Goal: Task Accomplishment & Management: Use online tool/utility

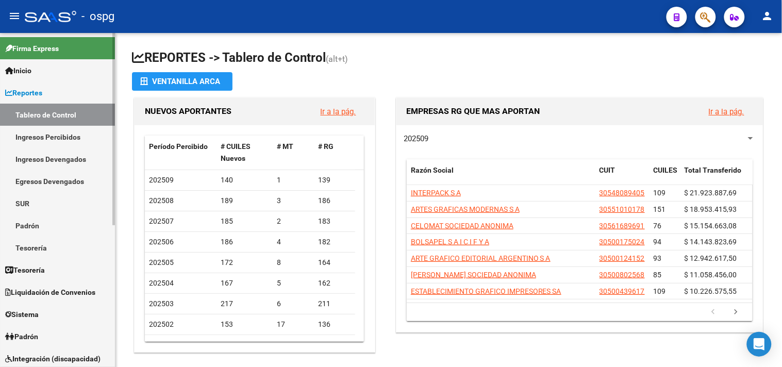
click at [57, 333] on link "Padrón" at bounding box center [57, 336] width 115 height 22
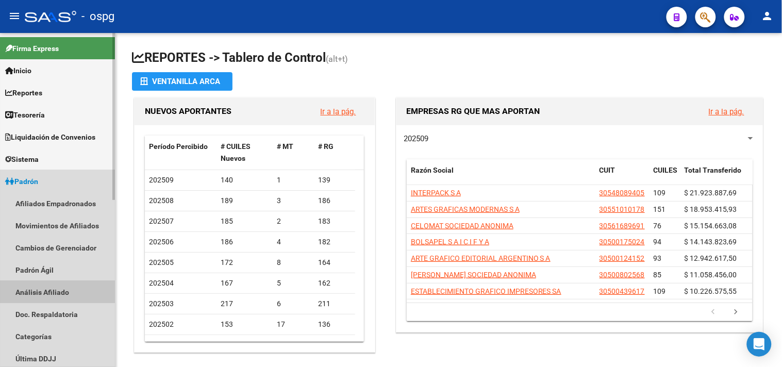
click at [44, 286] on link "Análisis Afiliado" at bounding box center [57, 292] width 115 height 22
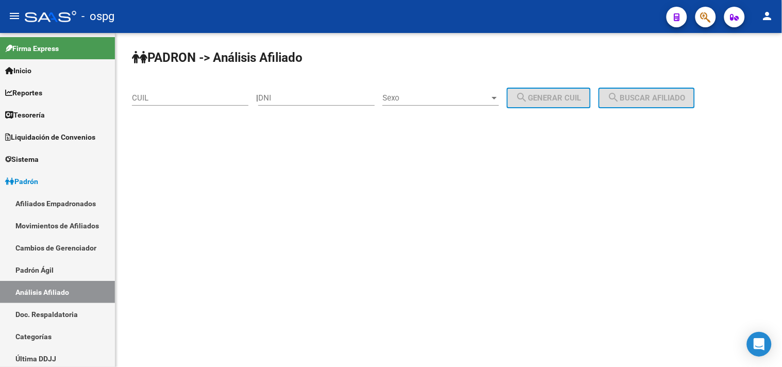
drag, startPoint x: 173, startPoint y: 100, endPoint x: 196, endPoint y: 89, distance: 25.8
drag, startPoint x: 196, startPoint y: 89, endPoint x: 163, endPoint y: 105, distance: 36.6
click at [163, 105] on div "CUIL" at bounding box center [190, 94] width 116 height 22
drag, startPoint x: 163, startPoint y: 104, endPoint x: 145, endPoint y: 96, distance: 19.8
click at [145, 96] on input "CUIL" at bounding box center [190, 97] width 116 height 9
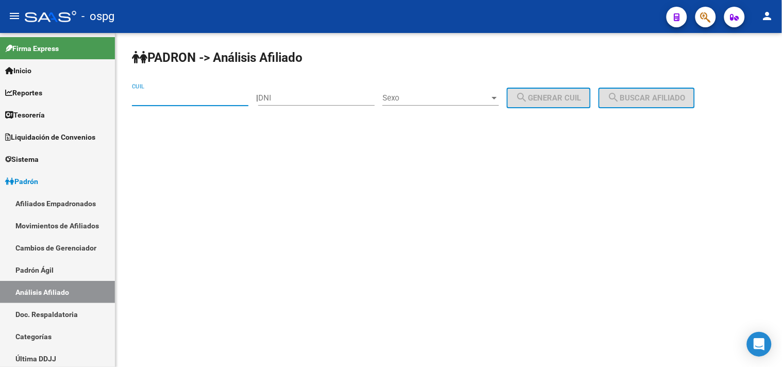
paste input "27-22592678-1"
type input "27-22592678-1"
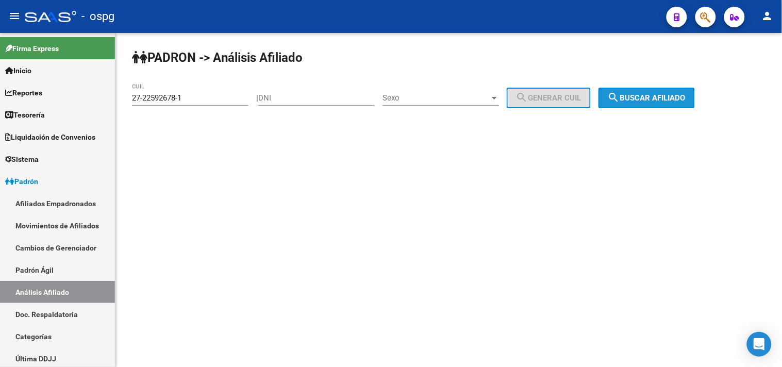
click at [649, 107] on button "search Buscar afiliado" at bounding box center [646, 98] width 96 height 21
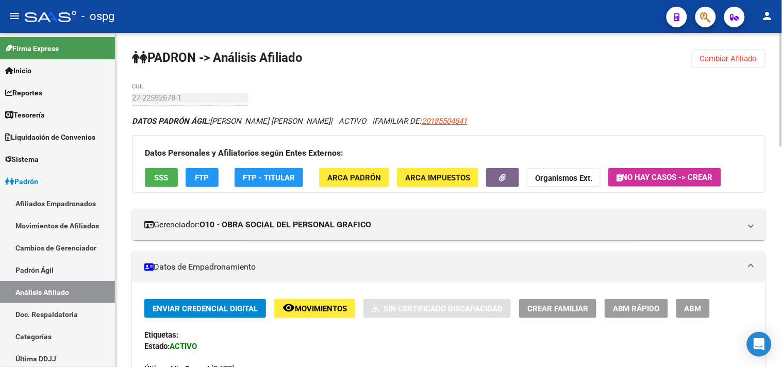
click at [205, 172] on button "FTP" at bounding box center [202, 177] width 33 height 19
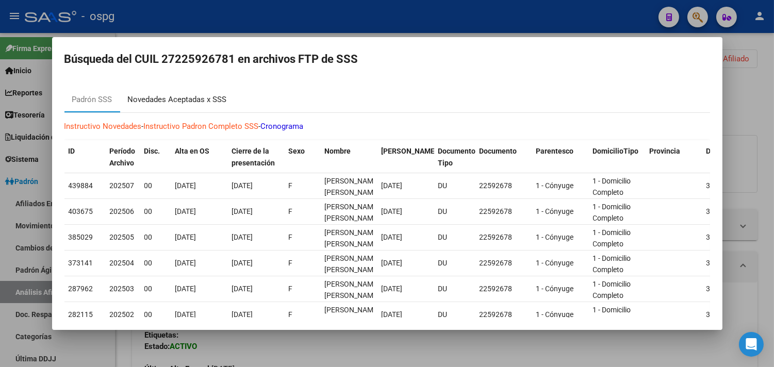
click at [208, 96] on div "Novedades Aceptadas x SSS" at bounding box center [177, 100] width 99 height 12
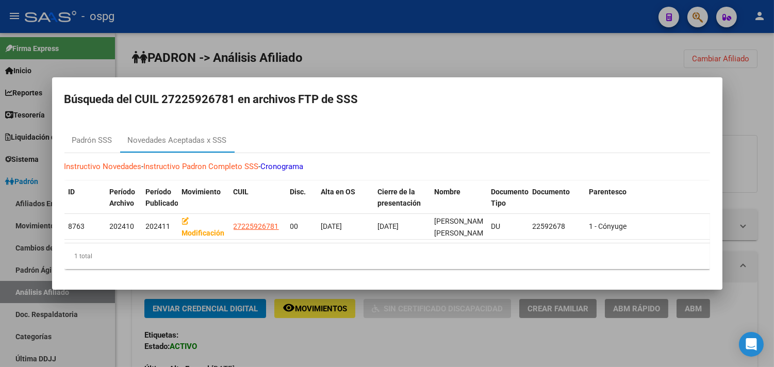
click at [769, 231] on div at bounding box center [387, 183] width 774 height 367
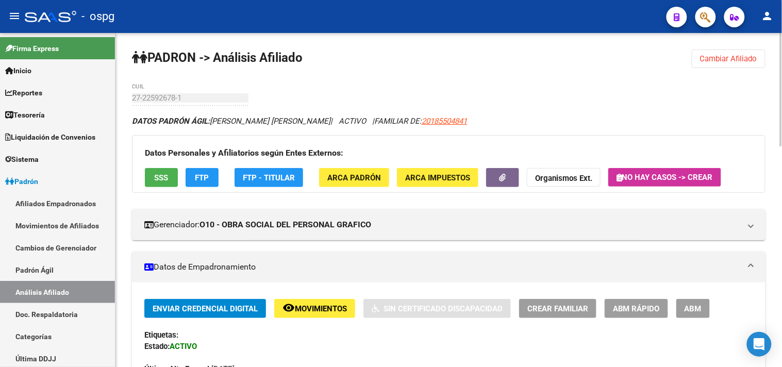
click at [158, 176] on span "SSS" at bounding box center [162, 177] width 14 height 9
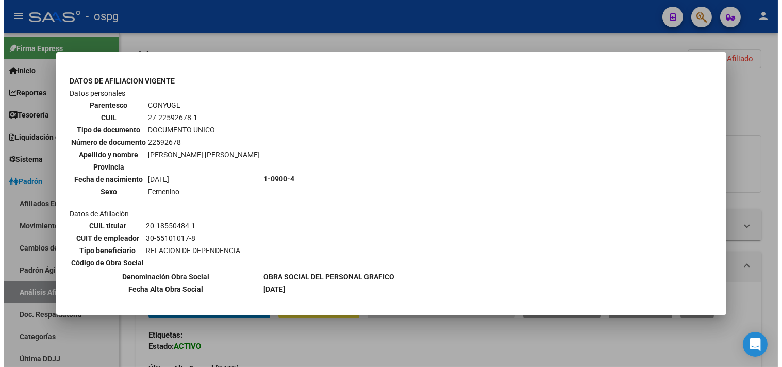
scroll to position [455, 0]
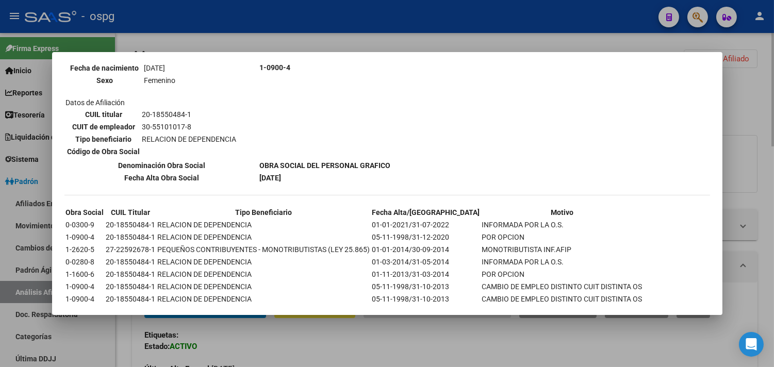
click at [760, 246] on div at bounding box center [387, 183] width 774 height 367
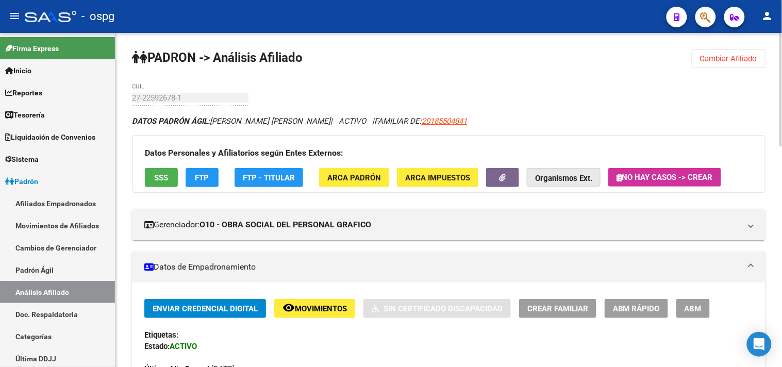
click at [550, 177] on strong "Organismos Ext." at bounding box center [563, 178] width 57 height 9
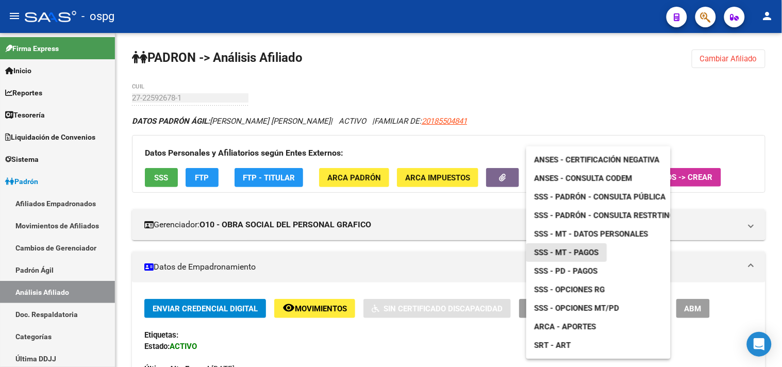
click at [585, 251] on span "SSS - MT - Pagos" at bounding box center [566, 252] width 64 height 9
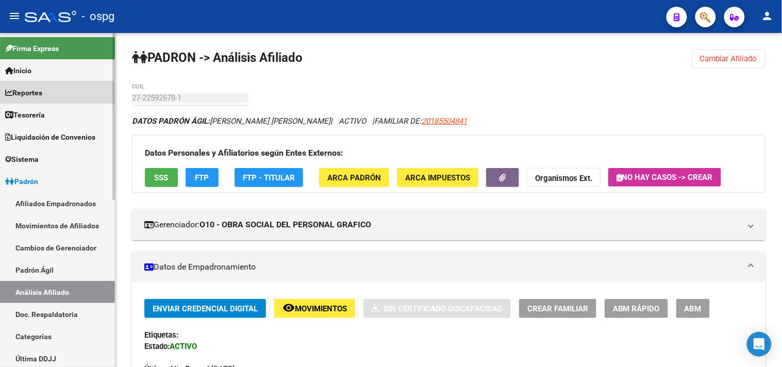
click at [46, 86] on link "Reportes" at bounding box center [57, 92] width 115 height 22
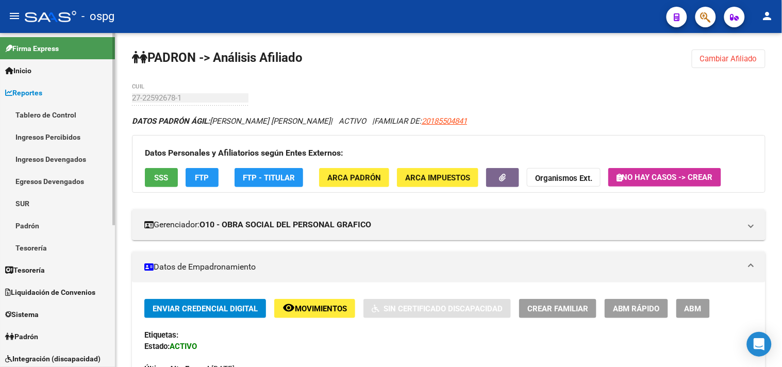
click at [40, 130] on link "Ingresos Percibidos" at bounding box center [57, 137] width 115 height 22
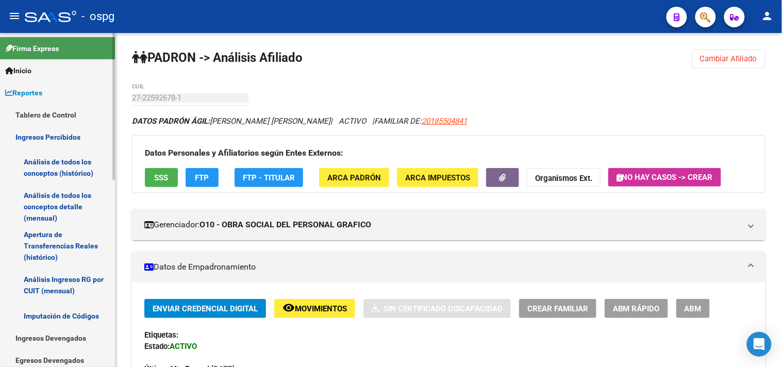
click at [47, 169] on link "Análisis de todos los conceptos (histórico)" at bounding box center [57, 167] width 115 height 39
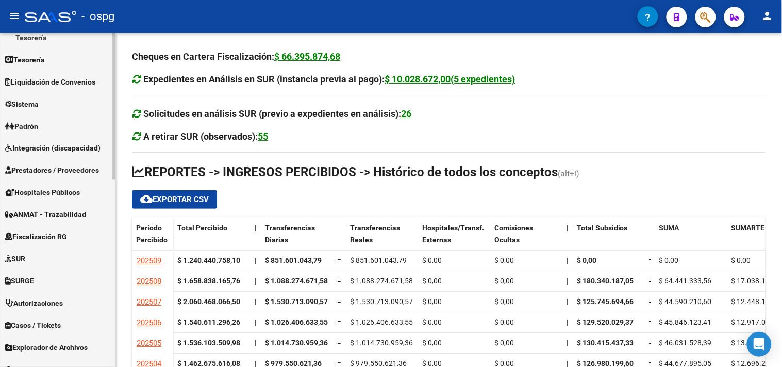
scroll to position [425, 0]
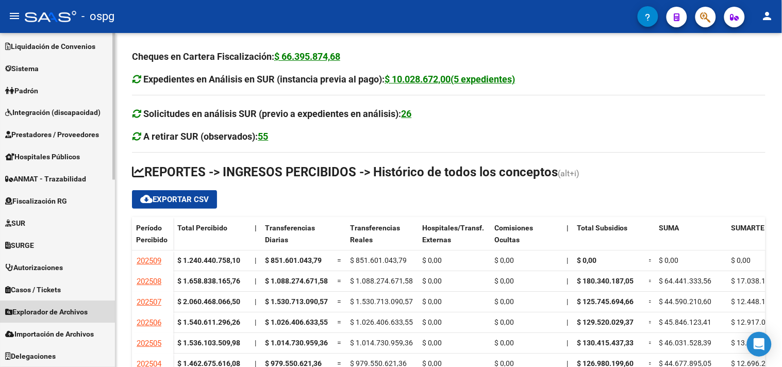
click at [94, 313] on link "Explorador de Archivos" at bounding box center [57, 312] width 115 height 22
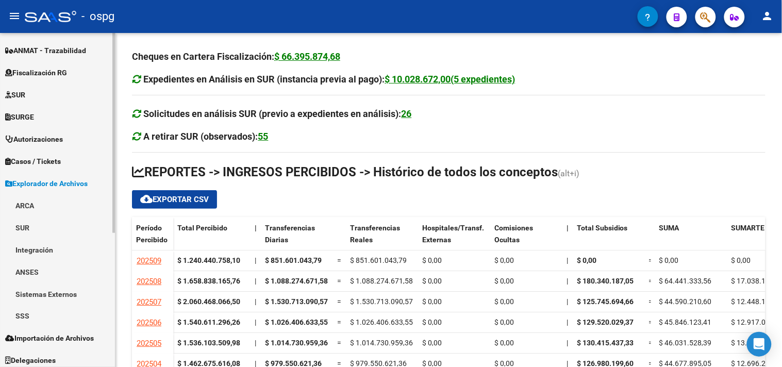
scroll to position [224, 0]
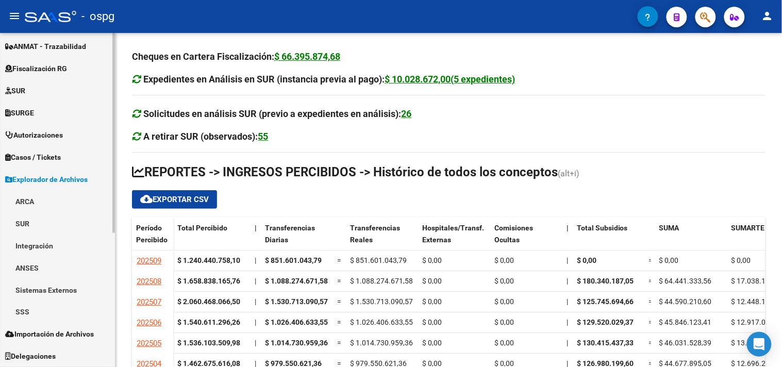
click at [53, 237] on link "Integración" at bounding box center [57, 245] width 115 height 22
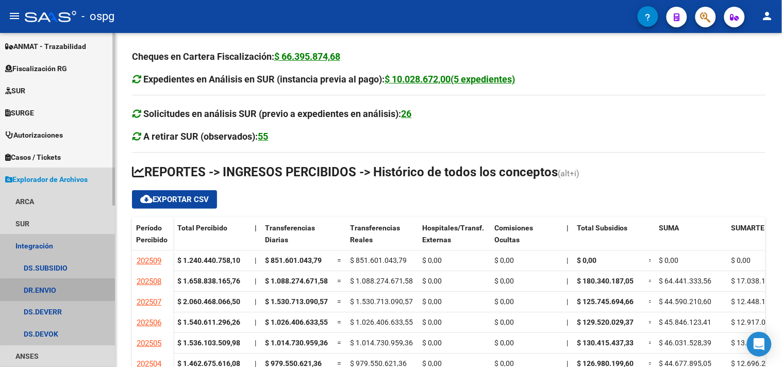
click at [48, 299] on link "DR.ENVIO" at bounding box center [57, 290] width 115 height 22
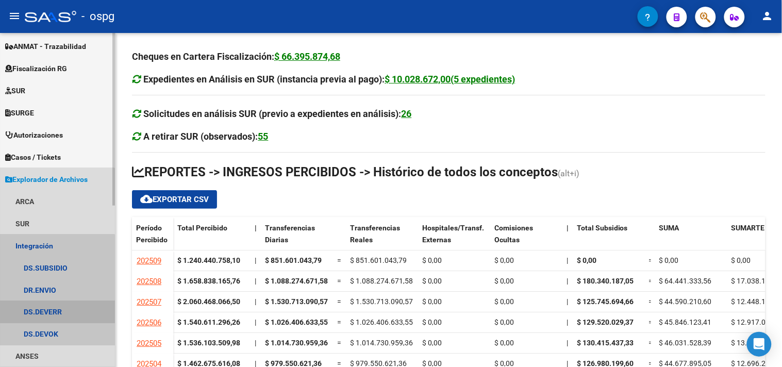
click at [51, 309] on link "DS.DEVERR" at bounding box center [57, 312] width 115 height 22
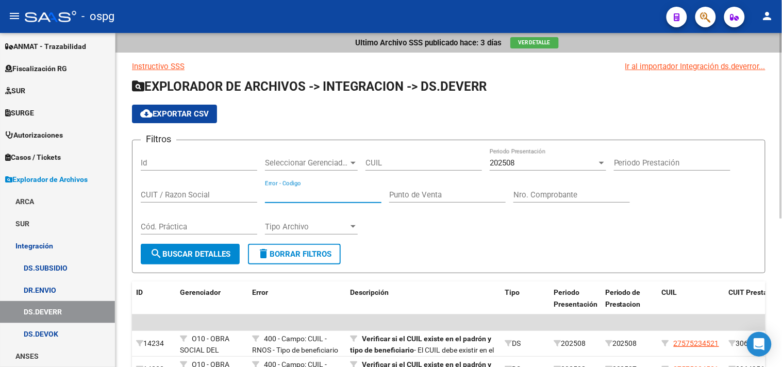
click at [276, 198] on input "Error - Codigo" at bounding box center [323, 194] width 116 height 9
type input "400"
click at [183, 251] on span "search Buscar Detalles" at bounding box center [190, 253] width 80 height 9
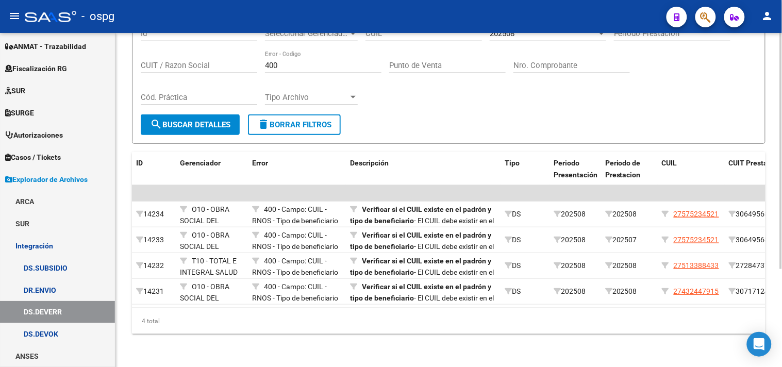
scroll to position [138, 0]
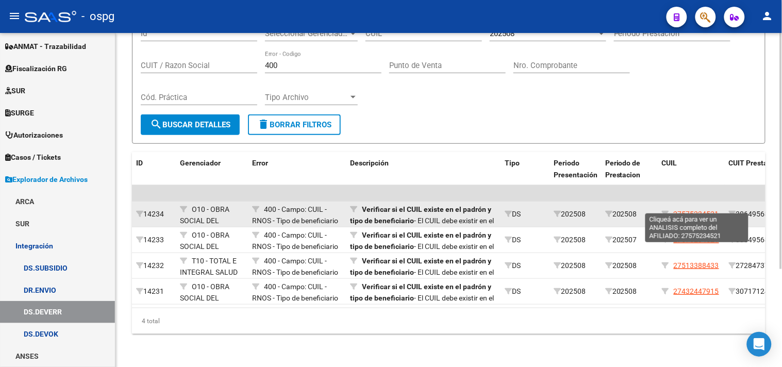
drag, startPoint x: 676, startPoint y: 205, endPoint x: 719, endPoint y: 205, distance: 43.3
click at [719, 208] on div "27575234521" at bounding box center [691, 214] width 59 height 12
copy span "27575234521"
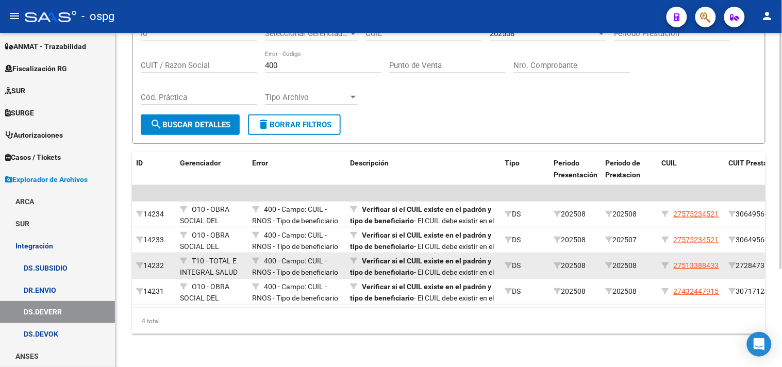
drag, startPoint x: 673, startPoint y: 258, endPoint x: 724, endPoint y: 257, distance: 51.0
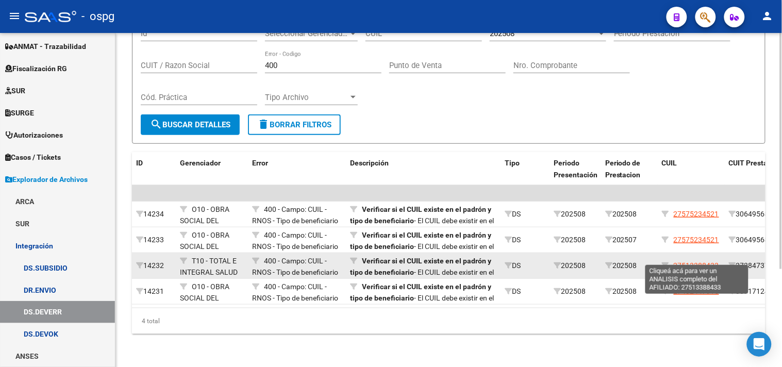
copy div "27513388433"
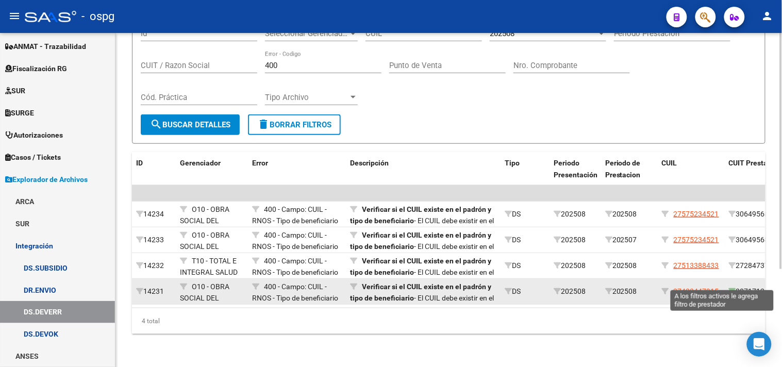
drag, startPoint x: 675, startPoint y: 285, endPoint x: 730, endPoint y: 284, distance: 55.1
copy span "27432447915"
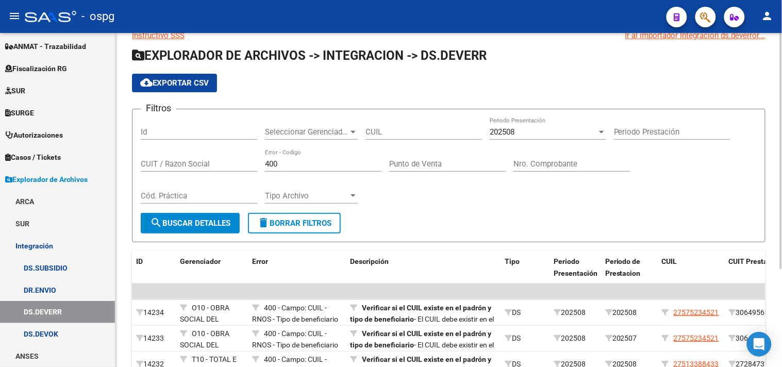
scroll to position [23, 0]
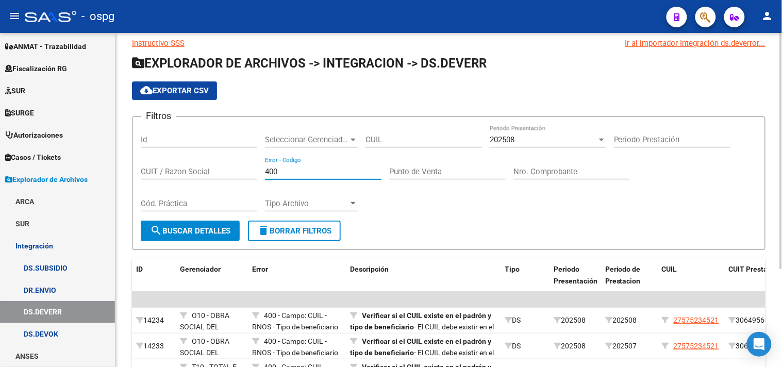
drag, startPoint x: 293, startPoint y: 174, endPoint x: 220, endPoint y: 177, distance: 73.3
click at [220, 177] on div "Filtros Id Seleccionar Gerenciador Seleccionar Gerenciador CUIL 202508 Periodo …" at bounding box center [449, 172] width 616 height 95
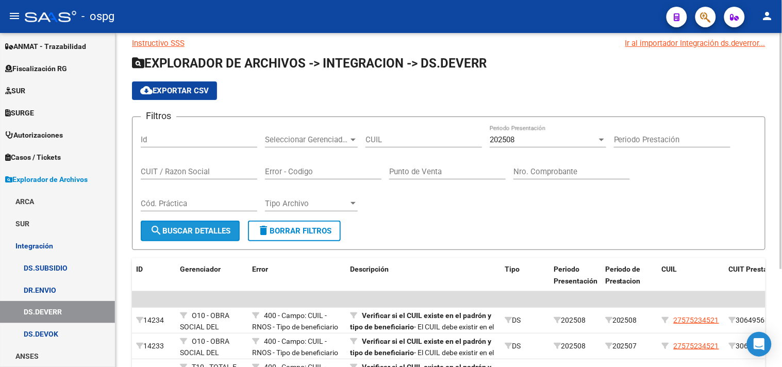
click at [192, 230] on span "search Buscar Detalles" at bounding box center [190, 230] width 80 height 9
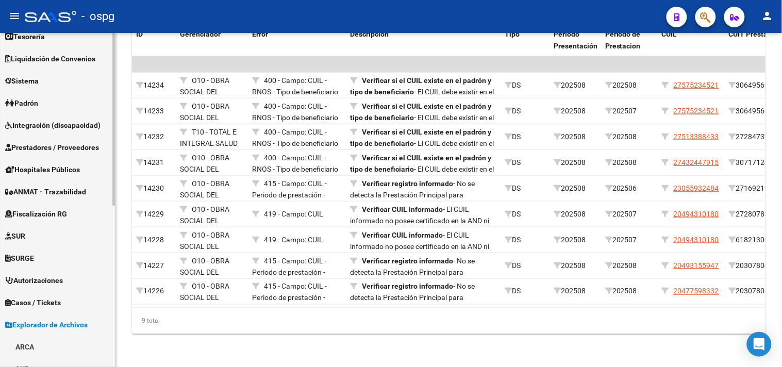
scroll to position [0, 0]
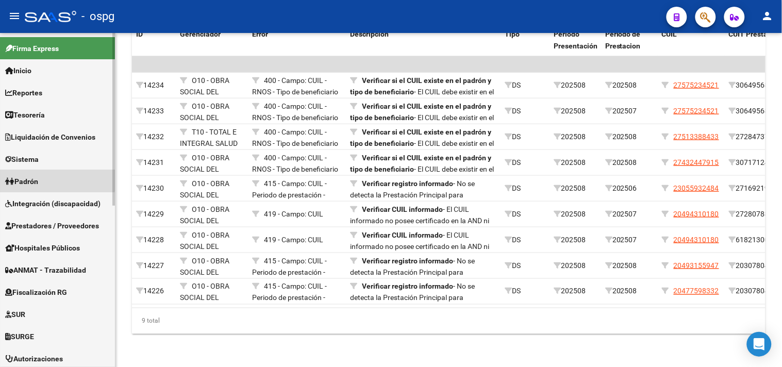
click at [38, 174] on link "Padrón" at bounding box center [57, 181] width 115 height 22
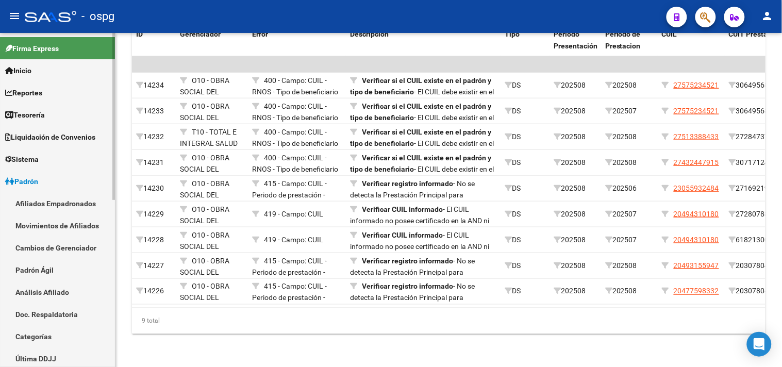
click at [49, 227] on link "Movimientos de Afiliados" at bounding box center [57, 225] width 115 height 22
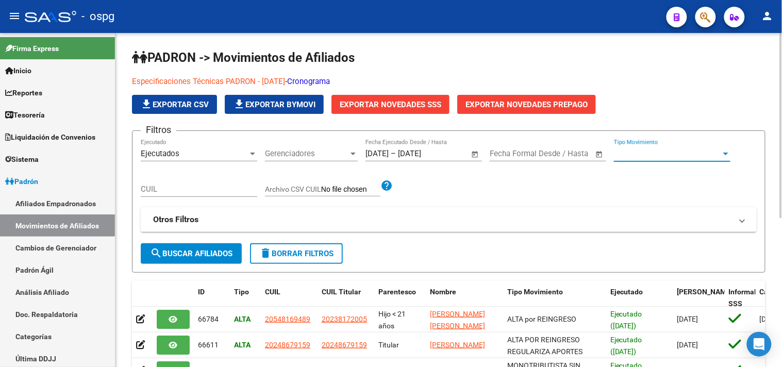
click at [657, 152] on span "Tipo Movimiento" at bounding box center [667, 153] width 107 height 9
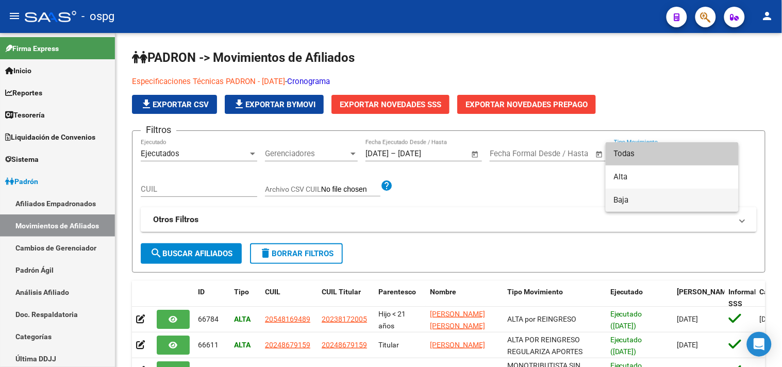
click at [638, 201] on span "Baja" at bounding box center [672, 200] width 116 height 23
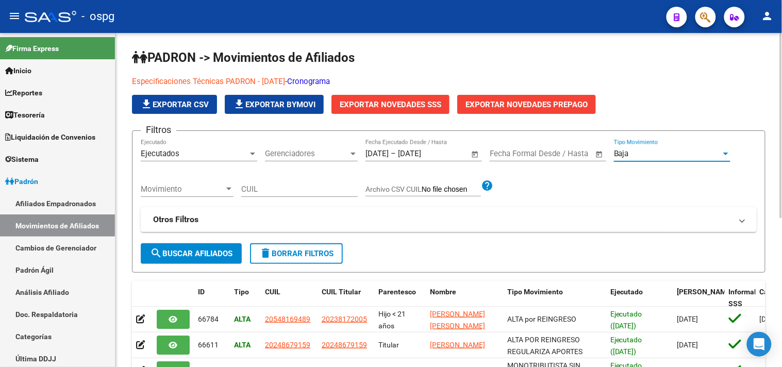
click at [459, 218] on mat-panel-title "Otros Filtros" at bounding box center [442, 219] width 579 height 11
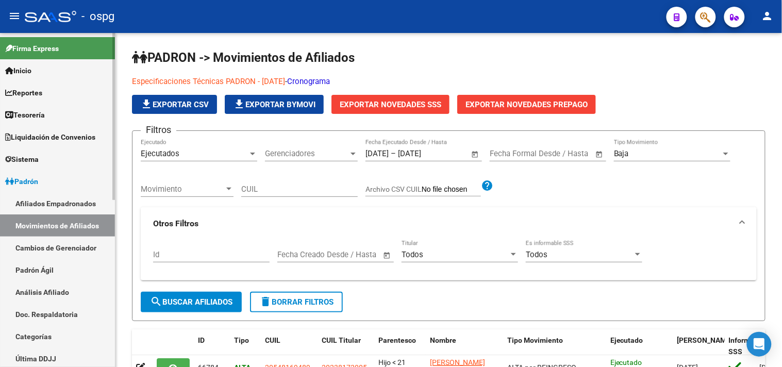
click at [69, 202] on link "Afiliados Empadronados" at bounding box center [57, 203] width 115 height 22
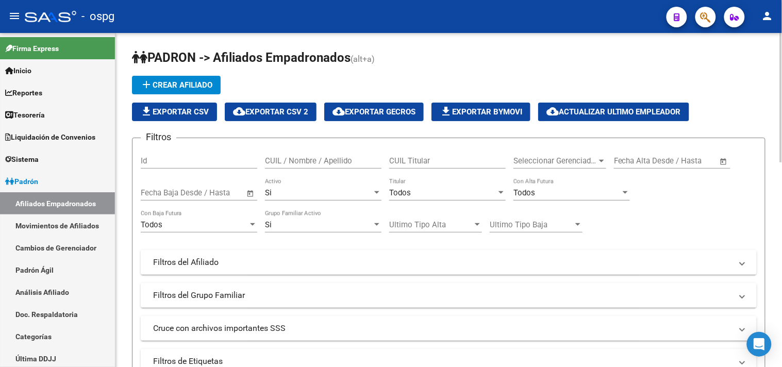
click at [406, 192] on span "Todos" at bounding box center [400, 192] width 22 height 9
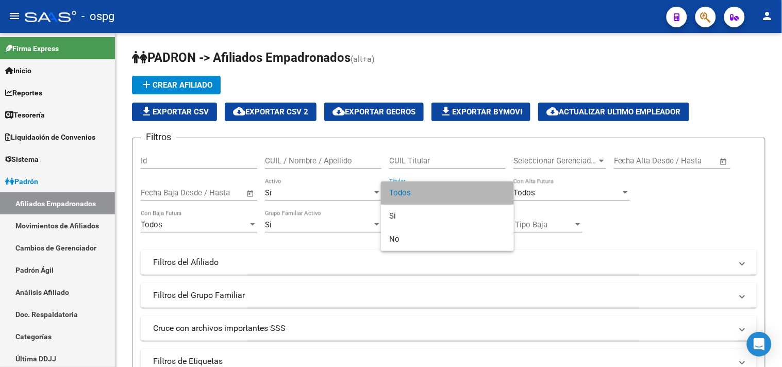
click at [406, 193] on span "Todos" at bounding box center [447, 192] width 116 height 23
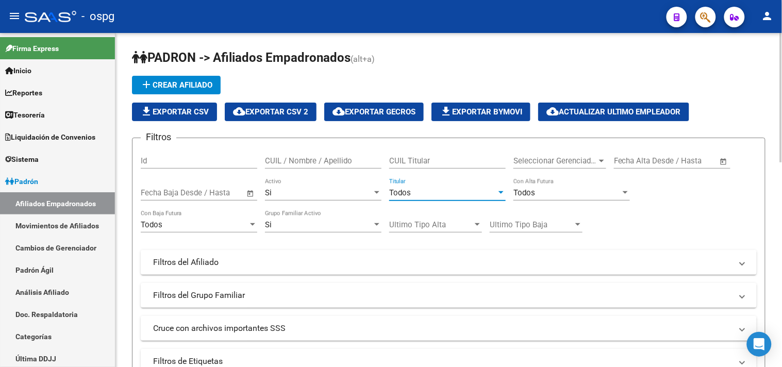
click at [298, 197] on div "Si" at bounding box center [318, 192] width 107 height 9
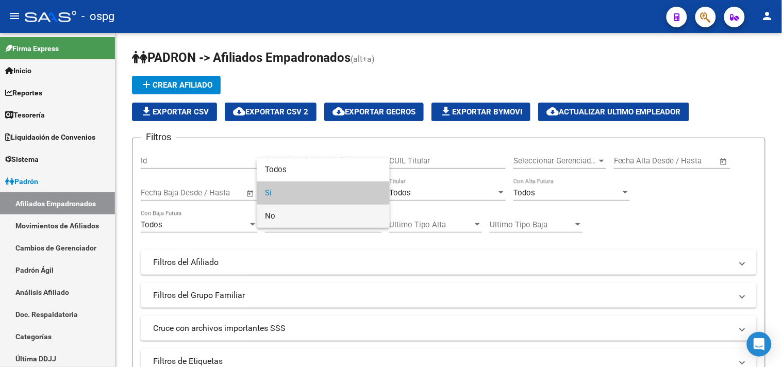
click at [270, 215] on span "No" at bounding box center [323, 216] width 116 height 23
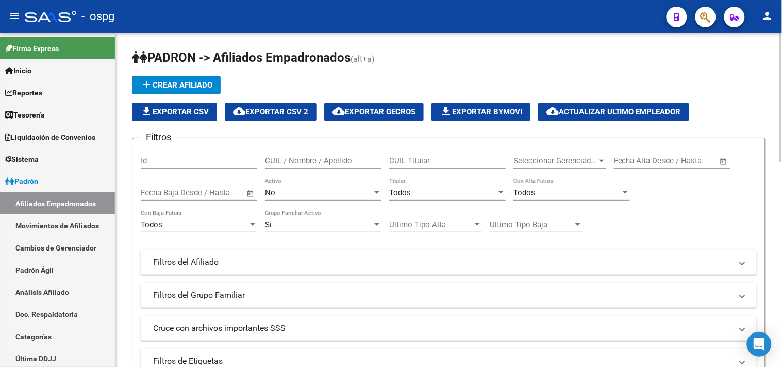
click at [248, 192] on span "Open calendar" at bounding box center [250, 193] width 25 height 25
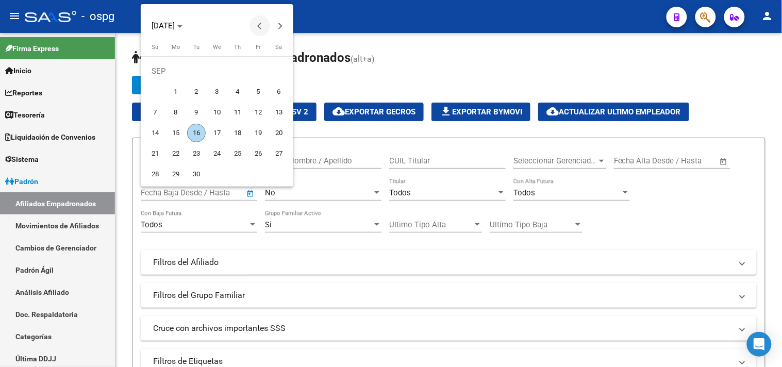
click at [250, 19] on span "Previous month" at bounding box center [259, 25] width 21 height 21
click at [257, 67] on span "1" at bounding box center [258, 71] width 19 height 19
type input "[DATE]"
click at [281, 27] on span "Next month" at bounding box center [280, 25] width 21 height 21
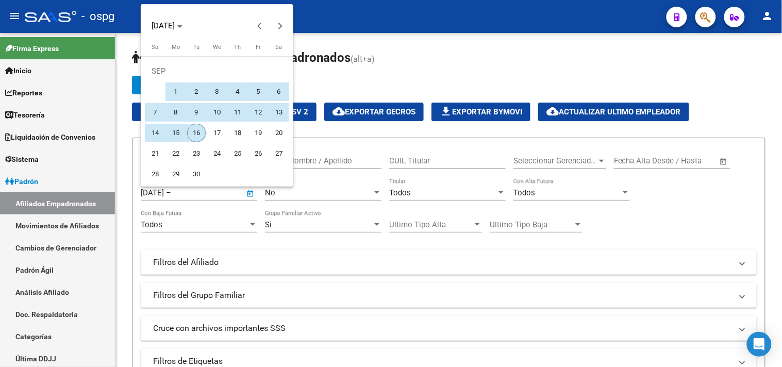
click at [201, 127] on span "16" at bounding box center [196, 133] width 19 height 19
type input "[DATE]"
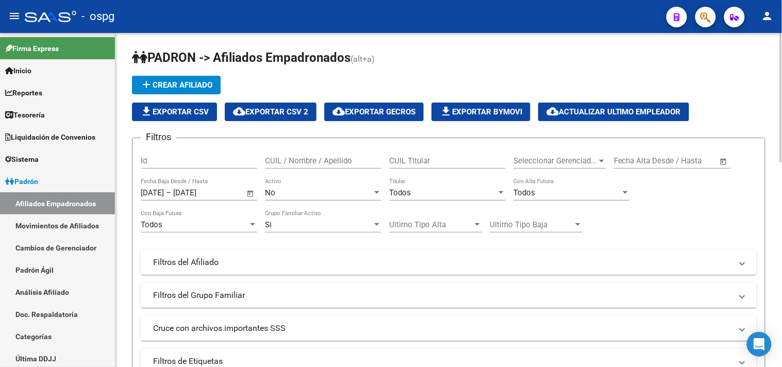
click at [499, 264] on mat-panel-title "Filtros del Afiliado" at bounding box center [442, 262] width 579 height 11
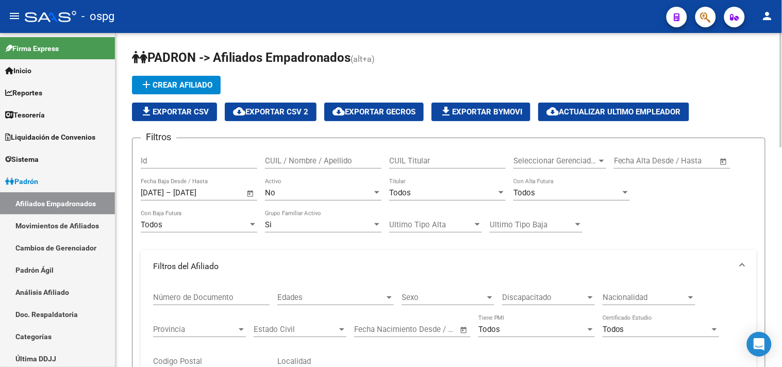
click at [539, 298] on span "Discapacitado" at bounding box center [543, 297] width 83 height 9
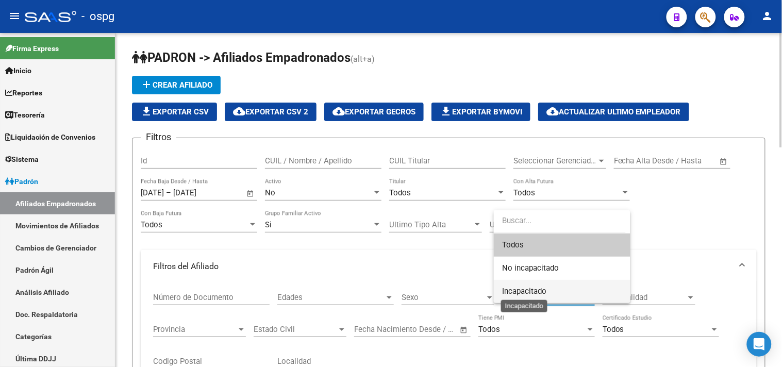
click at [537, 292] on span "Incapacitado" at bounding box center [524, 291] width 44 height 9
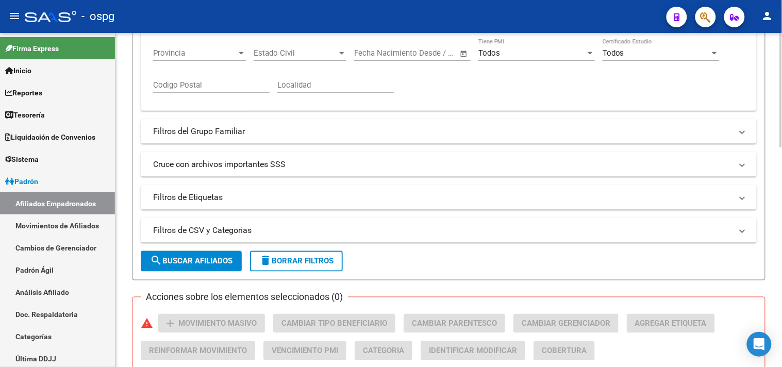
scroll to position [286, 0]
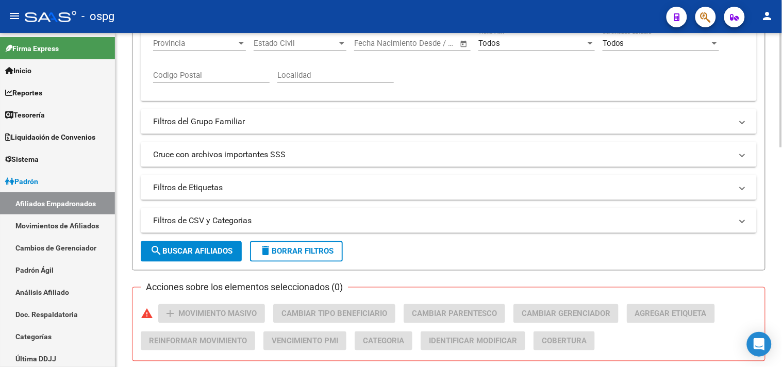
click at [178, 253] on span "search Buscar Afiliados" at bounding box center [191, 251] width 82 height 9
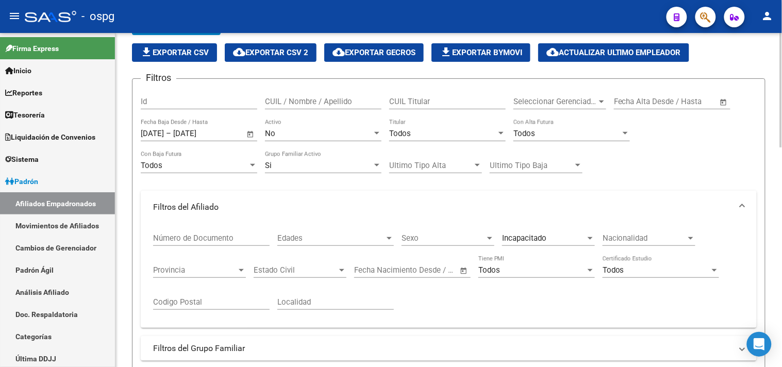
scroll to position [0, 0]
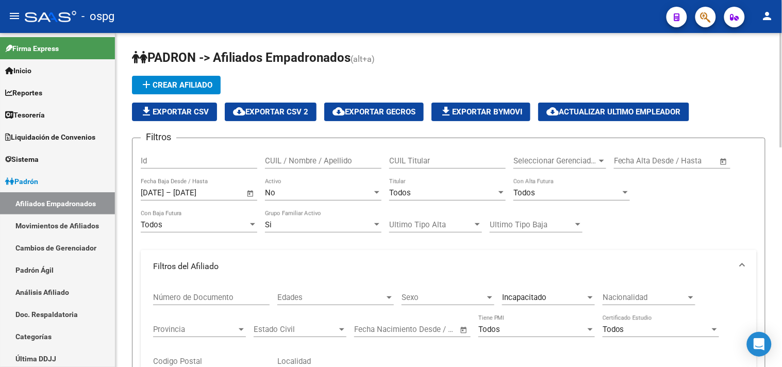
click at [181, 115] on span "file_download Exportar CSV" at bounding box center [174, 111] width 69 height 9
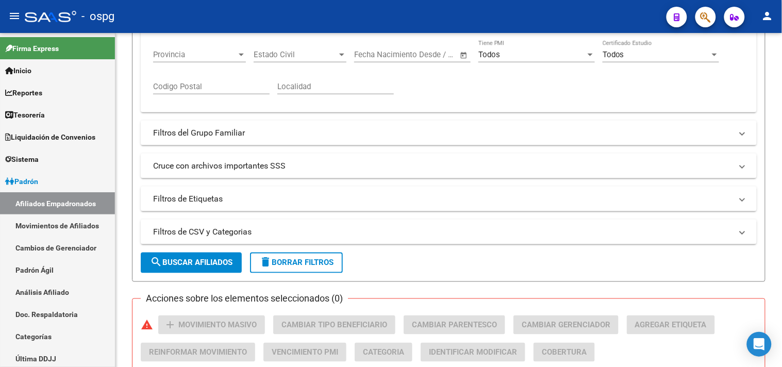
scroll to position [114, 0]
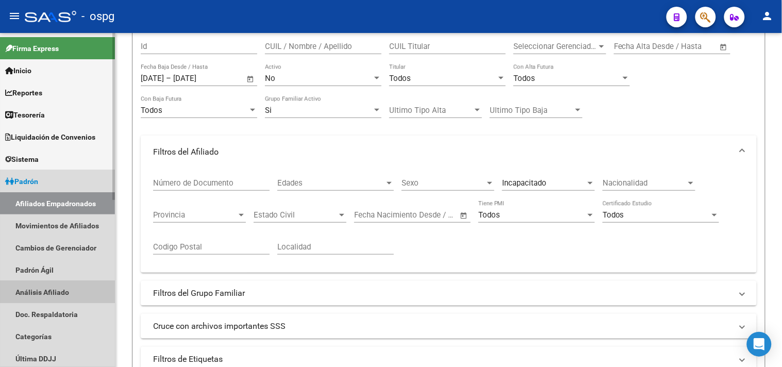
click at [56, 290] on link "Análisis Afiliado" at bounding box center [57, 292] width 115 height 22
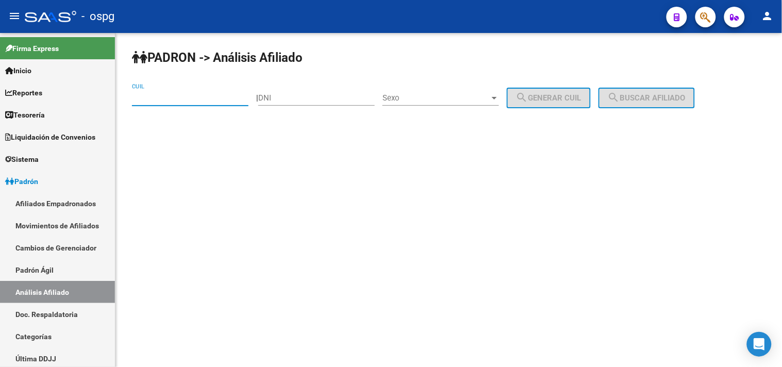
click at [204, 100] on input "CUIL" at bounding box center [190, 97] width 116 height 9
paste input "20-17526610-1"
click at [647, 95] on span "search Buscar afiliado" at bounding box center [647, 97] width 78 height 9
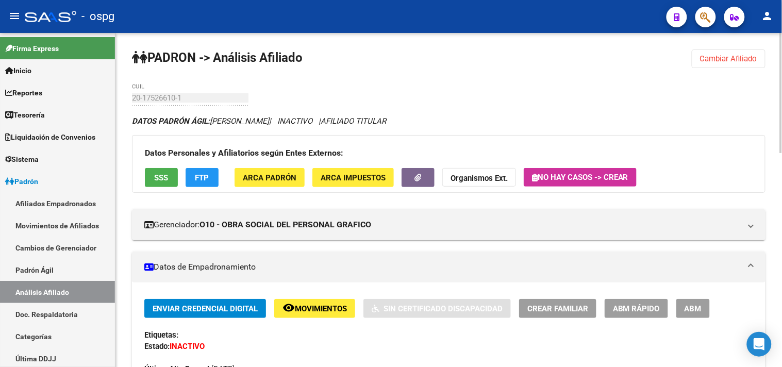
click at [344, 315] on button "remove_red_eye Movimientos" at bounding box center [314, 308] width 81 height 19
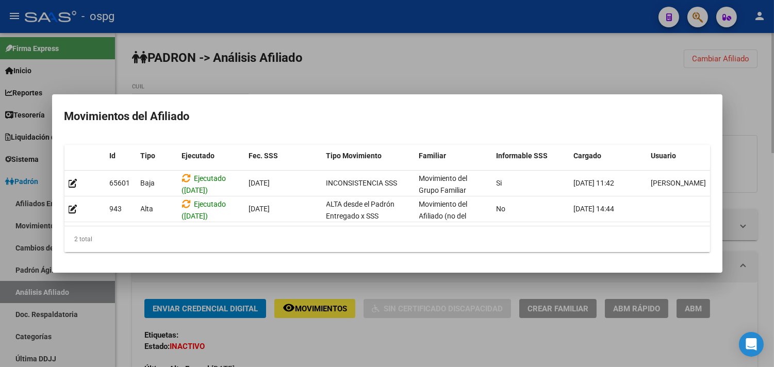
drag, startPoint x: 357, startPoint y: 340, endPoint x: 370, endPoint y: 341, distance: 12.9
click at [359, 341] on div at bounding box center [387, 183] width 774 height 367
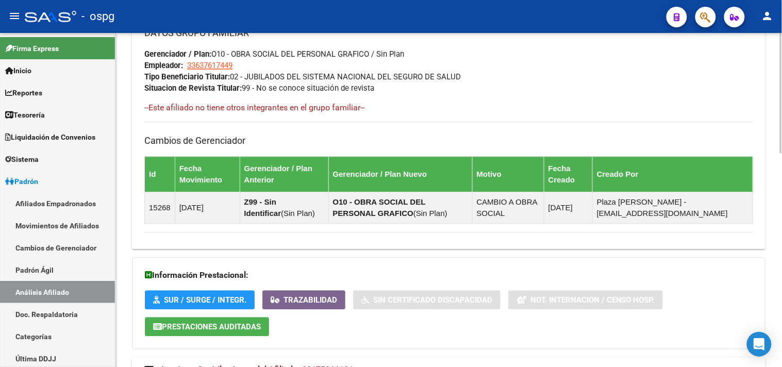
scroll to position [573, 0]
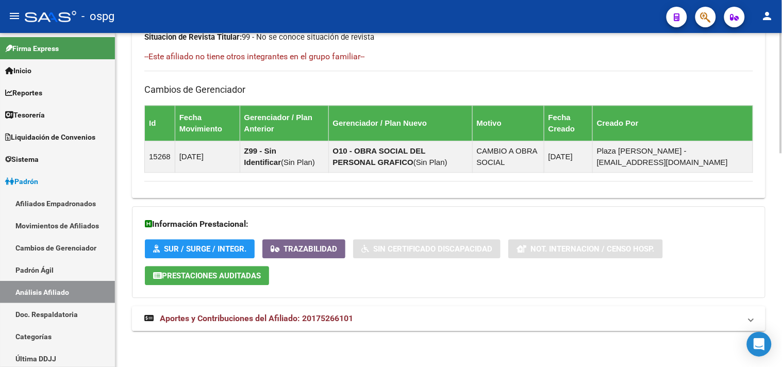
click at [487, 318] on mat-panel-title "Aportes y Contribuciones del Afiliado: 20175266101" at bounding box center [442, 318] width 596 height 11
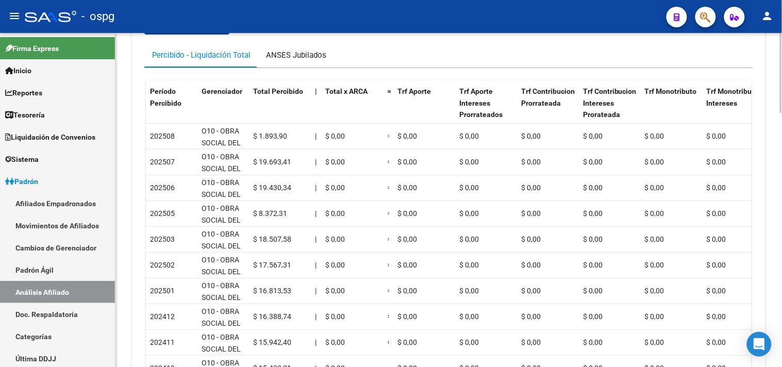
click at [301, 53] on div "ANSES Jubilados" at bounding box center [296, 54] width 60 height 11
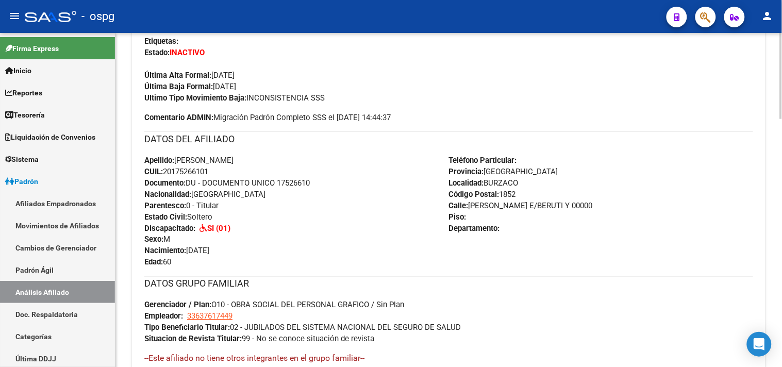
scroll to position [0, 0]
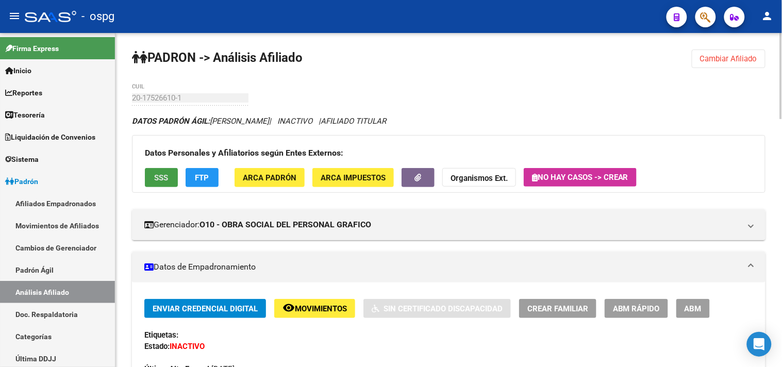
click at [163, 177] on span "SSS" at bounding box center [162, 177] width 14 height 9
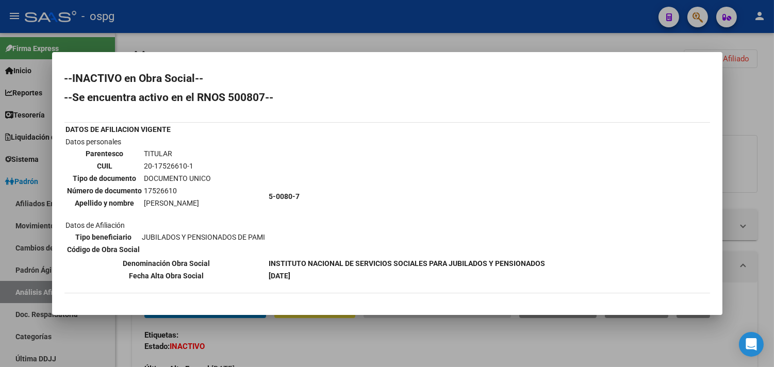
click at [366, 342] on div at bounding box center [387, 183] width 774 height 367
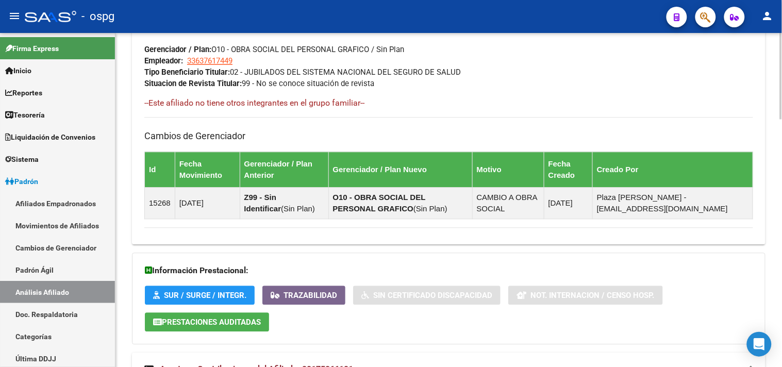
scroll to position [744, 0]
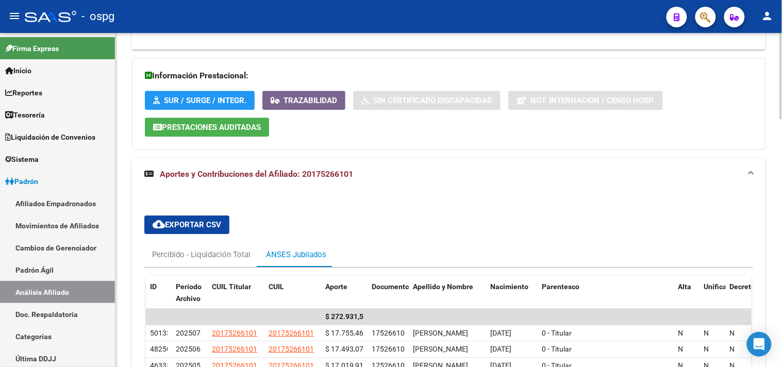
click at [180, 98] on span "SUR / SURGE / INTEGR." at bounding box center [205, 100] width 82 height 9
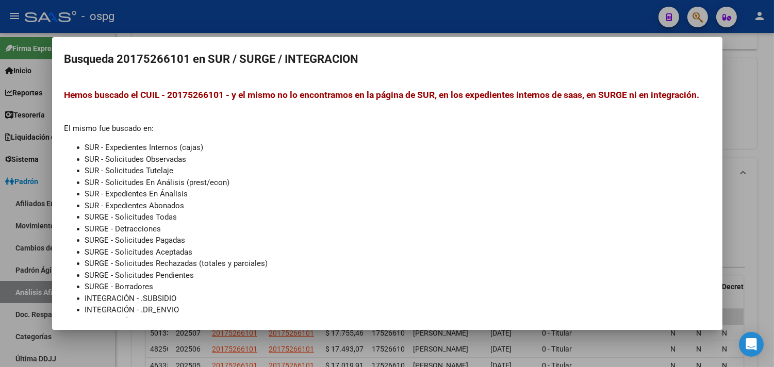
click at [763, 126] on div at bounding box center [387, 183] width 774 height 367
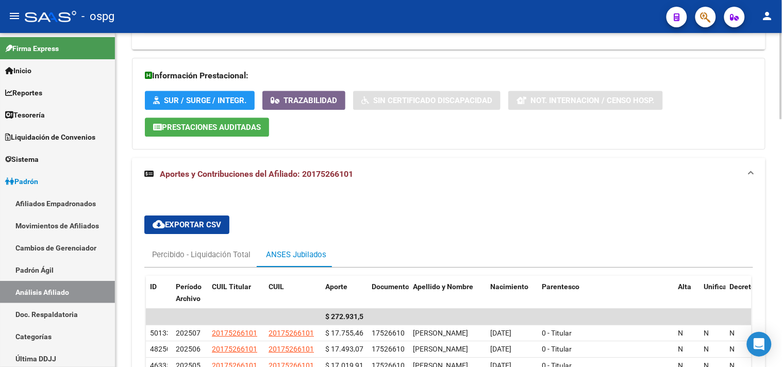
click at [231, 128] on span "Prestaciones Auditadas" at bounding box center [211, 127] width 99 height 9
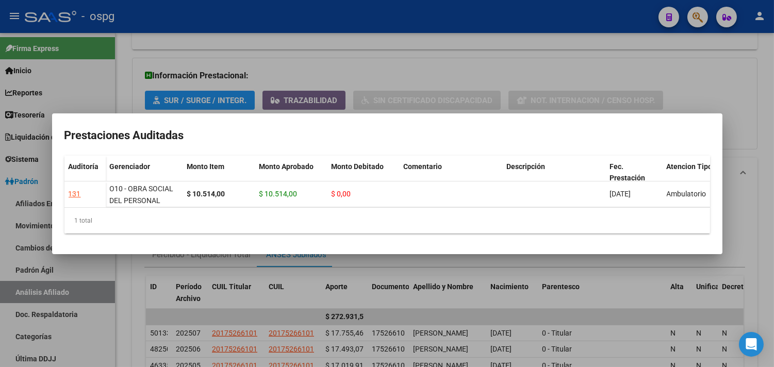
click at [768, 191] on div at bounding box center [387, 183] width 774 height 367
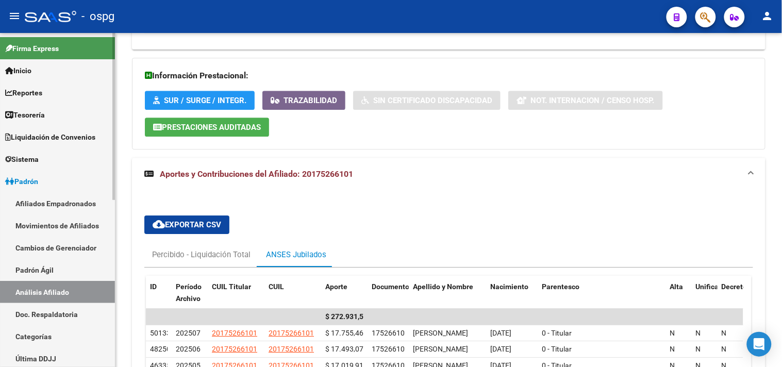
click at [69, 290] on link "Análisis Afiliado" at bounding box center [57, 292] width 115 height 22
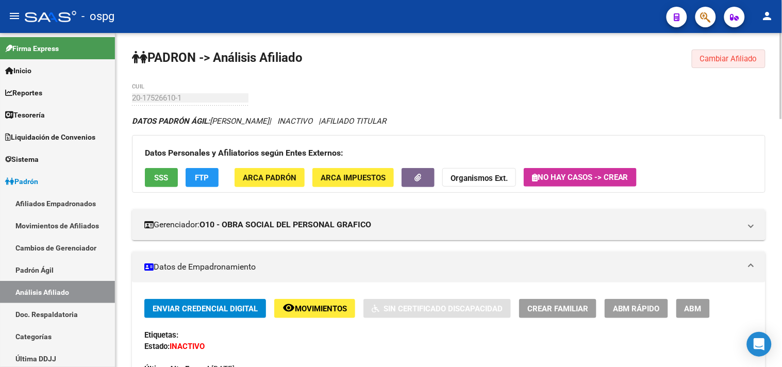
click at [713, 57] on span "Cambiar Afiliado" at bounding box center [728, 58] width 57 height 9
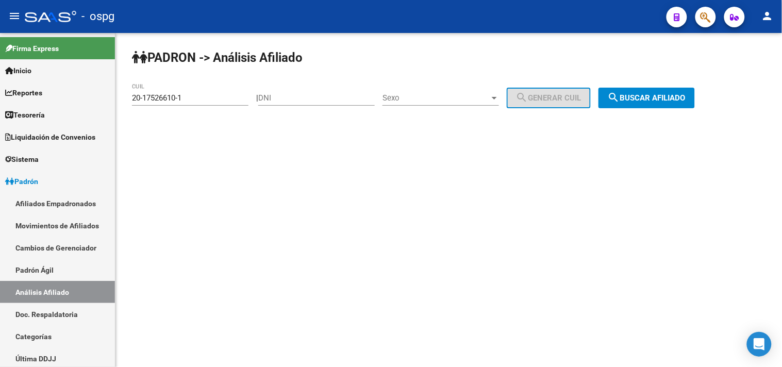
drag, startPoint x: 68, startPoint y: 102, endPoint x: 158, endPoint y: 99, distance: 90.7
click at [68, 101] on mat-sidenav-container "Firma Express Inicio Calendario SSS Instructivos Contacto OS Reportes Tablero d…" at bounding box center [391, 200] width 782 height 334
click at [165, 99] on input "20-17526610-1" at bounding box center [190, 97] width 116 height 9
drag, startPoint x: 189, startPoint y: 96, endPoint x: 100, endPoint y: 96, distance: 88.6
click at [100, 96] on mat-sidenav-container "Firma Express Inicio Calendario SSS Instructivos Contacto OS Reportes Tablero d…" at bounding box center [391, 200] width 782 height 334
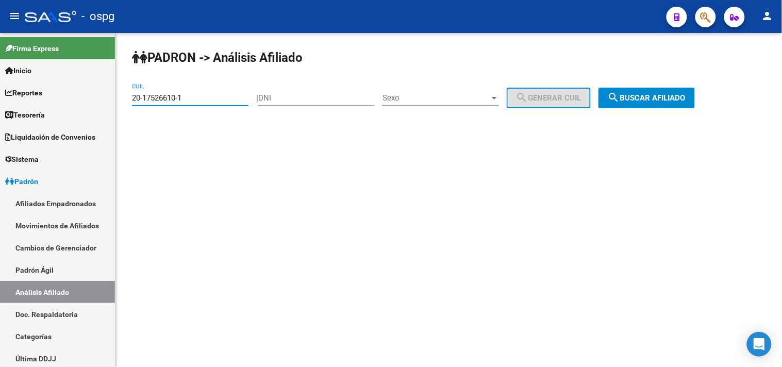
paste input "2446370-0"
type input "20-12446370-0"
click at [685, 100] on span "search Buscar afiliado" at bounding box center [647, 97] width 78 height 9
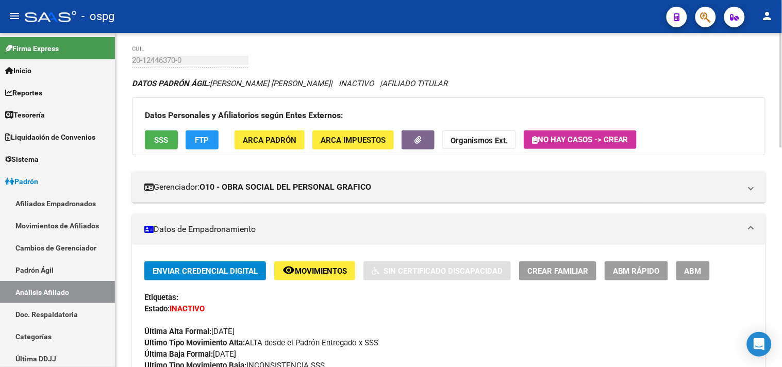
scroll to position [114, 0]
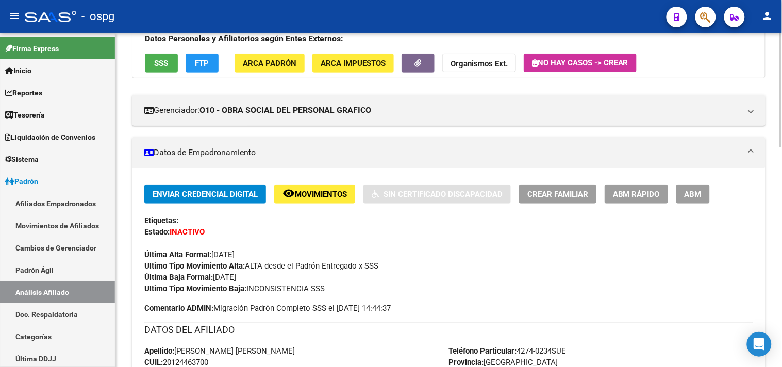
click at [321, 209] on div "Enviar Credencial Digital remove_red_eye Movimientos Sin Certificado Discapacid…" at bounding box center [448, 239] width 609 height 110
click at [321, 198] on span "Movimientos" at bounding box center [321, 194] width 52 height 9
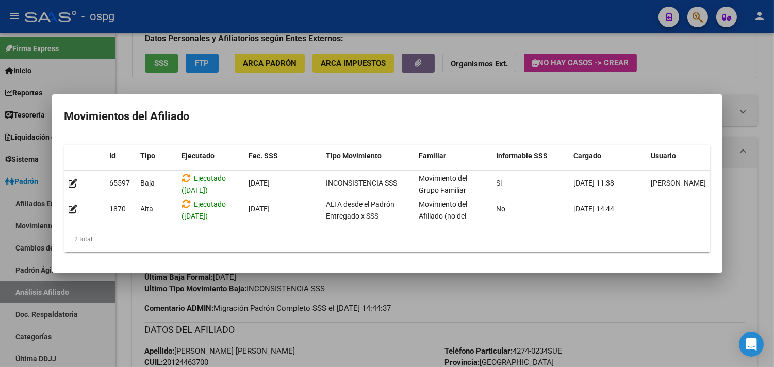
click at [457, 288] on div at bounding box center [387, 183] width 774 height 367
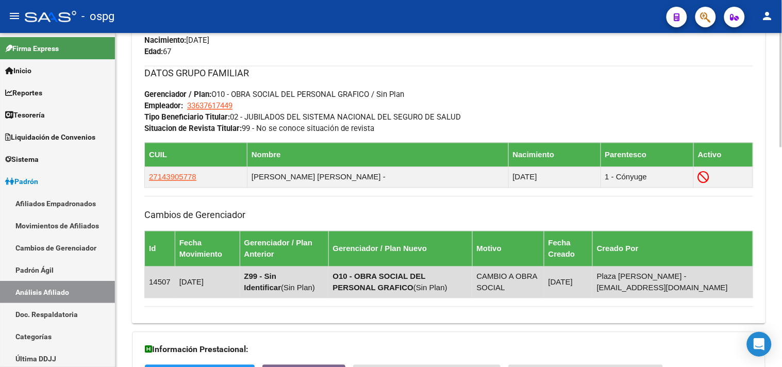
scroll to position [642, 0]
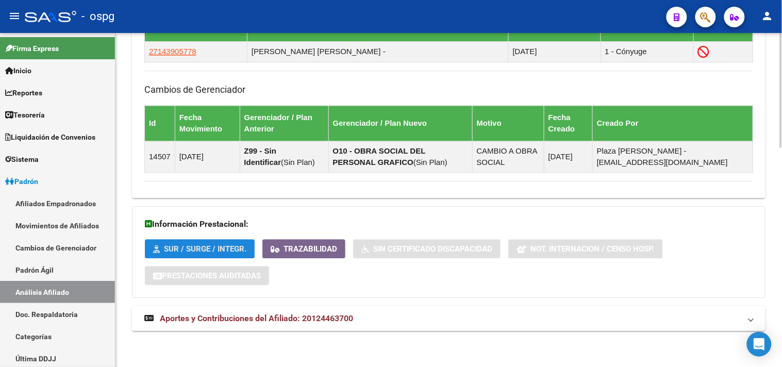
click at [201, 255] on button "SUR / SURGE / INTEGR." at bounding box center [200, 248] width 110 height 19
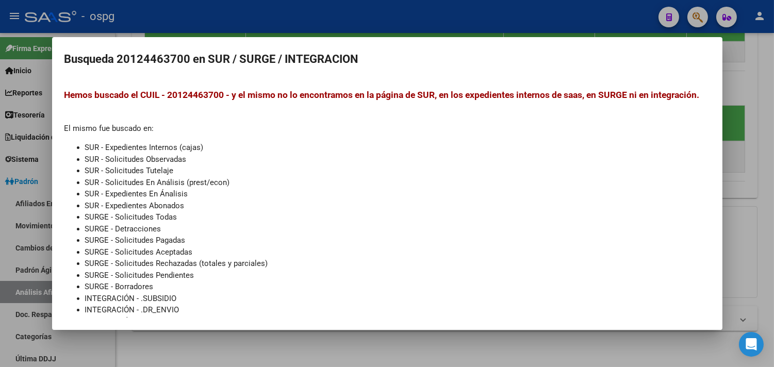
click at [763, 248] on div at bounding box center [387, 183] width 774 height 367
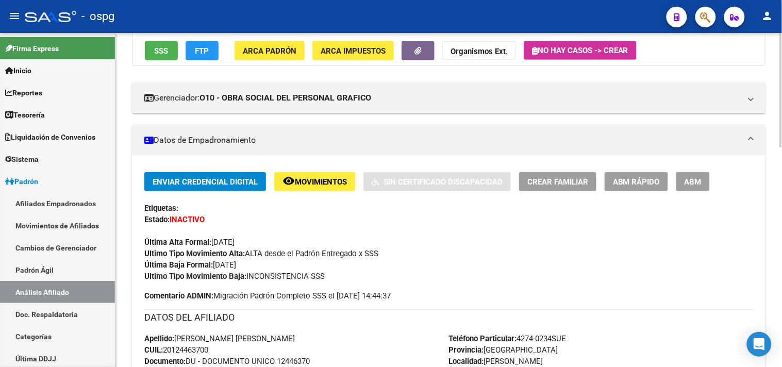
scroll to position [0, 0]
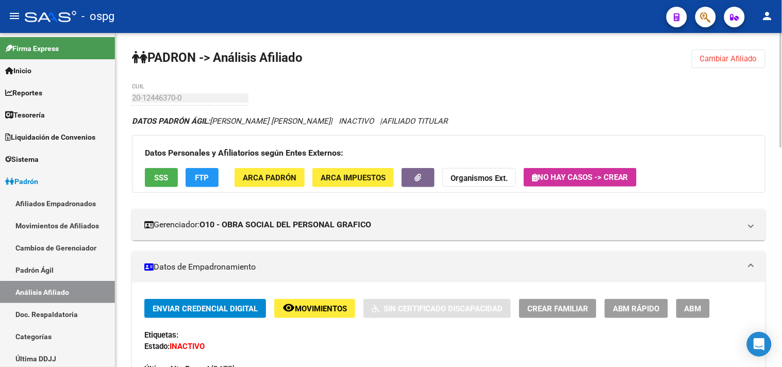
click at [199, 163] on div "Datos Personales y Afiliatorios según Entes Externos: SSS FTP ARCA Padrón ARCA …" at bounding box center [448, 164] width 633 height 58
click at [205, 174] on span "FTP" at bounding box center [202, 177] width 14 height 9
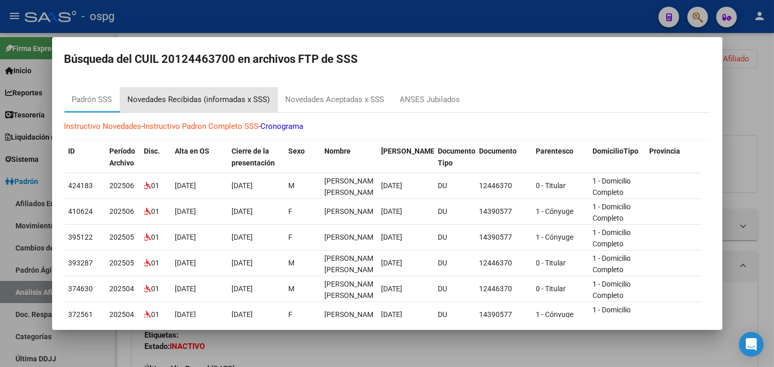
click at [235, 96] on div "Novedades Recibidas (informadas x SSS)" at bounding box center [199, 100] width 142 height 12
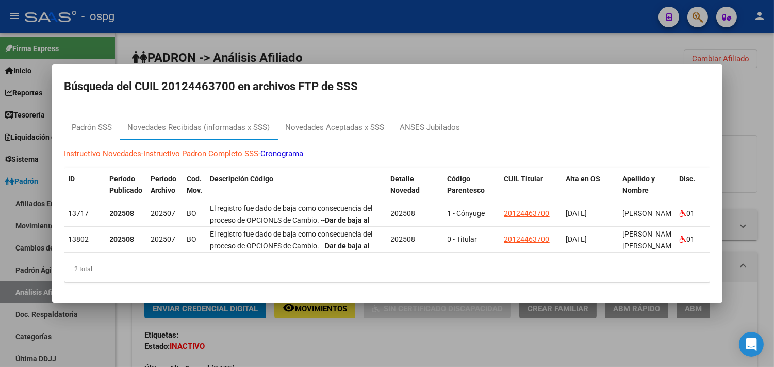
click at [764, 254] on div at bounding box center [387, 183] width 774 height 367
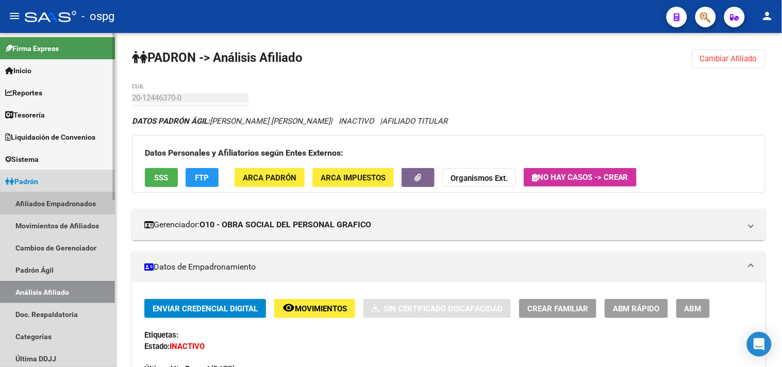
click at [63, 204] on link "Afiliados Empadronados" at bounding box center [57, 203] width 115 height 22
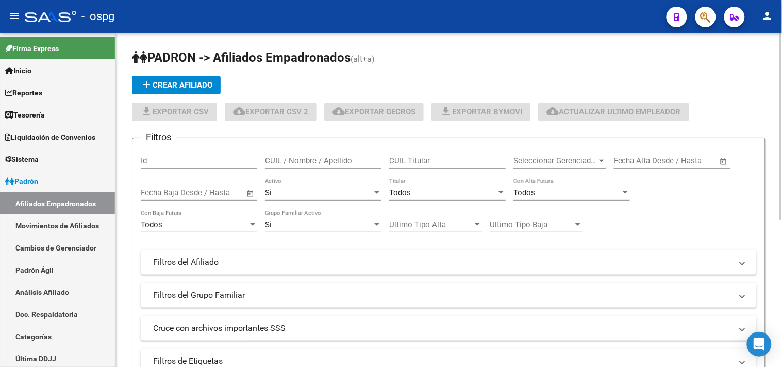
click at [557, 161] on span "Seleccionar Gerenciador" at bounding box center [554, 160] width 83 height 9
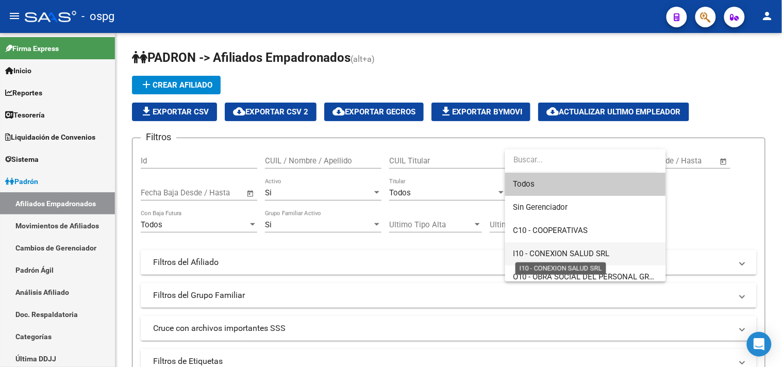
click at [529, 249] on span "I10 - CONEXION SALUD SRL" at bounding box center [561, 253] width 96 height 9
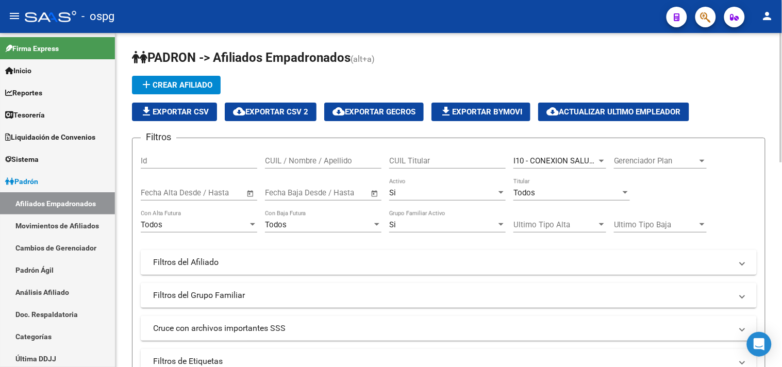
click at [508, 264] on mat-panel-title "Filtros del Afiliado" at bounding box center [442, 262] width 579 height 11
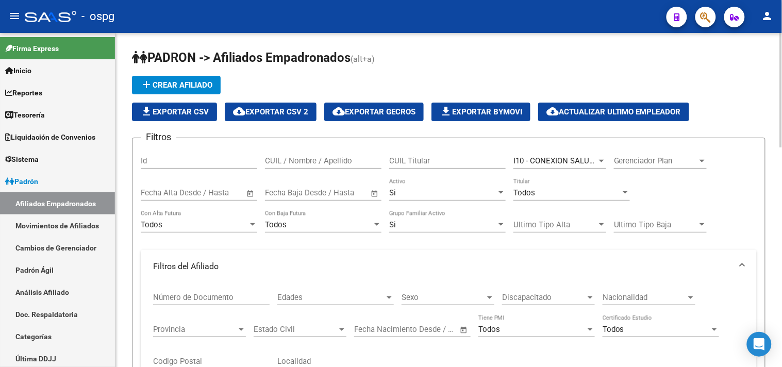
click at [538, 297] on span "Discapacitado" at bounding box center [543, 297] width 83 height 9
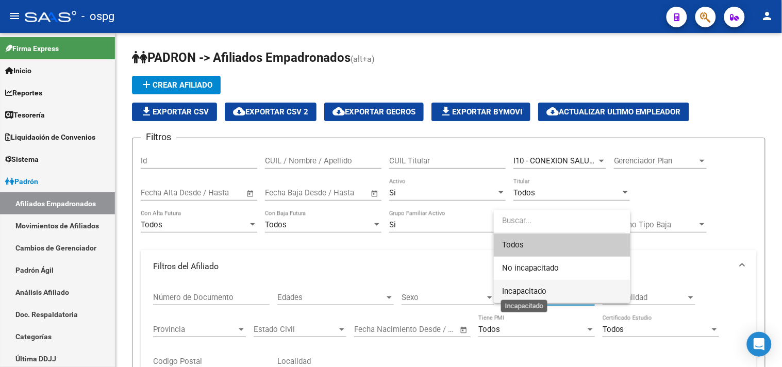
click at [517, 289] on span "Incapacitado" at bounding box center [524, 291] width 44 height 9
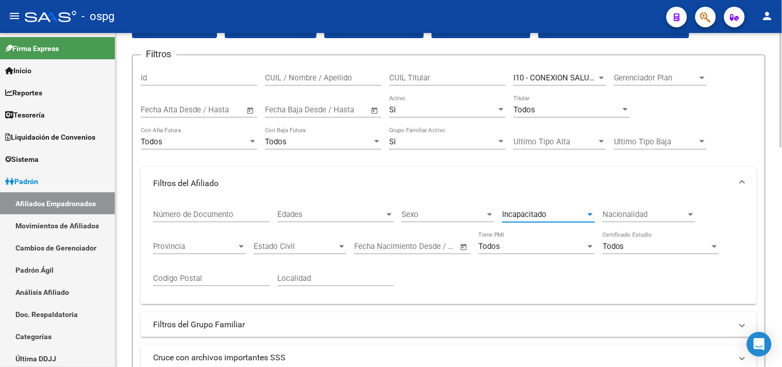
scroll to position [229, 0]
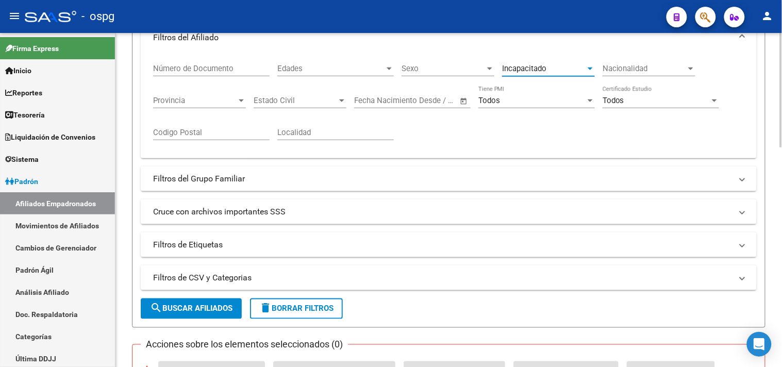
drag, startPoint x: 161, startPoint y: 308, endPoint x: 200, endPoint y: 305, distance: 38.7
click at [160, 308] on mat-icon "search" at bounding box center [156, 308] width 12 height 12
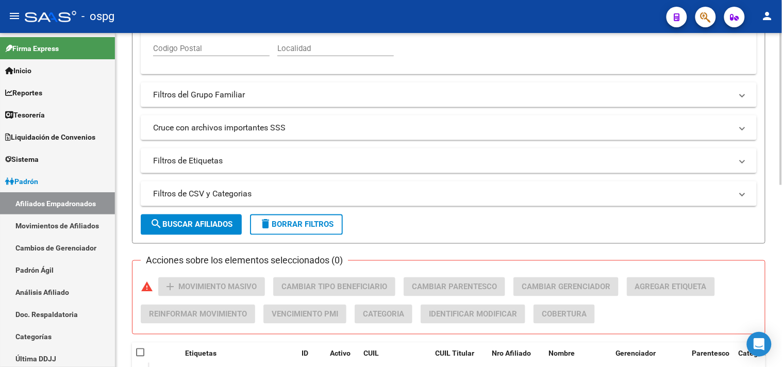
scroll to position [56, 0]
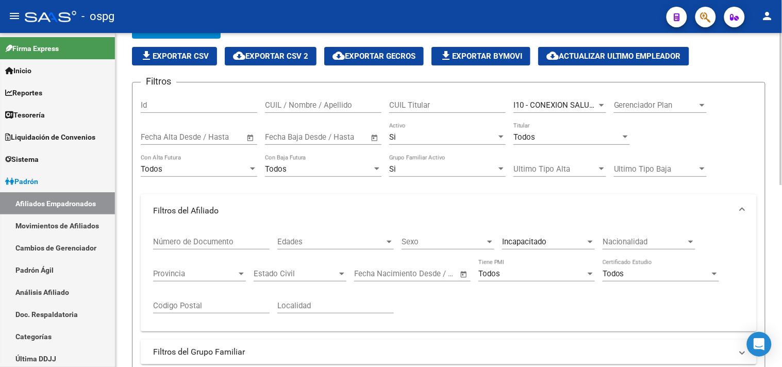
click at [551, 106] on span "I10 - CONEXION SALUD SRL" at bounding box center [561, 104] width 96 height 9
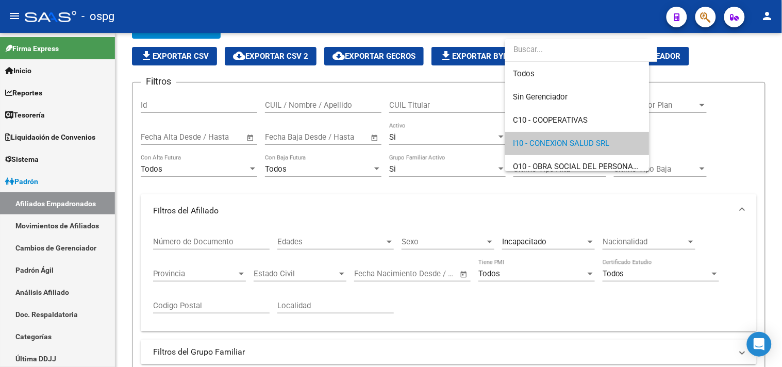
scroll to position [38, 0]
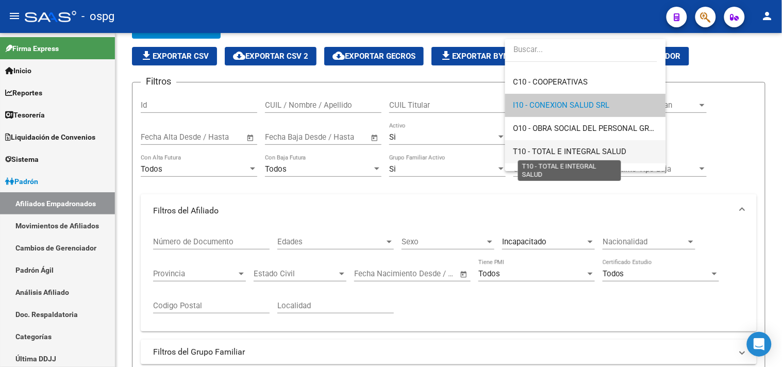
click at [550, 154] on span "T10 - TOTAL E INTEGRAL SALUD" at bounding box center [569, 151] width 113 height 9
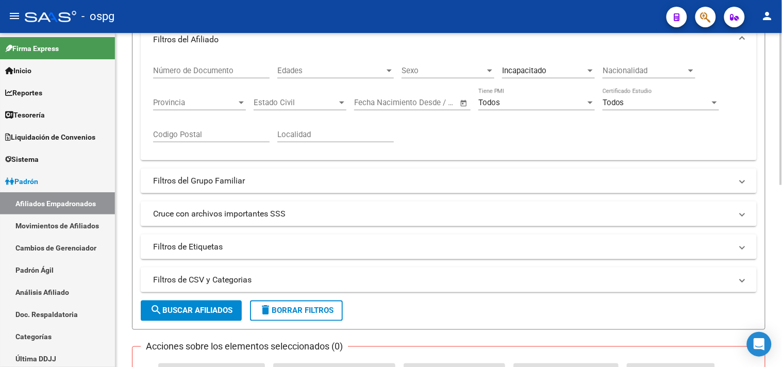
scroll to position [228, 0]
drag, startPoint x: 167, startPoint y: 315, endPoint x: 366, endPoint y: 287, distance: 201.4
click at [167, 314] on button "search Buscar Afiliados" at bounding box center [191, 309] width 101 height 21
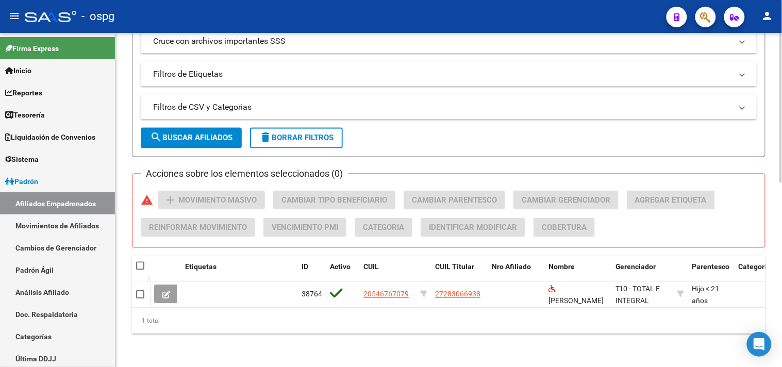
scroll to position [7, 0]
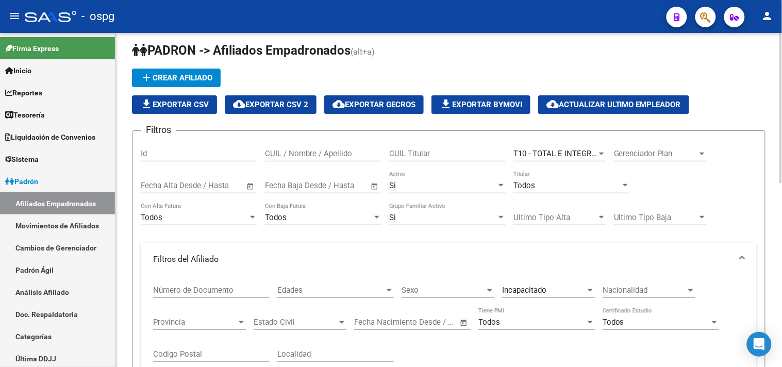
click at [573, 147] on div "T10 - TOTAL E INTEGRAL SALUD Seleccionar Gerenciador" at bounding box center [559, 150] width 93 height 22
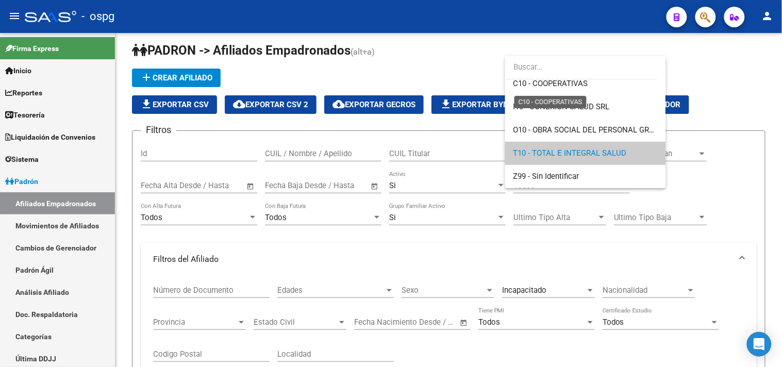
scroll to position [0, 0]
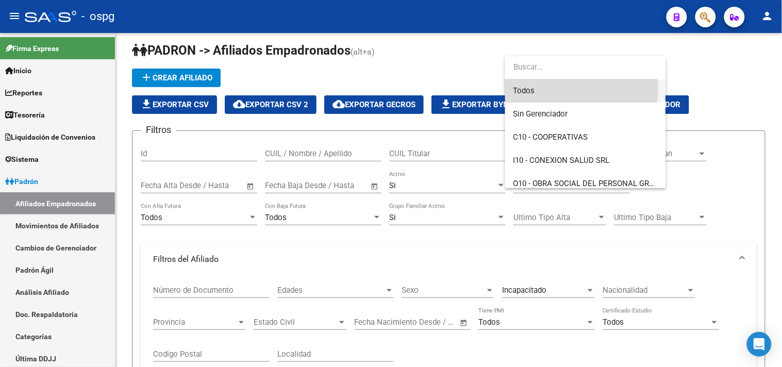
click at [578, 89] on span "Todos" at bounding box center [585, 90] width 144 height 23
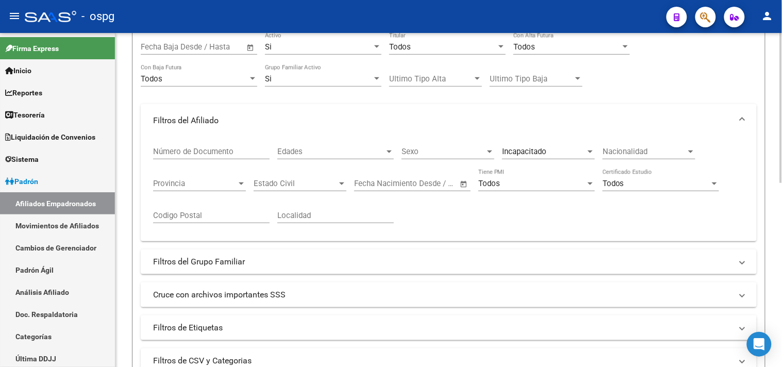
scroll to position [179, 0]
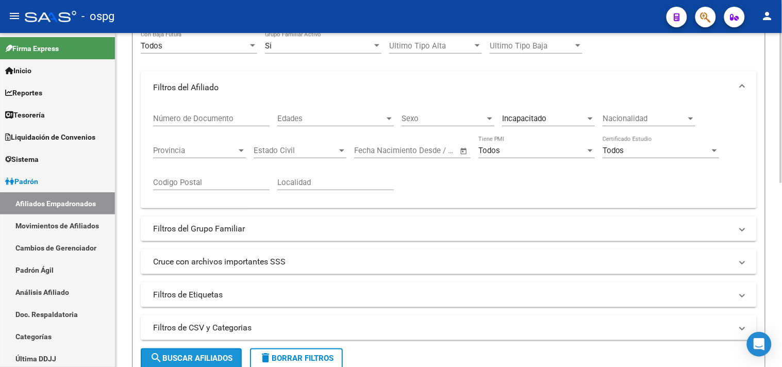
click at [182, 354] on span "search Buscar Afiliados" at bounding box center [191, 358] width 82 height 9
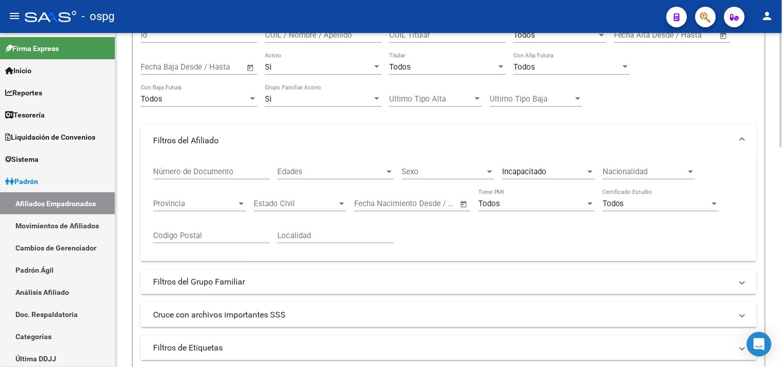
scroll to position [0, 0]
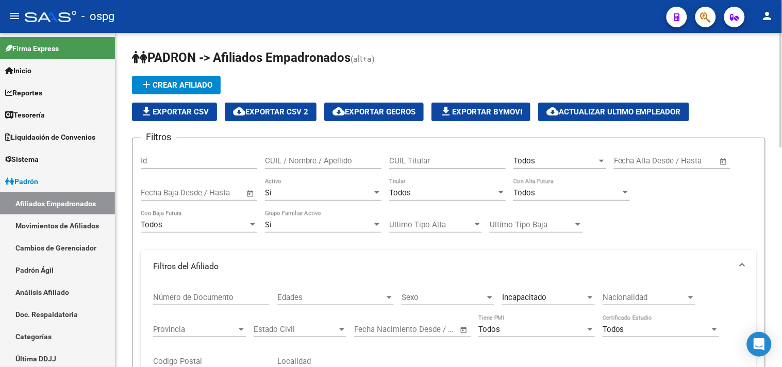
click at [162, 111] on span "file_download Exportar CSV" at bounding box center [174, 111] width 69 height 9
click at [388, 294] on div "Edades" at bounding box center [335, 297] width 116 height 9
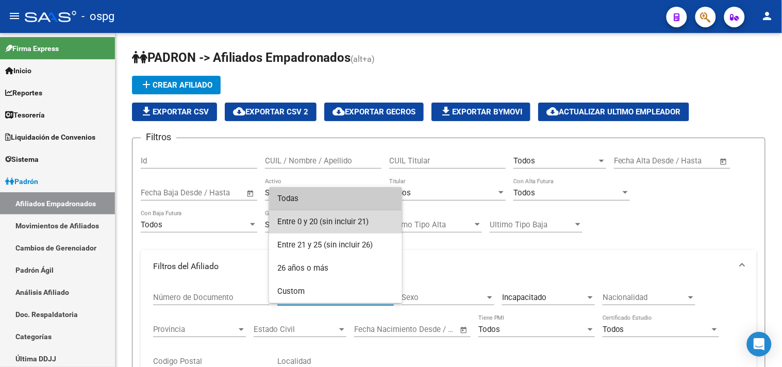
click at [366, 221] on span "Entre 0 y 20 (sin incluir 21)" at bounding box center [335, 221] width 116 height 23
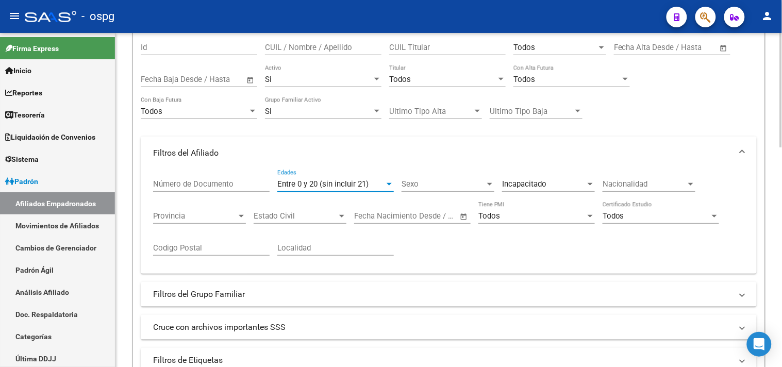
scroll to position [114, 0]
click at [212, 298] on mat-panel-title "Filtros del Grupo Familiar" at bounding box center [442, 293] width 579 height 11
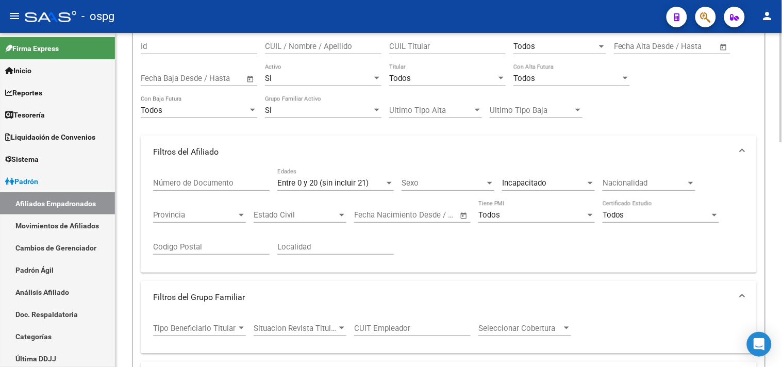
click at [213, 325] on div "Tipo Beneficiario Titular Tipo Beneficiario Titular" at bounding box center [199, 325] width 93 height 22
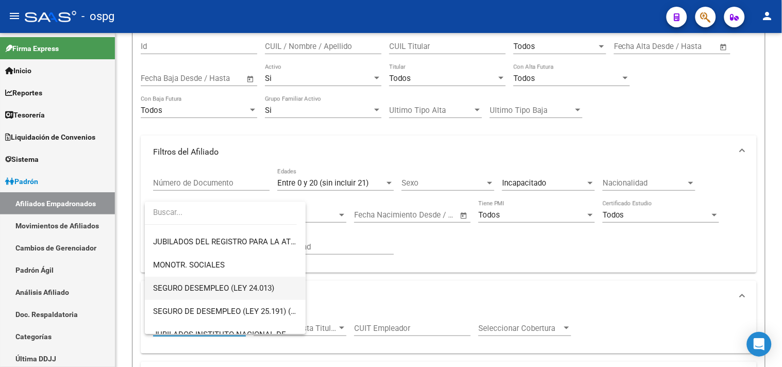
scroll to position [172, 0]
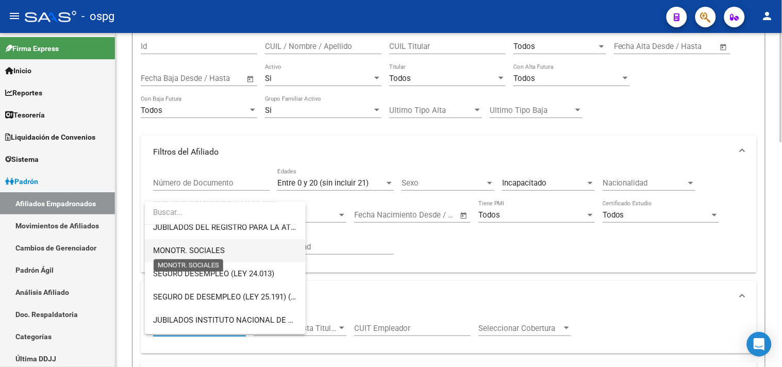
click at [188, 251] on span "MONOTR. SOCIALES" at bounding box center [189, 250] width 72 height 9
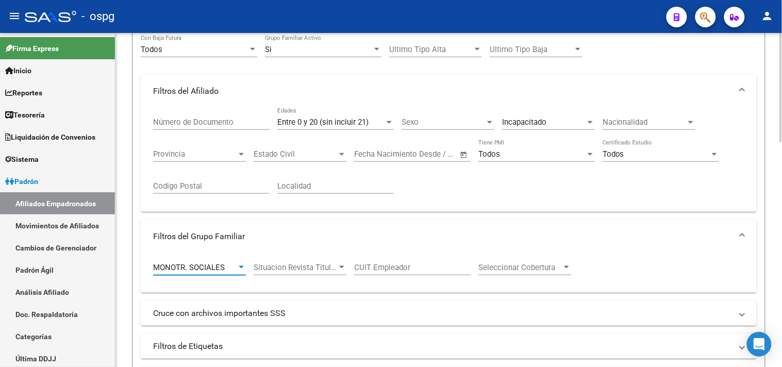
scroll to position [229, 0]
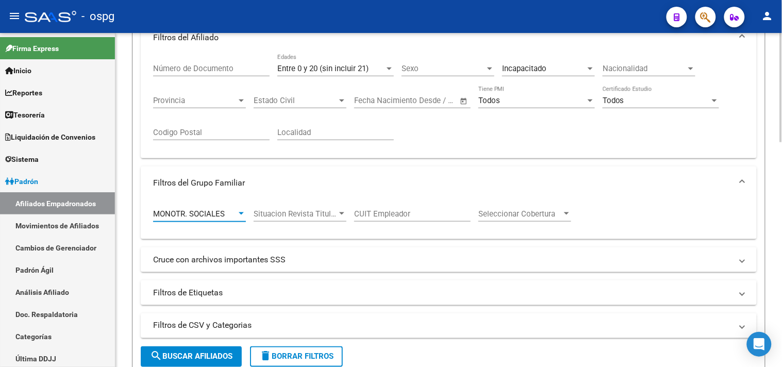
click at [177, 354] on span "search Buscar Afiliados" at bounding box center [191, 356] width 82 height 9
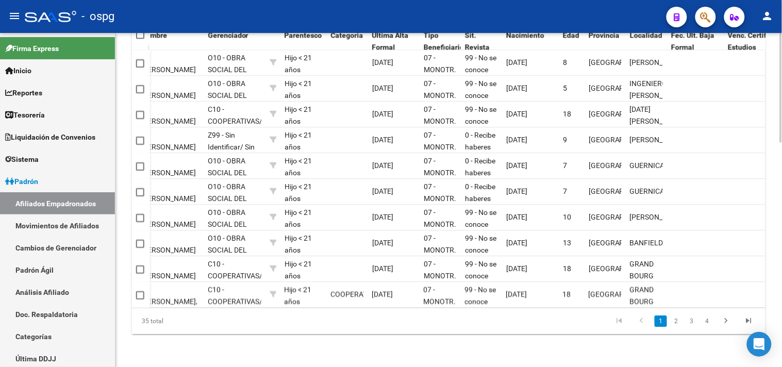
scroll to position [630, 0]
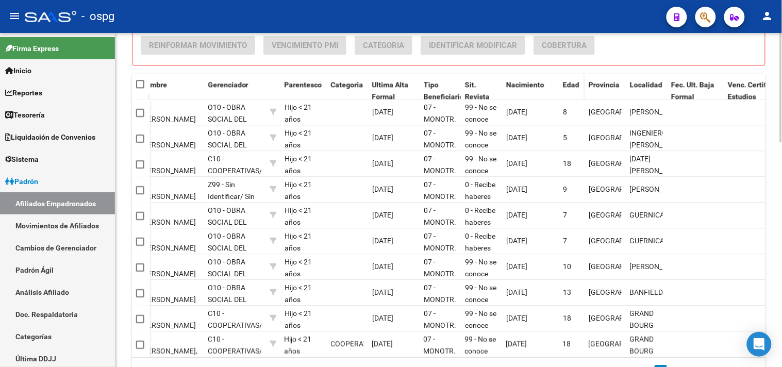
click at [574, 84] on span "Edad" at bounding box center [571, 84] width 16 height 8
click at [573, 94] on datatable-header-cell "Edad" at bounding box center [572, 91] width 26 height 34
click at [569, 83] on span "Edad" at bounding box center [571, 84] width 16 height 8
click at [563, 85] on span "Edad" at bounding box center [571, 84] width 16 height 8
click at [567, 84] on span "Edad" at bounding box center [571, 84] width 16 height 8
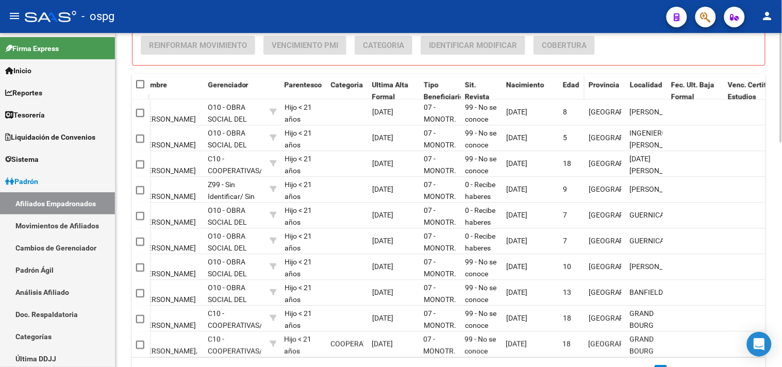
click at [567, 90] on div "Edad" at bounding box center [572, 85] width 18 height 12
click at [568, 92] on datatable-header-cell "Edad" at bounding box center [572, 91] width 26 height 34
click at [568, 91] on div "Edad" at bounding box center [572, 85] width 18 height 12
click at [569, 91] on div "Edad" at bounding box center [572, 85] width 18 height 12
click at [526, 86] on span "Nacimiento" at bounding box center [525, 84] width 38 height 8
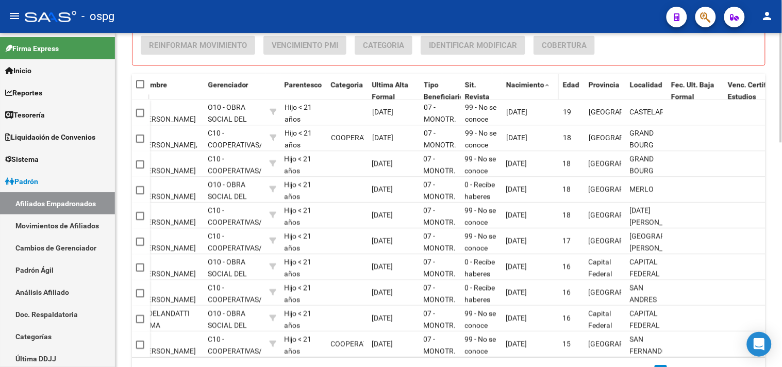
click at [528, 85] on span "Nacimiento" at bounding box center [525, 84] width 38 height 8
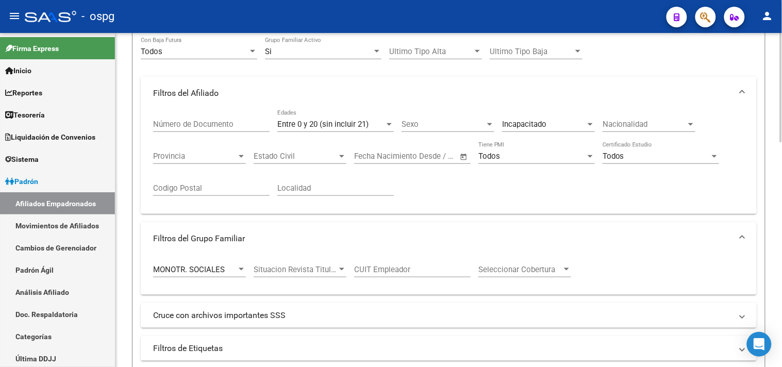
scroll to position [0, 0]
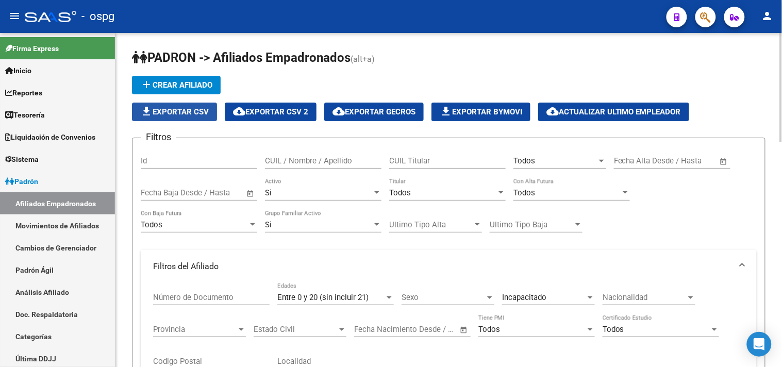
click at [163, 112] on span "file_download Exportar CSV" at bounding box center [174, 111] width 69 height 9
click at [348, 295] on span "Entre 0 y 20 (sin incluir 21)" at bounding box center [322, 297] width 91 height 9
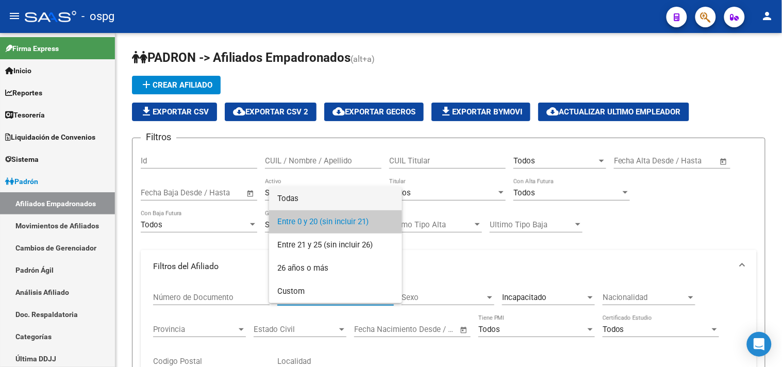
click at [281, 191] on span "Todas" at bounding box center [335, 198] width 116 height 23
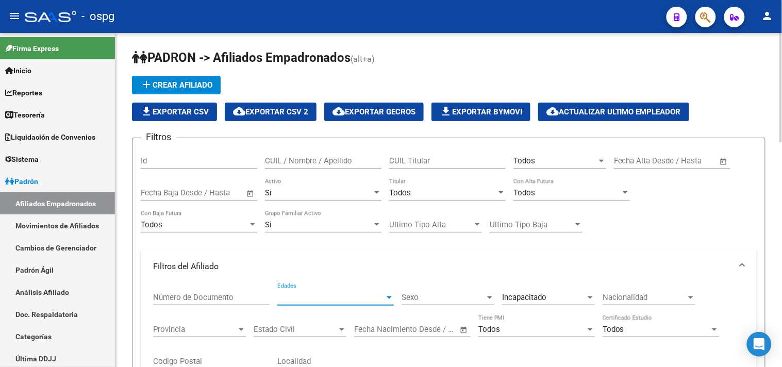
click at [307, 295] on span "Edades" at bounding box center [330, 297] width 107 height 9
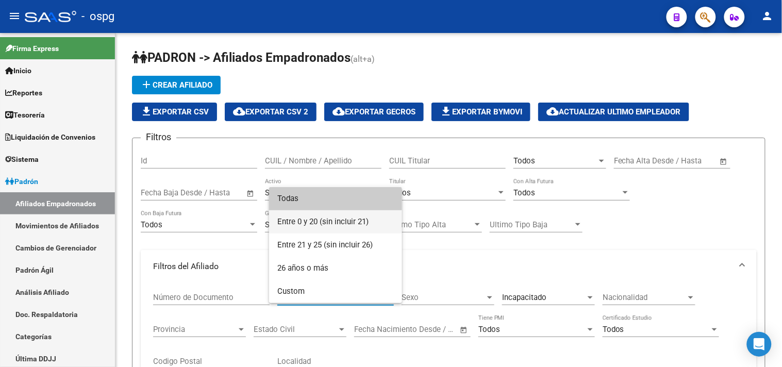
click at [325, 223] on span "Entre 0 y 20 (sin incluir 21)" at bounding box center [335, 221] width 116 height 23
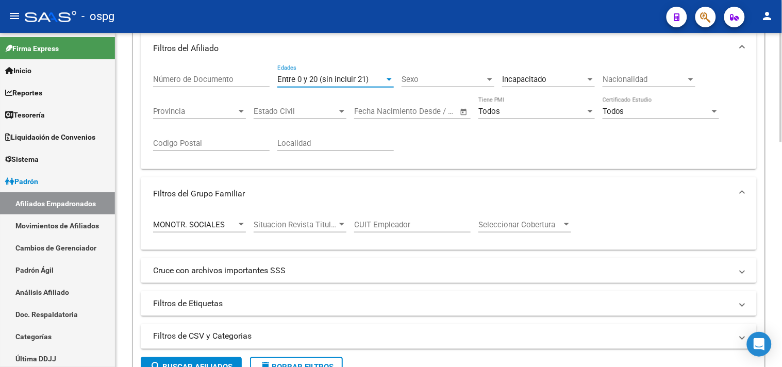
scroll to position [229, 0]
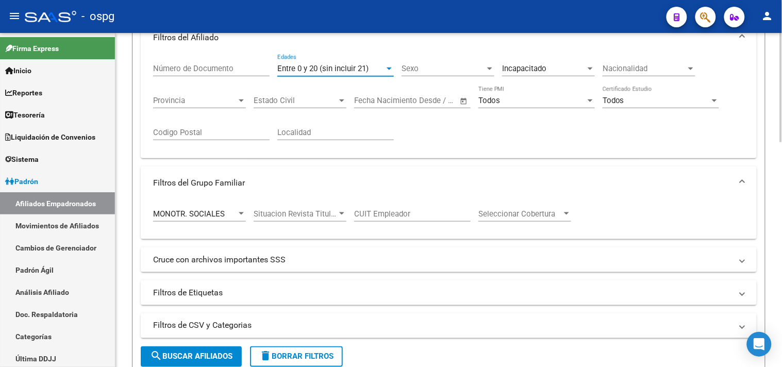
click at [230, 216] on div "MONOTR. SOCIALES" at bounding box center [194, 213] width 83 height 9
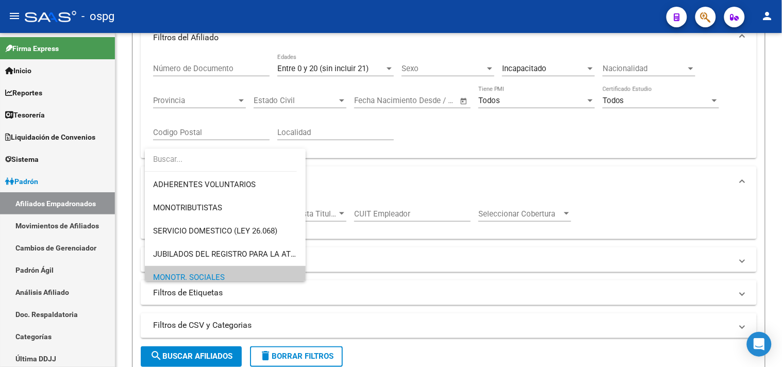
scroll to position [114, 0]
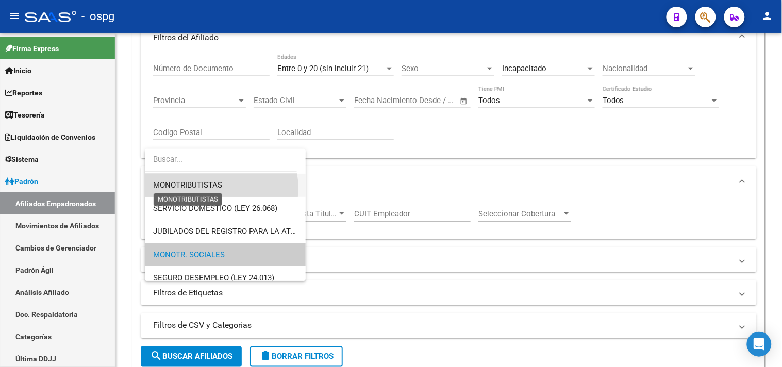
click at [219, 188] on span "MONOTRIBUTISTAS" at bounding box center [187, 184] width 69 height 9
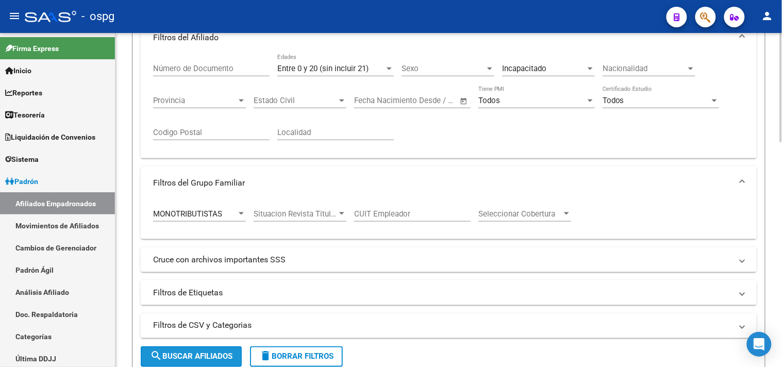
click at [194, 351] on button "search Buscar Afiliados" at bounding box center [191, 356] width 101 height 21
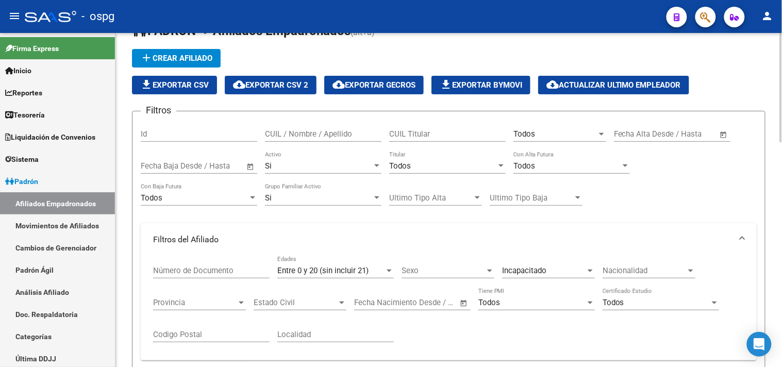
scroll to position [2, 0]
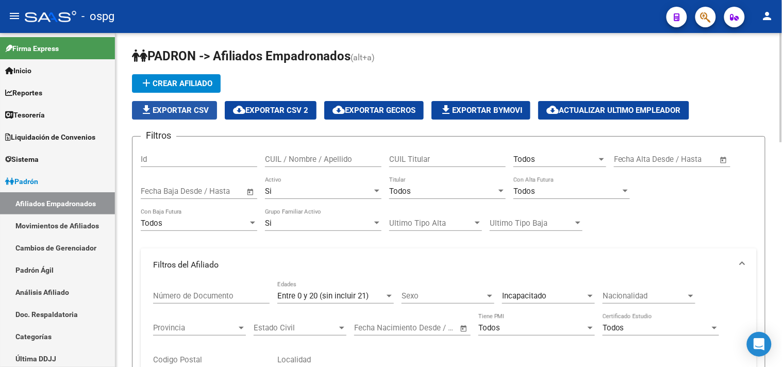
click at [189, 110] on span "file_download Exportar CSV" at bounding box center [174, 110] width 69 height 9
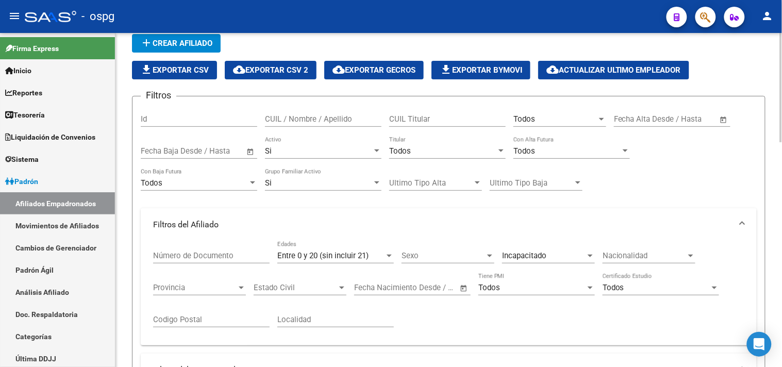
scroll to position [59, 0]
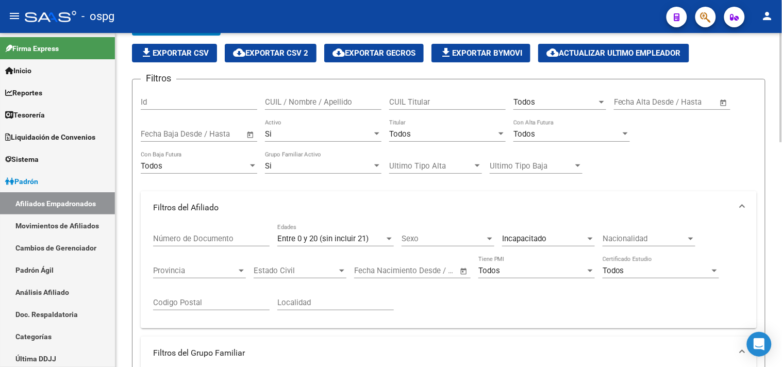
click at [325, 238] on span "Entre 0 y 20 (sin incluir 21)" at bounding box center [322, 238] width 91 height 9
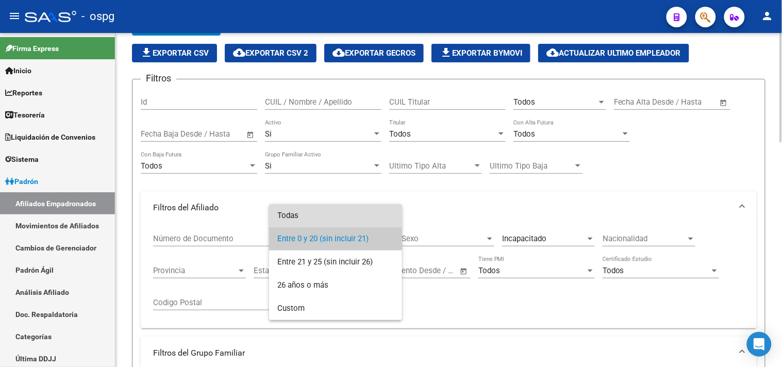
click at [283, 215] on span "Todas" at bounding box center [335, 215] width 116 height 23
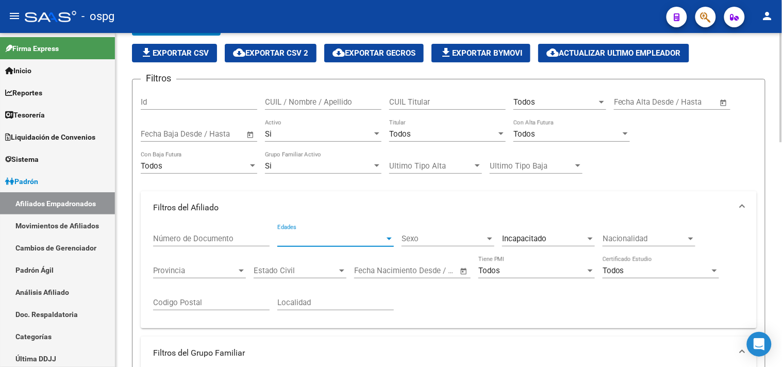
click at [314, 242] on span "Edades" at bounding box center [330, 238] width 107 height 9
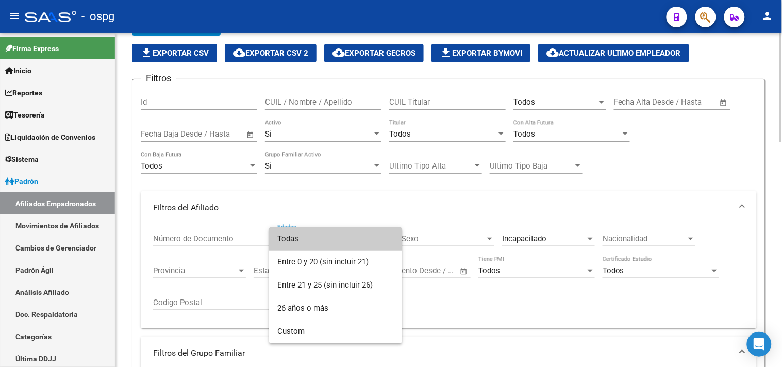
click at [291, 236] on span "Todas" at bounding box center [335, 238] width 116 height 23
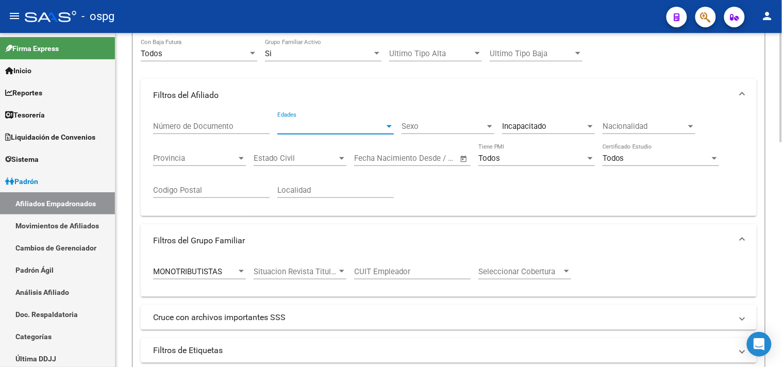
scroll to position [173, 0]
click at [290, 122] on span "Edades" at bounding box center [330, 124] width 107 height 9
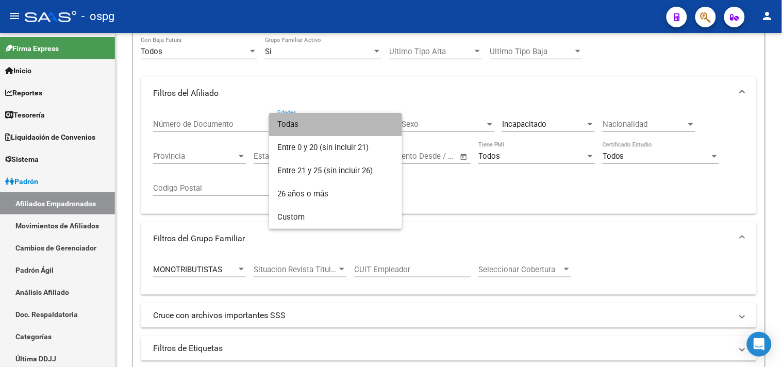
click at [284, 124] on span "Todas" at bounding box center [335, 124] width 116 height 23
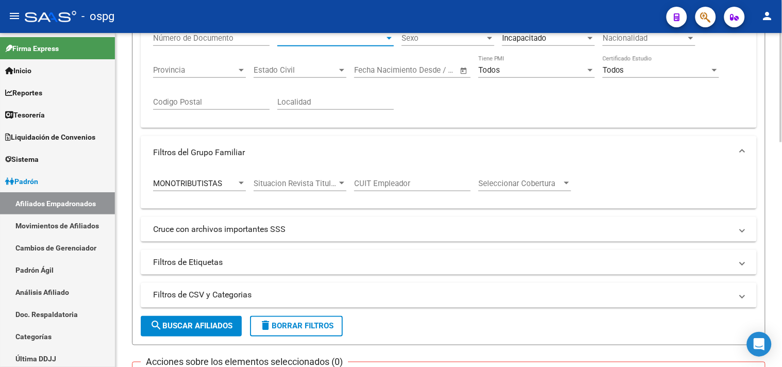
scroll to position [345, 0]
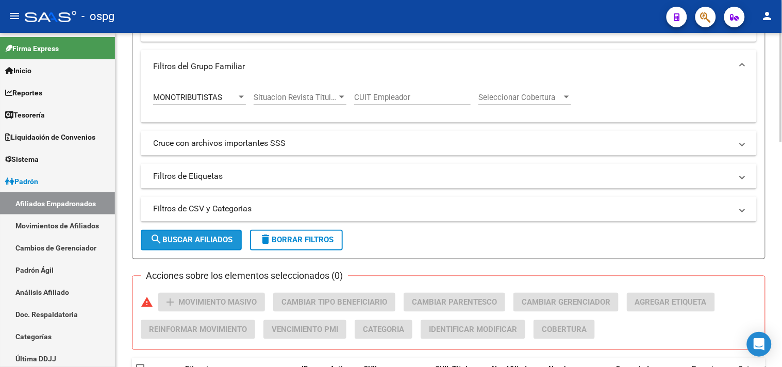
click at [203, 239] on span "search Buscar Afiliados" at bounding box center [191, 240] width 82 height 9
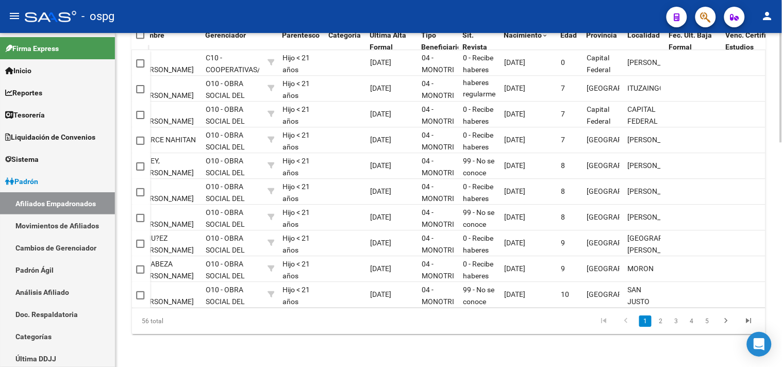
scroll to position [631, 0]
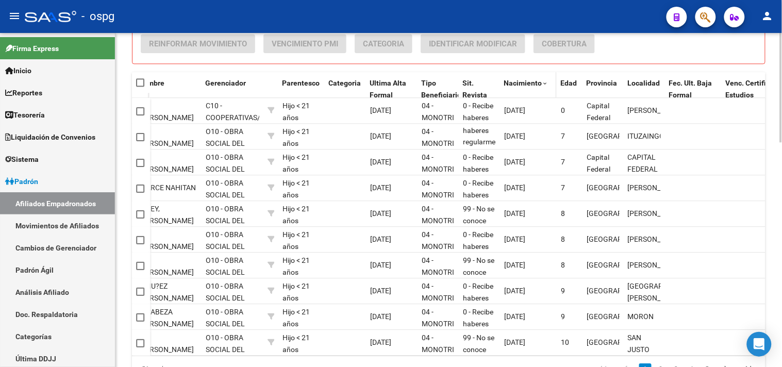
click at [524, 84] on span "Nacimiento" at bounding box center [522, 83] width 38 height 8
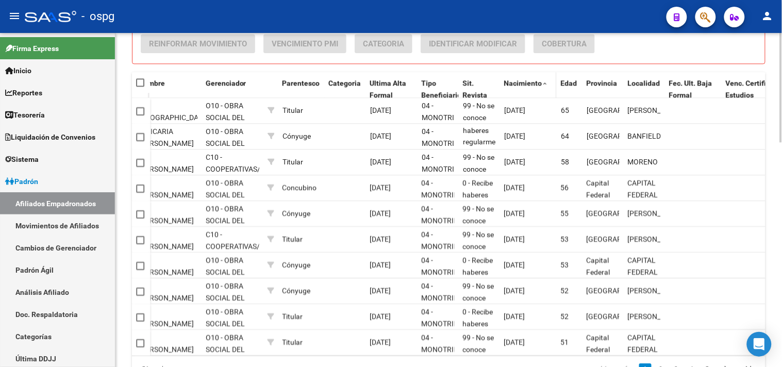
click at [523, 84] on span "Nacimiento" at bounding box center [522, 83] width 38 height 8
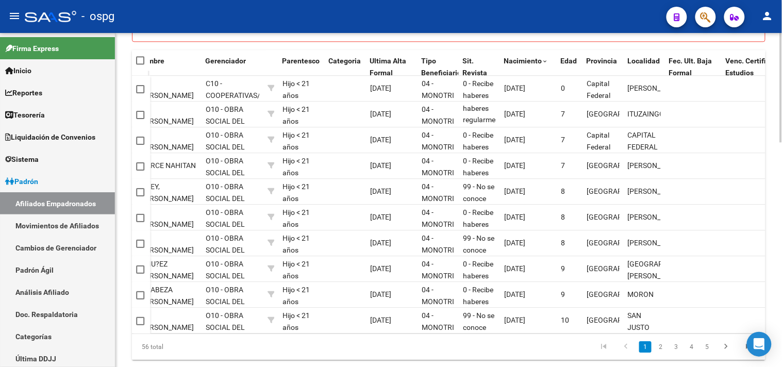
scroll to position [688, 0]
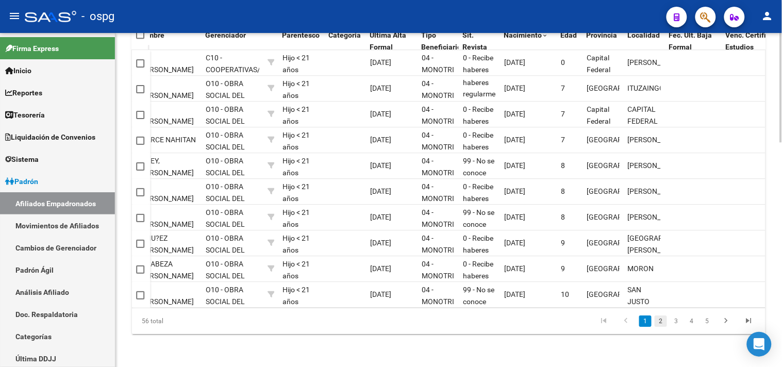
click at [661, 323] on link "2" at bounding box center [660, 320] width 12 height 11
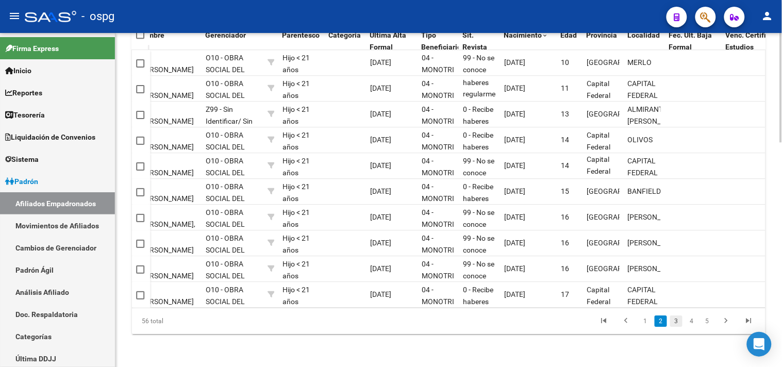
click at [677, 322] on link "3" at bounding box center [676, 320] width 12 height 11
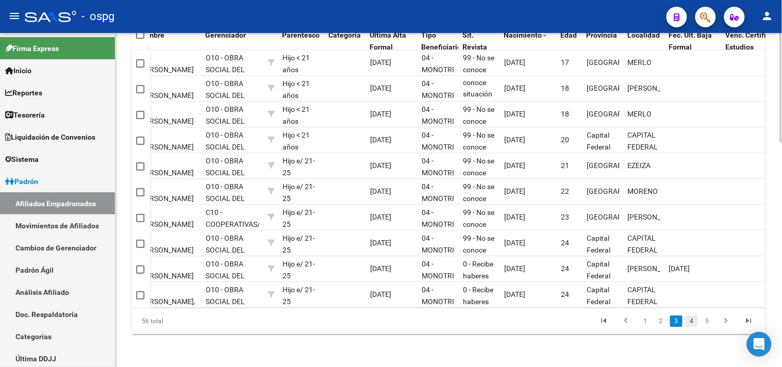
click at [693, 322] on link "4" at bounding box center [691, 320] width 12 height 11
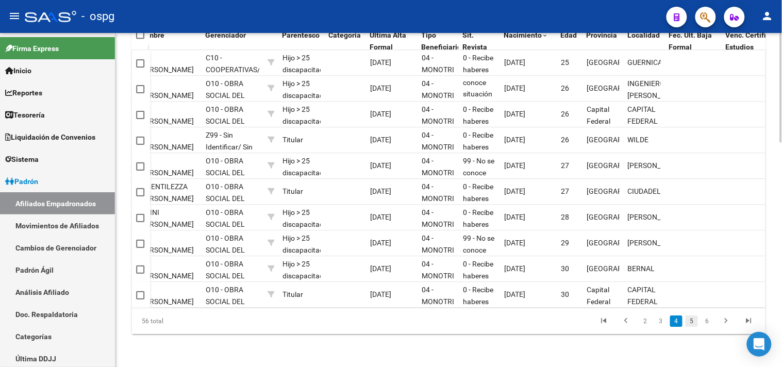
click at [694, 322] on link "5" at bounding box center [691, 320] width 12 height 11
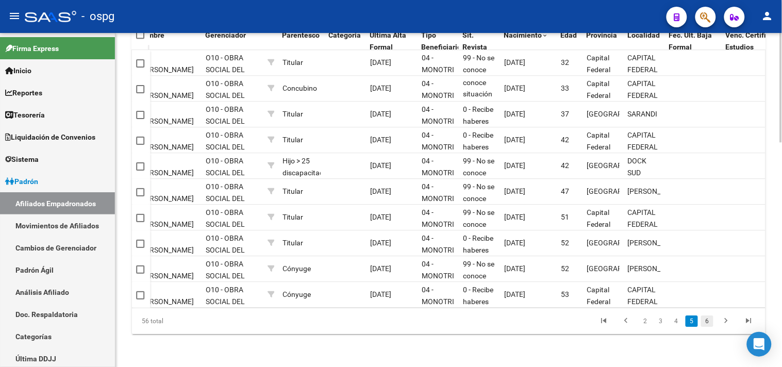
click at [710, 321] on link "6" at bounding box center [707, 320] width 12 height 11
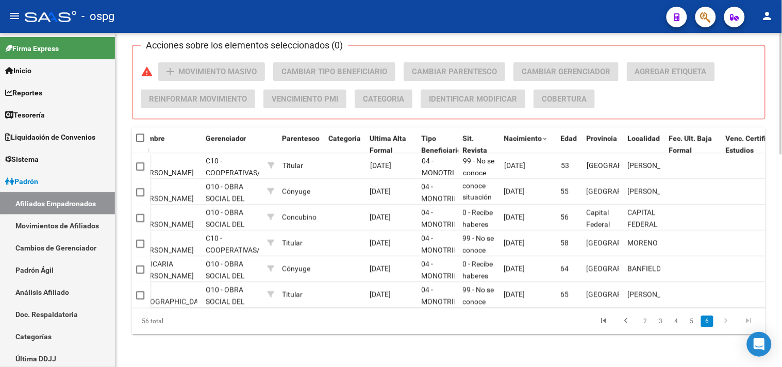
scroll to position [585, 0]
click at [728, 323] on icon "go to next page" at bounding box center [725, 322] width 13 height 12
click at [727, 323] on icon "go to next page" at bounding box center [725, 322] width 13 height 12
click at [690, 320] on link "5" at bounding box center [691, 320] width 12 height 11
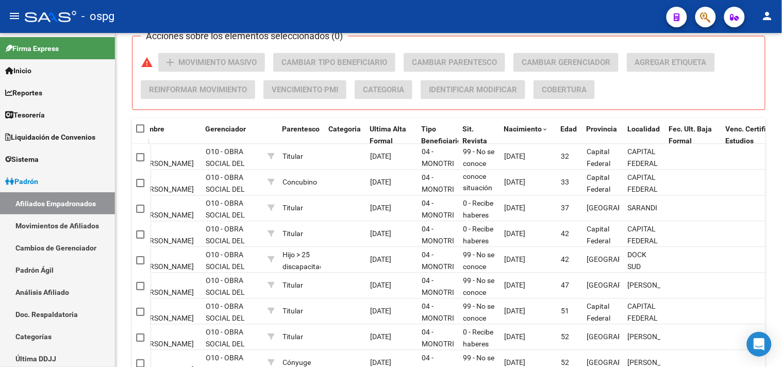
scroll to position [688, 0]
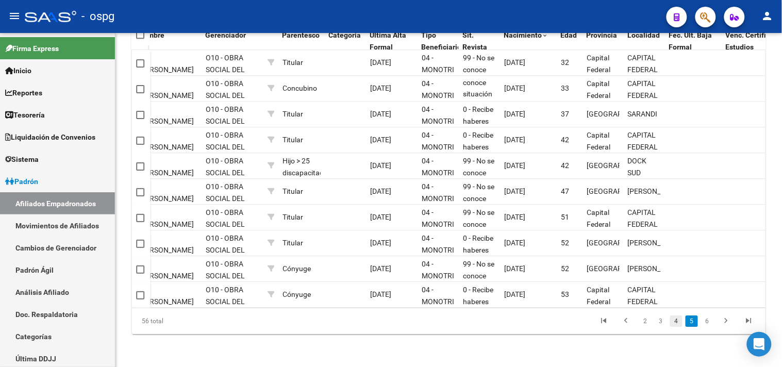
click at [678, 321] on link "4" at bounding box center [676, 320] width 12 height 11
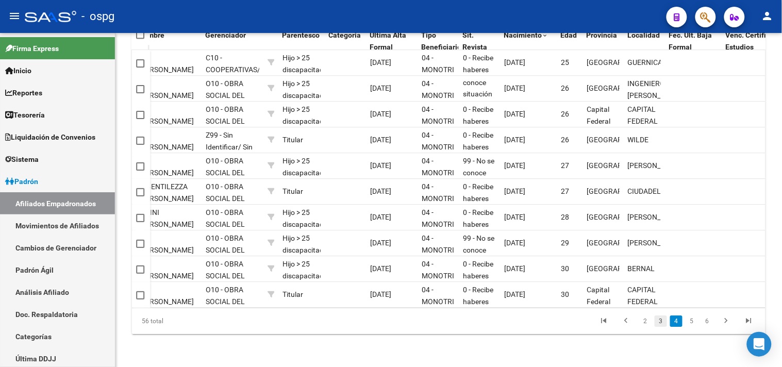
click at [659, 317] on link "3" at bounding box center [660, 320] width 12 height 11
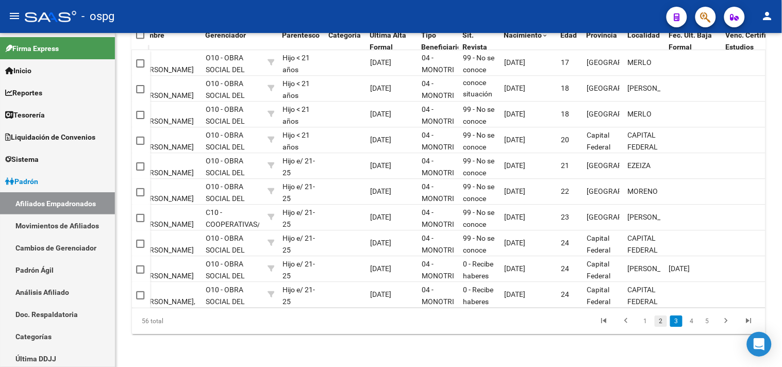
click at [658, 318] on link "2" at bounding box center [660, 320] width 12 height 11
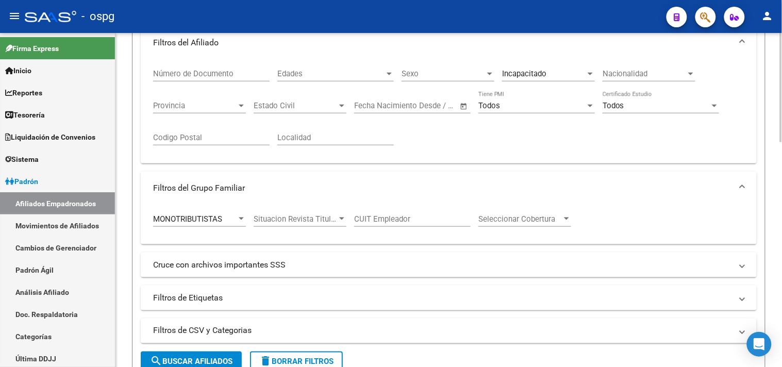
scroll to position [230, 0]
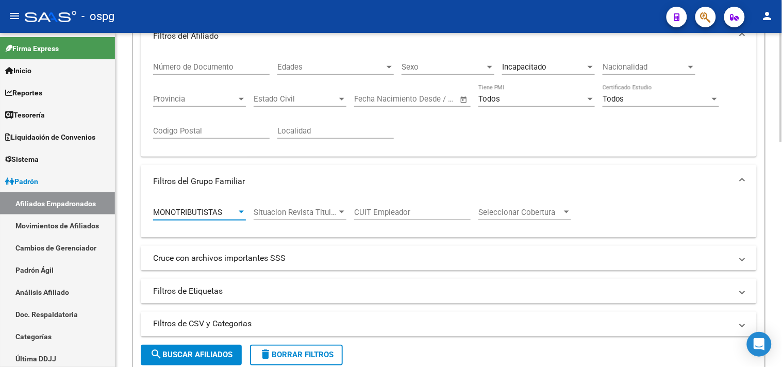
click at [218, 211] on span "MONOTRIBUTISTAS" at bounding box center [187, 212] width 69 height 9
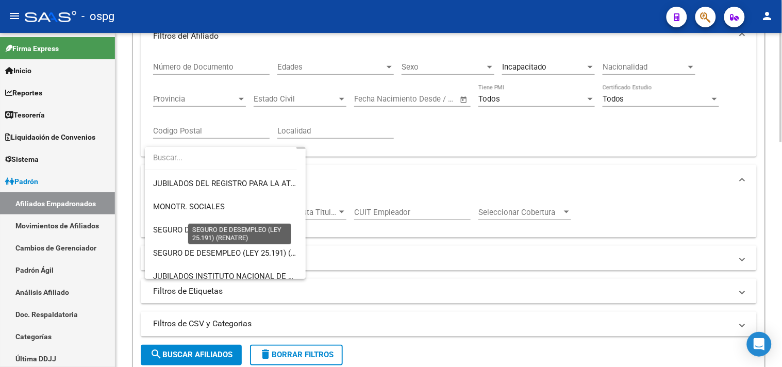
scroll to position [142, 0]
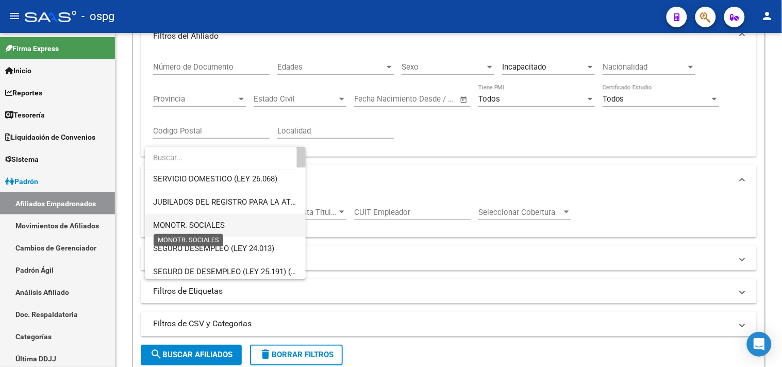
click at [216, 225] on span "MONOTR. SOCIALES" at bounding box center [189, 225] width 72 height 9
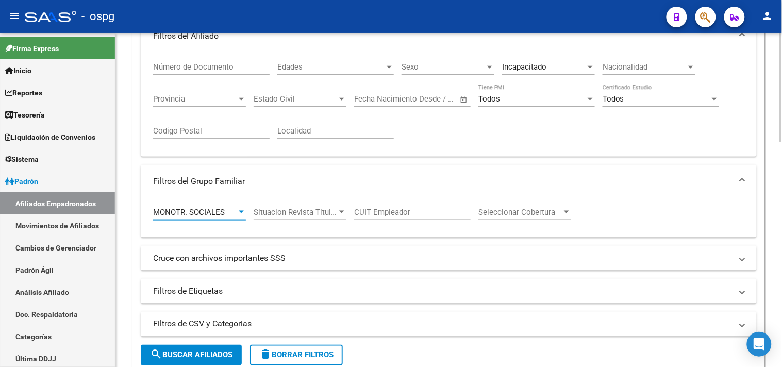
click at [179, 348] on button "search Buscar Afiliados" at bounding box center [191, 355] width 101 height 21
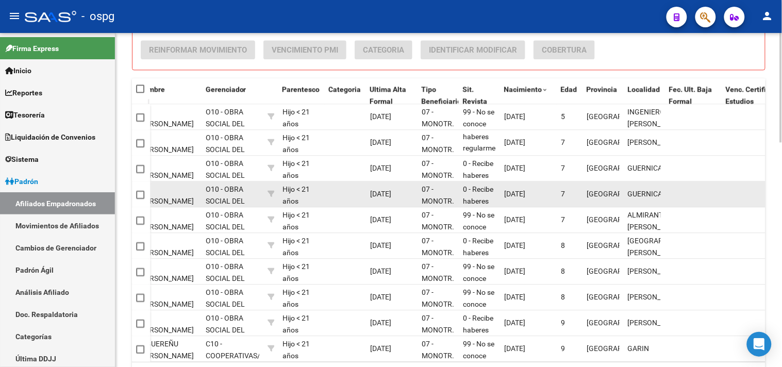
scroll to position [631, 0]
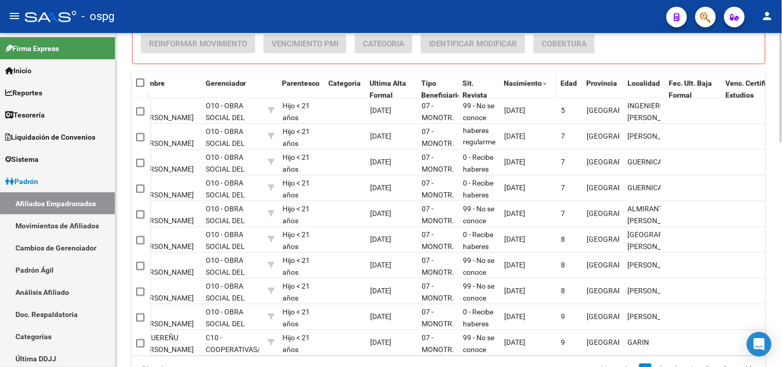
click at [524, 82] on span "Nacimiento" at bounding box center [522, 83] width 38 height 8
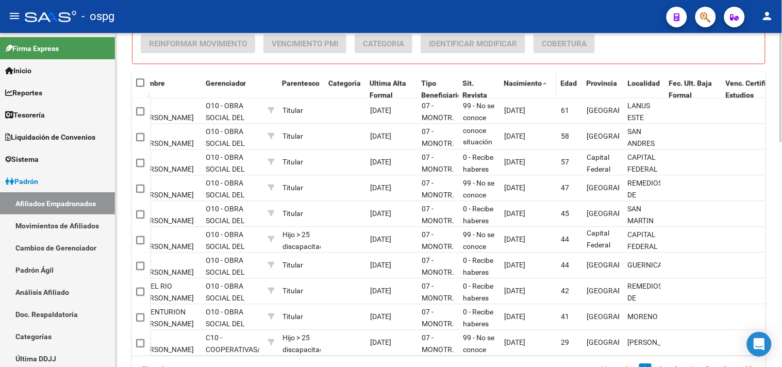
click at [520, 79] on span "Nacimiento" at bounding box center [522, 83] width 38 height 8
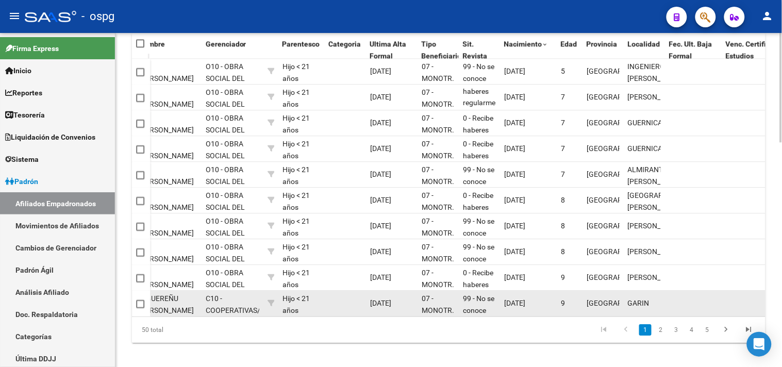
scroll to position [688, 0]
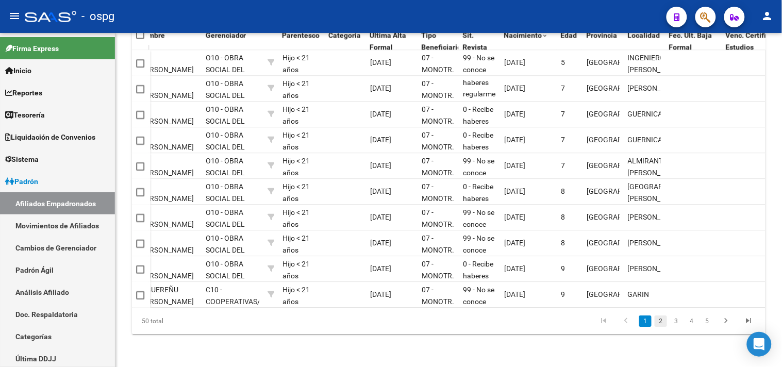
click at [660, 320] on link "2" at bounding box center [660, 320] width 12 height 11
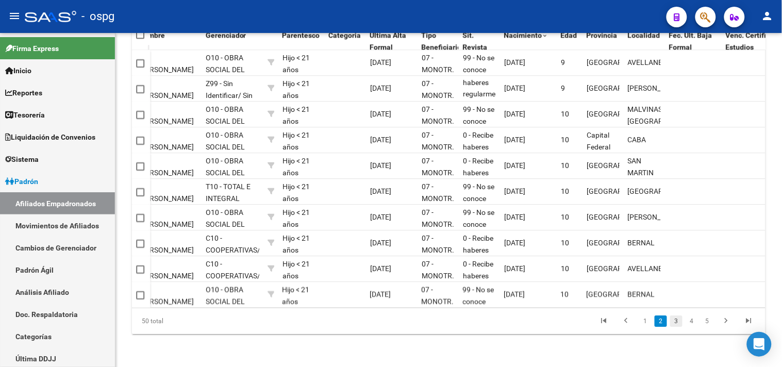
click at [677, 321] on link "3" at bounding box center [676, 320] width 12 height 11
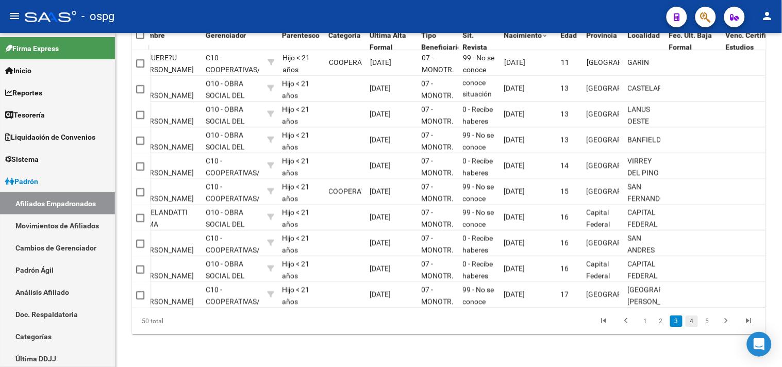
click at [692, 321] on link "4" at bounding box center [691, 320] width 12 height 11
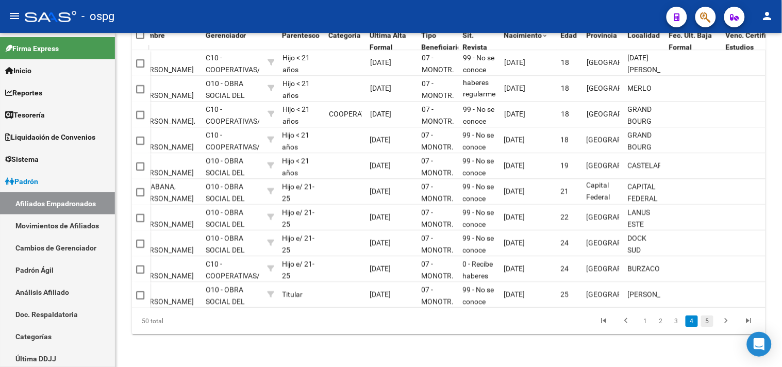
click at [706, 325] on link "5" at bounding box center [707, 320] width 12 height 11
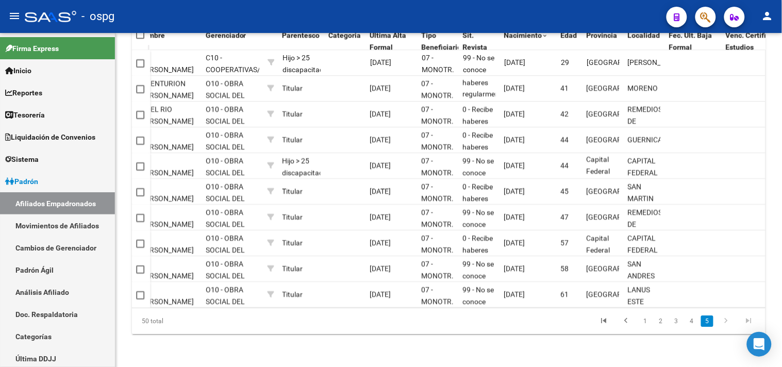
click at [729, 320] on icon "go to next page" at bounding box center [725, 322] width 13 height 12
click at [726, 320] on icon "go to next page" at bounding box center [725, 322] width 13 height 12
click at [707, 320] on link "5" at bounding box center [707, 320] width 12 height 11
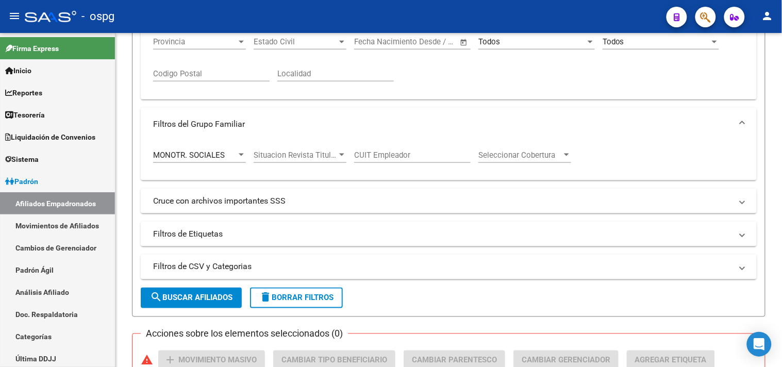
scroll to position [173, 0]
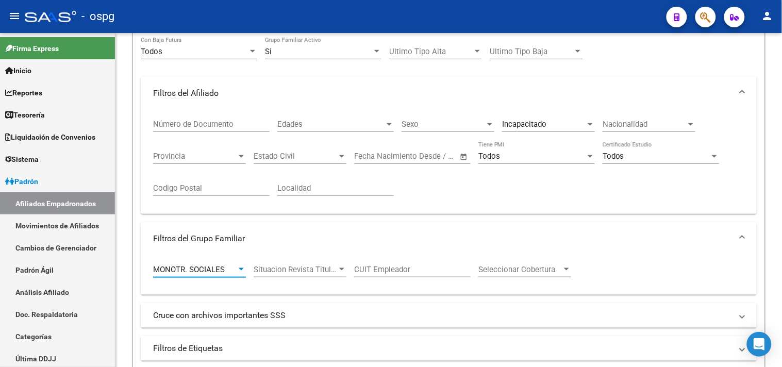
click at [214, 274] on span "MONOTR. SOCIALES" at bounding box center [189, 269] width 72 height 9
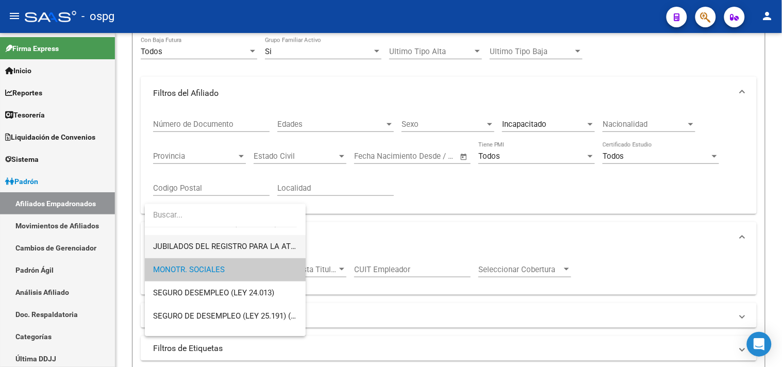
scroll to position [40, 0]
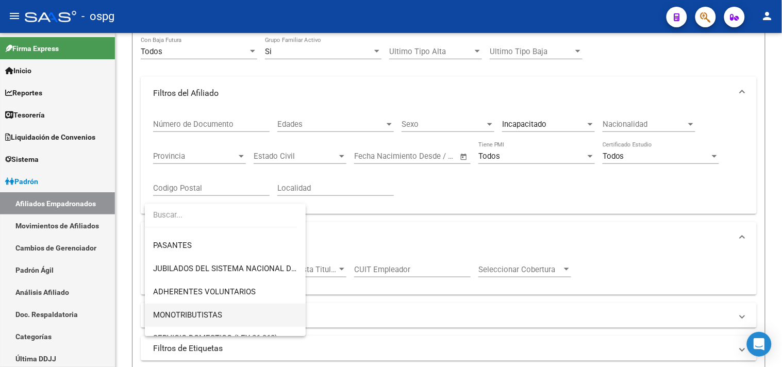
click at [201, 313] on span "MONOTRIBUTISTAS" at bounding box center [187, 314] width 69 height 9
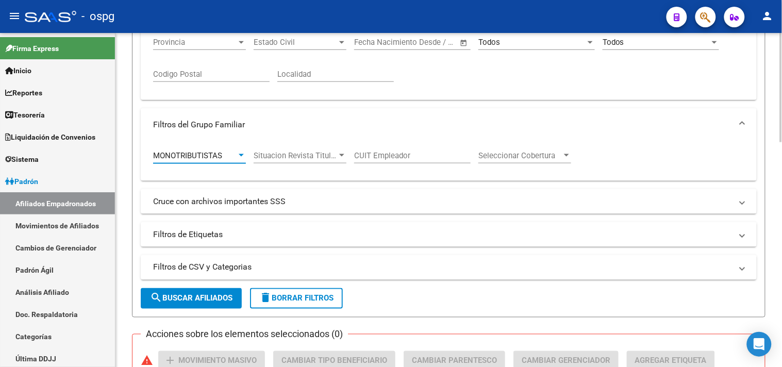
scroll to position [288, 0]
click at [180, 290] on button "search Buscar Afiliados" at bounding box center [191, 298] width 101 height 21
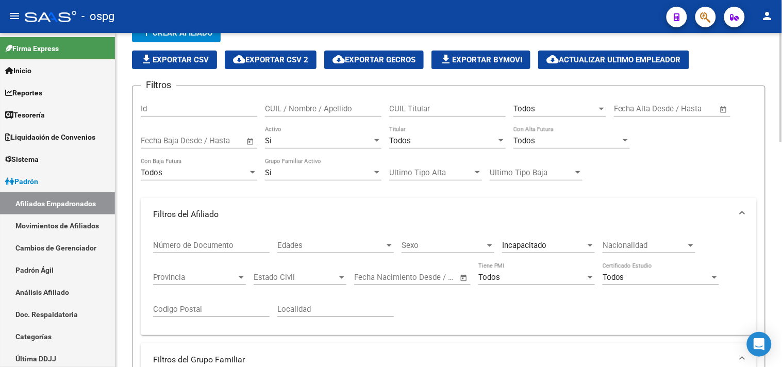
scroll to position [57, 0]
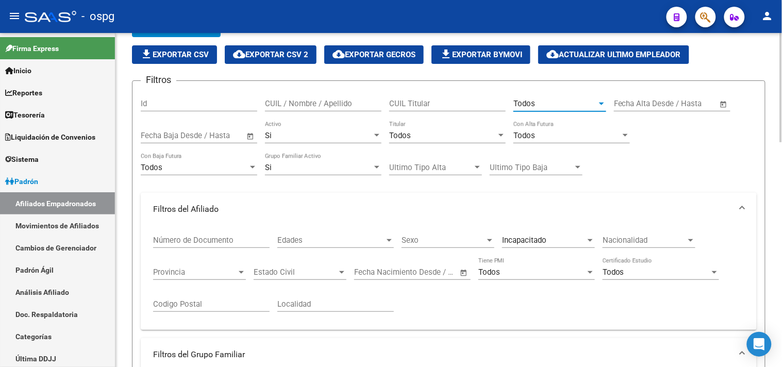
click at [565, 100] on div "Todos" at bounding box center [554, 103] width 83 height 9
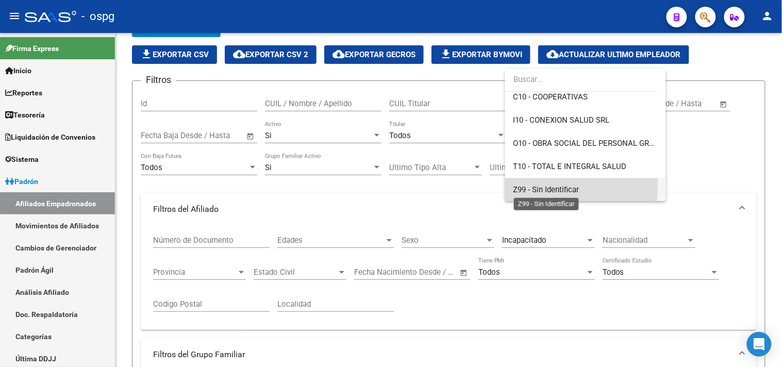
click at [540, 188] on span "Z99 - Sin Identificar" at bounding box center [546, 189] width 66 height 9
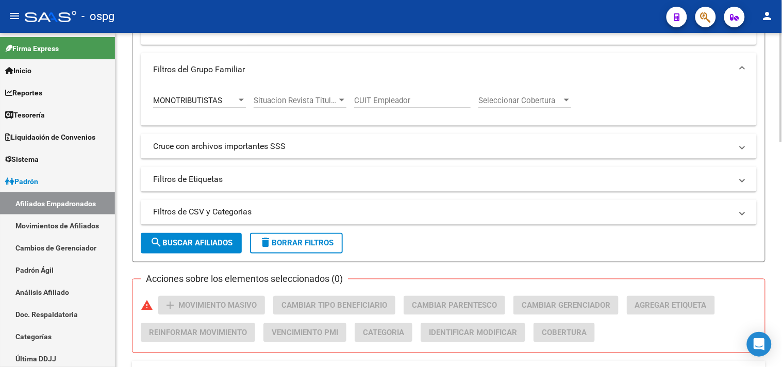
scroll to position [343, 0]
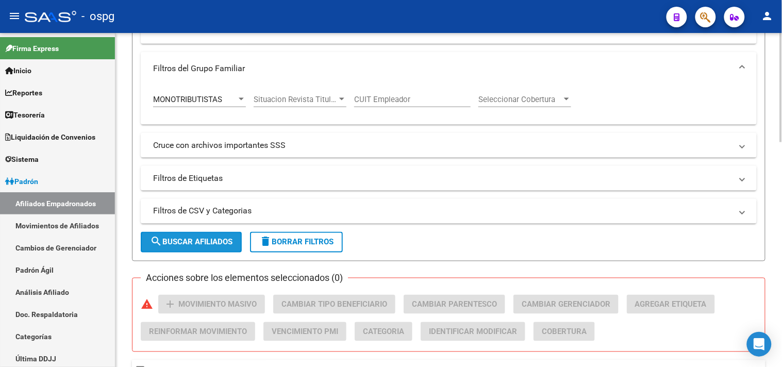
click at [176, 242] on span "search Buscar Afiliados" at bounding box center [191, 242] width 82 height 9
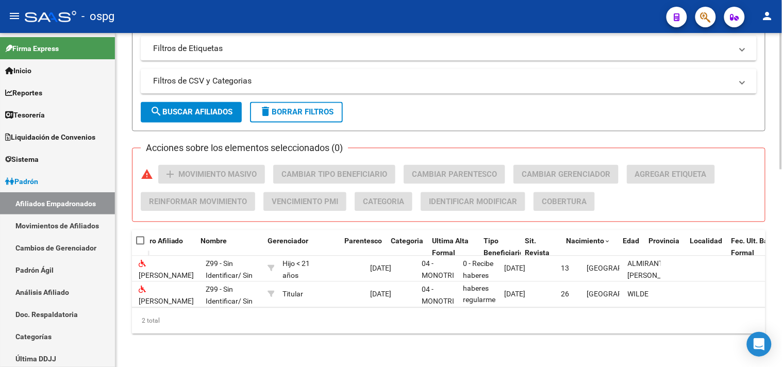
scroll to position [0, 0]
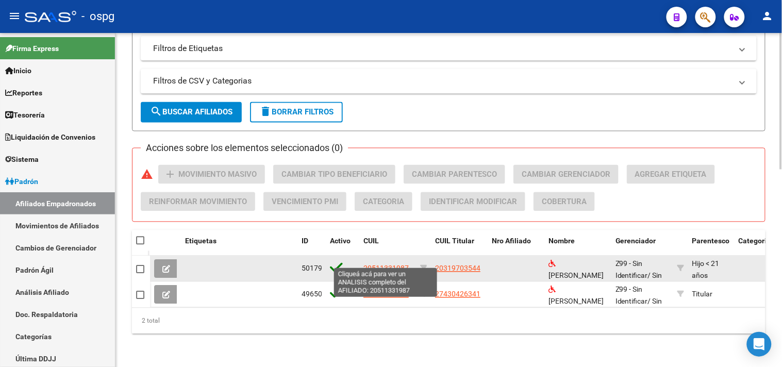
drag, startPoint x: 364, startPoint y: 260, endPoint x: 408, endPoint y: 259, distance: 43.3
click at [408, 264] on span "20511331987" at bounding box center [385, 268] width 45 height 8
copy span "20511331987"
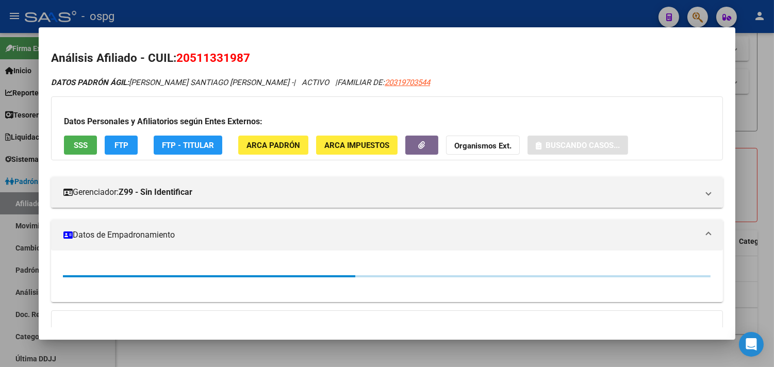
drag, startPoint x: 403, startPoint y: 259, endPoint x: 263, endPoint y: 47, distance: 253.3
click at [263, 47] on mat-dialog-content "Análisis Afiliado - CUIL: 20511331987 DATOS PADRÓN ÁGIL: [PERSON_NAME] SANTIAGO…" at bounding box center [387, 183] width 696 height 287
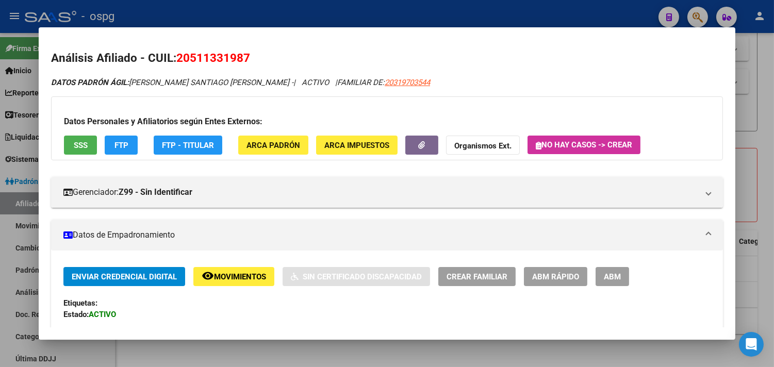
copy span "20511331987"
click at [436, 332] on mat-dialog-container "Análisis Afiliado - CUIL: 20511331987 DATOS PADRÓN ÁGIL: [PERSON_NAME] SANTIAGO…" at bounding box center [387, 183] width 696 height 312
click at [297, 350] on div at bounding box center [387, 183] width 774 height 367
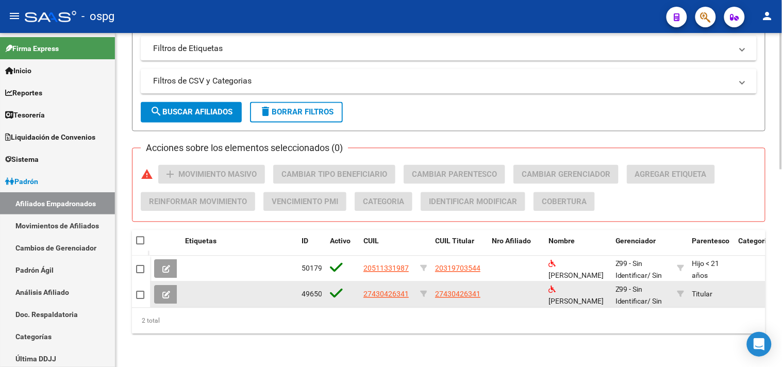
drag, startPoint x: 449, startPoint y: 287, endPoint x: 480, endPoint y: 287, distance: 30.9
click at [480, 289] on div "27430426341" at bounding box center [459, 295] width 48 height 12
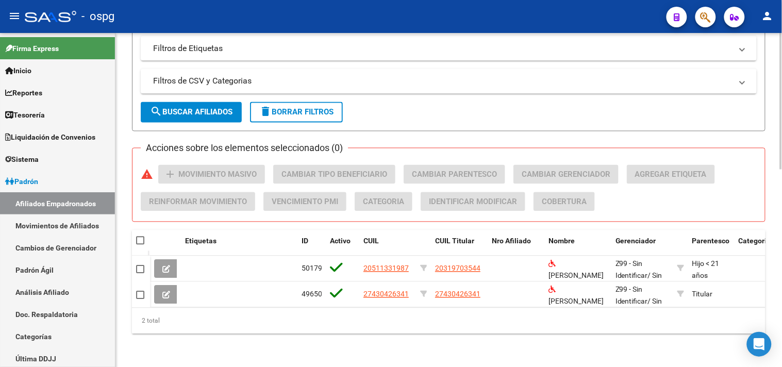
click at [225, 109] on button "search Buscar Afiliados" at bounding box center [191, 112] width 101 height 21
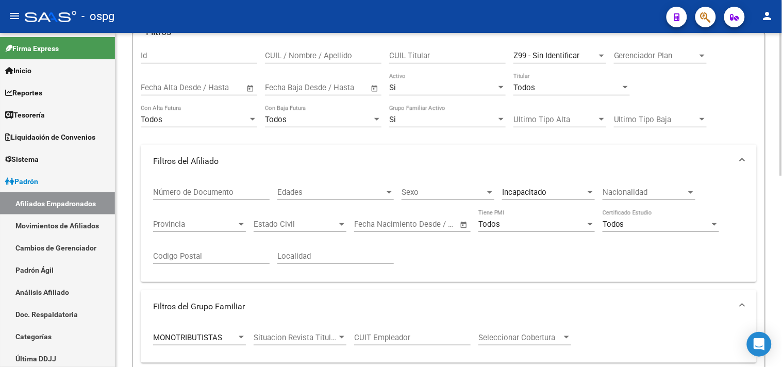
scroll to position [105, 0]
click at [550, 49] on div "Z99 - Sin Identificar Seleccionar Gerenciador" at bounding box center [559, 53] width 93 height 22
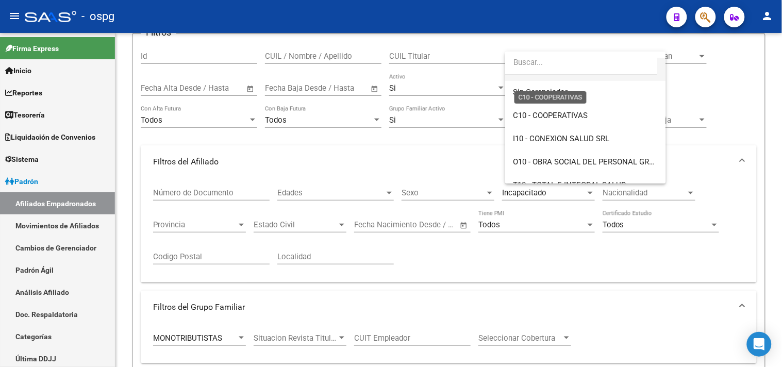
scroll to position [0, 0]
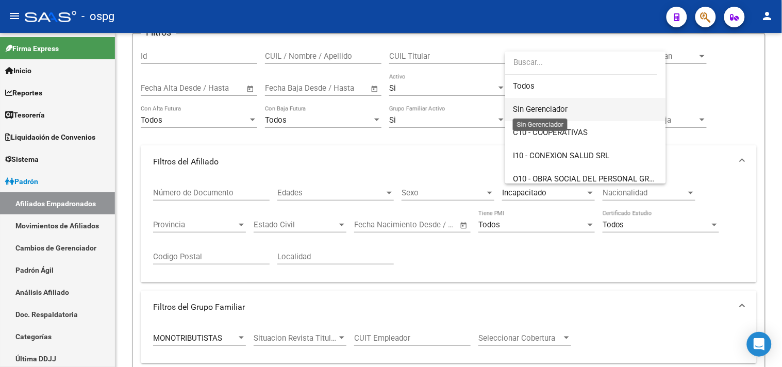
click at [522, 110] on span "Sin Gerenciador" at bounding box center [540, 109] width 55 height 9
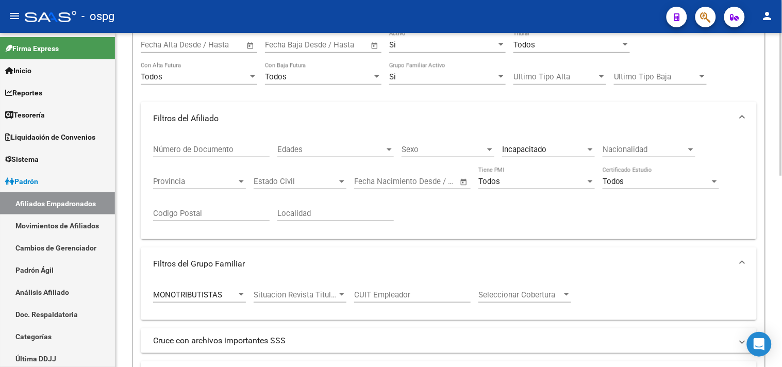
scroll to position [276, 0]
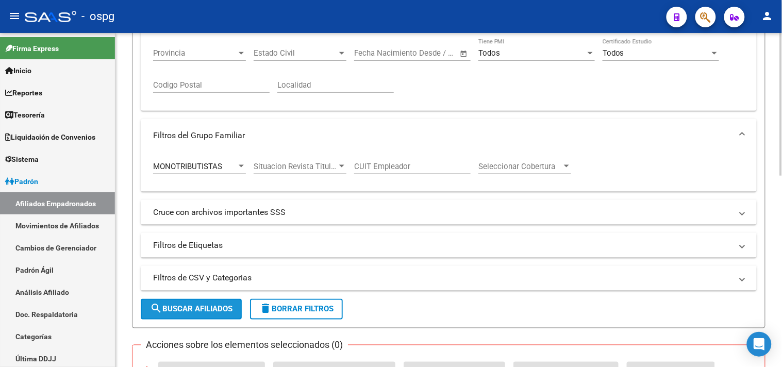
click at [174, 308] on span "search Buscar Afiliados" at bounding box center [191, 309] width 82 height 9
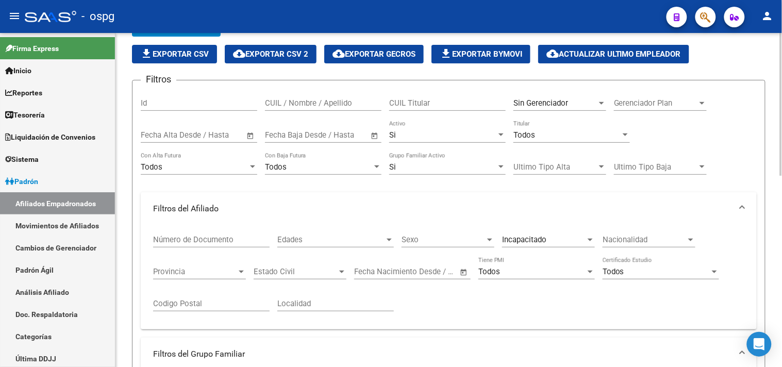
scroll to position [47, 0]
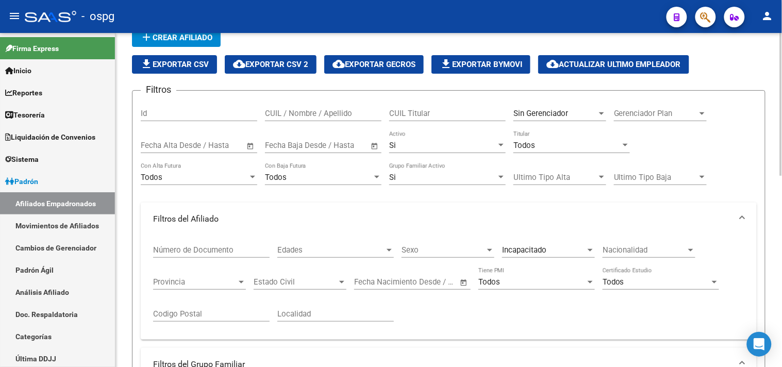
click at [759, 129] on form "Filtros Id CUIL / Nombre / Apellido CUIL Titular Sin Gerenciador Seleccionar Ge…" at bounding box center [448, 323] width 633 height 467
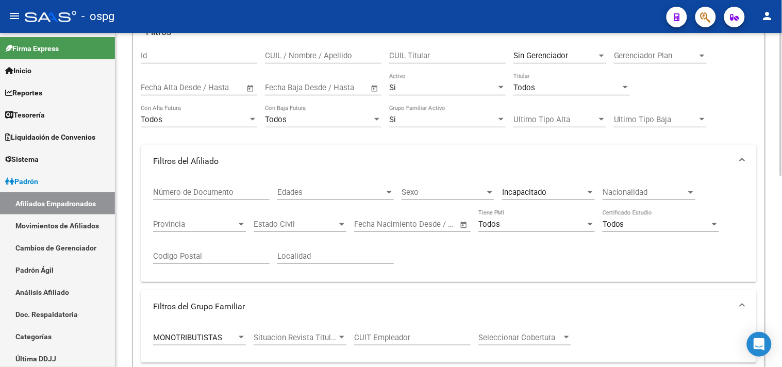
scroll to position [105, 0]
click at [550, 57] on span "Sin Gerenciador" at bounding box center [540, 56] width 55 height 9
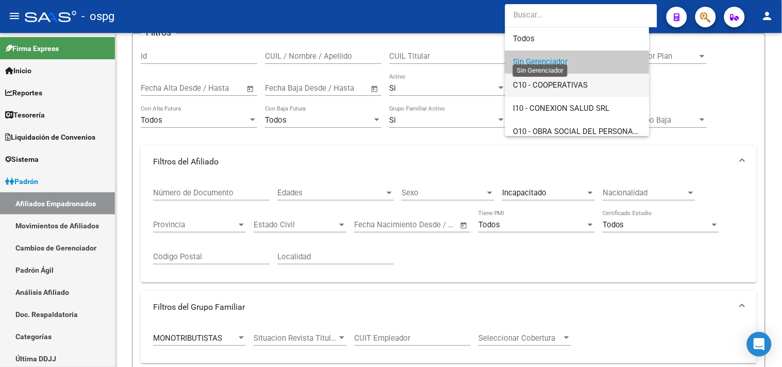
scroll to position [6, 0]
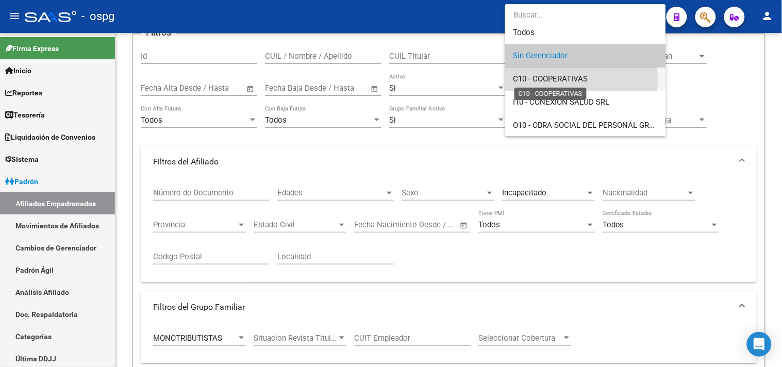
click at [550, 79] on span "C10 - COOPERATIVAS" at bounding box center [550, 78] width 75 height 9
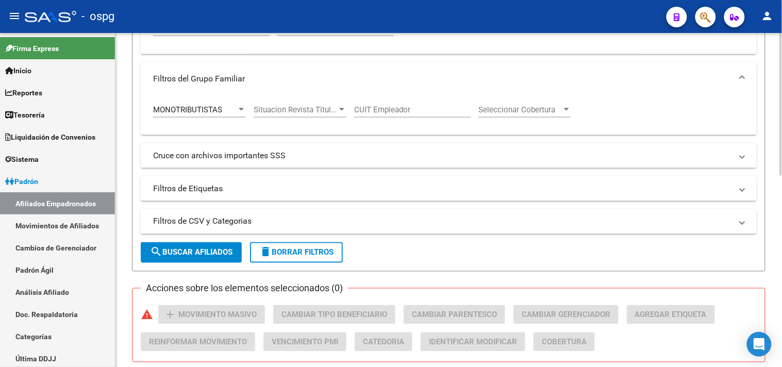
scroll to position [333, 0]
click at [157, 245] on button "search Buscar Afiliados" at bounding box center [191, 252] width 101 height 21
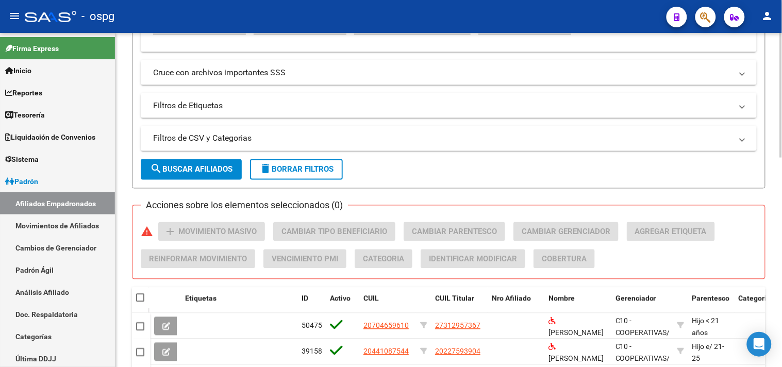
scroll to position [560, 0]
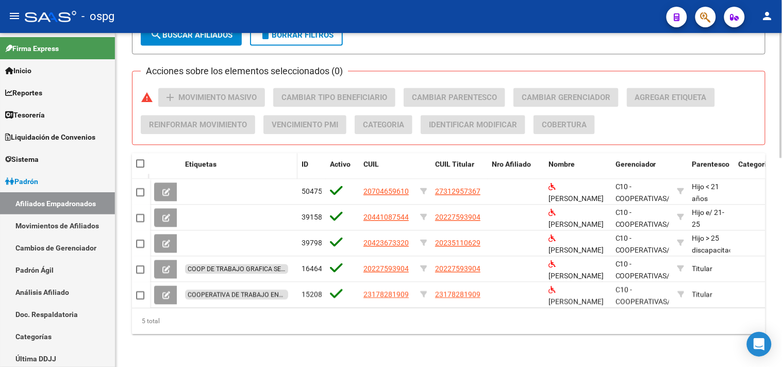
click at [182, 157] on datatable-header-cell "Etiquetas" at bounding box center [239, 170] width 116 height 34
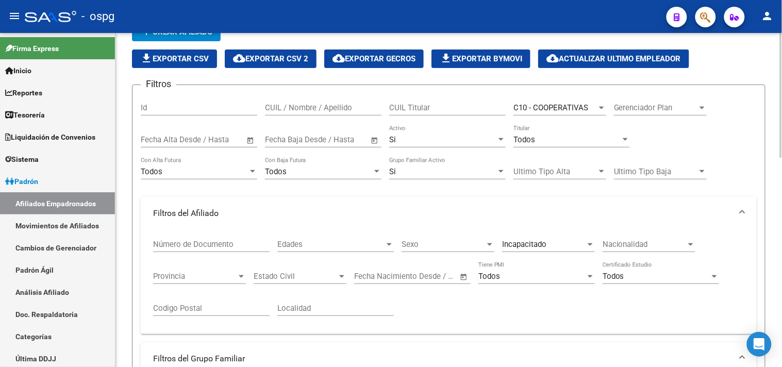
scroll to position [44, 0]
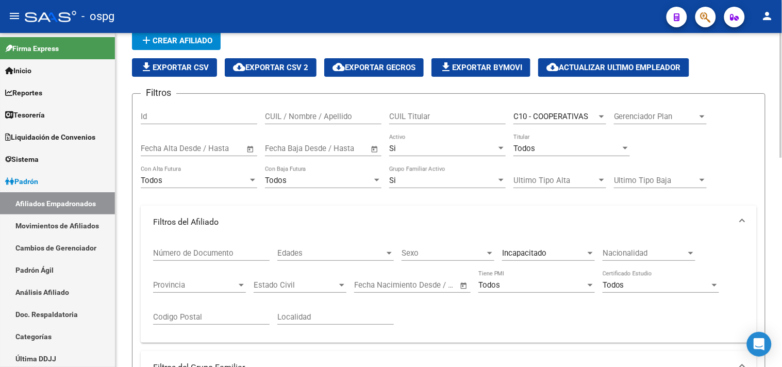
click at [562, 109] on div "C10 - COOPERATIVAS Seleccionar Gerenciador" at bounding box center [559, 113] width 93 height 22
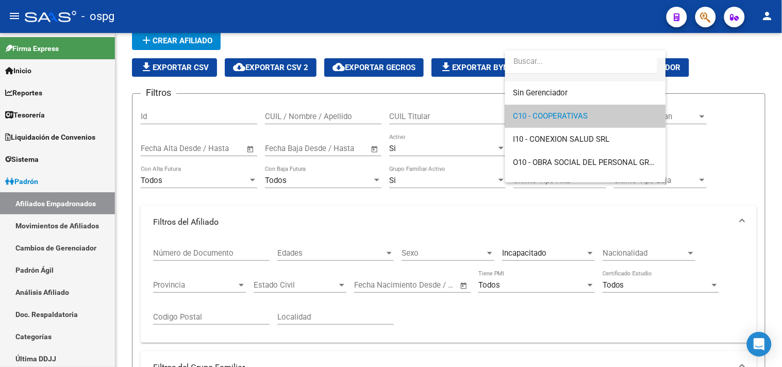
scroll to position [0, 0]
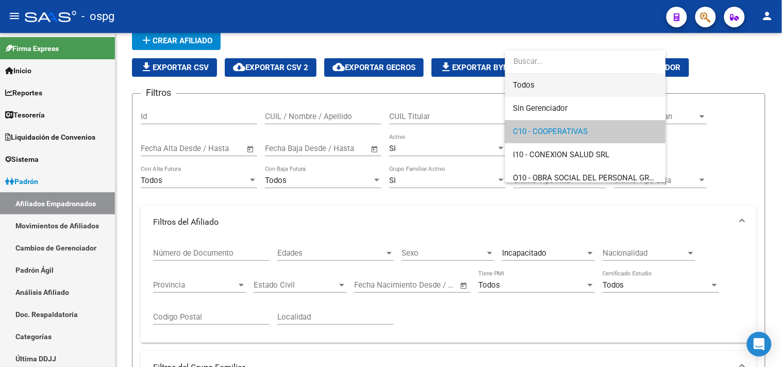
click at [540, 80] on span "Todos" at bounding box center [585, 85] width 144 height 23
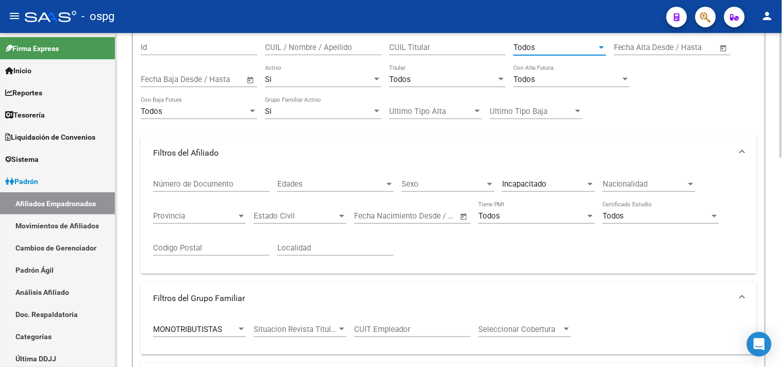
scroll to position [274, 0]
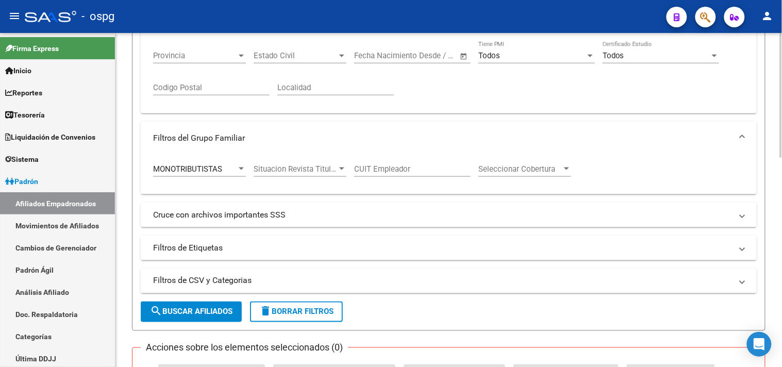
click at [179, 315] on span "search Buscar Afiliados" at bounding box center [191, 311] width 82 height 9
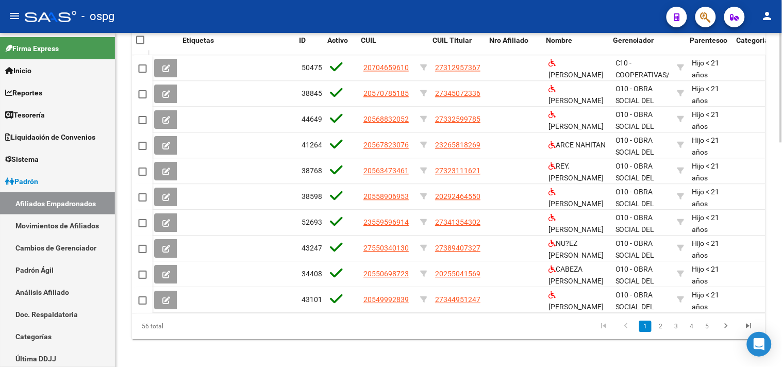
scroll to position [0, 196]
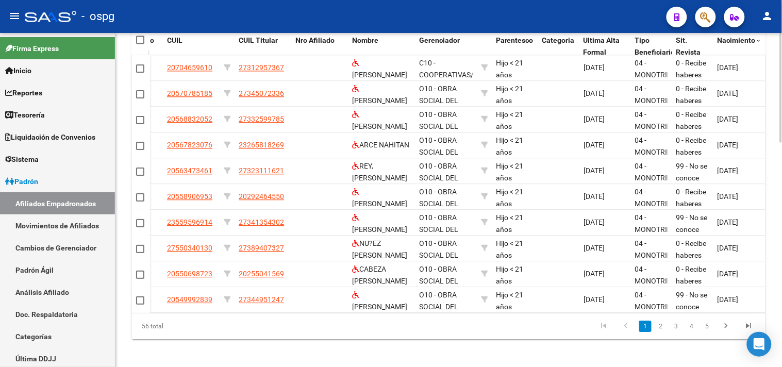
click at [741, 41] on span "Nacimiento" at bounding box center [736, 40] width 38 height 8
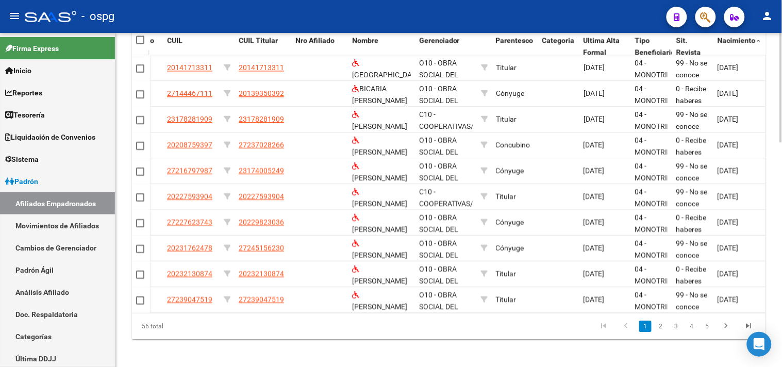
click at [741, 41] on span "Nacimiento" at bounding box center [736, 40] width 38 height 8
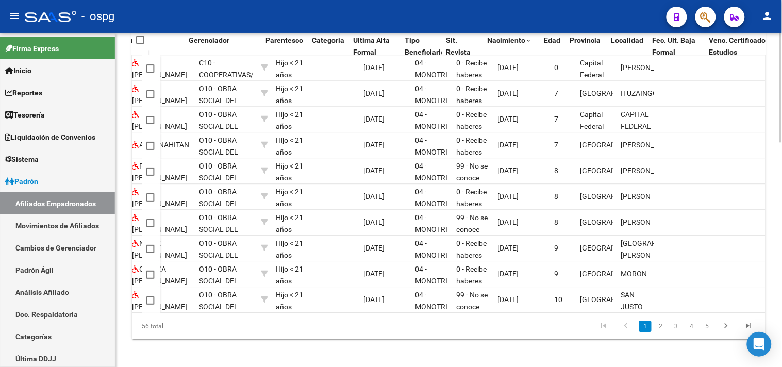
scroll to position [0, 426]
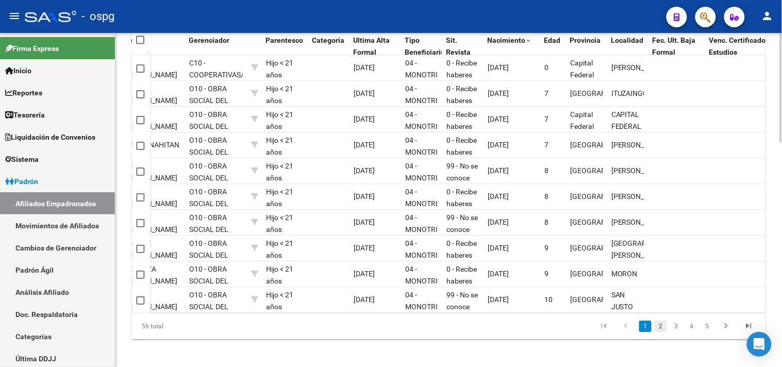
click at [662, 332] on link "2" at bounding box center [660, 326] width 12 height 11
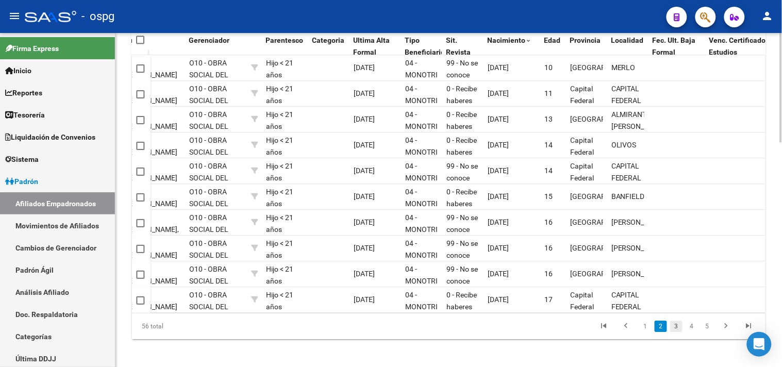
click at [676, 332] on link "3" at bounding box center [676, 326] width 12 height 11
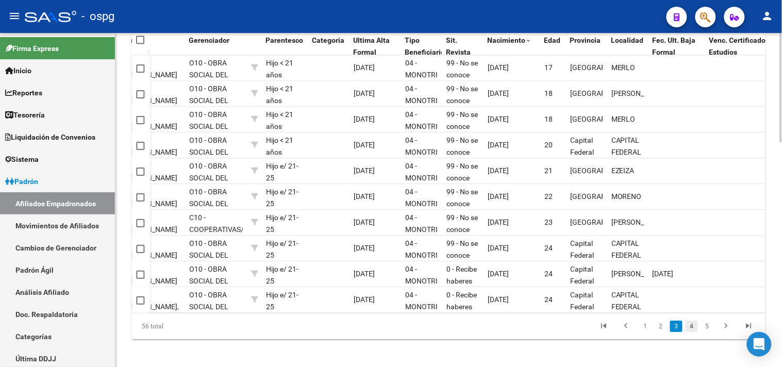
click at [693, 332] on link "4" at bounding box center [691, 326] width 12 height 11
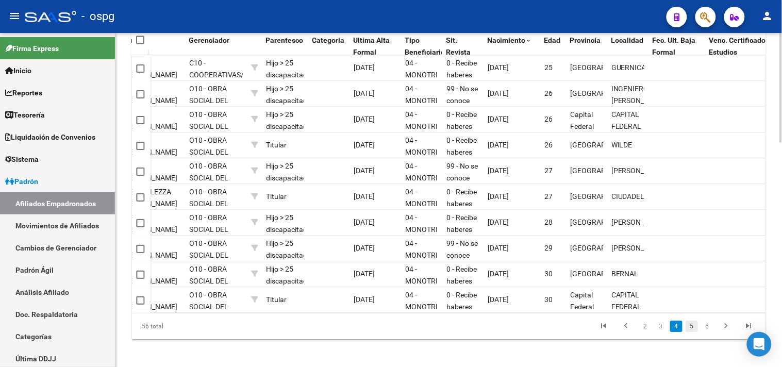
click at [694, 332] on link "5" at bounding box center [691, 326] width 12 height 11
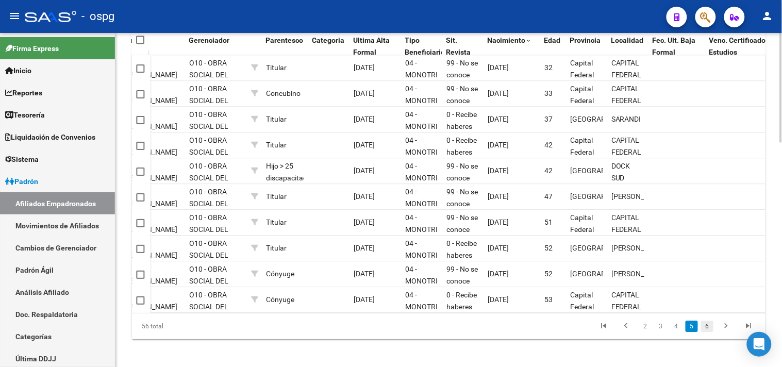
click at [708, 332] on link "6" at bounding box center [707, 326] width 12 height 11
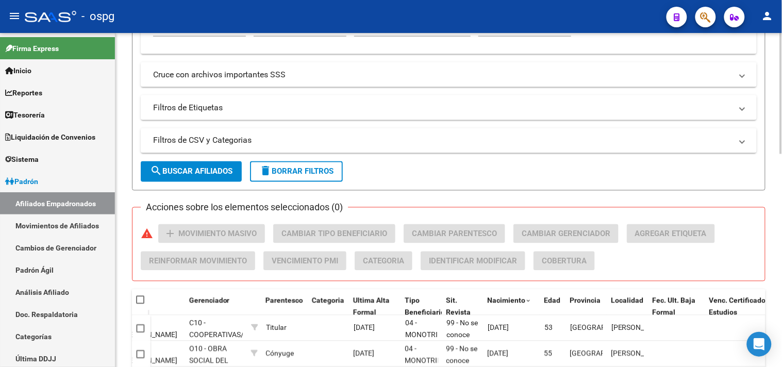
scroll to position [299, 0]
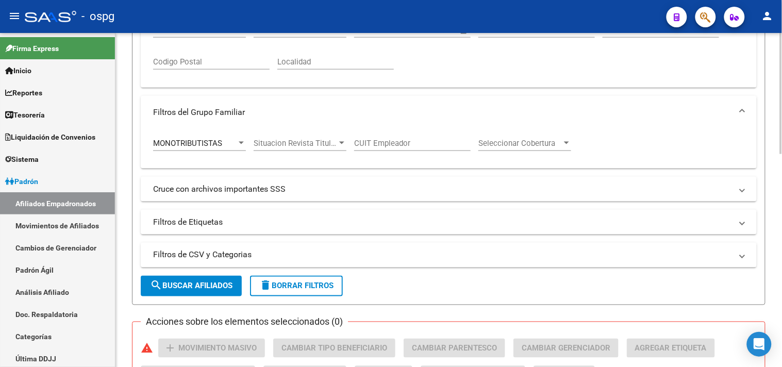
click at [198, 141] on span "MONOTRIBUTISTAS" at bounding box center [187, 143] width 69 height 9
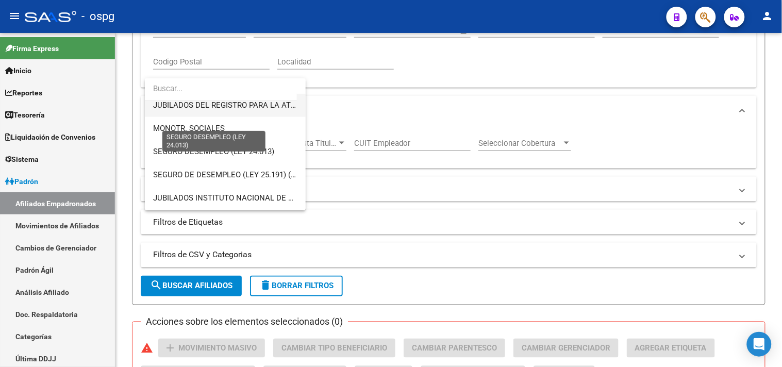
scroll to position [142, 0]
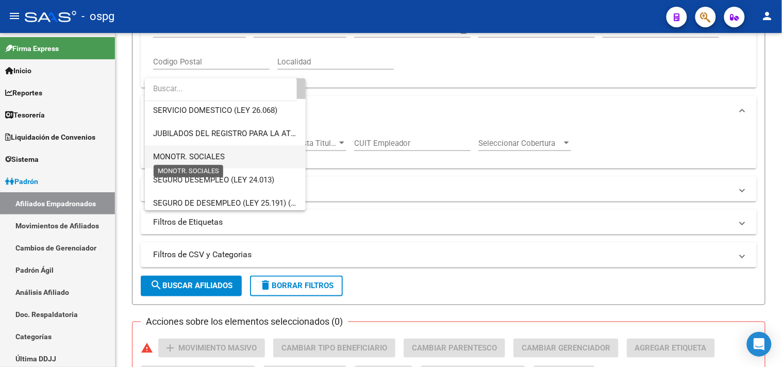
click at [214, 156] on span "MONOTR. SOCIALES" at bounding box center [189, 156] width 72 height 9
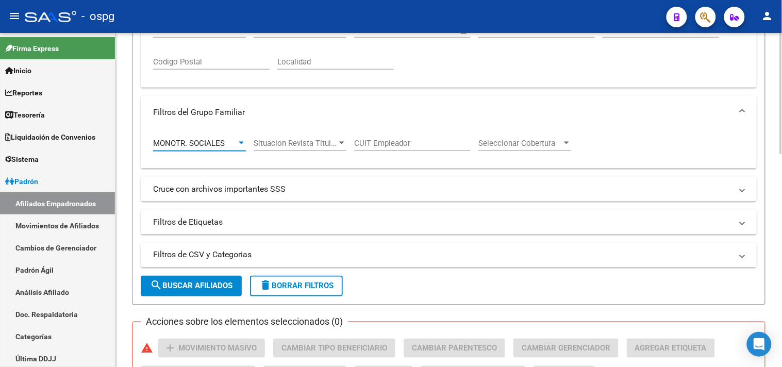
click at [156, 284] on mat-icon "search" at bounding box center [156, 285] width 12 height 12
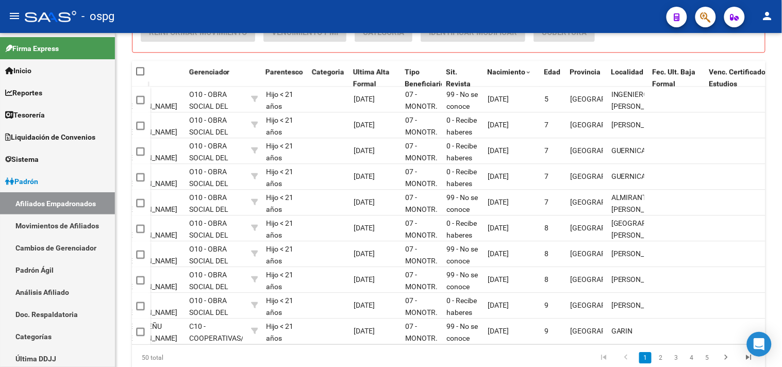
scroll to position [688, 0]
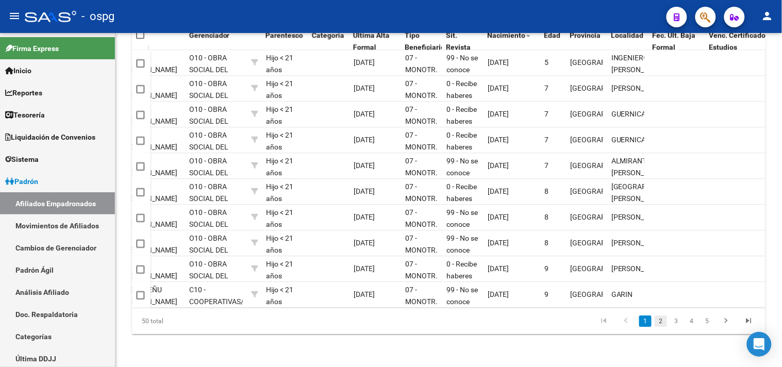
click at [660, 317] on link "2" at bounding box center [660, 320] width 12 height 11
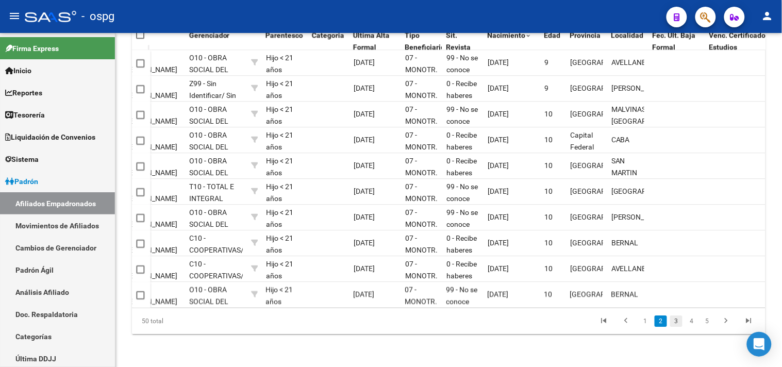
click at [678, 326] on link "3" at bounding box center [676, 320] width 12 height 11
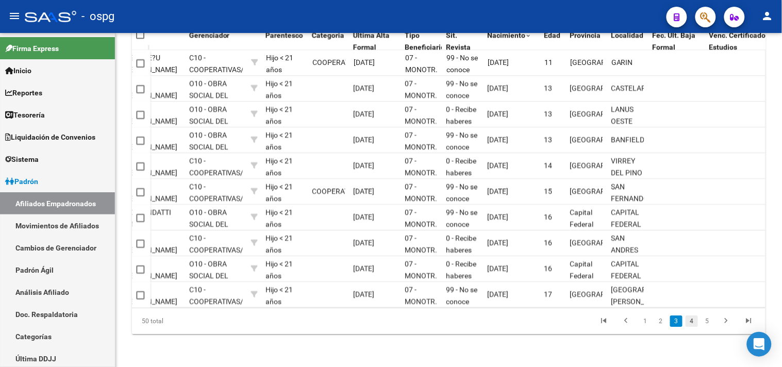
click at [693, 323] on link "4" at bounding box center [691, 320] width 12 height 11
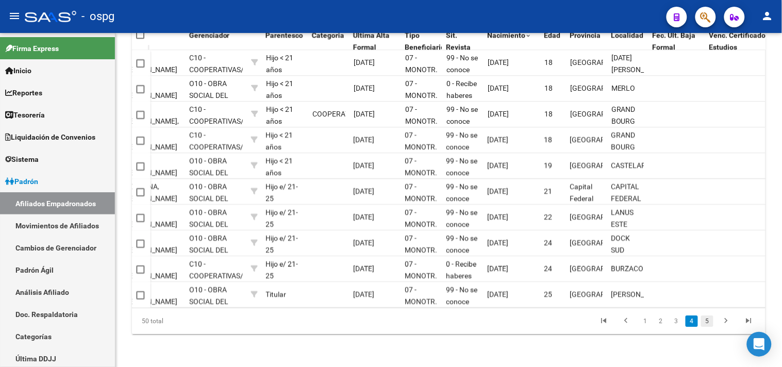
click at [706, 324] on link "5" at bounding box center [707, 320] width 12 height 11
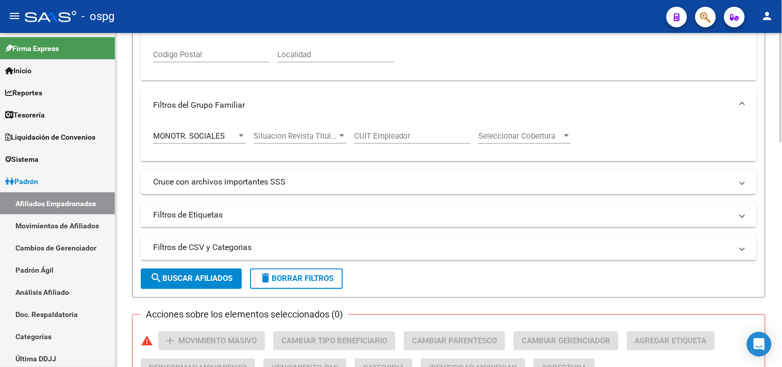
scroll to position [288, 0]
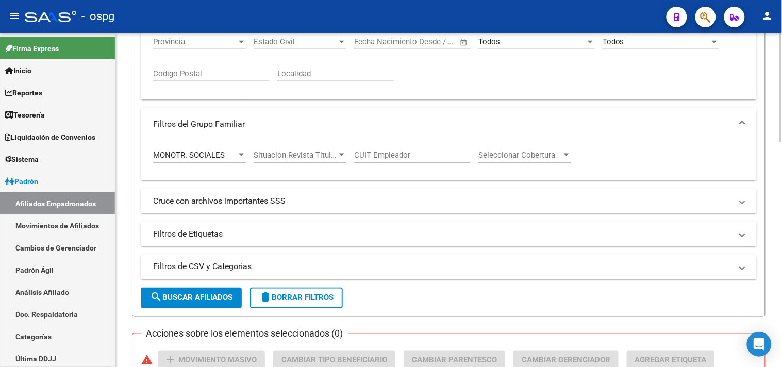
click at [229, 150] on div "MONOTR. SOCIALES Tipo Beneficiario Titular" at bounding box center [199, 152] width 93 height 22
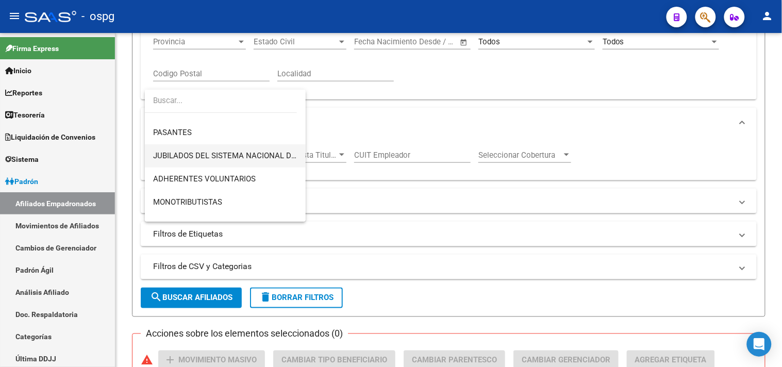
scroll to position [57, 0]
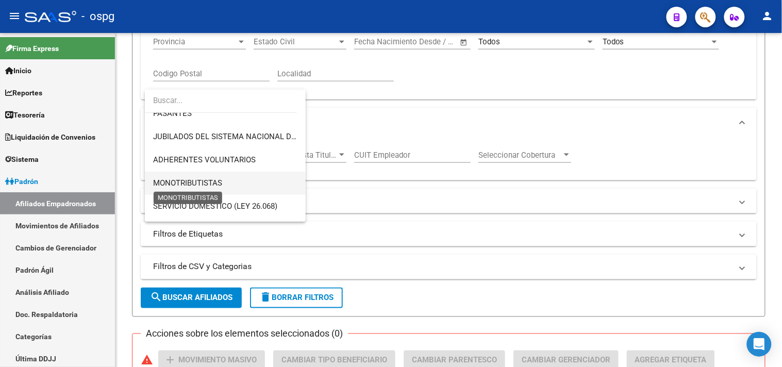
click at [197, 181] on span "MONOTRIBUTISTAS" at bounding box center [187, 182] width 69 height 9
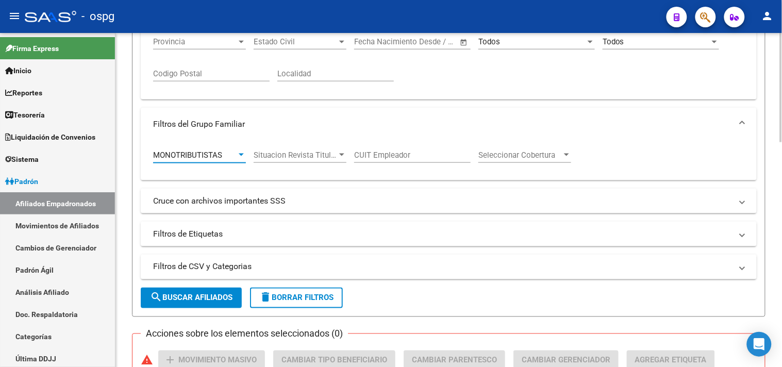
click at [181, 290] on button "search Buscar Afiliados" at bounding box center [191, 298] width 101 height 21
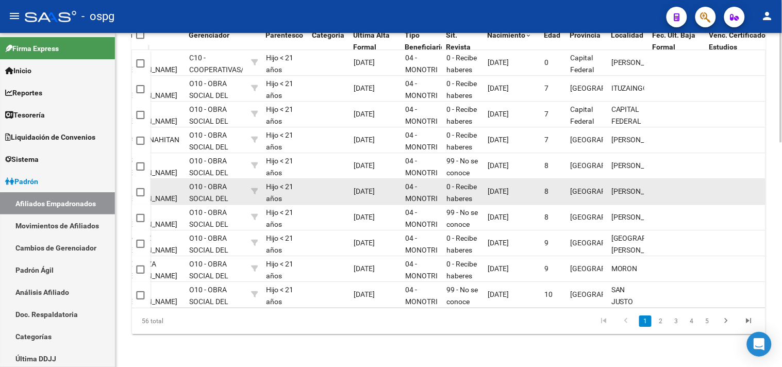
scroll to position [631, 0]
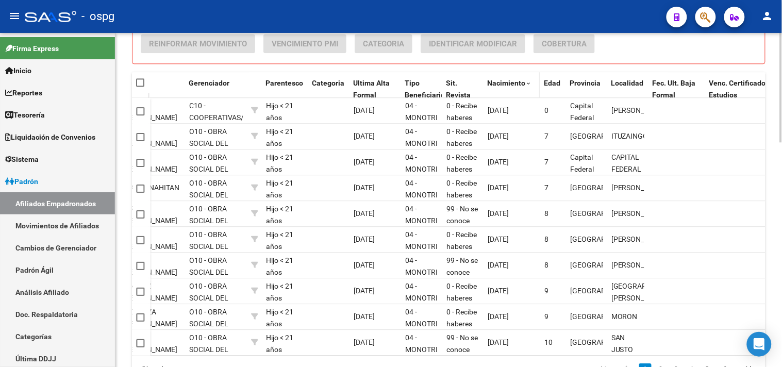
click at [508, 83] on span "Nacimiento" at bounding box center [506, 83] width 38 height 8
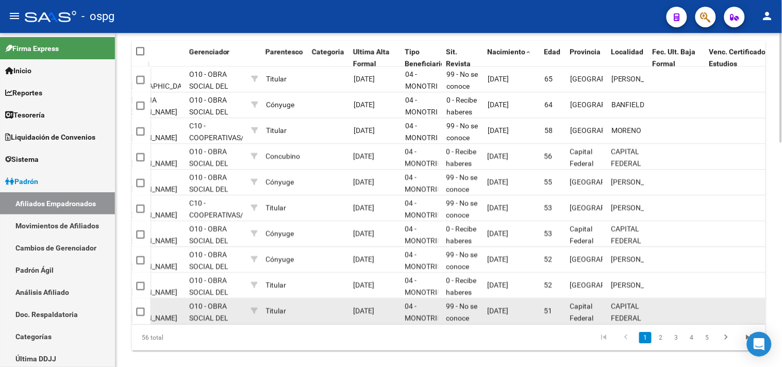
scroll to position [688, 0]
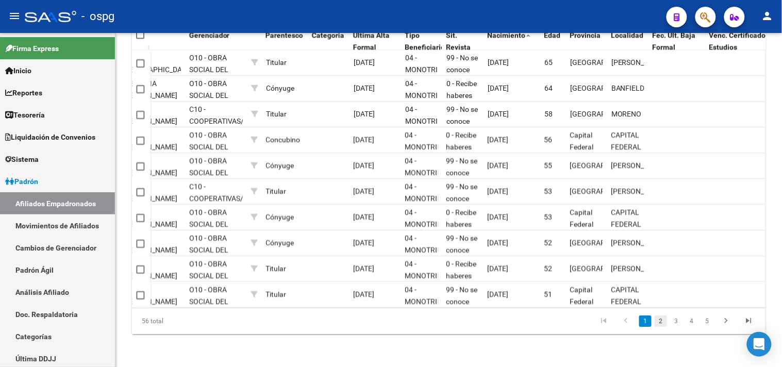
click at [663, 322] on link "2" at bounding box center [660, 320] width 12 height 11
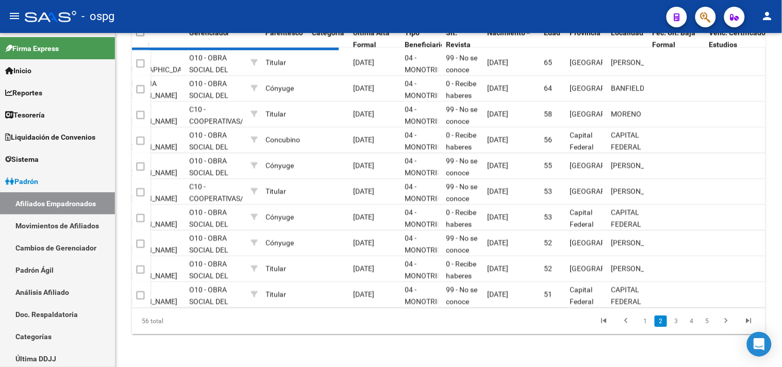
click at [661, 323] on div "56 total 1 2 3 4 5" at bounding box center [448, 321] width 633 height 26
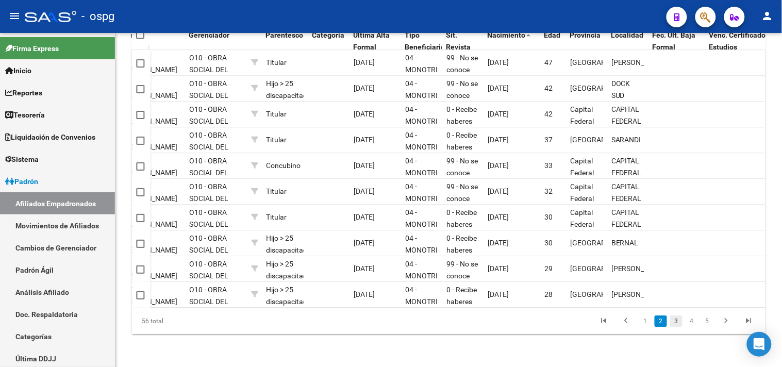
click at [677, 321] on link "3" at bounding box center [676, 320] width 12 height 11
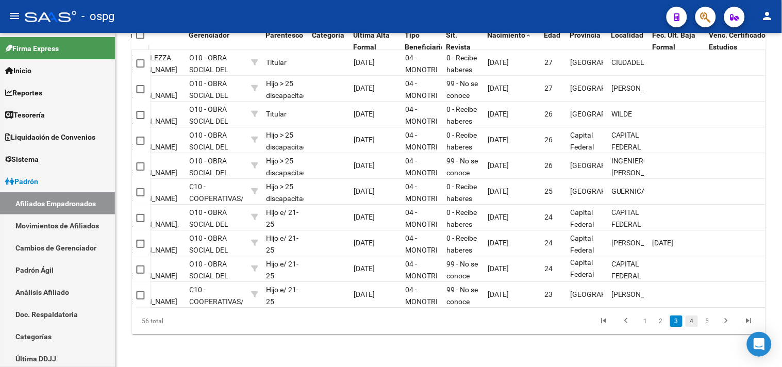
click at [693, 321] on link "4" at bounding box center [691, 320] width 12 height 11
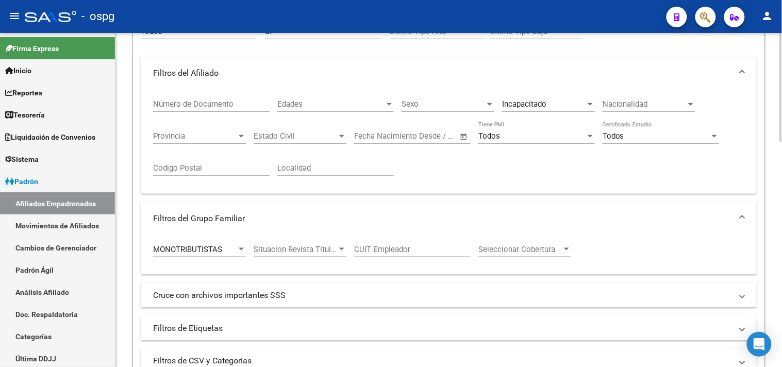
scroll to position [230, 0]
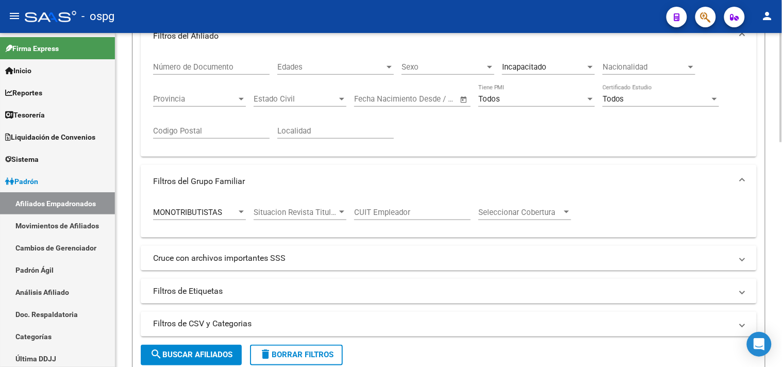
click at [222, 202] on div "MONOTRIBUTISTAS Tipo Beneficiario Titular" at bounding box center [199, 209] width 93 height 22
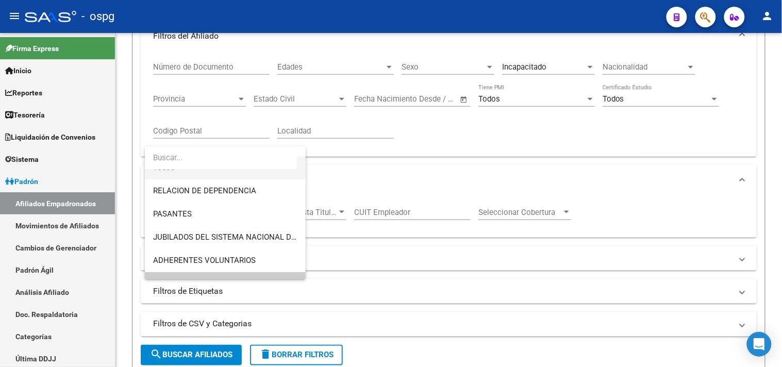
scroll to position [0, 0]
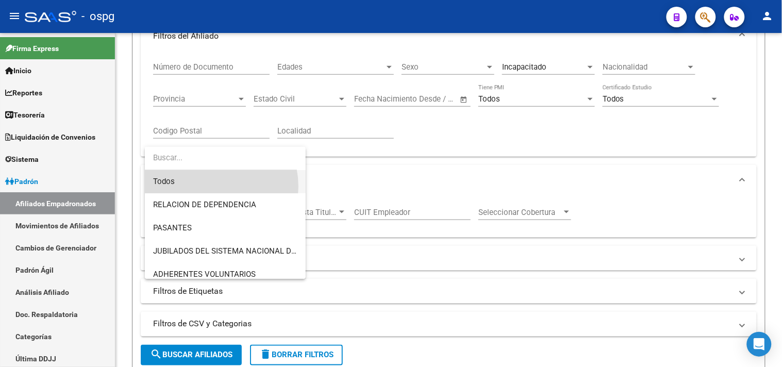
click at [204, 187] on span "Todos" at bounding box center [225, 181] width 144 height 23
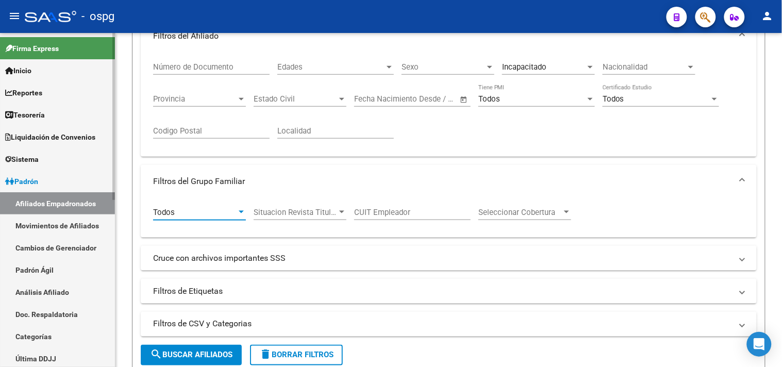
drag, startPoint x: 32, startPoint y: 298, endPoint x: 50, endPoint y: 282, distance: 23.8
click at [31, 299] on link "Análisis Afiliado" at bounding box center [57, 292] width 115 height 22
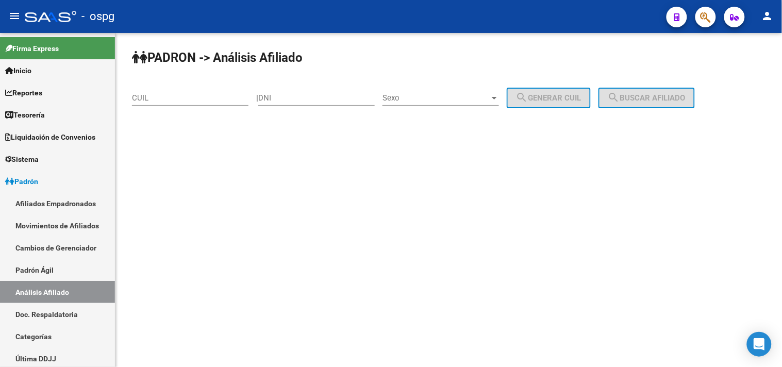
click at [197, 99] on input "CUIL" at bounding box center [190, 97] width 116 height 9
paste input "27-54624638-3"
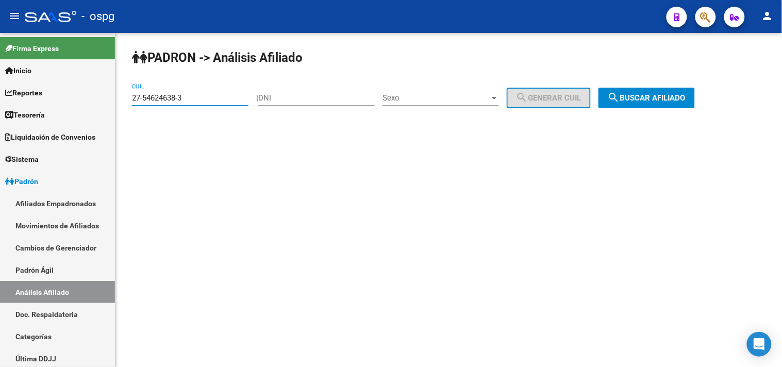
type input "27-54624638-3"
click at [644, 95] on span "search Buscar afiliado" at bounding box center [647, 97] width 78 height 9
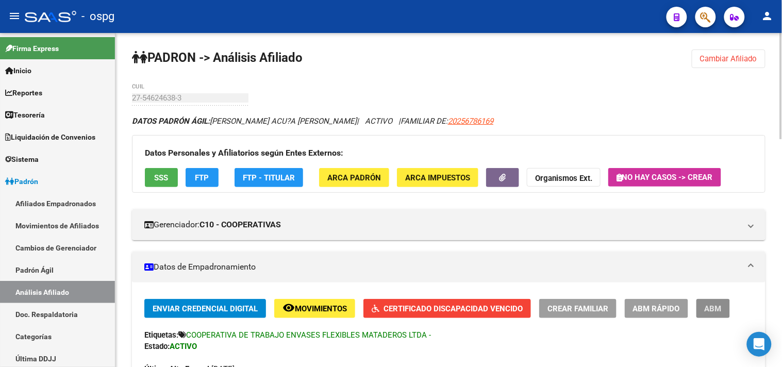
click at [699, 301] on button "ABM" at bounding box center [712, 308] width 33 height 19
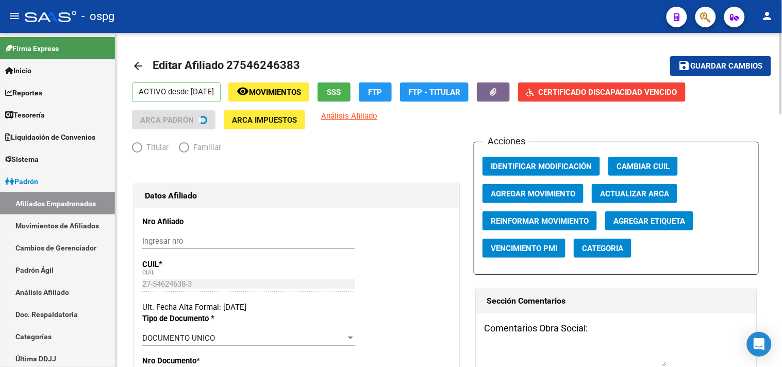
radio input "true"
type input "20-25678616-9"
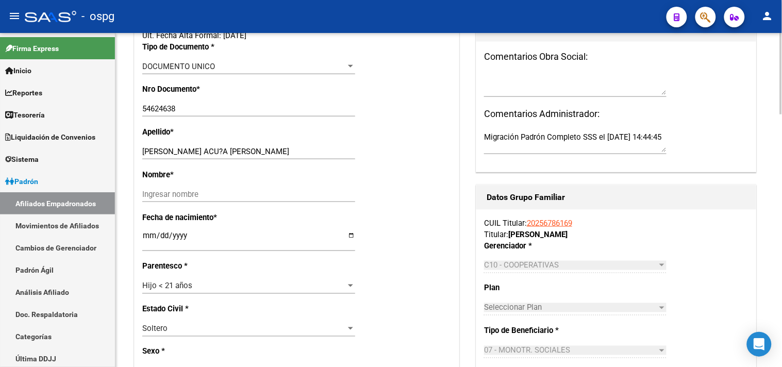
scroll to position [286, 0]
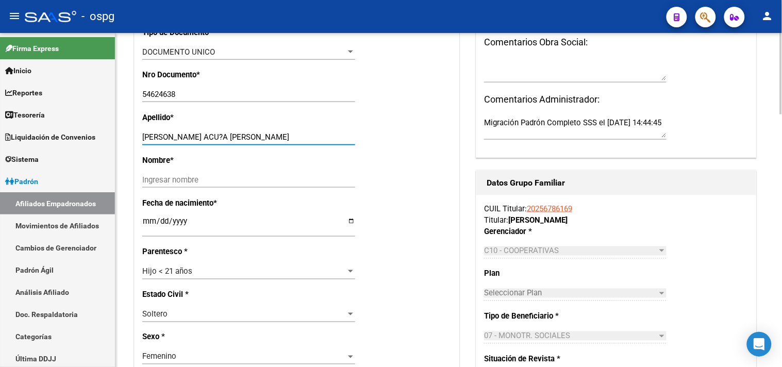
drag, startPoint x: 199, startPoint y: 135, endPoint x: 241, endPoint y: 141, distance: 41.7
click at [241, 142] on div "[PERSON_NAME] ACU?A [PERSON_NAME] Ingresar apellido" at bounding box center [248, 136] width 213 height 15
type input "[PERSON_NAME] ACU?A"
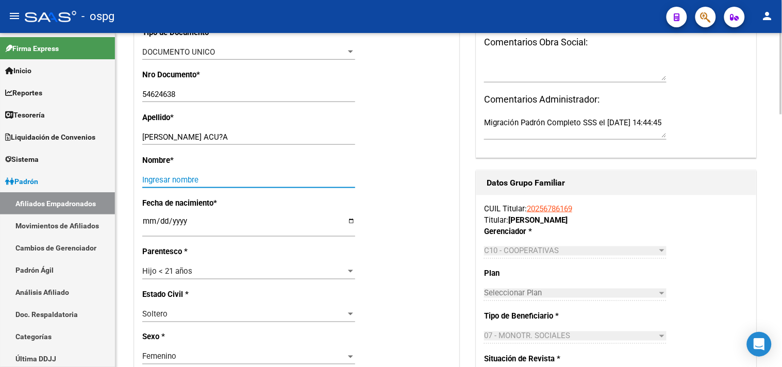
paste input "[PERSON_NAME]"
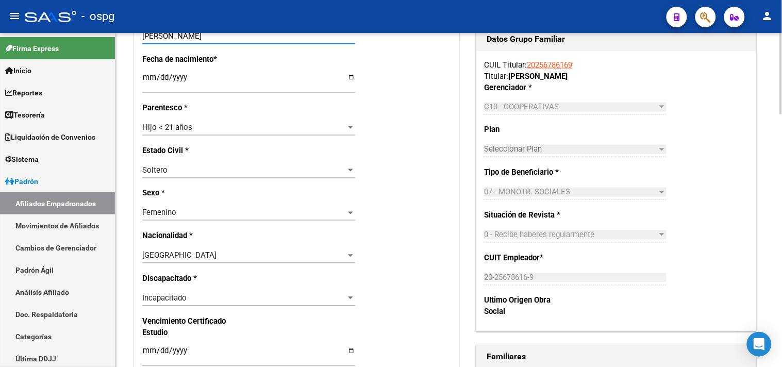
scroll to position [458, 0]
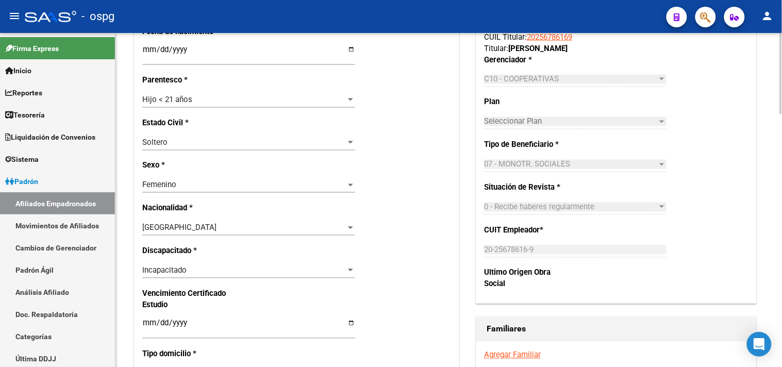
type input "[PERSON_NAME]"
click at [180, 270] on span "Incapacitado" at bounding box center [164, 270] width 44 height 9
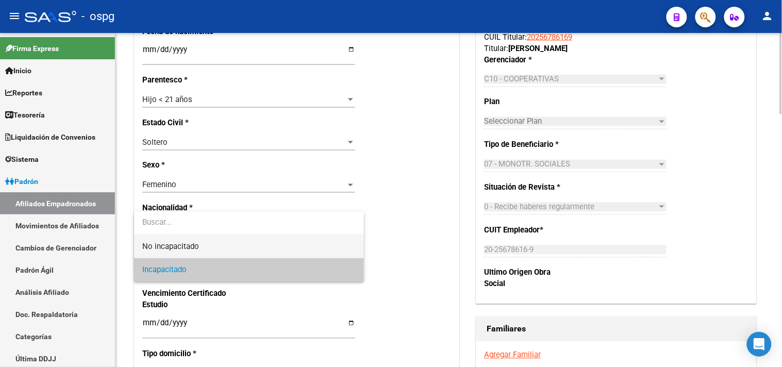
drag, startPoint x: 174, startPoint y: 240, endPoint x: 201, endPoint y: 248, distance: 28.4
click at [174, 239] on span "No incapacitado" at bounding box center [248, 246] width 213 height 23
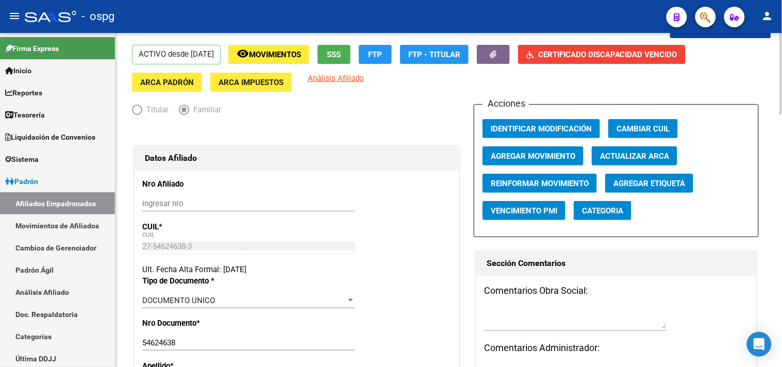
scroll to position [0, 0]
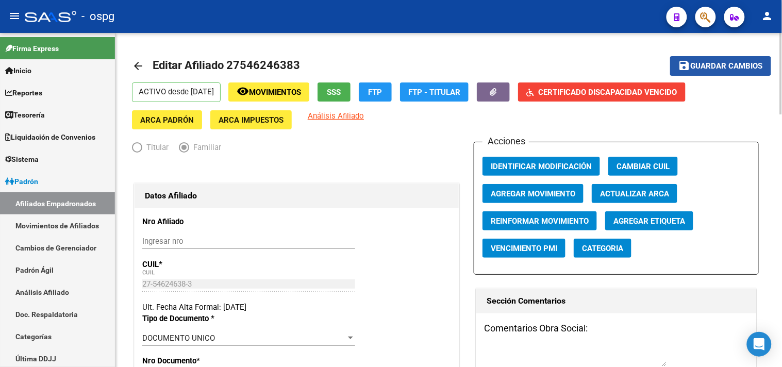
click at [720, 68] on span "Guardar cambios" at bounding box center [727, 66] width 72 height 9
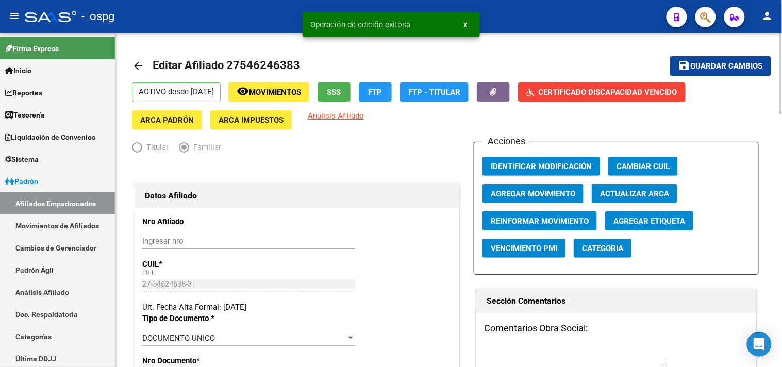
click at [140, 62] on mat-icon "arrow_back" at bounding box center [138, 66] width 12 height 12
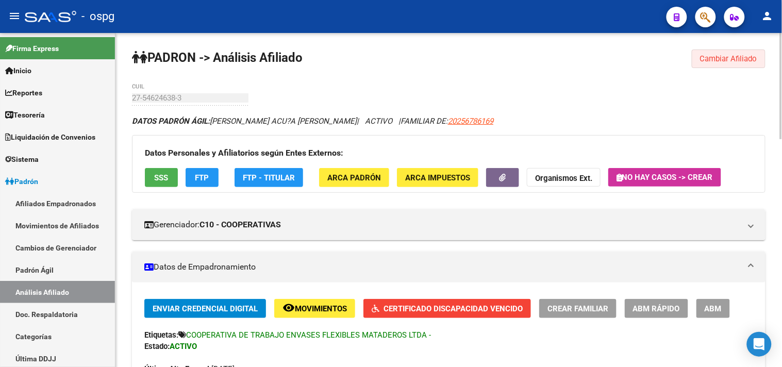
click at [702, 59] on span "Cambiar Afiliado" at bounding box center [728, 58] width 57 height 9
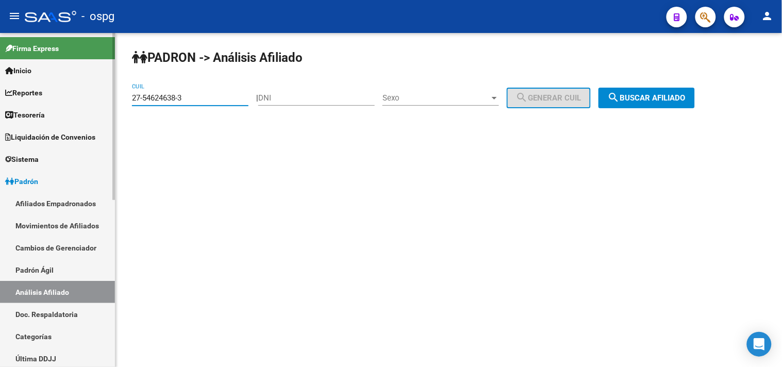
drag, startPoint x: 125, startPoint y: 91, endPoint x: 103, endPoint y: 91, distance: 21.6
click at [92, 91] on mat-sidenav-container "Firma Express Inicio Calendario SSS Instructivos Contacto OS Reportes Tablero d…" at bounding box center [391, 200] width 782 height 334
paste input "0-47094102"
type input "20-47094102-3"
click at [702, 80] on div "PADRON -> Análisis Afiliado 20-47094102-3 CUIL | DNI Sexo Sexo search Generar C…" at bounding box center [448, 87] width 666 height 108
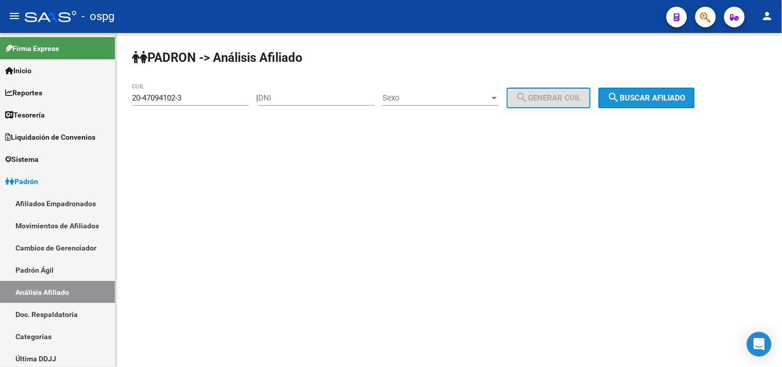
click at [667, 91] on button "search Buscar afiliado" at bounding box center [646, 98] width 96 height 21
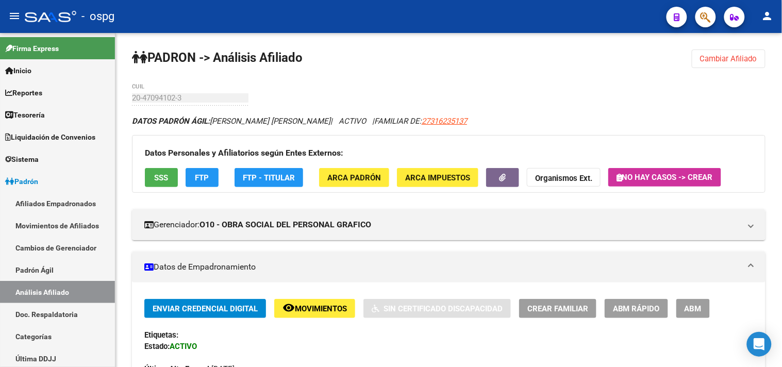
drag, startPoint x: 701, startPoint y: 310, endPoint x: 643, endPoint y: 282, distance: 63.9
click at [699, 310] on span "ABM" at bounding box center [692, 308] width 17 height 9
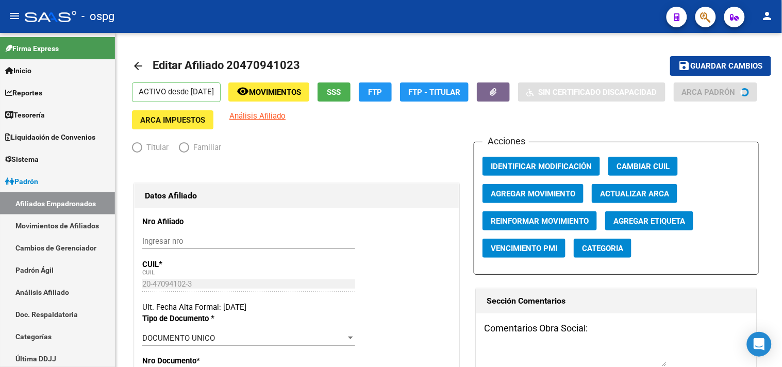
radio input "true"
type input "27-31623513-7"
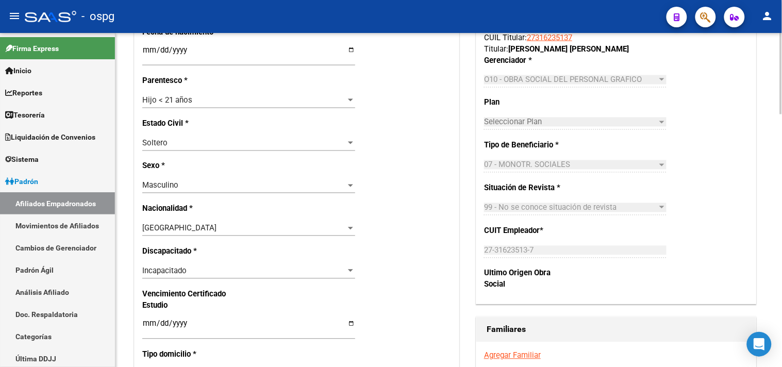
scroll to position [458, 0]
click at [167, 268] on span "Incapacitado" at bounding box center [164, 270] width 44 height 9
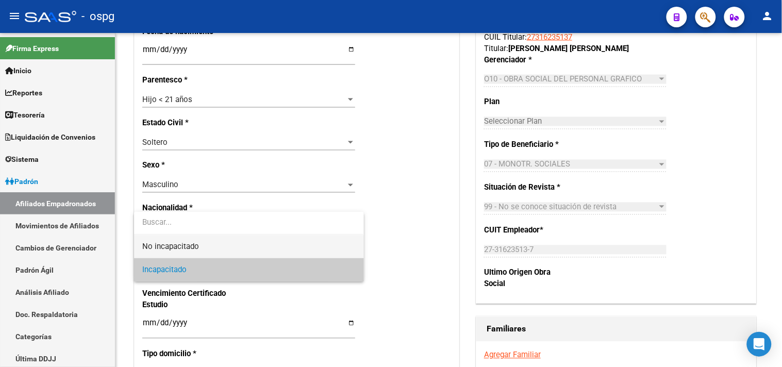
click at [160, 241] on span "No incapacitado" at bounding box center [248, 246] width 213 height 23
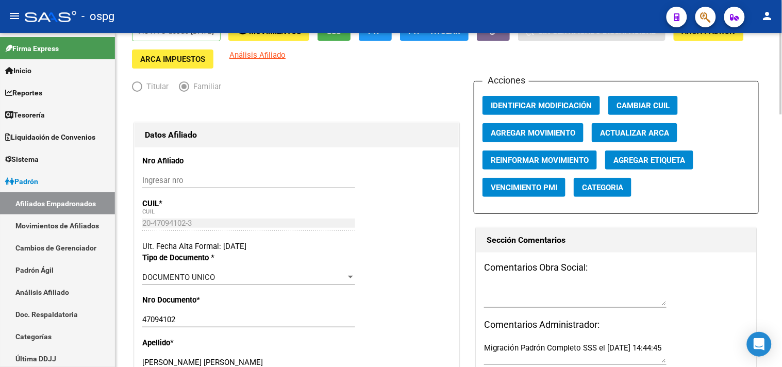
scroll to position [0, 0]
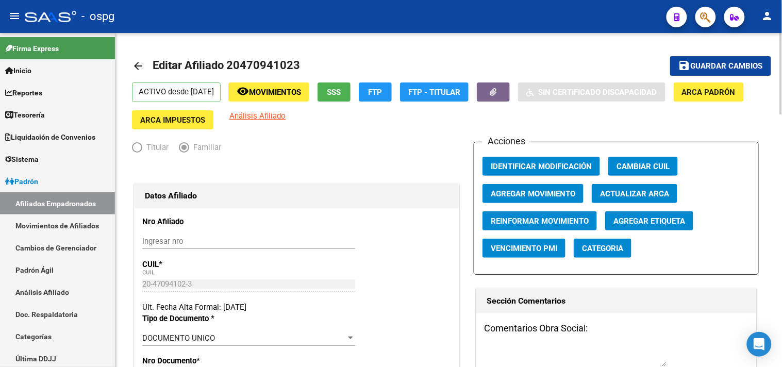
click at [740, 75] on button "save Guardar cambios" at bounding box center [720, 65] width 101 height 19
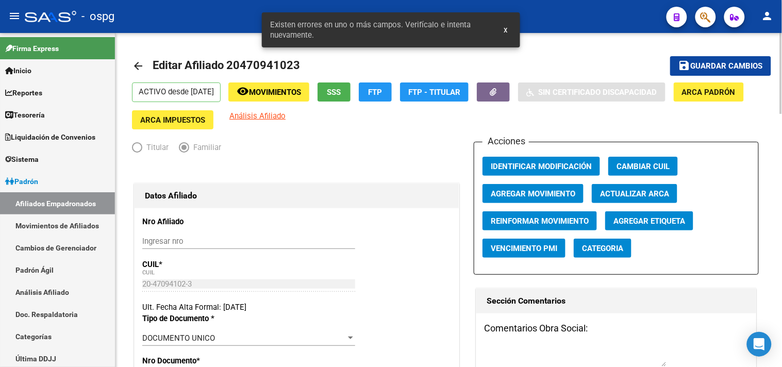
scroll to position [229, 0]
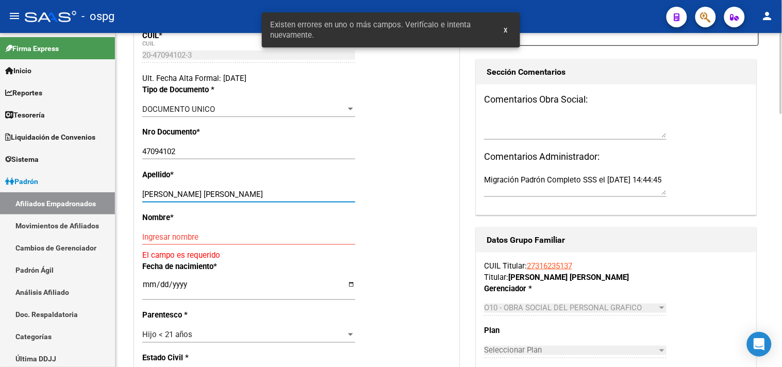
drag, startPoint x: 167, startPoint y: 193, endPoint x: 226, endPoint y: 193, distance: 58.2
click at [226, 193] on input "[PERSON_NAME] [PERSON_NAME]" at bounding box center [248, 194] width 213 height 9
click at [157, 191] on input "[PERSON_NAME] [PERSON_NAME]" at bounding box center [248, 194] width 213 height 9
drag, startPoint x: 165, startPoint y: 194, endPoint x: 250, endPoint y: 197, distance: 85.6
click at [250, 197] on input "[PERSON_NAME] [PERSON_NAME]" at bounding box center [248, 194] width 213 height 9
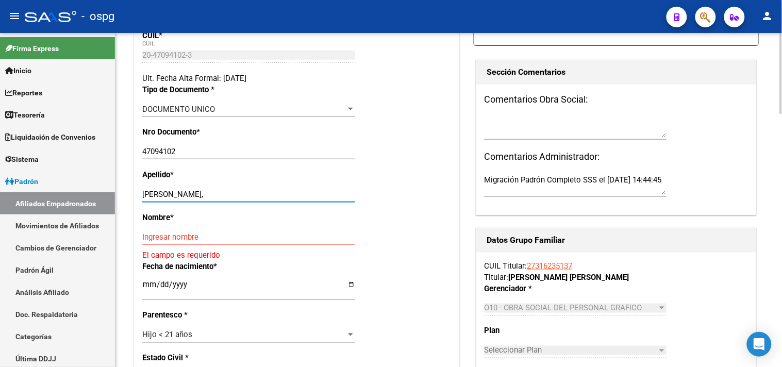
type input "[PERSON_NAME],"
paste input "[PERSON_NAME]"
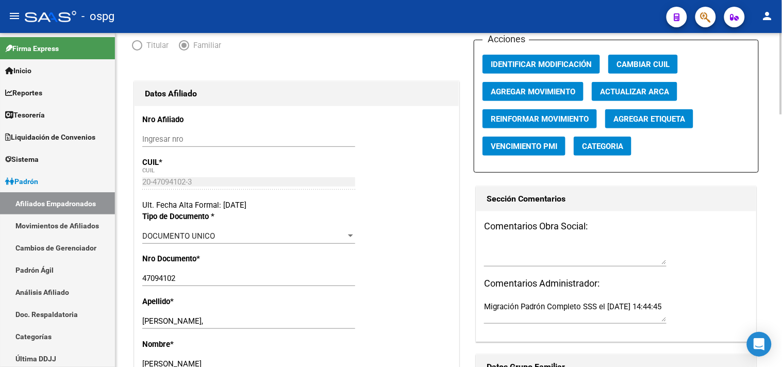
scroll to position [0, 0]
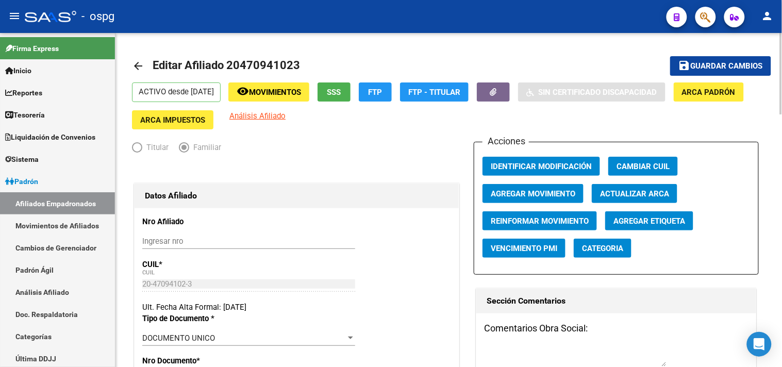
type input "[PERSON_NAME]"
click at [748, 58] on button "save Guardar cambios" at bounding box center [720, 65] width 101 height 19
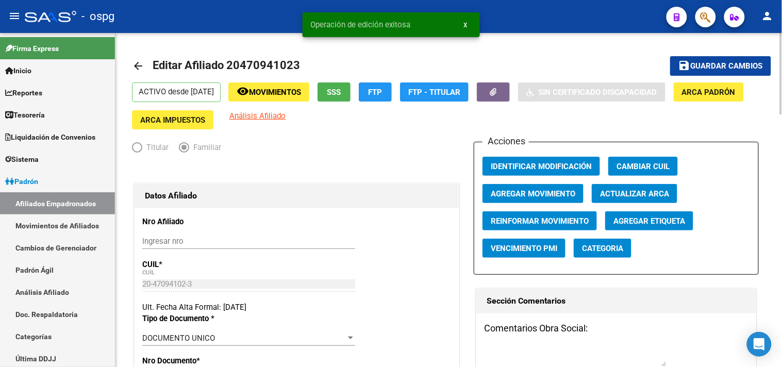
click at [137, 63] on mat-icon "arrow_back" at bounding box center [138, 66] width 12 height 12
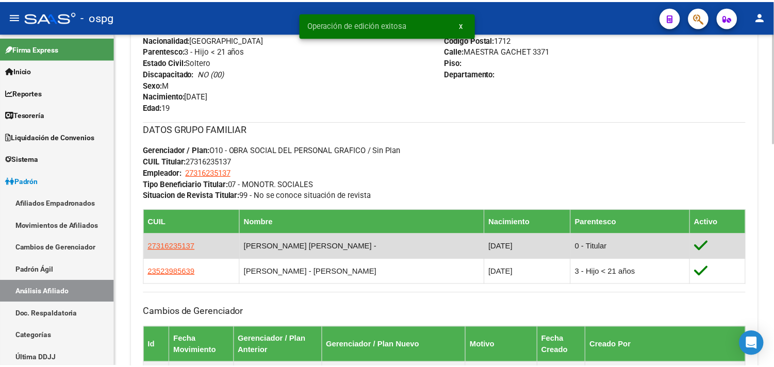
scroll to position [400, 0]
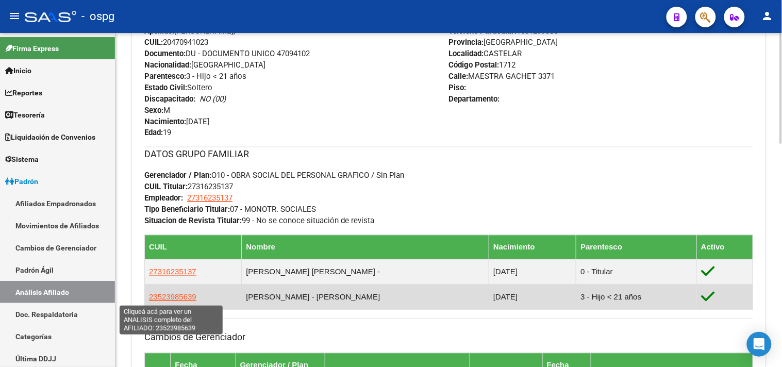
click at [166, 297] on span "23523985639" at bounding box center [172, 297] width 47 height 9
type textarea "23523985639"
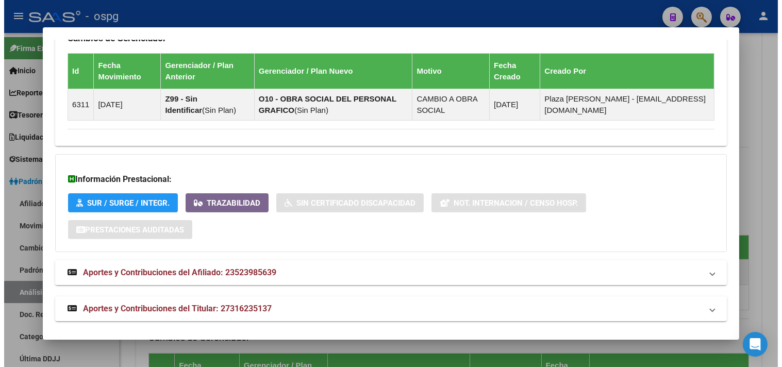
scroll to position [695, 0]
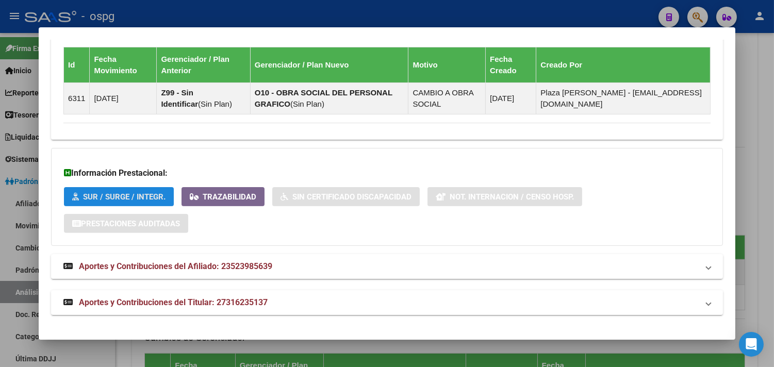
click at [136, 198] on span "SUR / SURGE / INTEGR." at bounding box center [124, 196] width 82 height 9
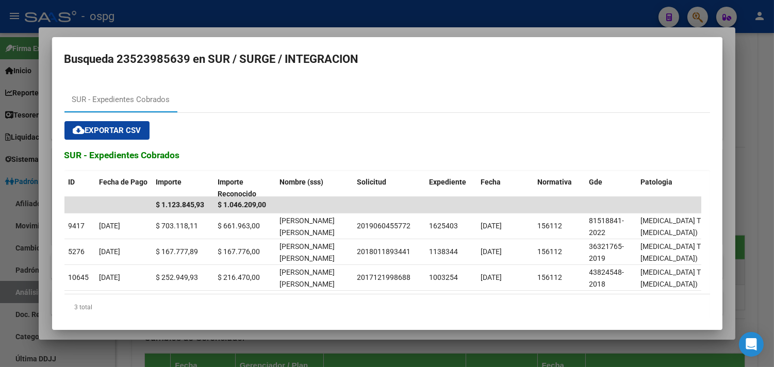
click at [750, 113] on div at bounding box center [387, 183] width 774 height 367
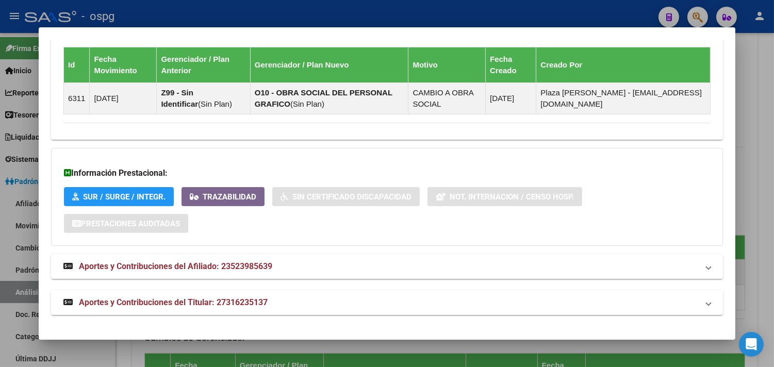
click at [761, 129] on div at bounding box center [387, 183] width 774 height 367
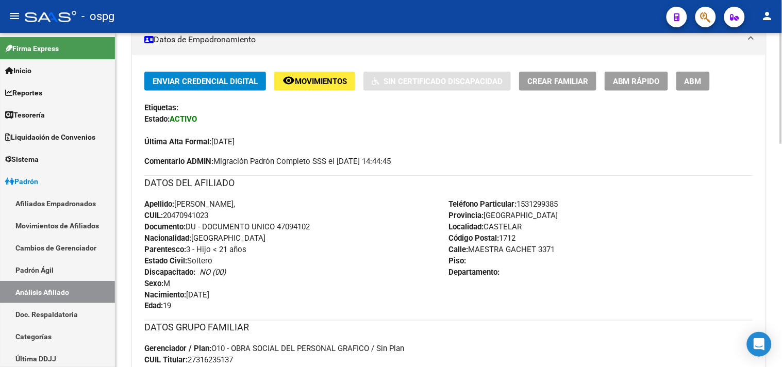
scroll to position [0, 0]
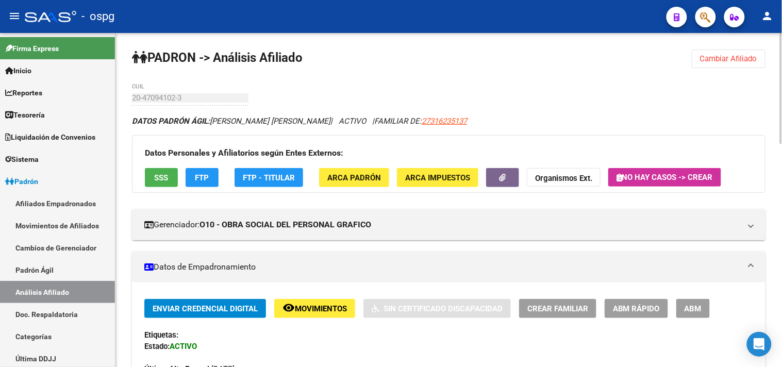
click at [711, 52] on button "Cambiar Afiliado" at bounding box center [729, 58] width 74 height 19
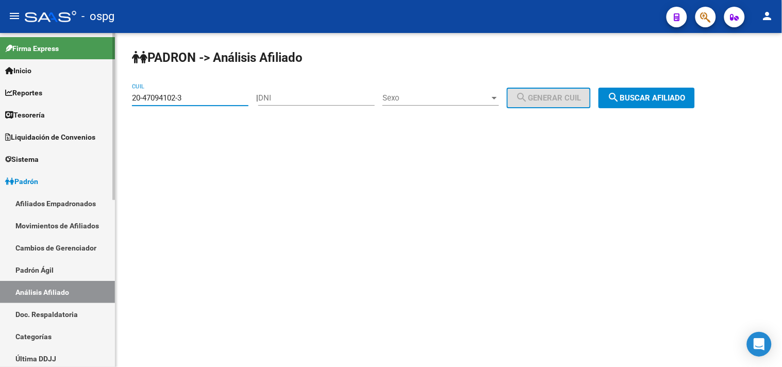
drag, startPoint x: 189, startPoint y: 100, endPoint x: 275, endPoint y: 105, distance: 86.2
click at [74, 85] on mat-sidenav-container "Firma Express Inicio Calendario SSS Instructivos Contacto OS Reportes Tablero d…" at bounding box center [391, 200] width 782 height 334
paste input "29169155"
click at [638, 89] on button "search Buscar afiliado" at bounding box center [646, 98] width 96 height 21
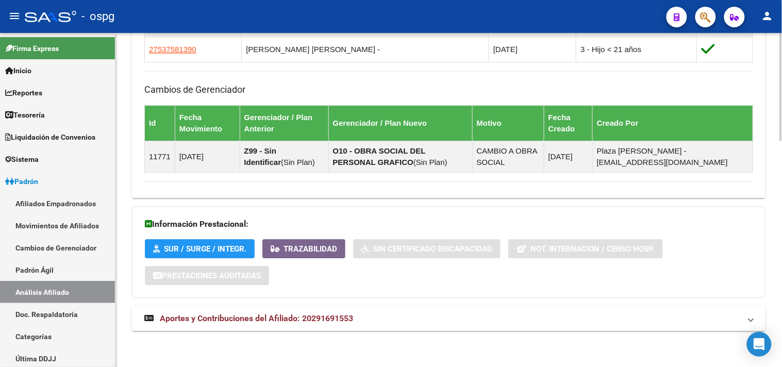
click at [469, 309] on mat-expansion-panel-header "Aportes y Contribuciones del Afiliado: 20291691553" at bounding box center [448, 318] width 633 height 25
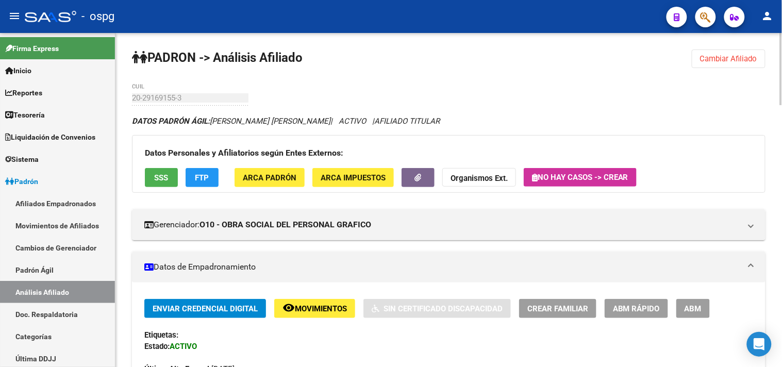
click at [153, 171] on button "SSS" at bounding box center [161, 177] width 33 height 19
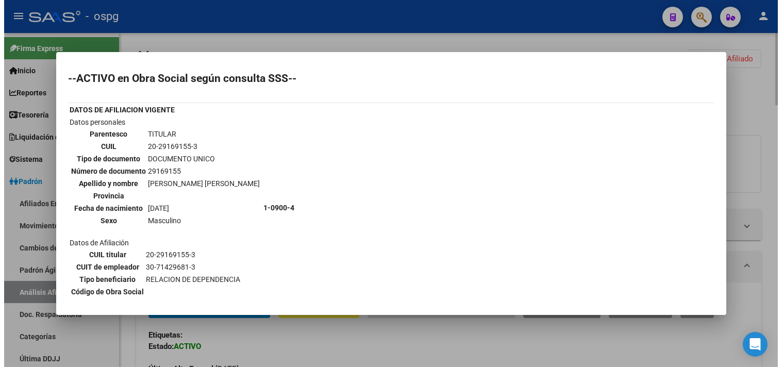
scroll to position [114, 0]
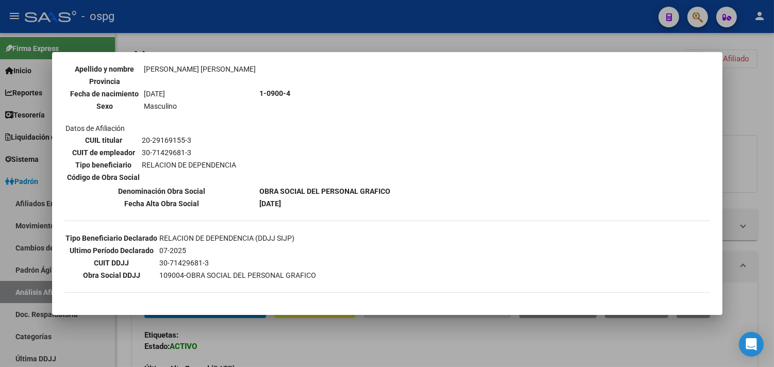
drag, startPoint x: 278, startPoint y: 342, endPoint x: 272, endPoint y: 335, distance: 9.1
click at [277, 342] on div at bounding box center [387, 183] width 774 height 367
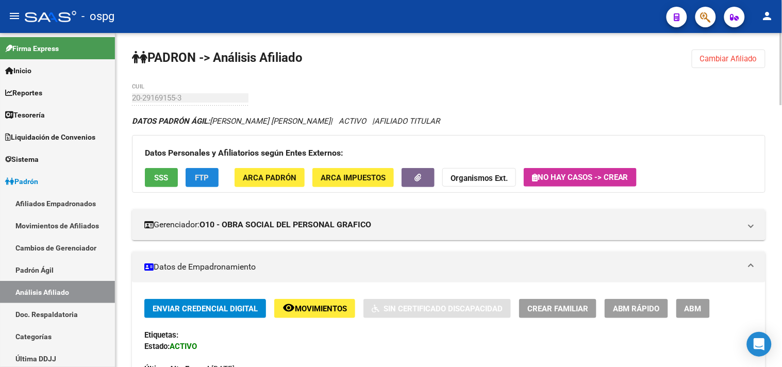
click at [215, 178] on button "FTP" at bounding box center [202, 177] width 33 height 19
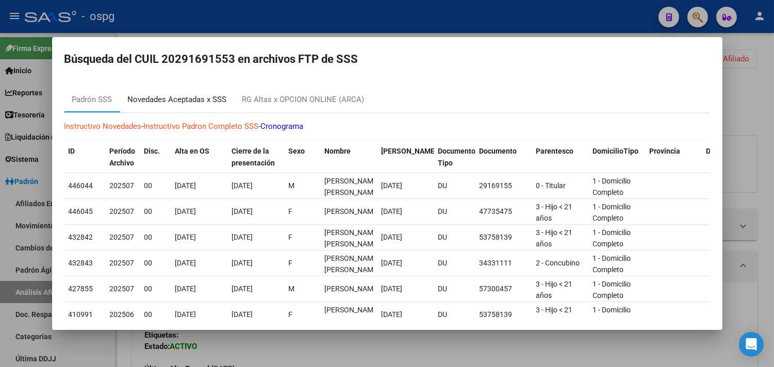
click at [172, 106] on div "Novedades Aceptadas x SSS" at bounding box center [177, 100] width 114 height 25
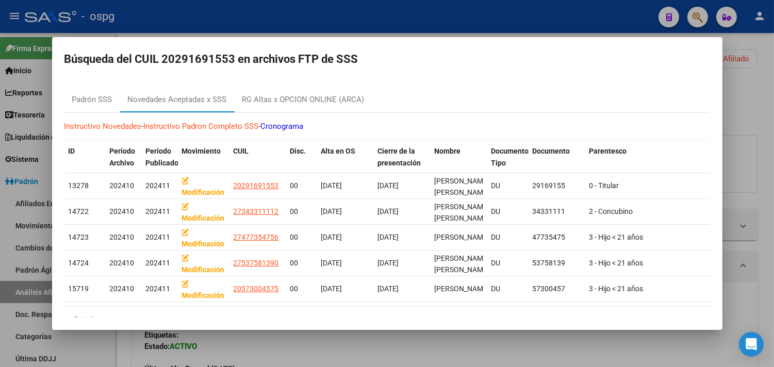
click at [362, 364] on div at bounding box center [387, 183] width 774 height 367
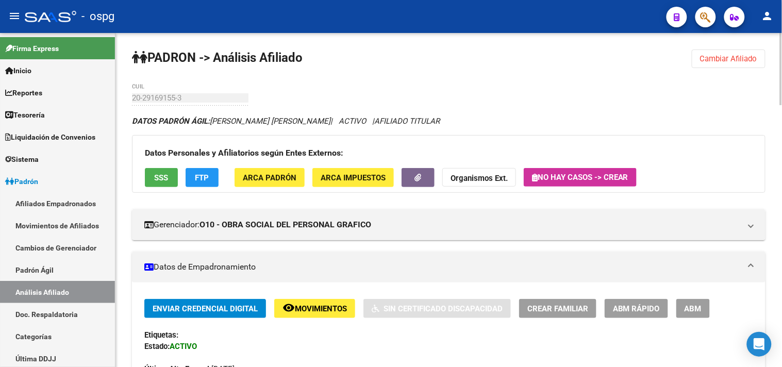
drag, startPoint x: 670, startPoint y: 106, endPoint x: 693, endPoint y: 81, distance: 33.9
click at [706, 56] on span "Cambiar Afiliado" at bounding box center [728, 58] width 57 height 9
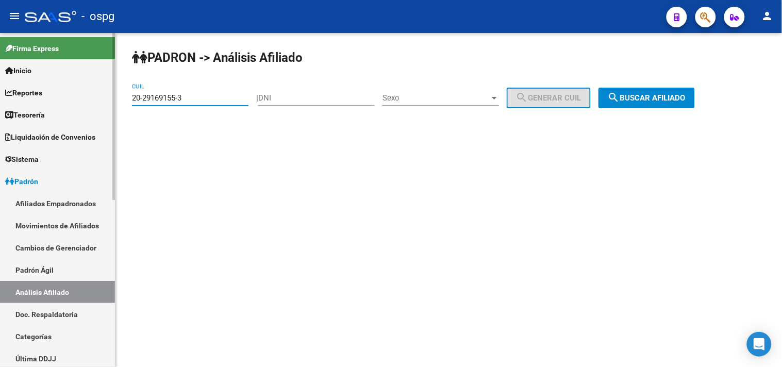
drag, startPoint x: 196, startPoint y: 97, endPoint x: 168, endPoint y: 91, distance: 29.0
click at [55, 97] on mat-sidenav-container "Firma Express Inicio Calendario SSS Instructivos Contacto OS Reportes Tablero d…" at bounding box center [391, 200] width 782 height 334
paste input "2859289-8"
drag, startPoint x: 664, startPoint y: 104, endPoint x: 655, endPoint y: 94, distance: 13.5
click at [661, 102] on button "search Buscar afiliado" at bounding box center [646, 98] width 96 height 21
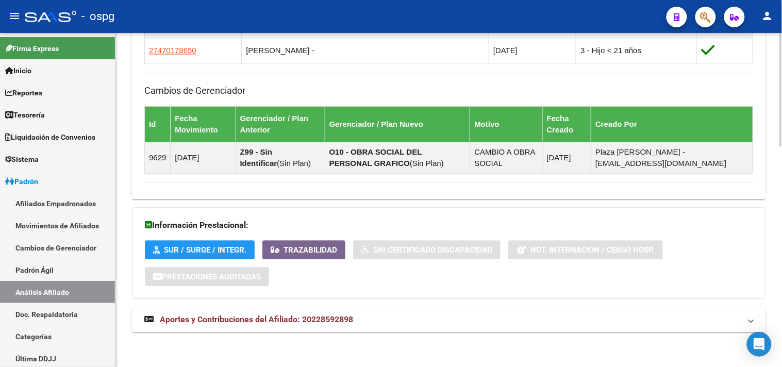
scroll to position [650, 0]
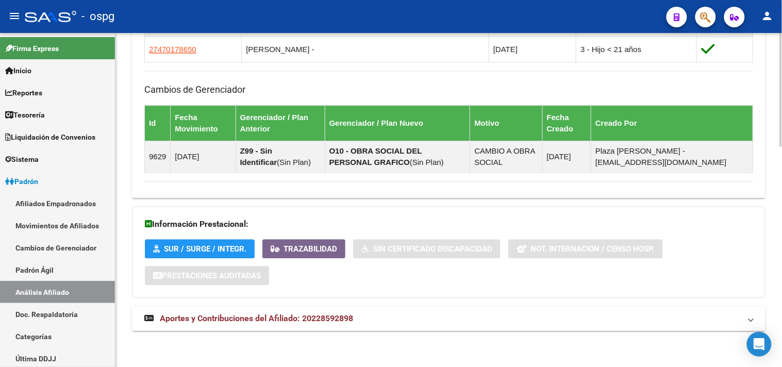
click at [379, 316] on mat-panel-title "Aportes y Contribuciones del Afiliado: 20228592898" at bounding box center [442, 318] width 596 height 11
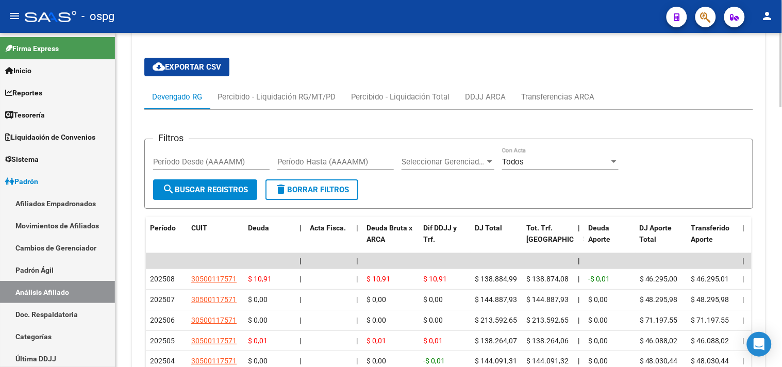
scroll to position [936, 0]
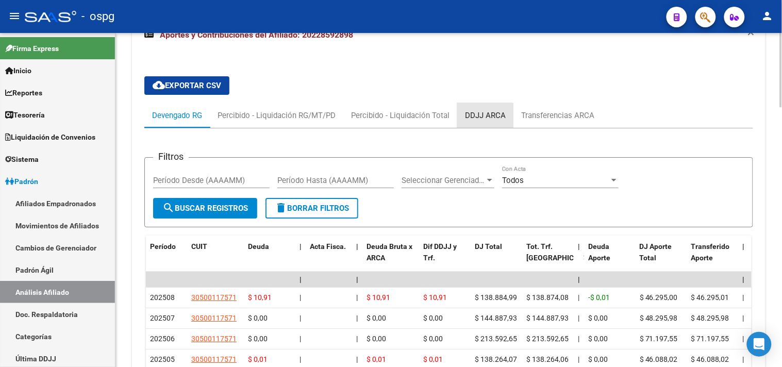
click at [477, 125] on div "DDJJ ARCA" at bounding box center [485, 115] width 56 height 25
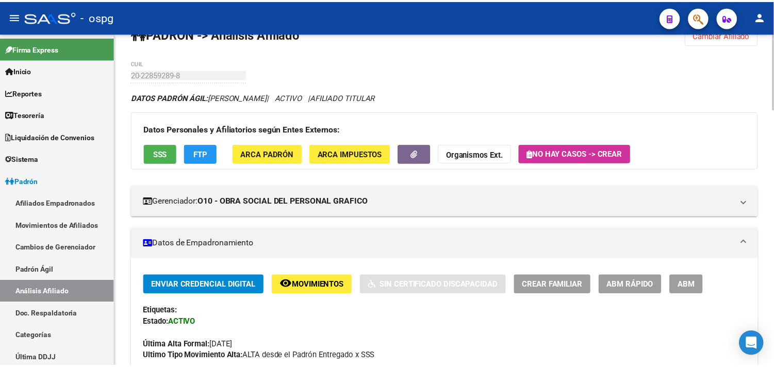
scroll to position [20, 0]
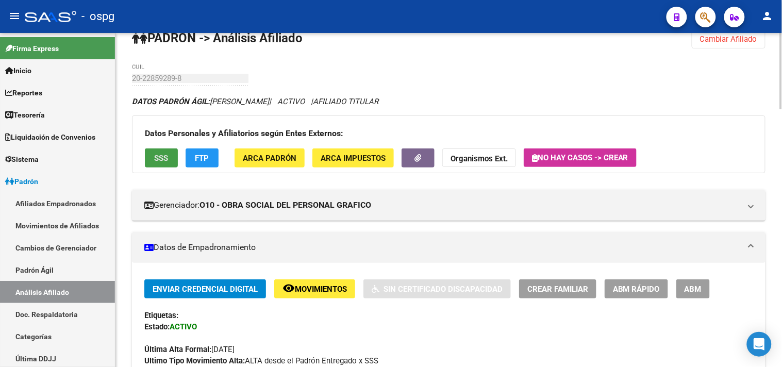
click at [164, 163] on button "SSS" at bounding box center [161, 157] width 33 height 19
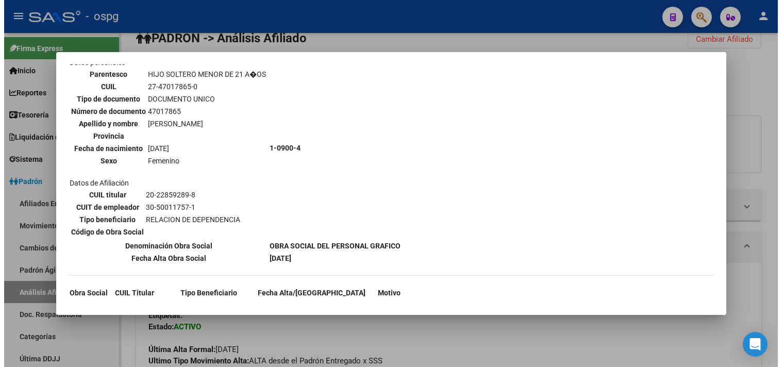
scroll to position [629, 0]
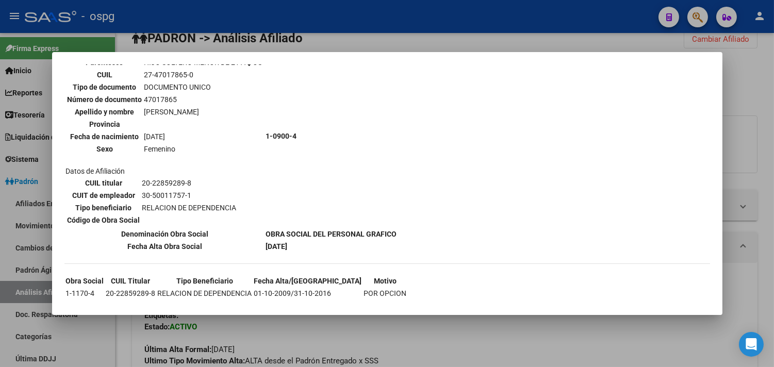
click at [414, 333] on div at bounding box center [387, 183] width 774 height 367
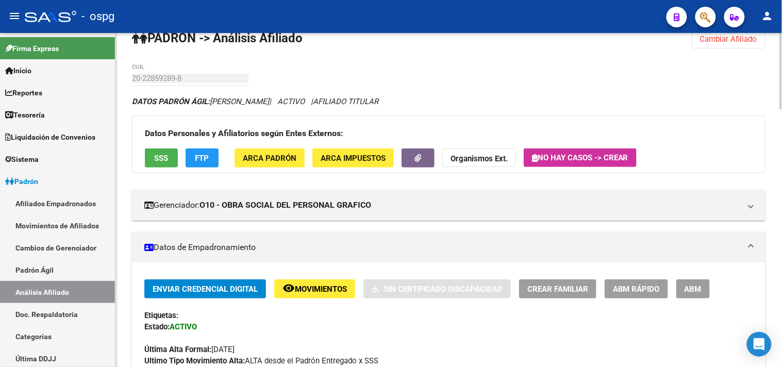
drag, startPoint x: 728, startPoint y: 90, endPoint x: 726, endPoint y: 35, distance: 55.2
click at [724, 39] on span "Cambiar Afiliado" at bounding box center [728, 39] width 57 height 9
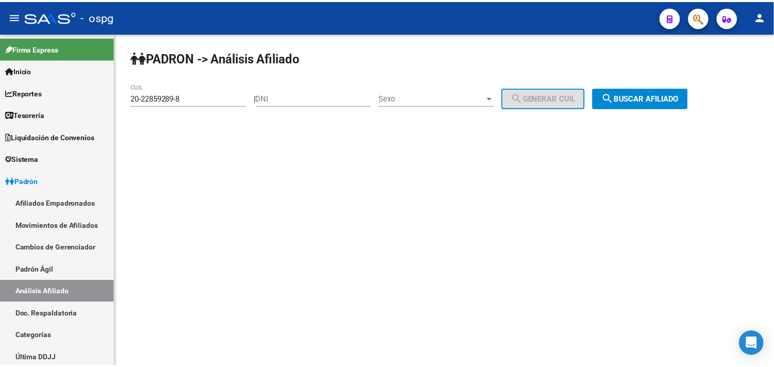
scroll to position [0, 0]
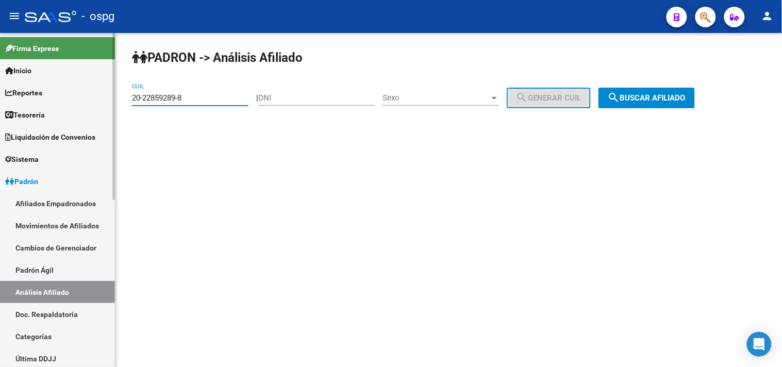
drag, startPoint x: 177, startPoint y: 101, endPoint x: 76, endPoint y: 105, distance: 100.6
click at [78, 107] on mat-sidenav-container "Firma Express Inicio Calendario SSS Instructivos Contacto OS Reportes Tablero d…" at bounding box center [391, 200] width 782 height 334
paste input "04270362-2"
click at [662, 99] on span "search Buscar afiliado" at bounding box center [647, 97] width 78 height 9
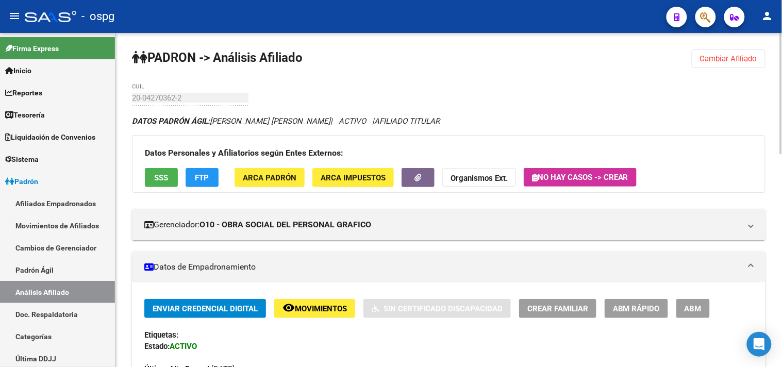
click at [158, 179] on span "SSS" at bounding box center [162, 177] width 14 height 9
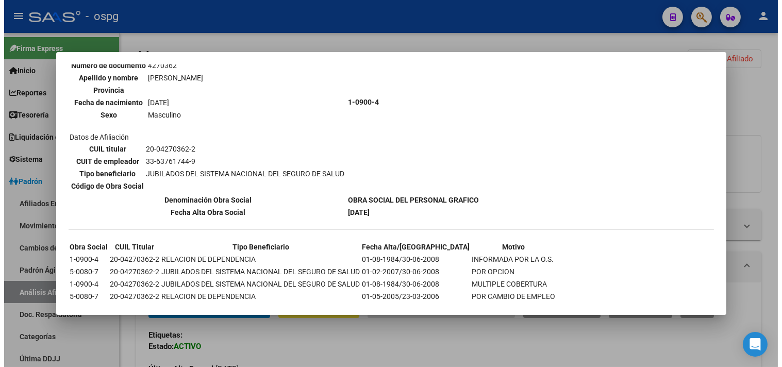
scroll to position [114, 0]
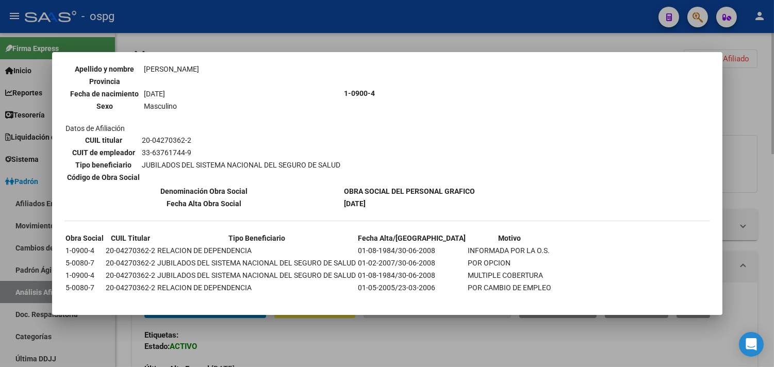
click at [255, 342] on div at bounding box center [387, 183] width 774 height 367
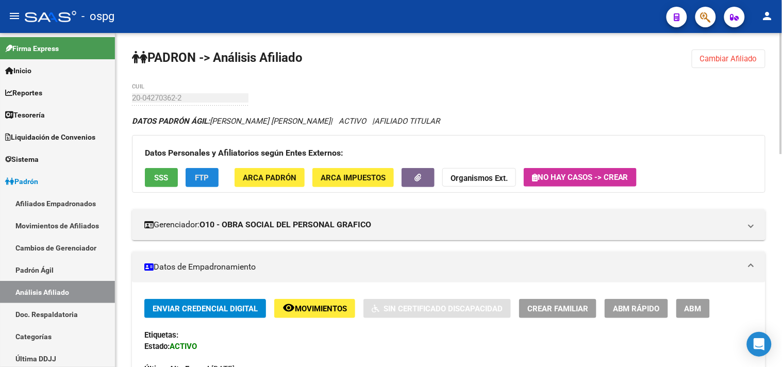
click at [207, 178] on span "FTP" at bounding box center [202, 177] width 14 height 9
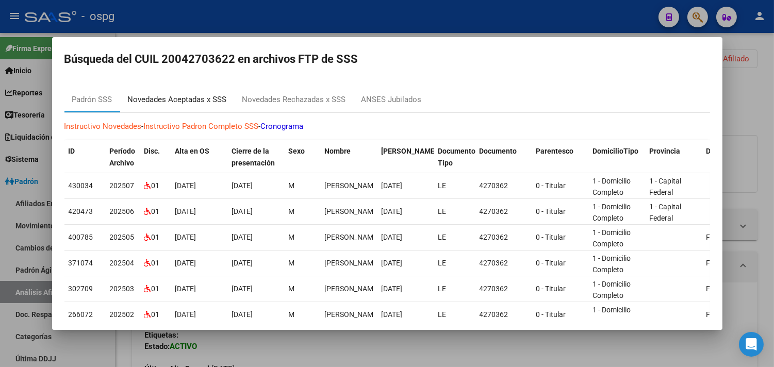
click at [210, 102] on div "Novedades Aceptadas x SSS" at bounding box center [177, 100] width 99 height 12
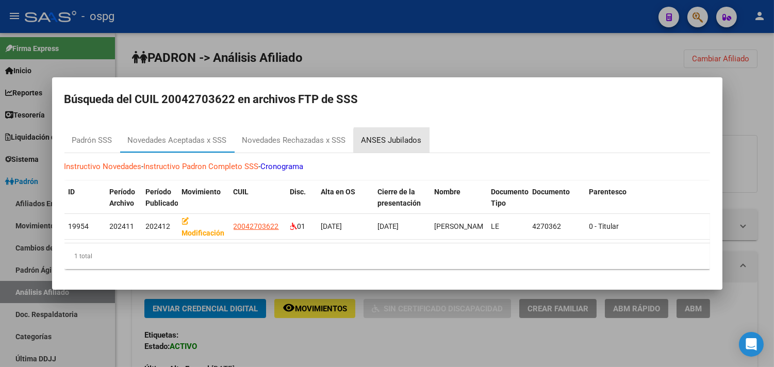
click at [393, 137] on div "ANSES Jubilados" at bounding box center [391, 141] width 60 height 12
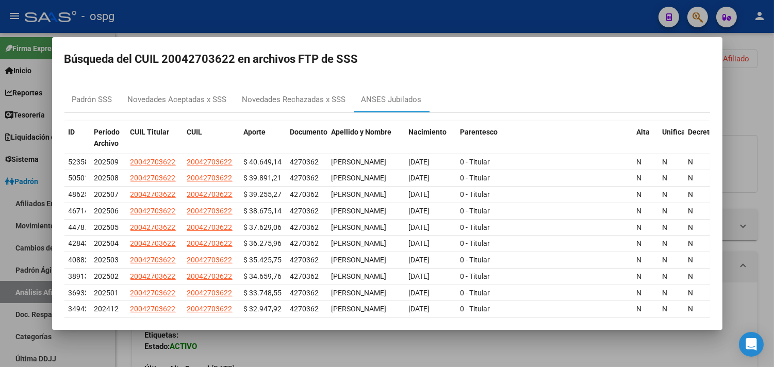
click at [392, 344] on div at bounding box center [387, 183] width 774 height 367
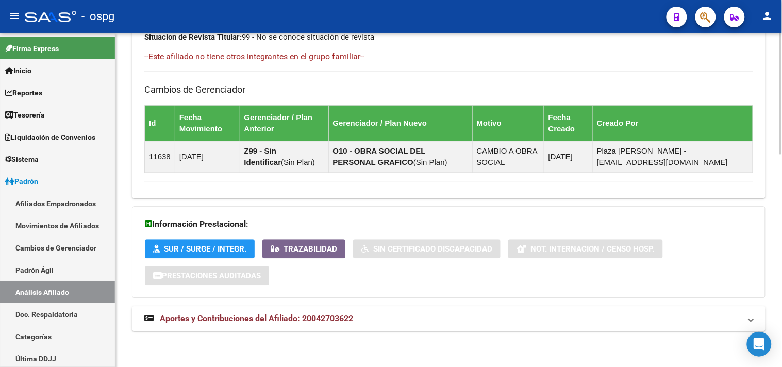
click at [378, 318] on mat-panel-title "Aportes y Contribuciones del Afiliado: 20042703622" at bounding box center [442, 318] width 596 height 11
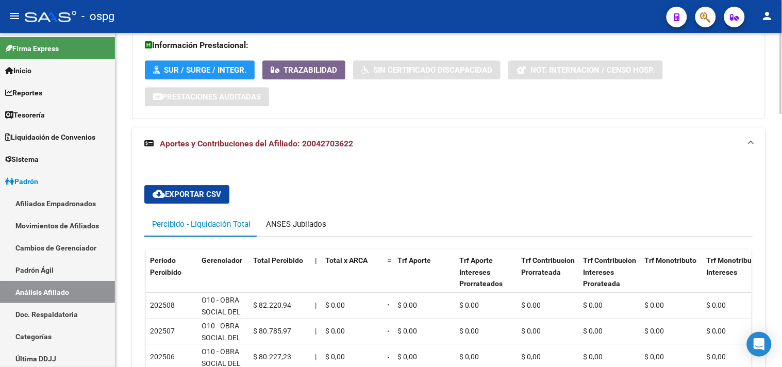
click at [303, 232] on div "ANSES Jubilados" at bounding box center [296, 224] width 76 height 25
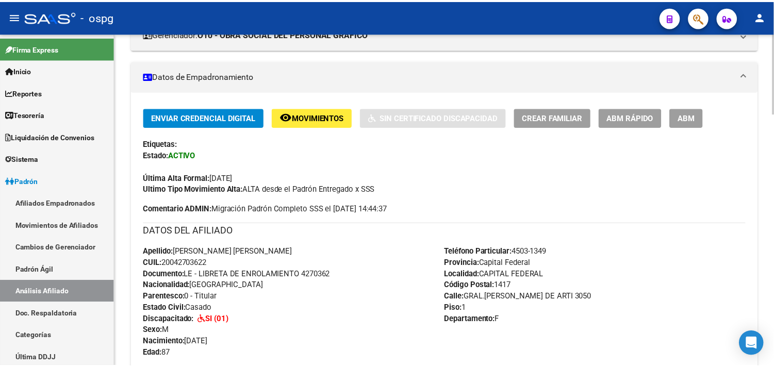
scroll to position [0, 0]
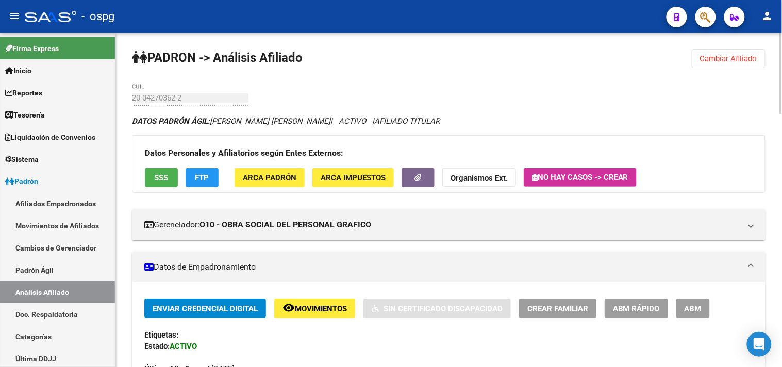
click at [728, 62] on span "Cambiar Afiliado" at bounding box center [728, 58] width 57 height 9
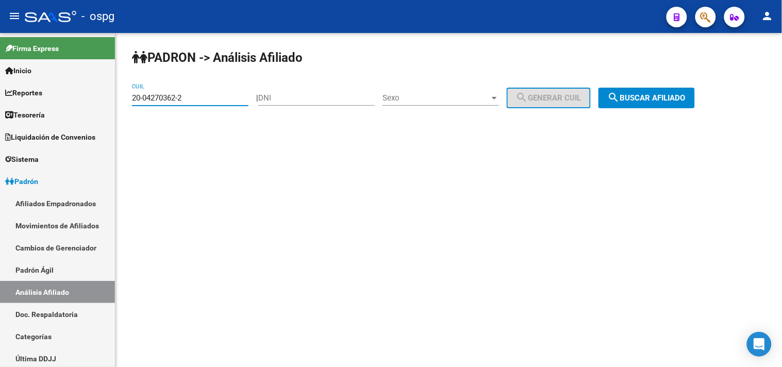
drag, startPoint x: 188, startPoint y: 90, endPoint x: 225, endPoint y: 85, distance: 37.5
click at [12, 86] on mat-sidenav-container "Firma Express Inicio Calendario SSS Instructivos Contacto OS Reportes Tablero d…" at bounding box center [391, 200] width 782 height 334
paste input "7-02762722-1"
click at [620, 96] on mat-icon "search" at bounding box center [614, 97] width 12 height 12
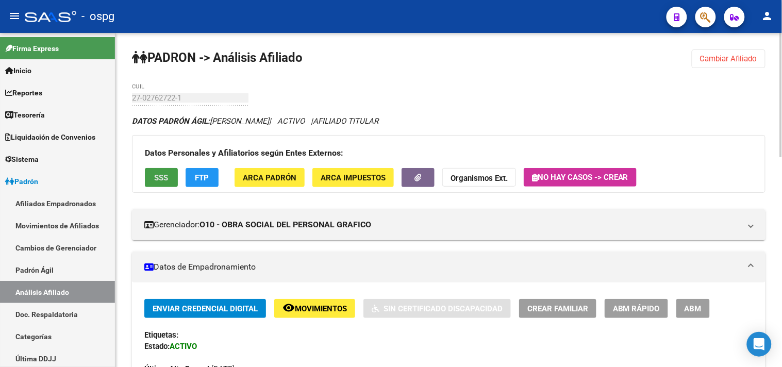
click at [166, 173] on span "SSS" at bounding box center [162, 177] width 14 height 9
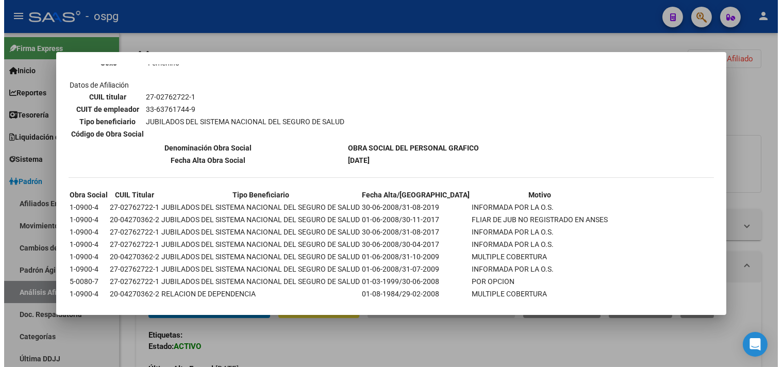
scroll to position [163, 0]
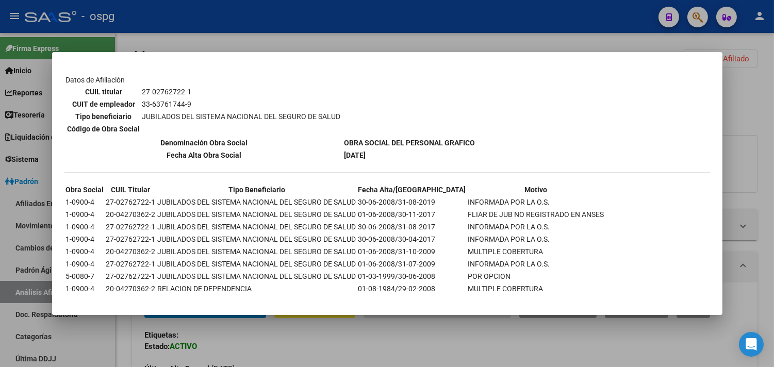
click at [266, 342] on div at bounding box center [387, 183] width 774 height 367
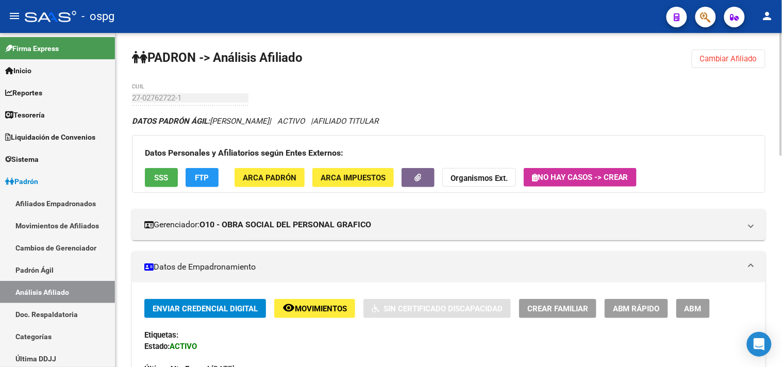
click at [197, 183] on button "FTP" at bounding box center [202, 177] width 33 height 19
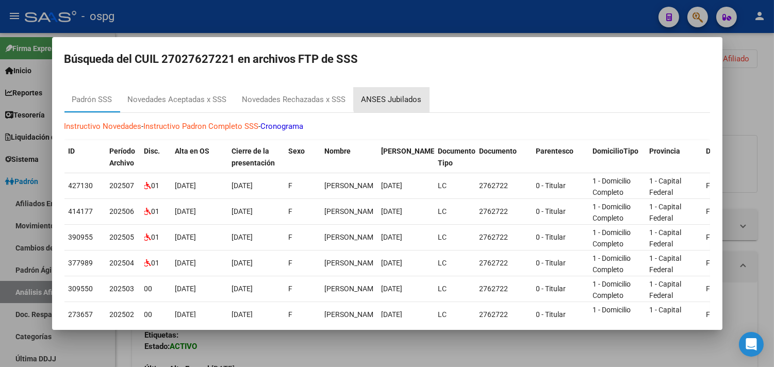
click at [415, 96] on div "ANSES Jubilados" at bounding box center [391, 100] width 60 height 12
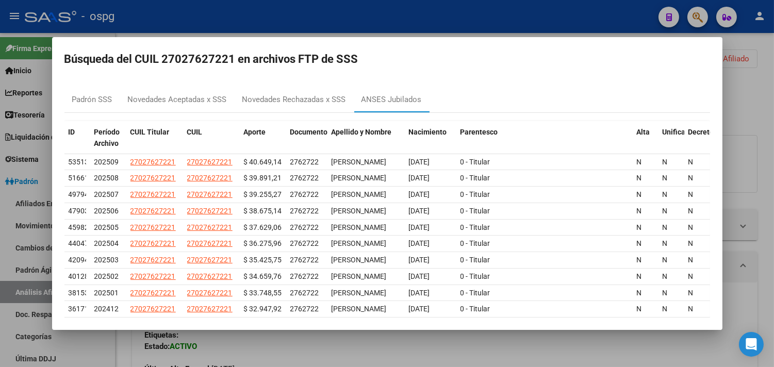
click at [369, 345] on div at bounding box center [387, 183] width 774 height 367
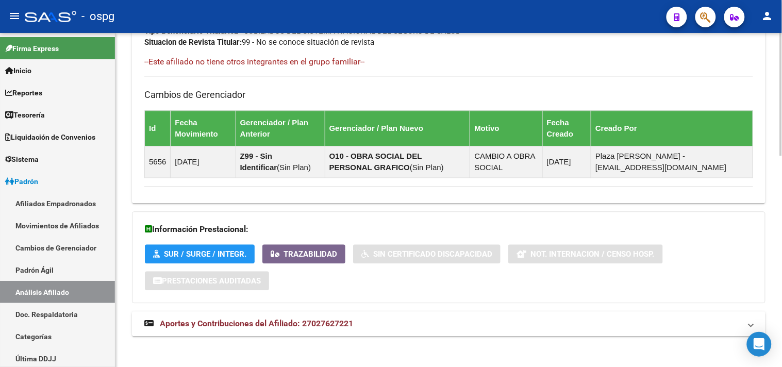
scroll to position [574, 0]
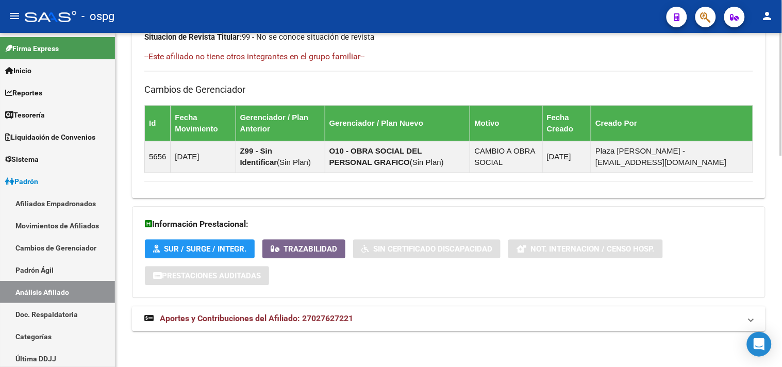
click at [714, 57] on h4 "--Este afiliado no tiene otros integrantes en el grupo familiar--" at bounding box center [448, 56] width 609 height 11
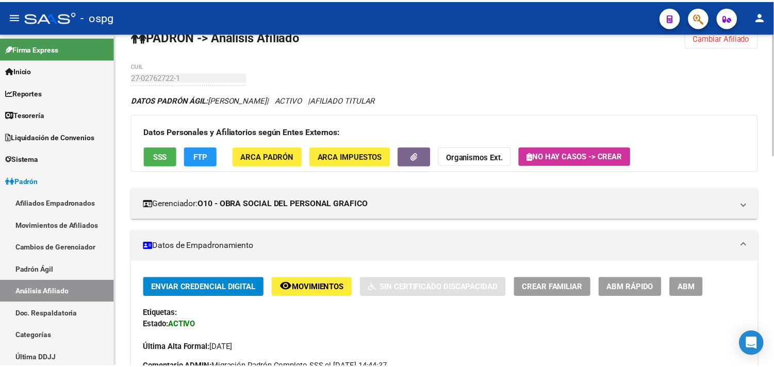
scroll to position [0, 0]
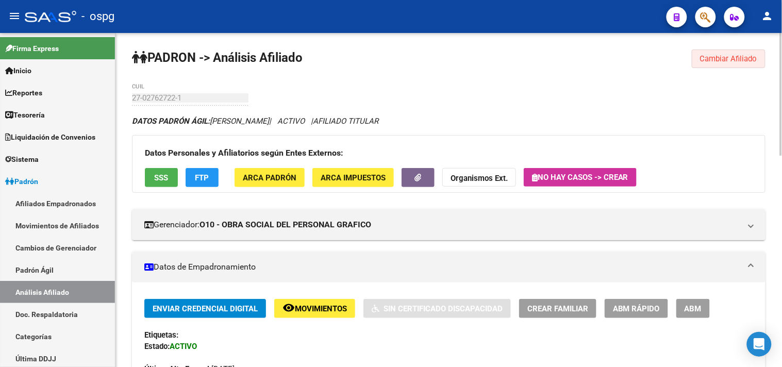
click at [709, 59] on span "Cambiar Afiliado" at bounding box center [728, 58] width 57 height 9
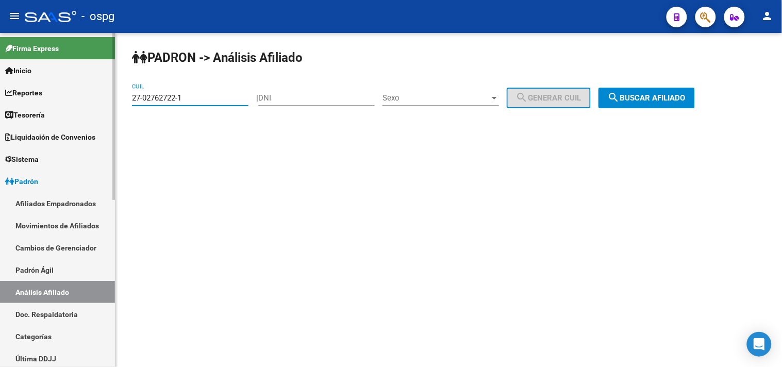
drag, startPoint x: 148, startPoint y: 98, endPoint x: 511, endPoint y: 125, distance: 364.3
click at [76, 92] on mat-sidenav-container "Firma Express Inicio Calendario SSS Instructivos Contacto OS Reportes Tablero d…" at bounding box center [391, 200] width 782 height 334
paste input "0-18340660-5"
type input "20-18340660-5"
click at [652, 101] on span "search Buscar afiliado" at bounding box center [647, 97] width 78 height 9
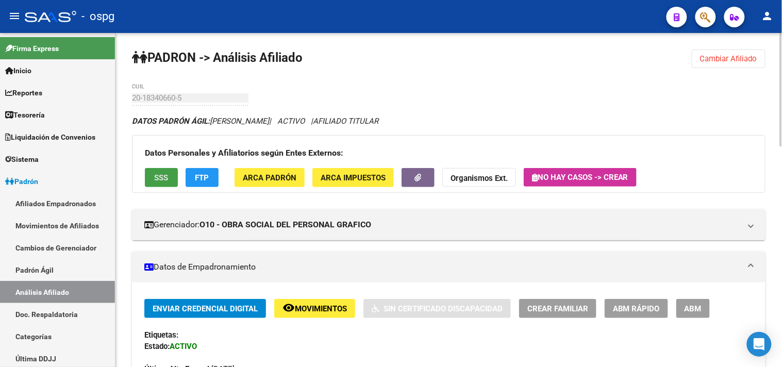
click at [164, 177] on span "SSS" at bounding box center [162, 177] width 14 height 9
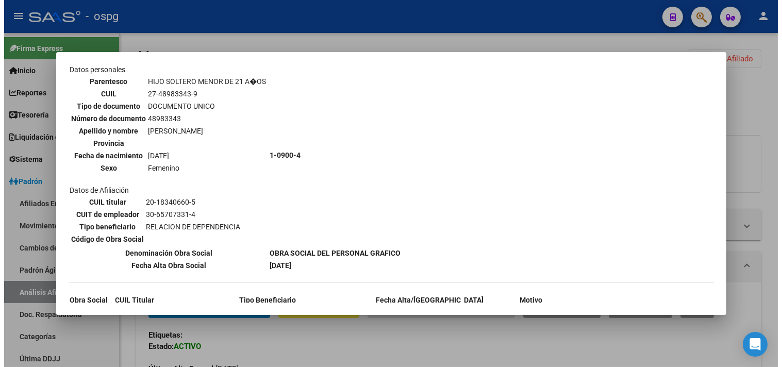
scroll to position [676, 0]
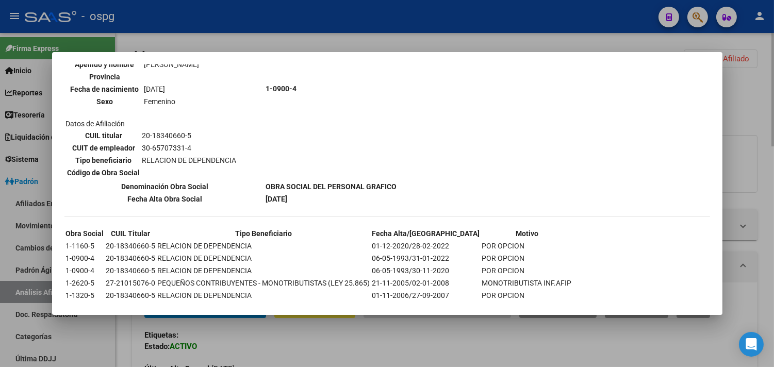
click at [328, 335] on div at bounding box center [387, 183] width 774 height 367
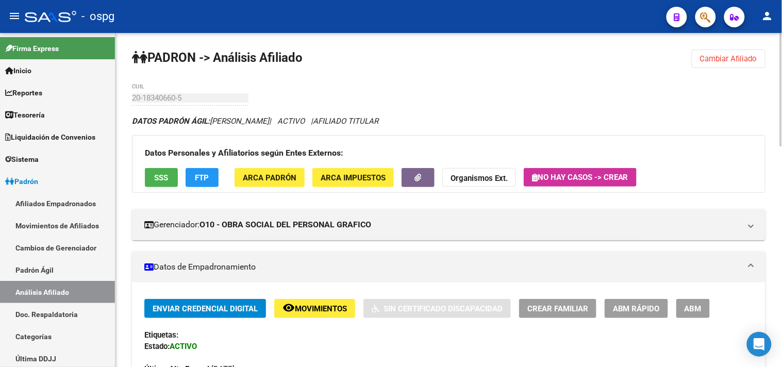
click at [208, 180] on span "FTP" at bounding box center [202, 177] width 14 height 9
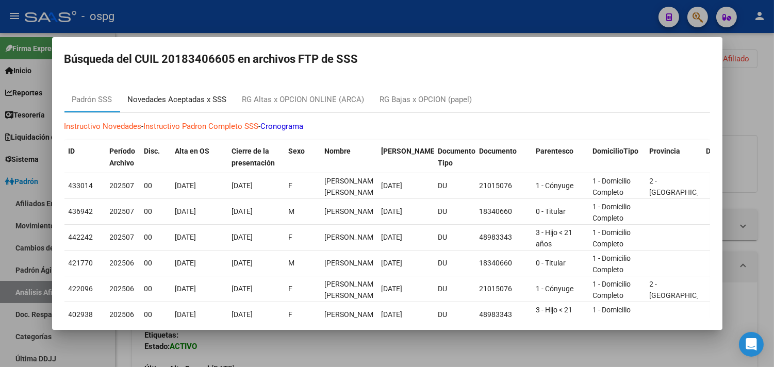
click at [187, 105] on div "Novedades Aceptadas x SSS" at bounding box center [177, 100] width 99 height 12
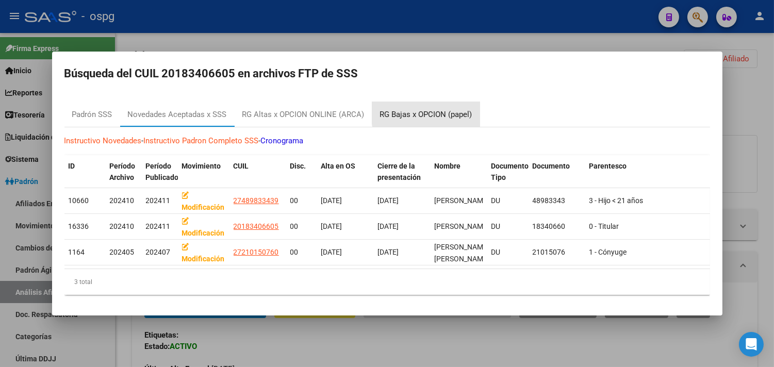
click at [438, 109] on div "RG Bajas x OPCION (papel)" at bounding box center [426, 115] width 92 height 12
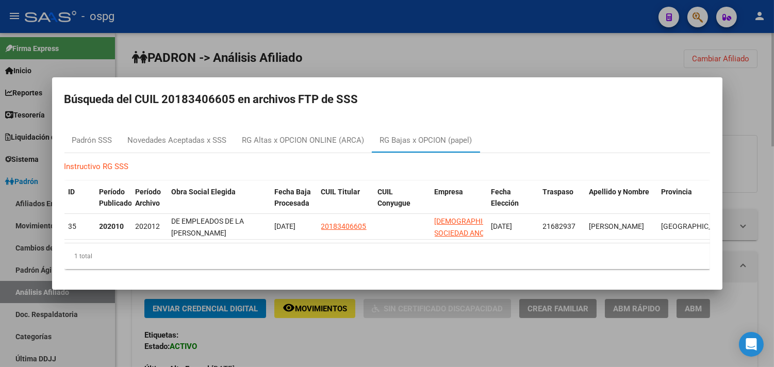
click at [375, 339] on div at bounding box center [387, 183] width 774 height 367
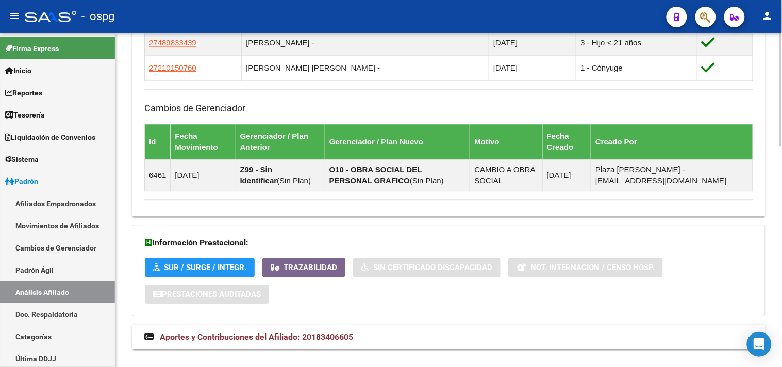
click at [392, 335] on mat-panel-title "Aportes y Contribuciones del Afiliado: 20183406605" at bounding box center [442, 336] width 596 height 11
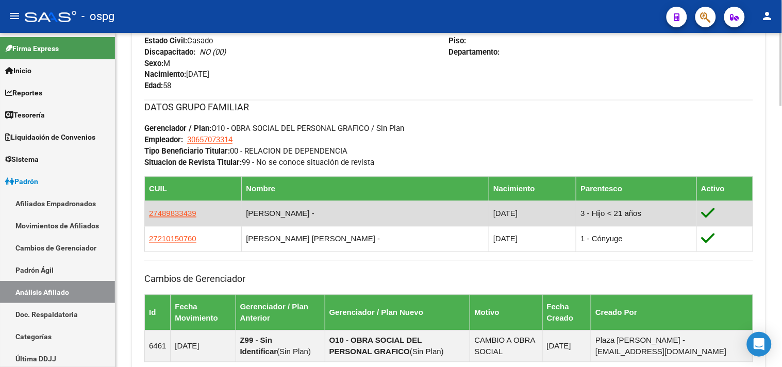
scroll to position [456, 0]
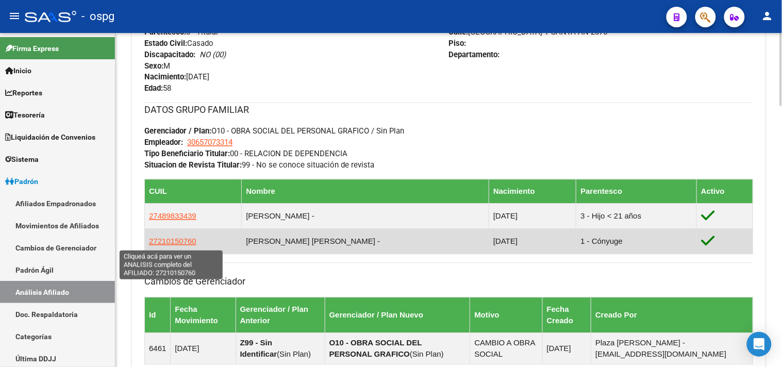
click at [177, 244] on span "27210150760" at bounding box center [172, 241] width 47 height 9
type textarea "27210150760"
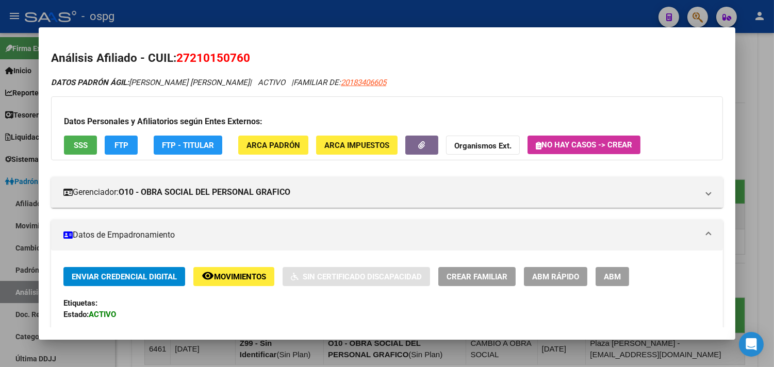
drag, startPoint x: 188, startPoint y: 59, endPoint x: 239, endPoint y: 55, distance: 51.2
click at [240, 55] on span "27210150760" at bounding box center [213, 57] width 74 height 13
copy span "21015076"
click at [494, 145] on strong "Organismos Ext." at bounding box center [482, 145] width 57 height 9
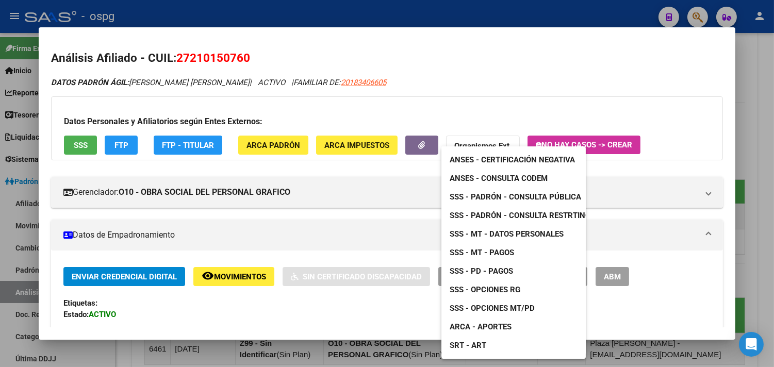
click at [498, 157] on span "ANSES - Certificación Negativa" at bounding box center [511, 159] width 125 height 9
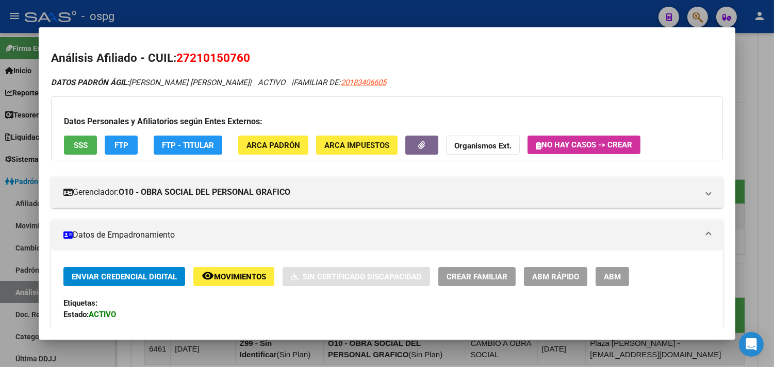
click at [759, 82] on div at bounding box center [387, 183] width 774 height 367
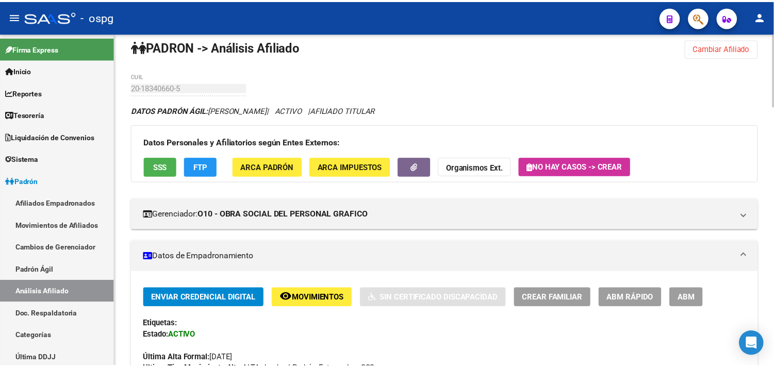
scroll to position [0, 0]
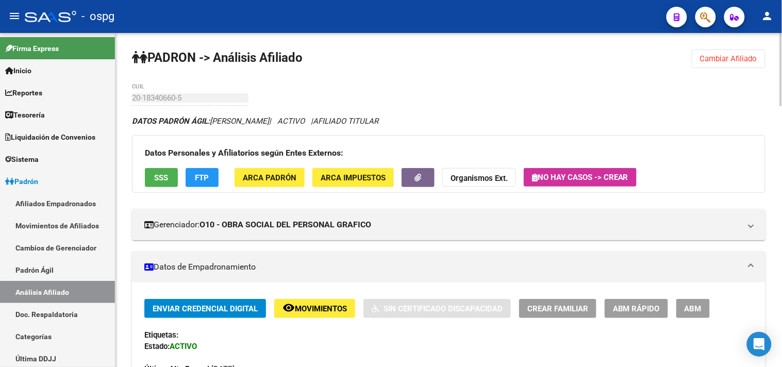
drag, startPoint x: 735, startPoint y: 62, endPoint x: 393, endPoint y: 136, distance: 349.4
click at [733, 62] on span "Cambiar Afiliado" at bounding box center [728, 58] width 57 height 9
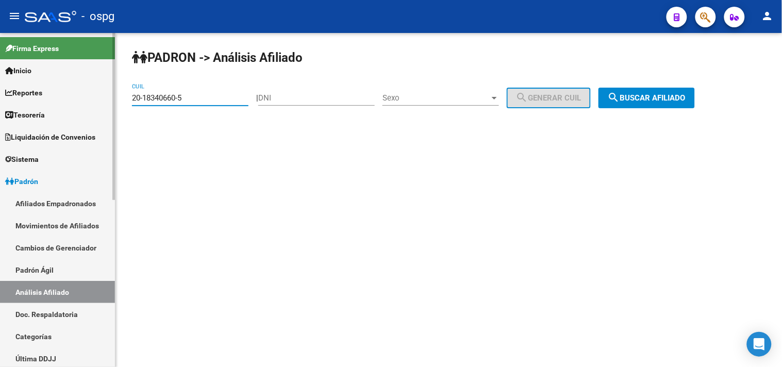
drag, startPoint x: 197, startPoint y: 99, endPoint x: 107, endPoint y: 87, distance: 91.1
click at [107, 87] on mat-sidenav-container "Firma Express Inicio Calendario SSS Instructivos Contacto OS Reportes Tablero d…" at bounding box center [391, 200] width 782 height 334
paste input "93442999-1"
click at [621, 95] on button "search Buscar afiliado" at bounding box center [646, 98] width 96 height 21
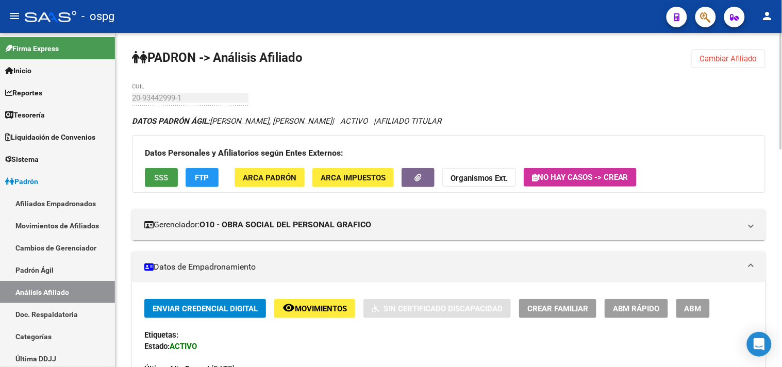
click at [166, 174] on span "SSS" at bounding box center [162, 177] width 14 height 9
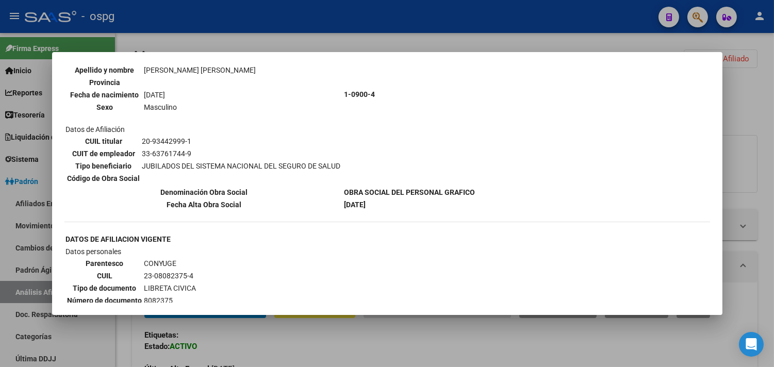
scroll to position [114, 0]
drag, startPoint x: 271, startPoint y: 333, endPoint x: 173, endPoint y: 151, distance: 207.3
click at [268, 331] on div at bounding box center [387, 183] width 774 height 367
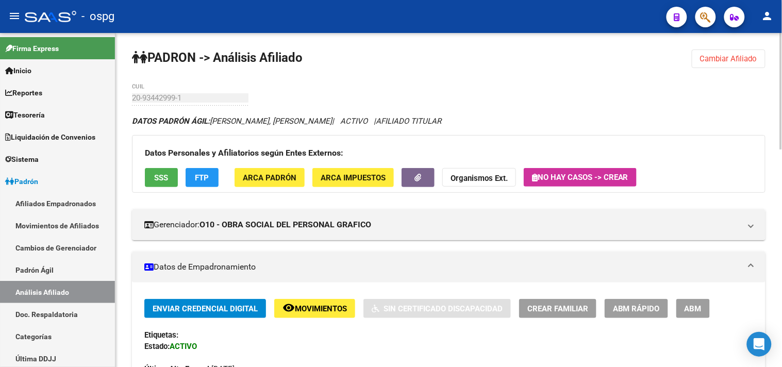
click at [193, 179] on button "FTP" at bounding box center [202, 177] width 33 height 19
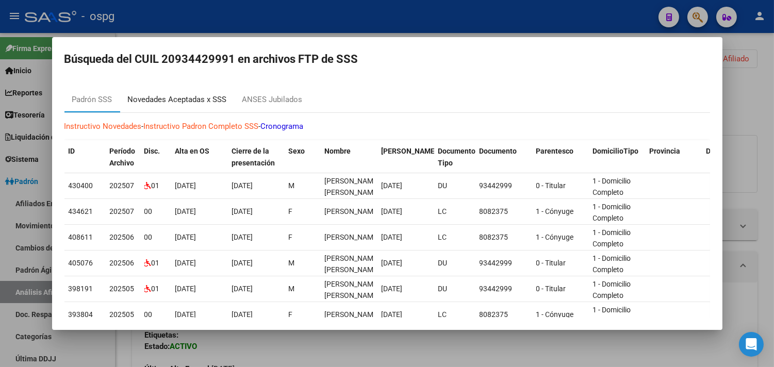
click at [184, 100] on div "Novedades Aceptadas x SSS" at bounding box center [177, 100] width 99 height 12
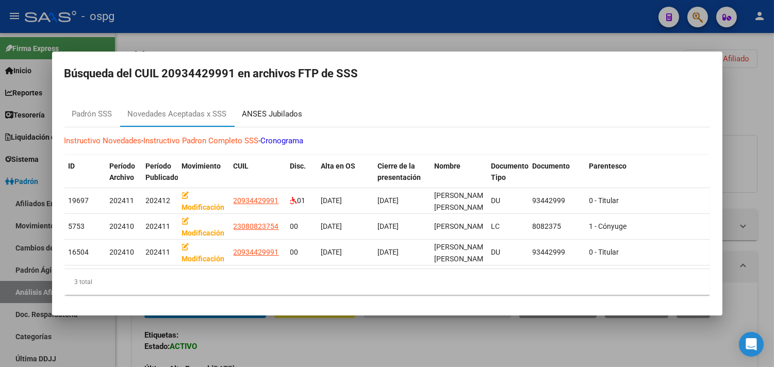
click at [284, 109] on div "ANSES Jubilados" at bounding box center [272, 115] width 60 height 12
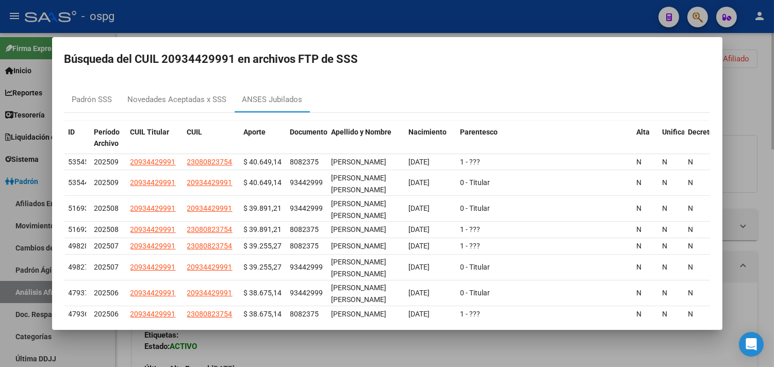
drag, startPoint x: 344, startPoint y: 333, endPoint x: 372, endPoint y: 366, distance: 43.2
click at [344, 335] on div at bounding box center [387, 183] width 774 height 367
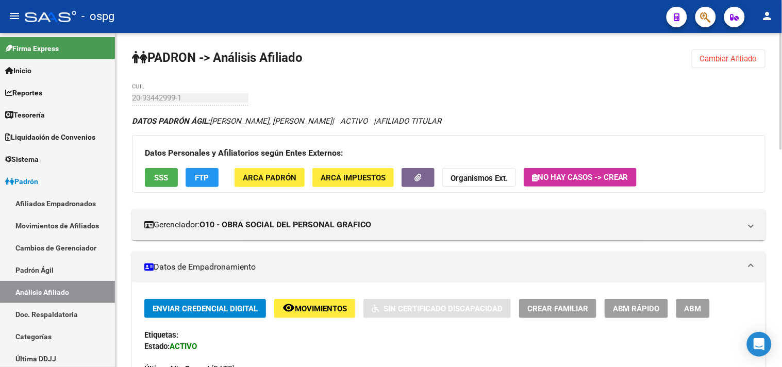
drag, startPoint x: 751, startPoint y: 56, endPoint x: 251, endPoint y: 75, distance: 500.3
click at [750, 56] on span "Cambiar Afiliado" at bounding box center [728, 58] width 57 height 9
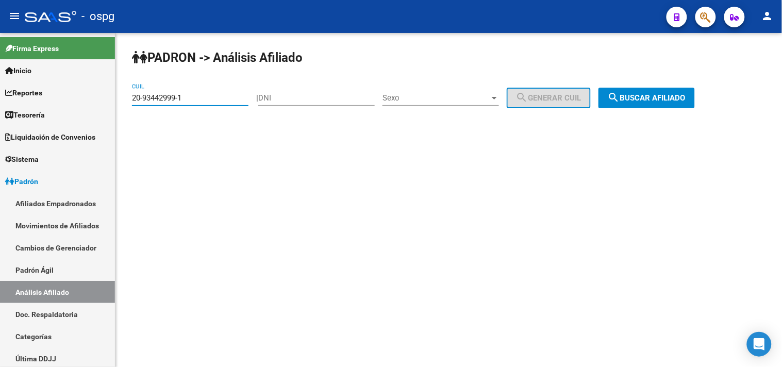
drag, startPoint x: 198, startPoint y: 93, endPoint x: 143, endPoint y: 96, distance: 55.2
click at [92, 93] on mat-sidenav-container "Firma Express Inicio Calendario SSS Instructivos Contacto OS Reportes Tablero d…" at bounding box center [391, 200] width 782 height 334
paste input "3-08082375-4"
click at [663, 91] on button "search Buscar afiliado" at bounding box center [646, 98] width 96 height 21
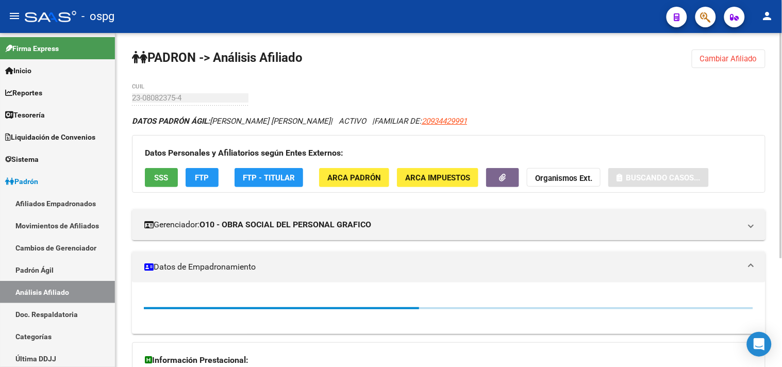
click at [156, 174] on span "SSS" at bounding box center [162, 177] width 14 height 9
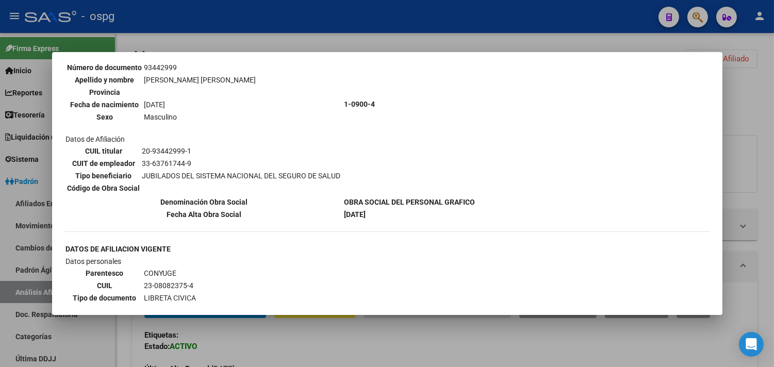
scroll to position [114, 0]
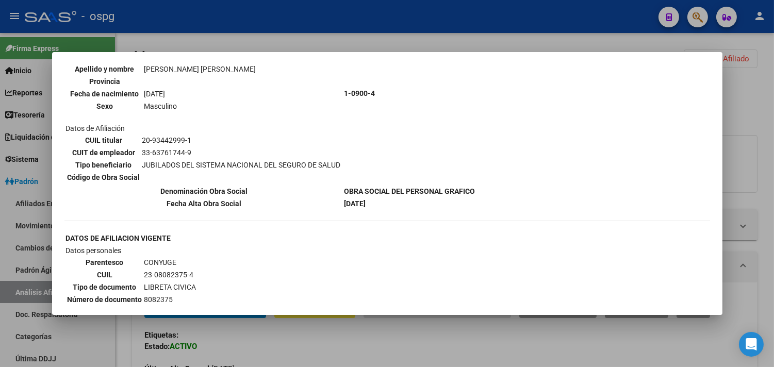
click at [330, 332] on div at bounding box center [387, 183] width 774 height 367
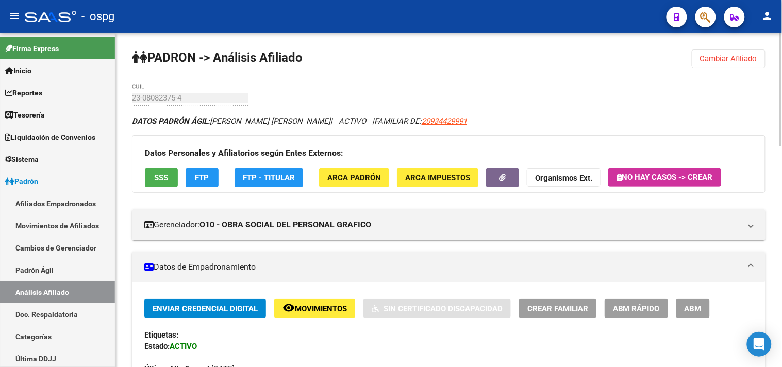
click at [201, 173] on span "FTP" at bounding box center [202, 177] width 14 height 9
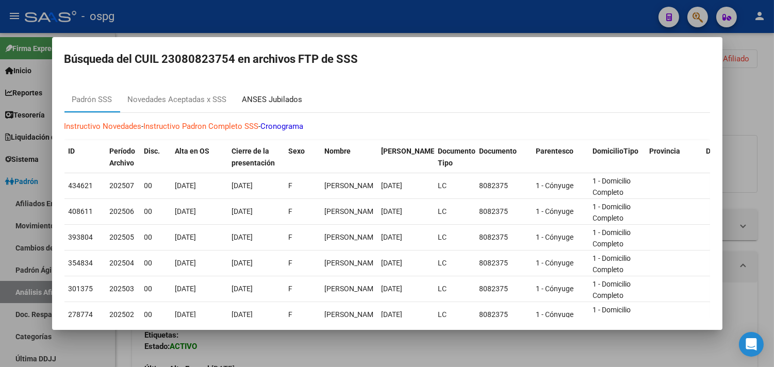
click at [273, 107] on div "ANSES Jubilados" at bounding box center [272, 100] width 76 height 25
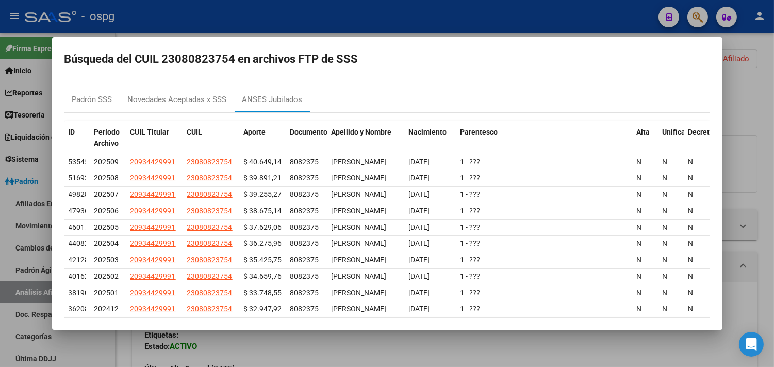
drag, startPoint x: 644, startPoint y: 361, endPoint x: 596, endPoint y: 349, distance: 49.2
click at [640, 357] on div at bounding box center [387, 183] width 774 height 367
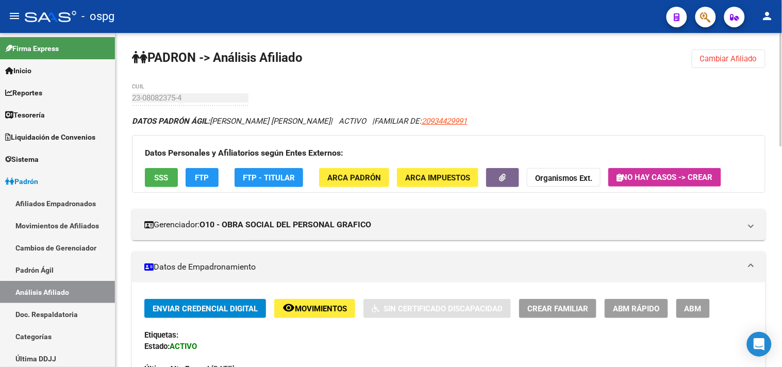
drag, startPoint x: 740, startPoint y: 57, endPoint x: 725, endPoint y: 59, distance: 15.1
click at [739, 57] on span "Cambiar Afiliado" at bounding box center [728, 58] width 57 height 9
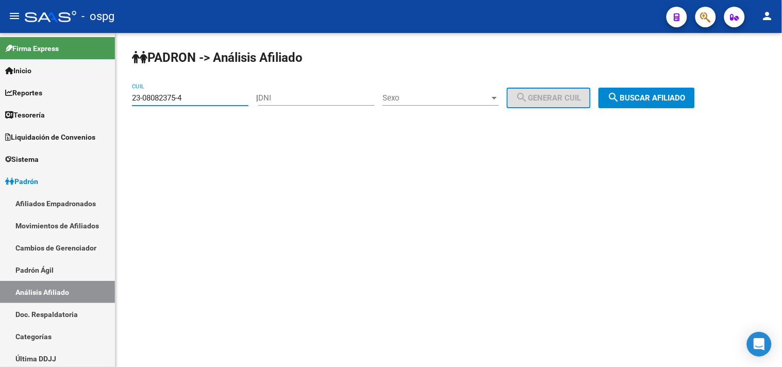
drag, startPoint x: 91, startPoint y: 96, endPoint x: 539, endPoint y: 90, distance: 447.9
click at [80, 96] on mat-sidenav-container "Firma Express Inicio Calendario SSS Instructivos Contacto OS Reportes Tablero d…" at bounding box center [391, 200] width 782 height 334
paste input "0-45011427-9"
type input "20-45011427-9"
click at [653, 93] on span "search Buscar afiliado" at bounding box center [647, 97] width 78 height 9
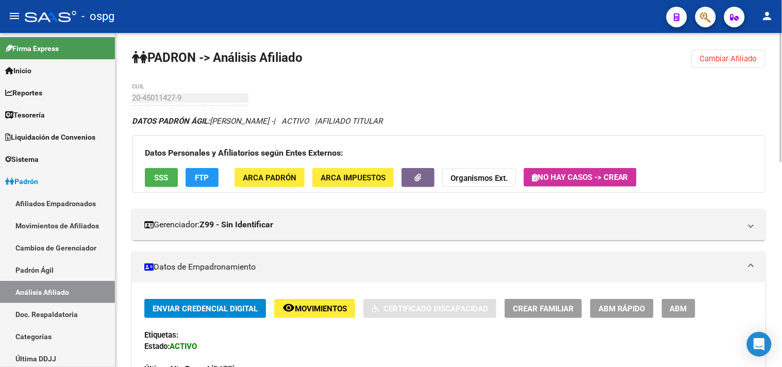
click at [168, 173] on span "SSS" at bounding box center [162, 177] width 14 height 9
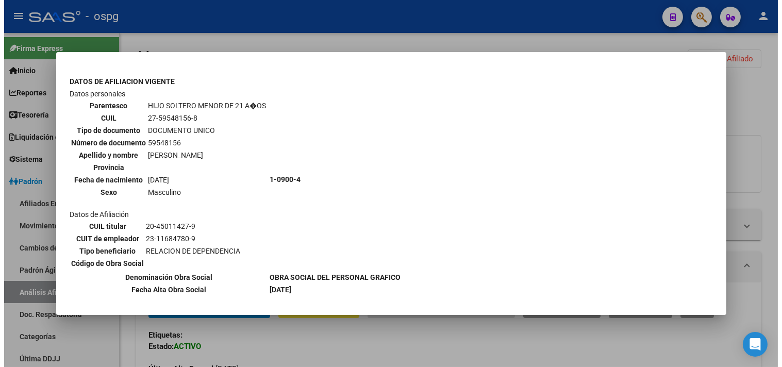
scroll to position [343, 0]
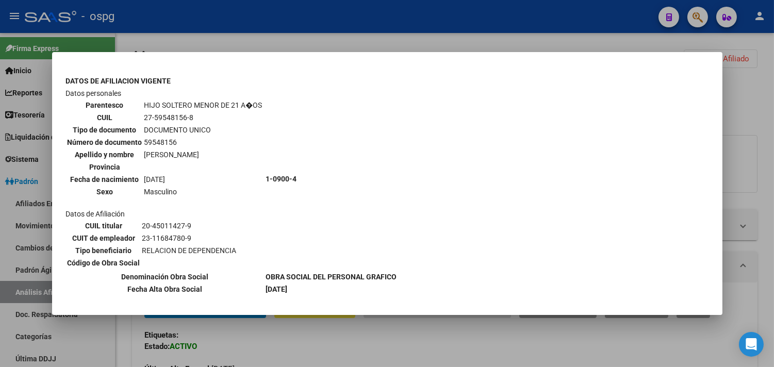
click at [268, 343] on div at bounding box center [387, 183] width 774 height 367
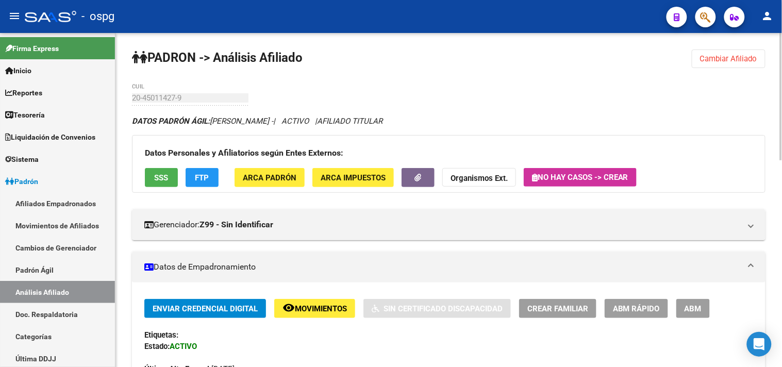
click at [198, 178] on span "FTP" at bounding box center [202, 177] width 14 height 9
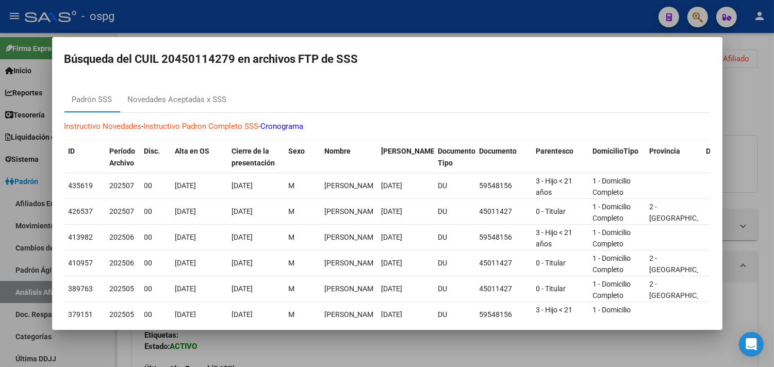
click at [318, 347] on div at bounding box center [387, 183] width 774 height 367
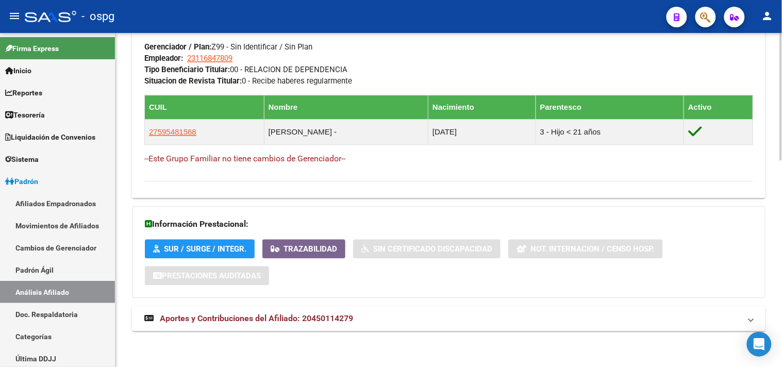
drag, startPoint x: 357, startPoint y: 322, endPoint x: 419, endPoint y: 325, distance: 62.4
click at [363, 318] on mat-panel-title "Aportes y Contribuciones del Afiliado: 20450114279" at bounding box center [442, 318] width 596 height 11
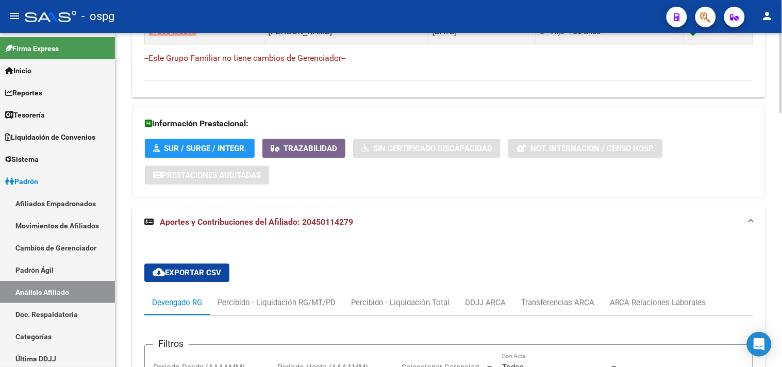
scroll to position [774, 0]
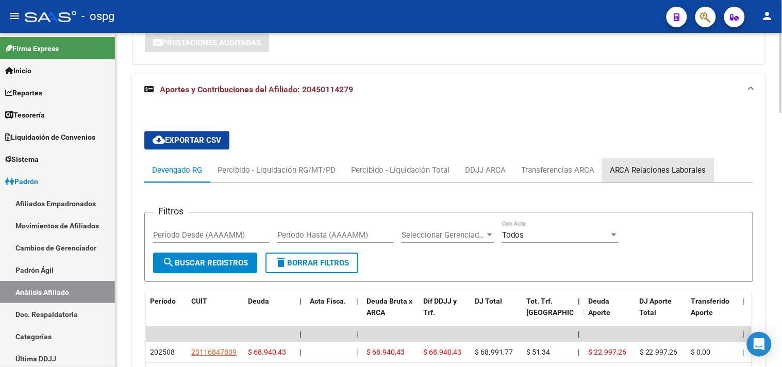
drag, startPoint x: 661, startPoint y: 173, endPoint x: 652, endPoint y: 171, distance: 8.9
click at [659, 174] on div "ARCA Relaciones Laborales" at bounding box center [658, 169] width 96 height 11
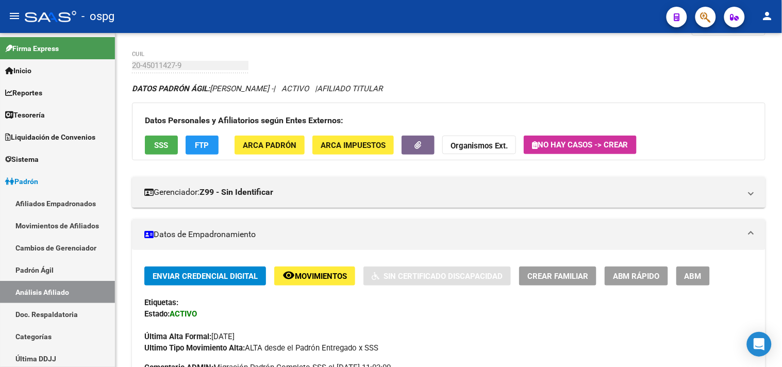
scroll to position [70, 0]
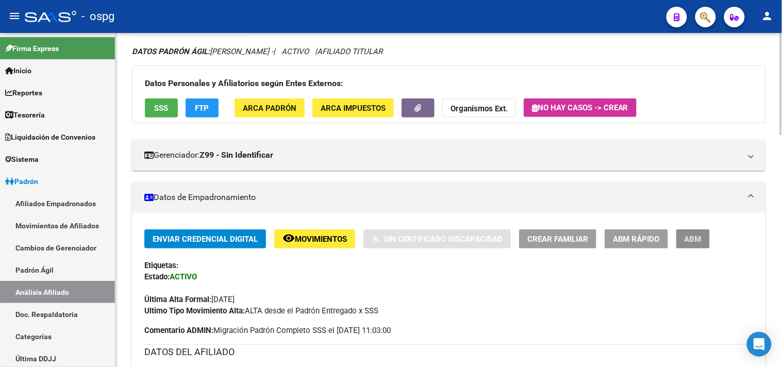
click at [693, 238] on span "ABM" at bounding box center [692, 238] width 17 height 9
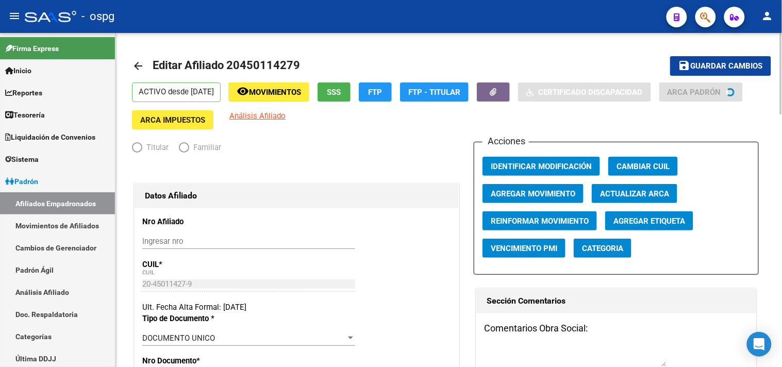
radio input "true"
type input "23-11684780-9"
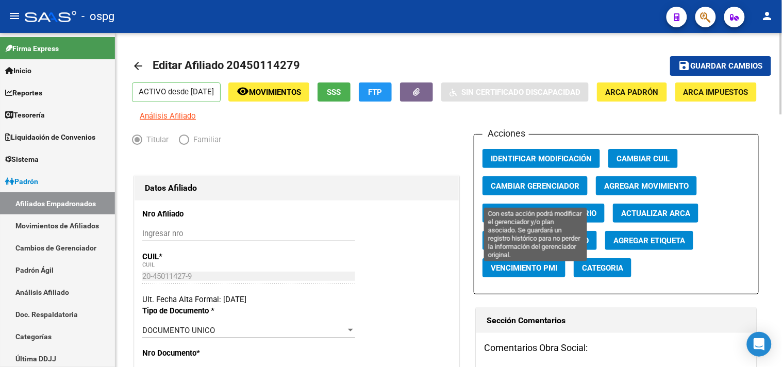
click at [533, 191] on span "Cambiar Gerenciador" at bounding box center [535, 185] width 89 height 9
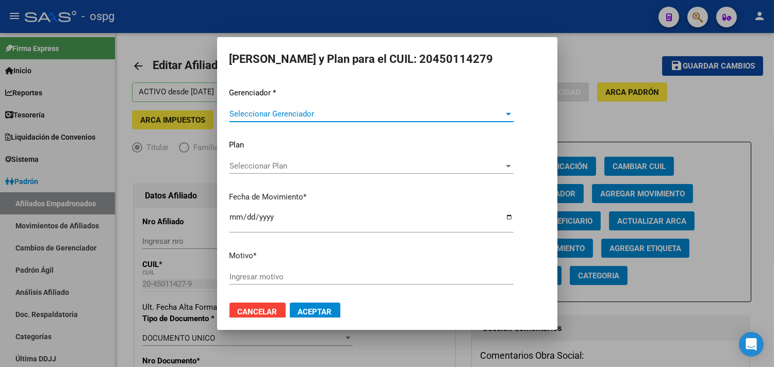
click at [297, 110] on span "Seleccionar Gerenciador" at bounding box center [366, 113] width 275 height 9
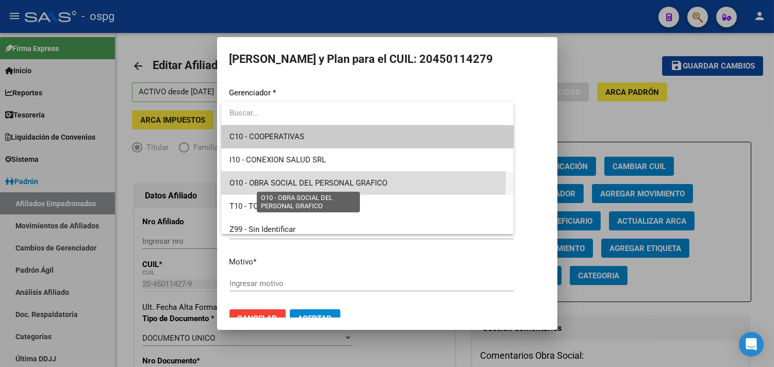
click at [285, 179] on span "O10 - OBRA SOCIAL DEL PERSONAL GRAFICO" at bounding box center [308, 182] width 158 height 9
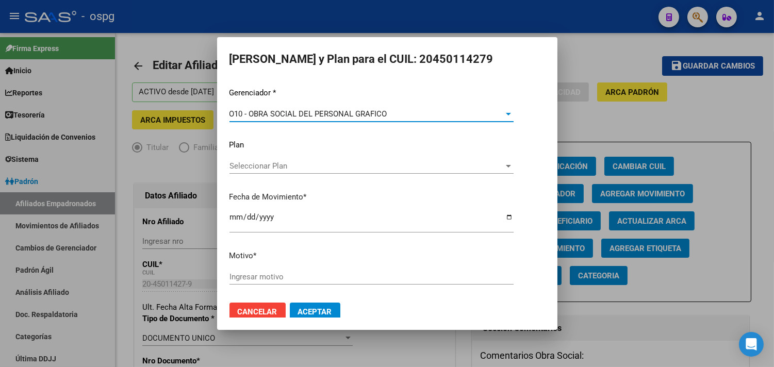
click at [274, 278] on input "Ingresar motivo" at bounding box center [371, 276] width 284 height 9
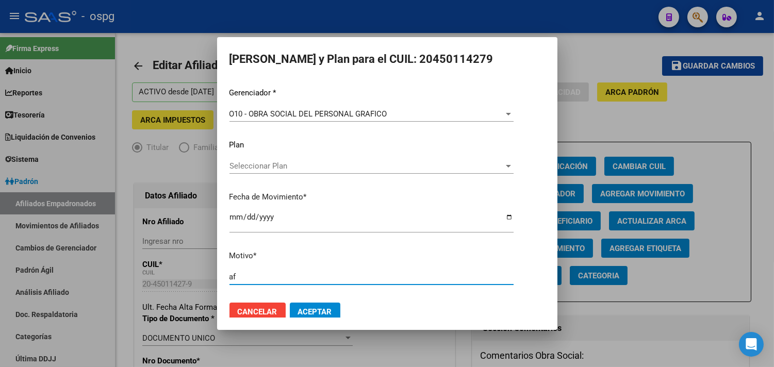
type input "af"
click at [321, 310] on span "Aceptar" at bounding box center [315, 311] width 34 height 9
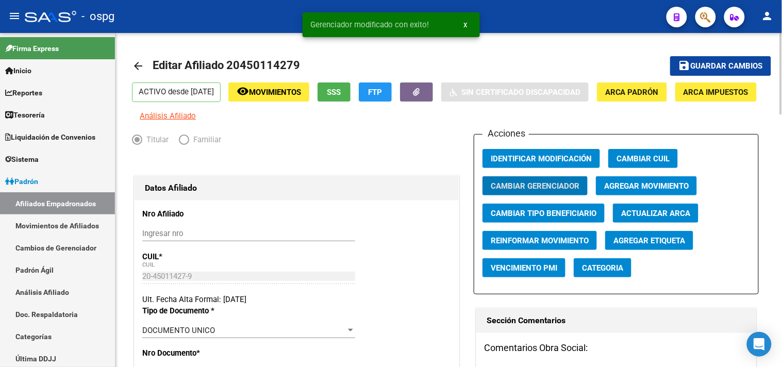
click at [427, 357] on div "Nro Documento * 45011427 Ingresar nro" at bounding box center [296, 368] width 309 height 43
click at [136, 64] on mat-icon "arrow_back" at bounding box center [138, 66] width 12 height 12
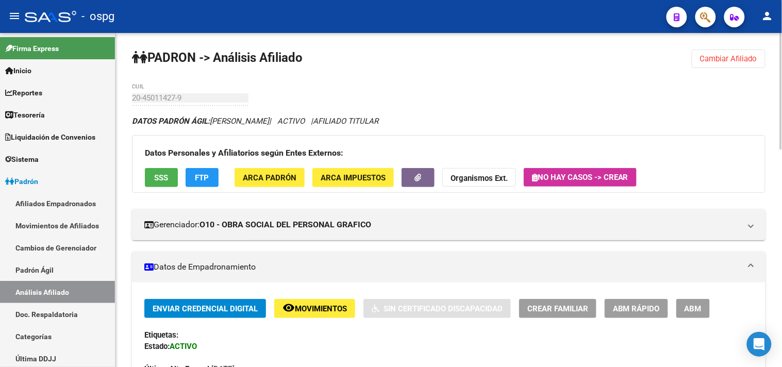
drag, startPoint x: 741, startPoint y: 93, endPoint x: 730, endPoint y: 76, distance: 19.9
drag, startPoint x: 730, startPoint y: 58, endPoint x: 735, endPoint y: 64, distance: 7.7
click at [730, 59] on span "Cambiar Afiliado" at bounding box center [728, 58] width 57 height 9
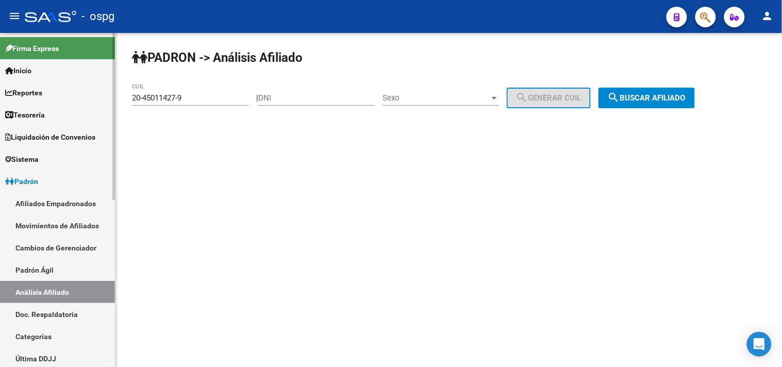
drag, startPoint x: 117, startPoint y: 97, endPoint x: 69, endPoint y: 94, distance: 48.0
click at [72, 95] on mat-sidenav-container "Firma Express Inicio Calendario SSS Instructivos Contacto OS Reportes Tablero d…" at bounding box center [391, 200] width 782 height 334
paste input "20393620-7"
type input "20-20393620-7"
click at [687, 88] on div "PADRON -> Análisis Afiliado 20-20393620-7 CUIL | DNI Sexo Sexo search Generar C…" at bounding box center [448, 87] width 666 height 108
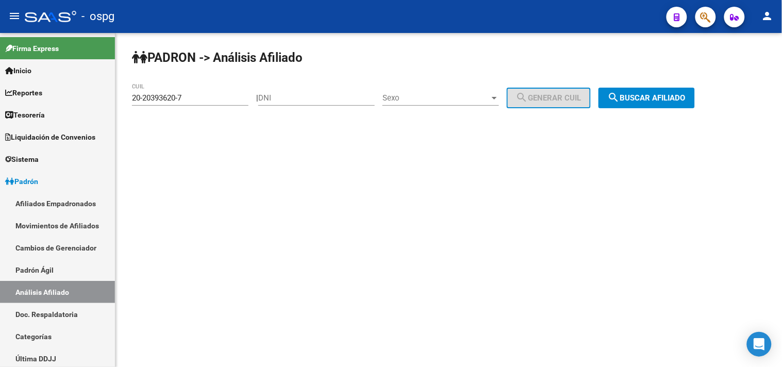
click at [685, 93] on span "search Buscar afiliado" at bounding box center [647, 97] width 78 height 9
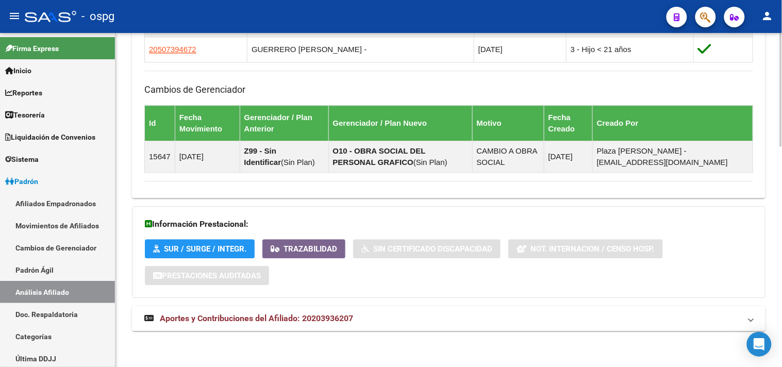
click at [499, 325] on mat-expansion-panel-header "Aportes y Contribuciones del Afiliado: 20203936207" at bounding box center [448, 318] width 633 height 25
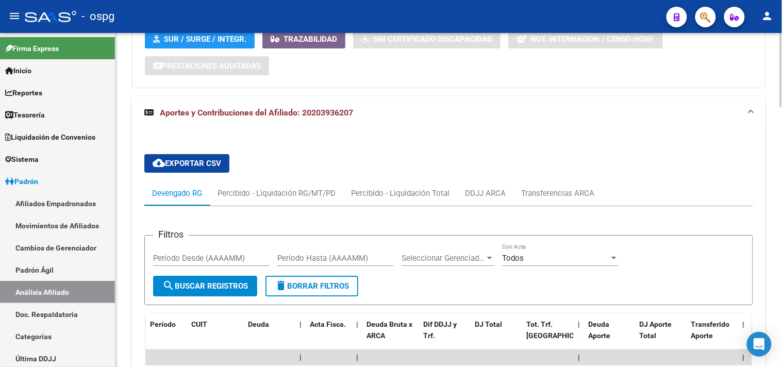
scroll to position [857, 0]
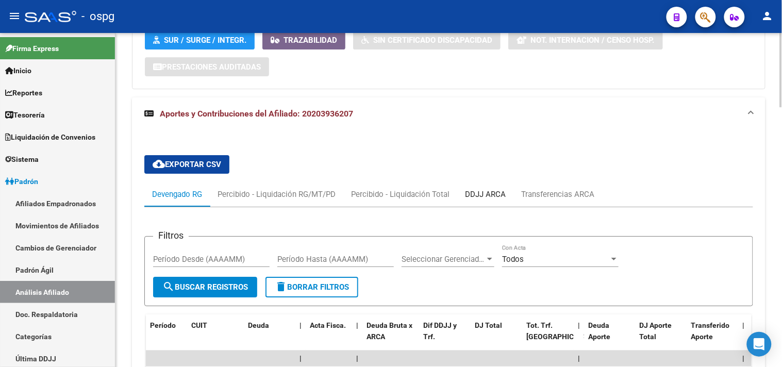
click at [491, 193] on div "DDJJ ARCA" at bounding box center [485, 194] width 41 height 11
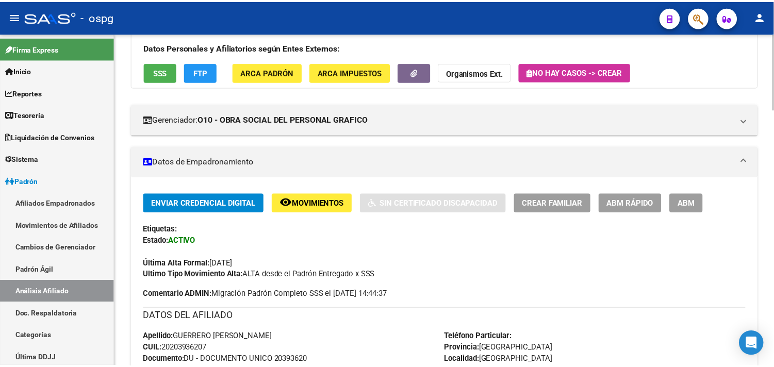
scroll to position [0, 0]
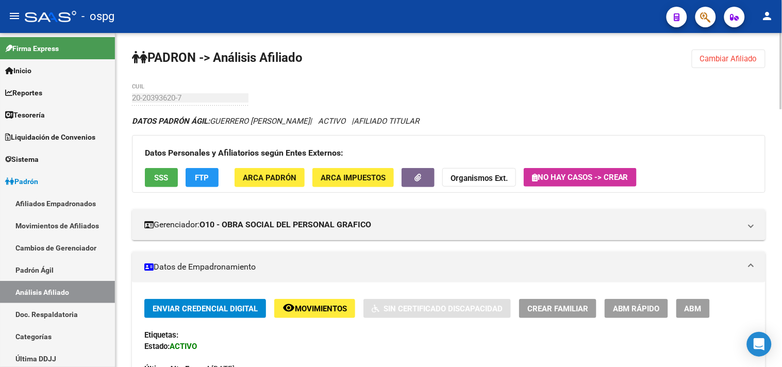
drag, startPoint x: 151, startPoint y: 169, endPoint x: 124, endPoint y: 171, distance: 27.4
click at [136, 176] on div "Datos Personales y Afiliatorios según Entes Externos: SSS FTP ARCA Padrón ARCA …" at bounding box center [448, 164] width 633 height 58
click at [158, 176] on span "SSS" at bounding box center [162, 177] width 14 height 9
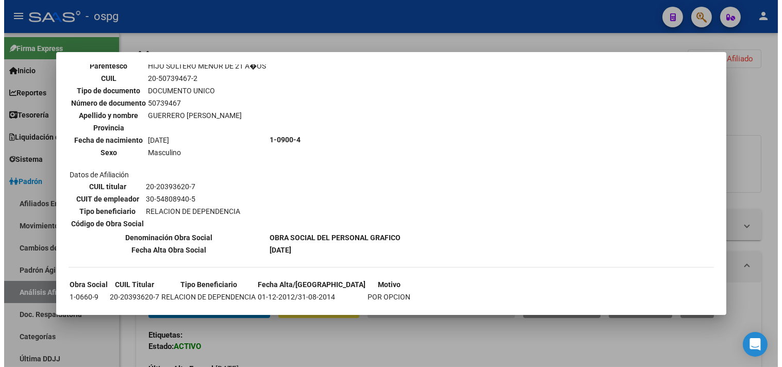
scroll to position [629, 0]
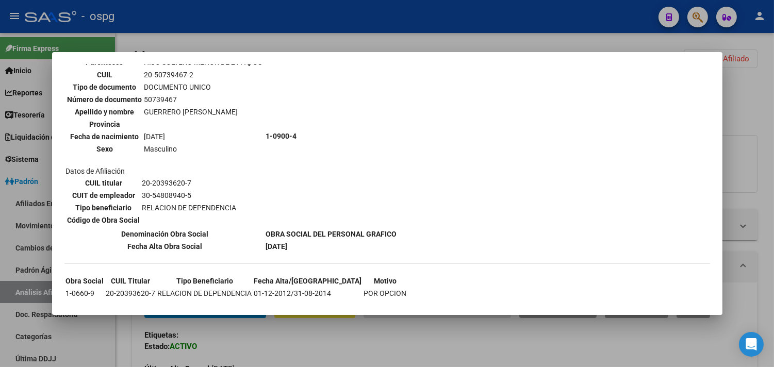
click at [302, 345] on div at bounding box center [387, 183] width 774 height 367
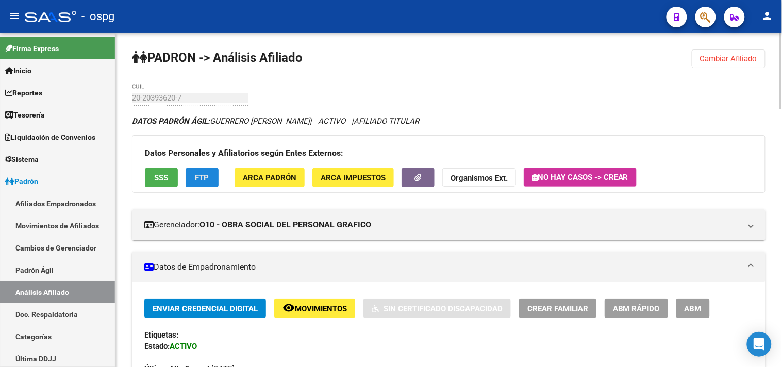
click at [207, 174] on span "FTP" at bounding box center [202, 177] width 14 height 9
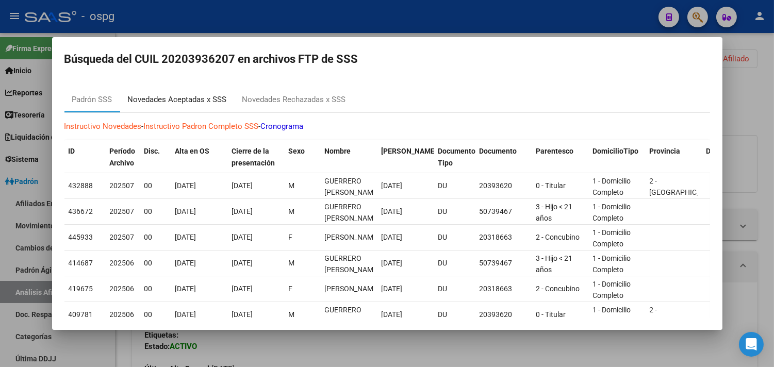
click at [225, 99] on div "Novedades Aceptadas x SSS" at bounding box center [177, 100] width 99 height 12
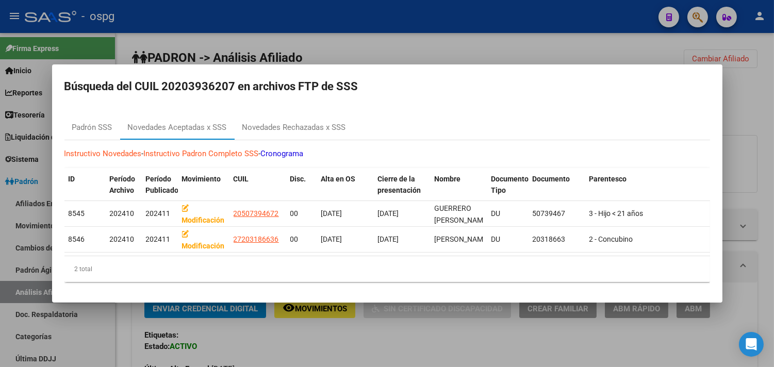
click at [461, 52] on div at bounding box center [387, 183] width 774 height 367
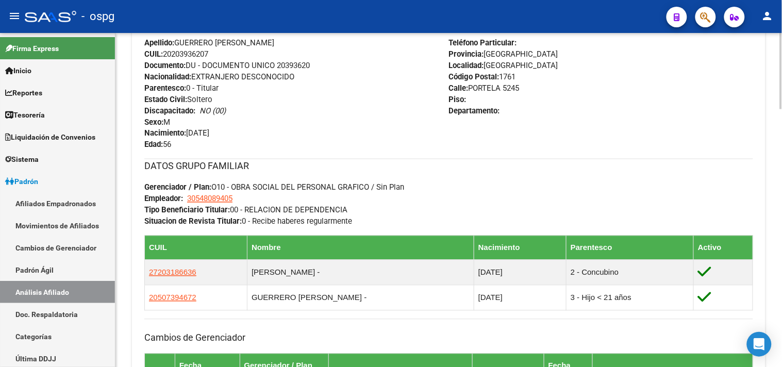
scroll to position [458, 0]
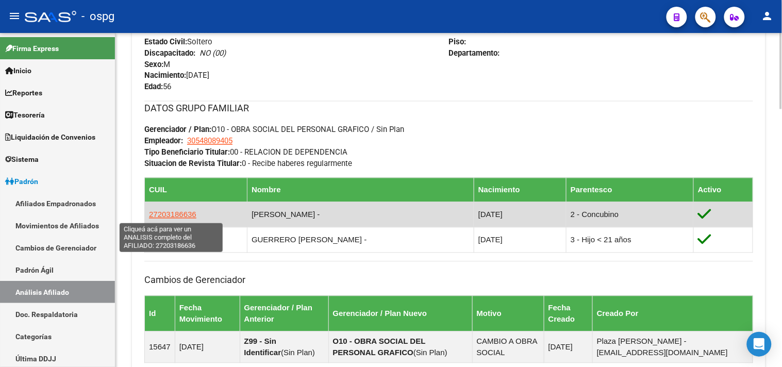
click at [171, 215] on span "27203186636" at bounding box center [172, 214] width 47 height 9
type textarea "27203186636"
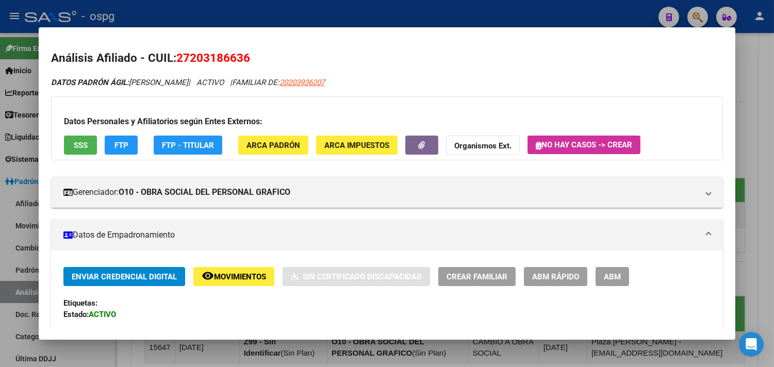
drag, startPoint x: 187, startPoint y: 52, endPoint x: 237, endPoint y: 53, distance: 50.0
click at [237, 53] on span "27203186636" at bounding box center [213, 57] width 74 height 13
copy span "20318663"
click at [480, 152] on button "Organismos Ext." at bounding box center [483, 145] width 74 height 19
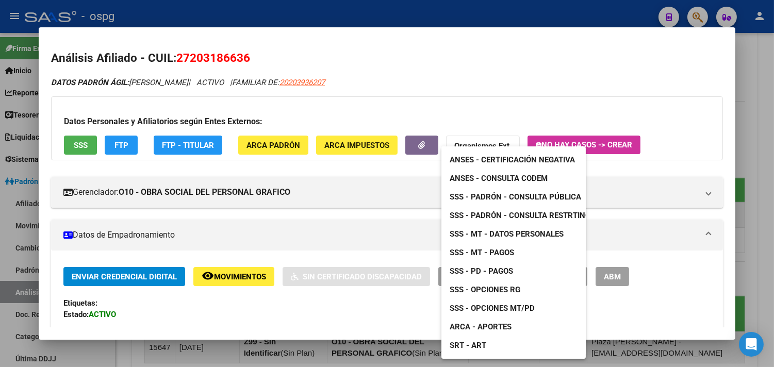
click at [506, 155] on span "ANSES - Certificación Negativa" at bounding box center [511, 159] width 125 height 9
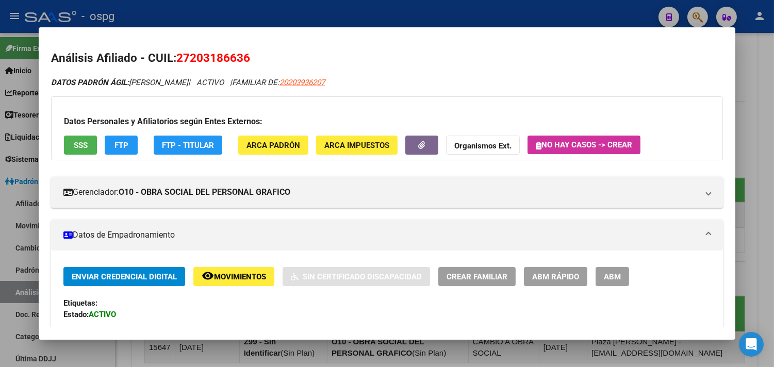
click at [763, 85] on div at bounding box center [387, 183] width 774 height 367
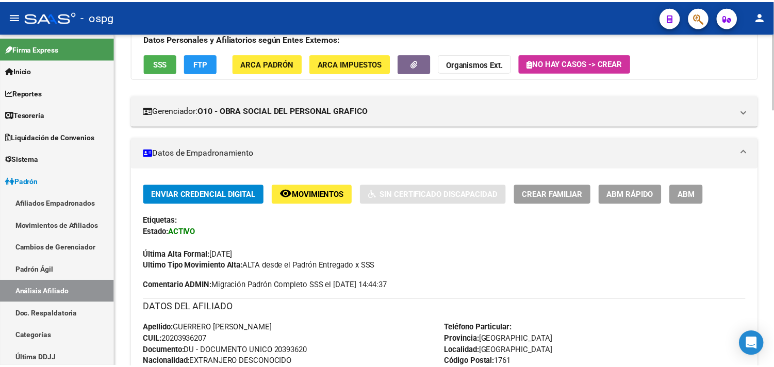
scroll to position [0, 0]
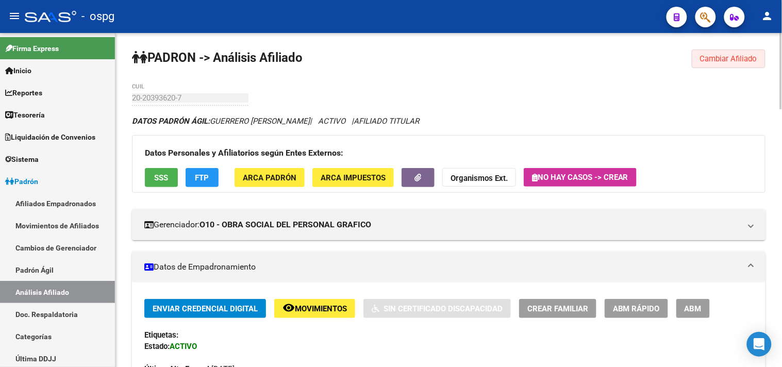
drag, startPoint x: 737, startPoint y: 65, endPoint x: 215, endPoint y: 94, distance: 522.8
click at [735, 65] on button "Cambiar Afiliado" at bounding box center [729, 58] width 74 height 19
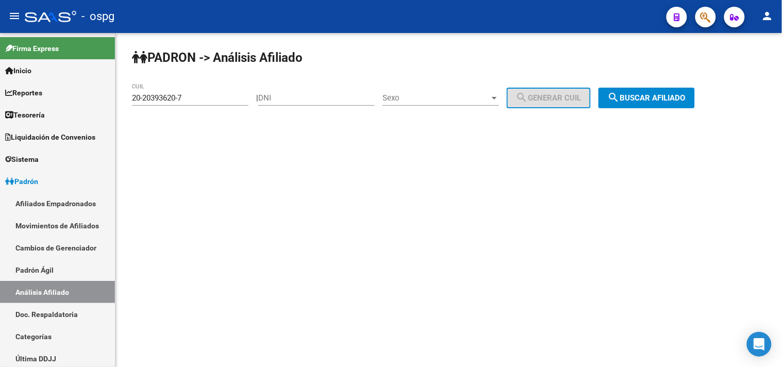
click at [124, 100] on div "PADRON -> Análisis Afiliado 20-20393620-7 CUIL | DNI Sexo Sexo search Generar C…" at bounding box center [448, 87] width 666 height 108
paste input "3372544-8"
click at [640, 93] on button "search Buscar afiliado" at bounding box center [646, 98] width 96 height 21
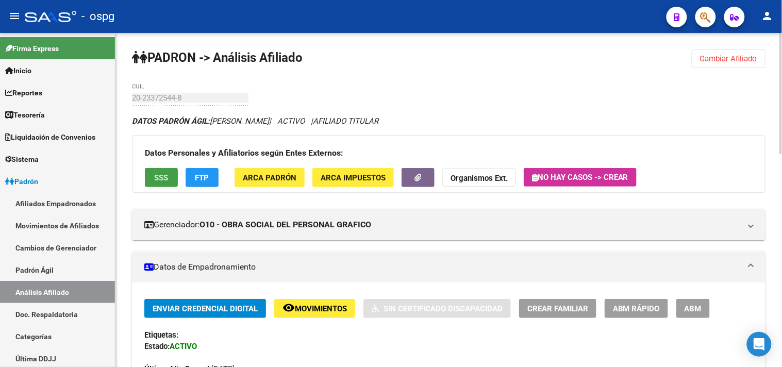
click at [171, 181] on button "SSS" at bounding box center [161, 177] width 33 height 19
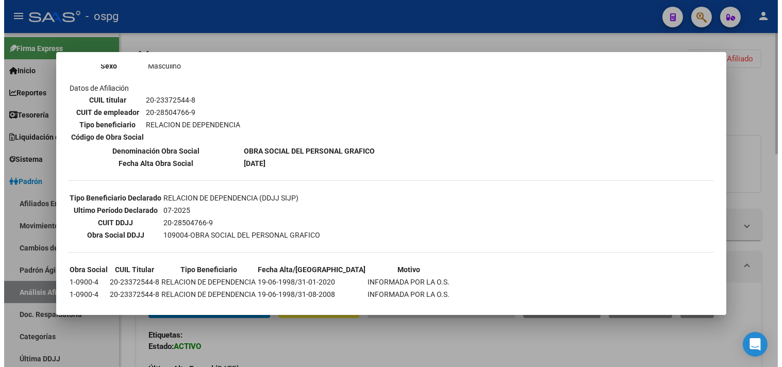
scroll to position [161, 0]
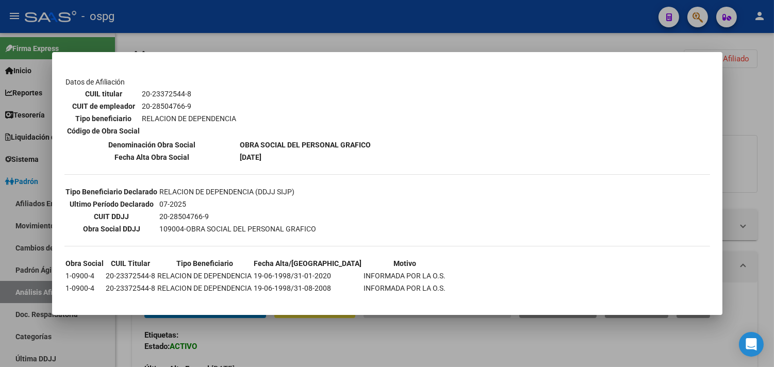
drag, startPoint x: 274, startPoint y: 344, endPoint x: 248, endPoint y: 308, distance: 44.0
click at [271, 342] on div at bounding box center [387, 183] width 774 height 367
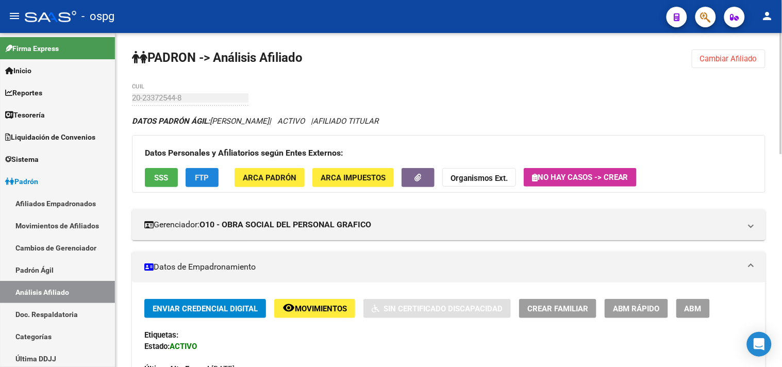
click at [197, 177] on span "FTP" at bounding box center [202, 177] width 14 height 9
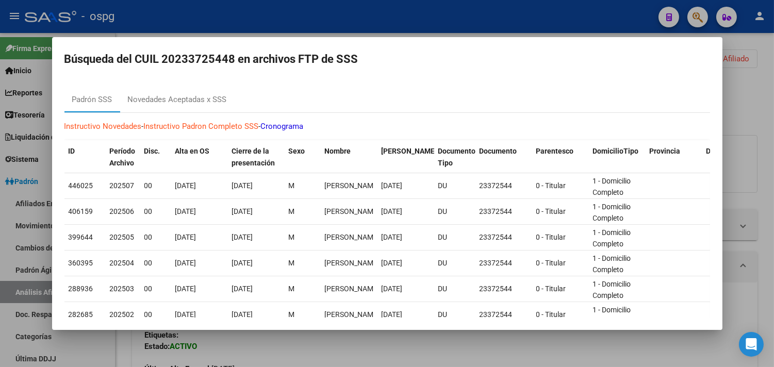
drag, startPoint x: 292, startPoint y: 342, endPoint x: 361, endPoint y: 348, distance: 69.8
click at [293, 342] on div at bounding box center [387, 183] width 774 height 367
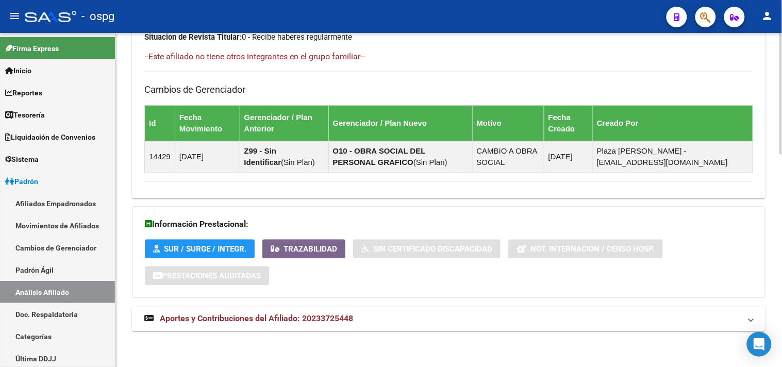
drag, startPoint x: 417, startPoint y: 317, endPoint x: 442, endPoint y: 317, distance: 24.2
click at [419, 317] on mat-panel-title "Aportes y Contribuciones del Afiliado: 20233725448" at bounding box center [442, 318] width 596 height 11
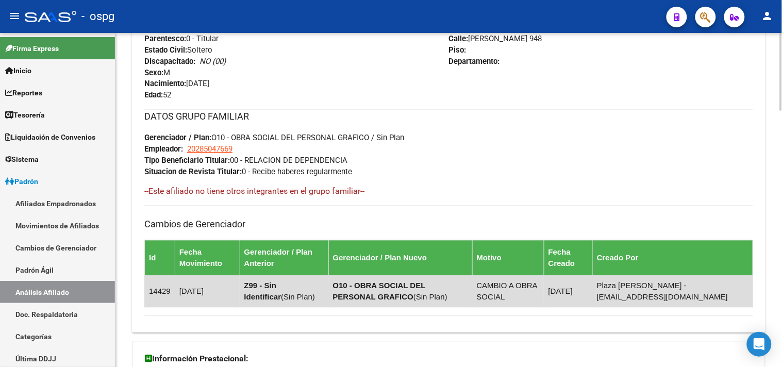
scroll to position [163, 0]
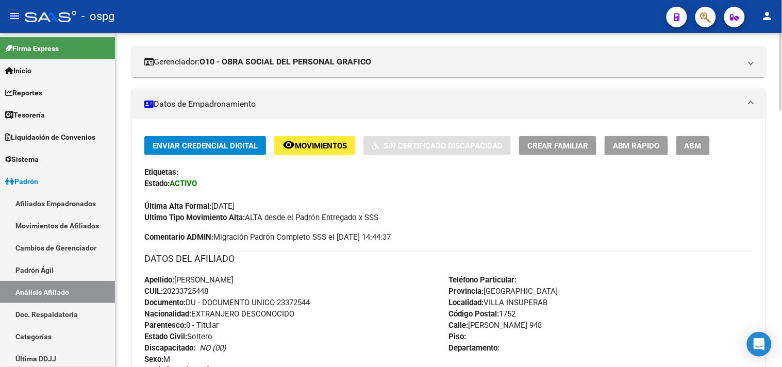
drag, startPoint x: 704, startPoint y: 203, endPoint x: 698, endPoint y: 188, distance: 16.7
click at [704, 203] on div "Última Alta Formal: [DATE]" at bounding box center [448, 200] width 609 height 23
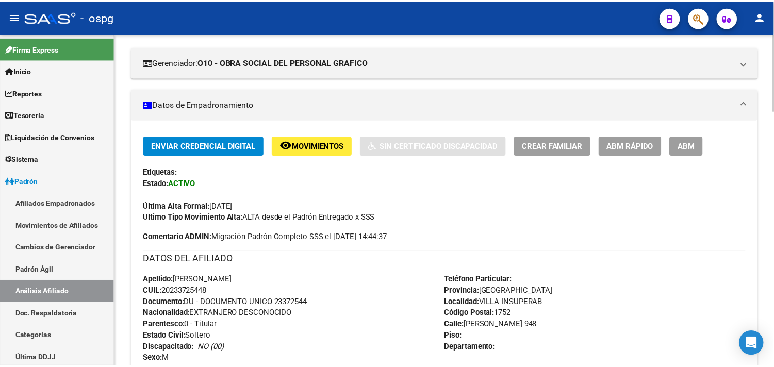
scroll to position [0, 0]
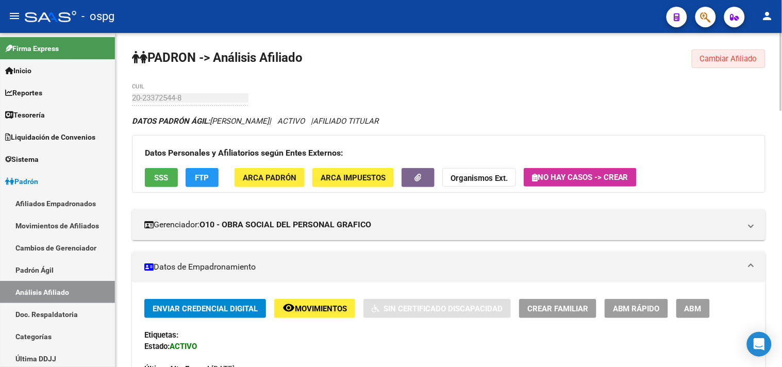
click at [722, 60] on span "Cambiar Afiliado" at bounding box center [728, 58] width 57 height 9
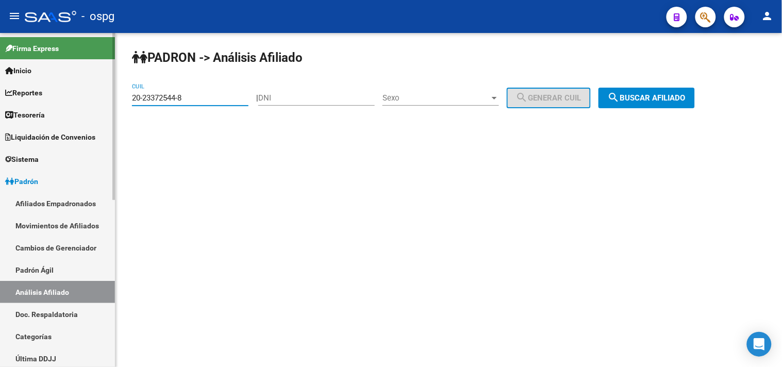
drag, startPoint x: 225, startPoint y: 101, endPoint x: 58, endPoint y: 98, distance: 167.0
click at [58, 98] on mat-sidenav-container "Firma Express Inicio Calendario SSS Instructivos Contacto OS Reportes Tablero d…" at bounding box center [391, 200] width 782 height 334
paste input "07723913-9"
click at [661, 100] on span "search Buscar afiliado" at bounding box center [647, 97] width 78 height 9
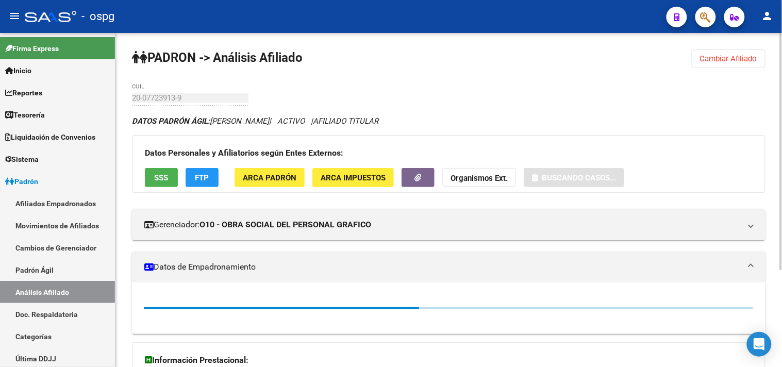
click at [148, 172] on button "SSS" at bounding box center [161, 177] width 33 height 19
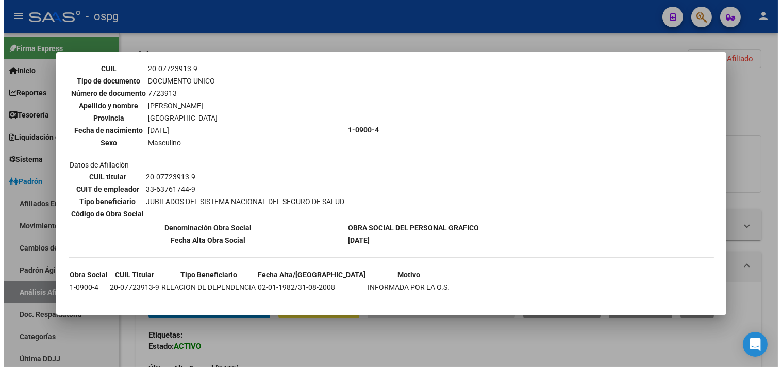
scroll to position [79, 0]
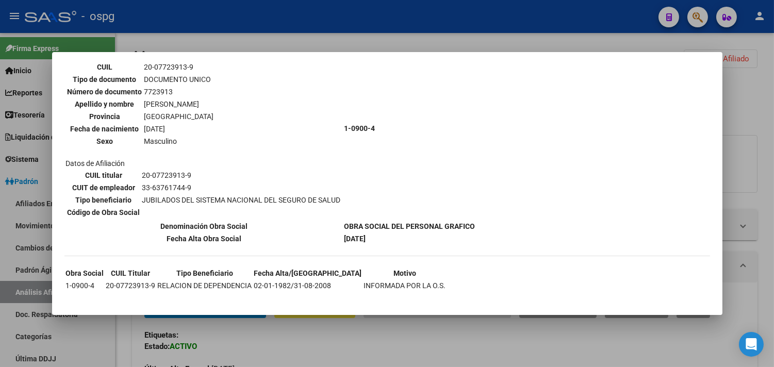
drag, startPoint x: 256, startPoint y: 342, endPoint x: 224, endPoint y: 256, distance: 91.1
click at [256, 342] on div at bounding box center [387, 183] width 774 height 367
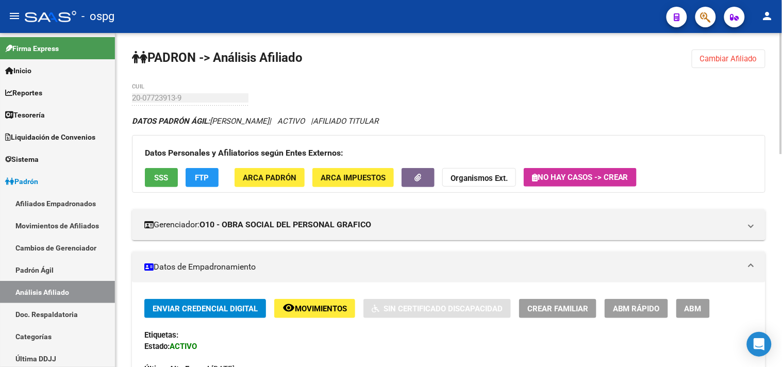
click at [200, 179] on span "FTP" at bounding box center [202, 177] width 14 height 9
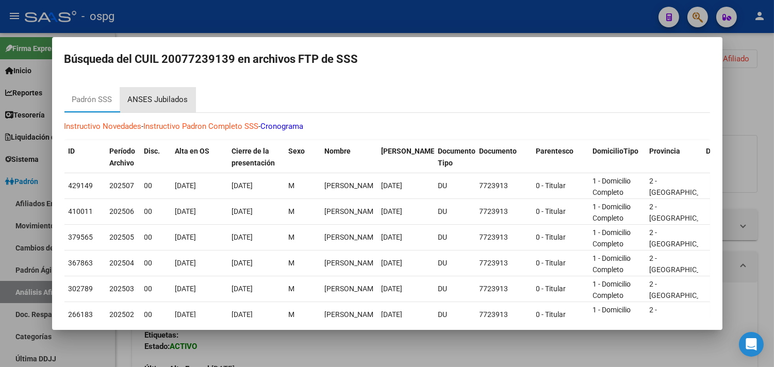
click at [159, 96] on div "ANSES Jubilados" at bounding box center [158, 100] width 60 height 12
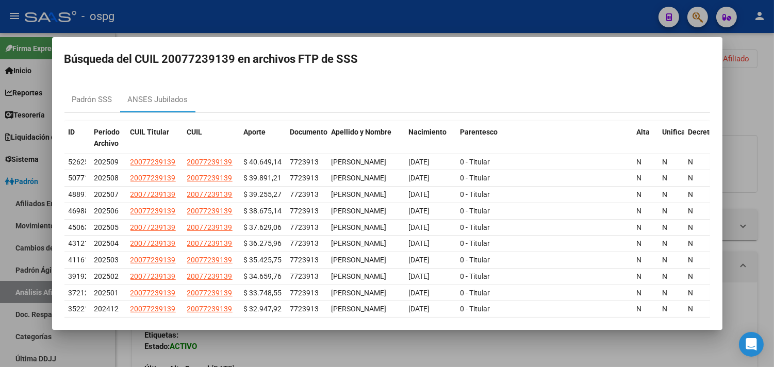
click at [360, 344] on div at bounding box center [387, 183] width 774 height 367
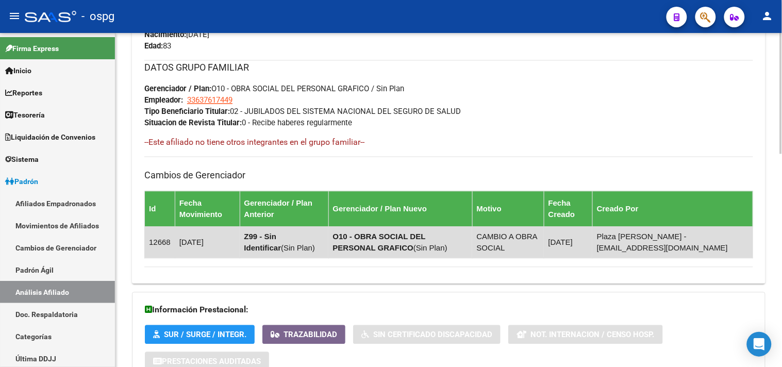
scroll to position [585, 0]
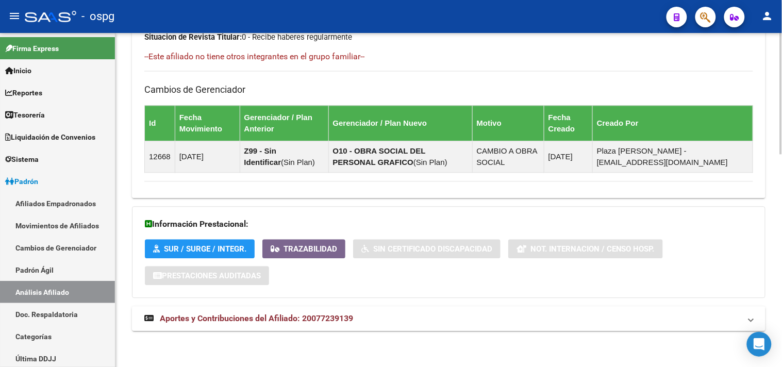
click at [680, 269] on div "Información Prestacional: SUR / SURGE / INTEGR. Trazabilidad Sin Certificado Di…" at bounding box center [448, 252] width 633 height 92
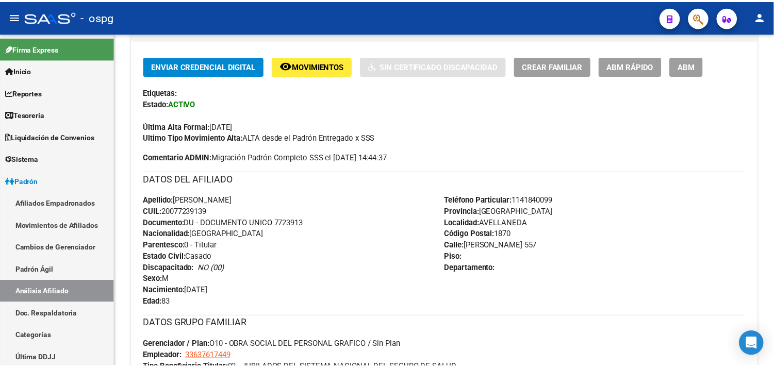
scroll to position [0, 0]
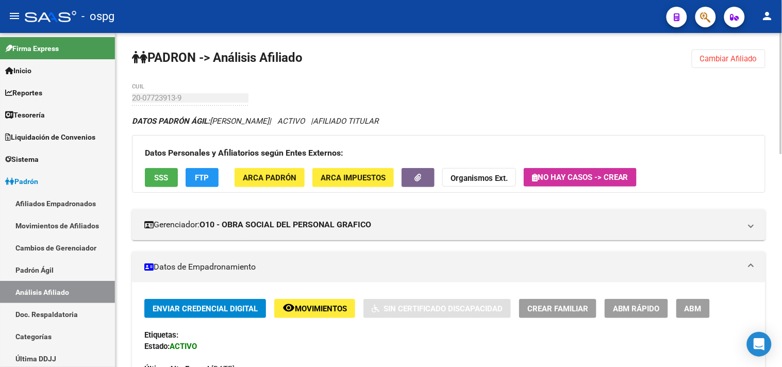
click at [753, 53] on button "Cambiar Afiliado" at bounding box center [729, 58] width 74 height 19
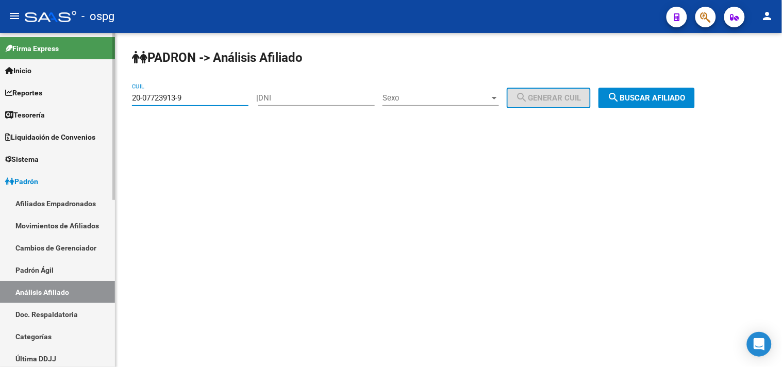
click at [110, 96] on mat-sidenav-container "Firma Express Inicio Calendario SSS Instructivos Contacto OS Reportes Tablero d…" at bounding box center [391, 200] width 782 height 334
paste input "7-04235962-4"
drag, startPoint x: 699, startPoint y: 95, endPoint x: 211, endPoint y: 174, distance: 494.4
click at [695, 96] on button "search Buscar afiliado" at bounding box center [646, 98] width 96 height 21
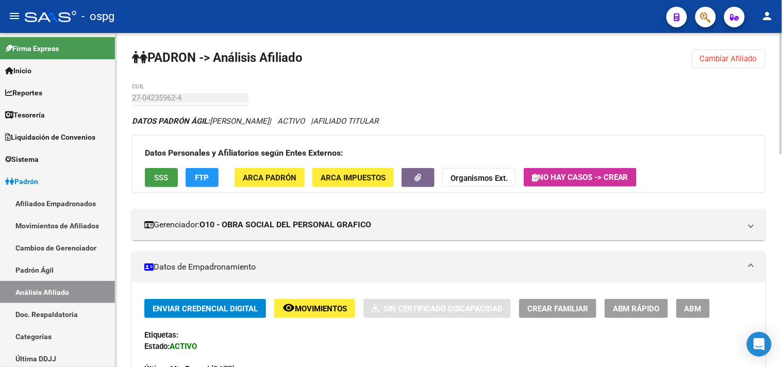
click at [165, 174] on span "SSS" at bounding box center [162, 177] width 14 height 9
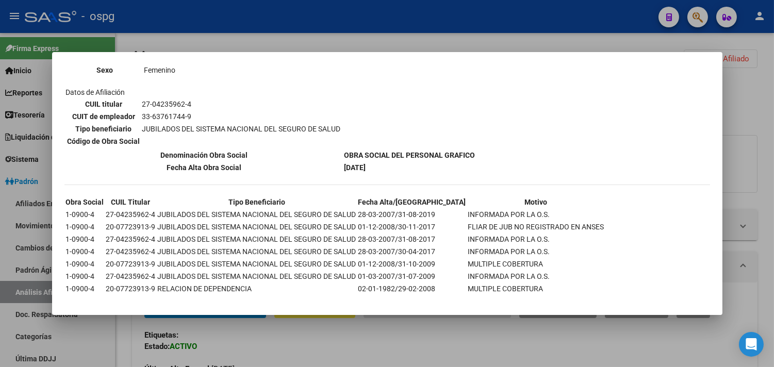
scroll to position [151, 0]
drag, startPoint x: 240, startPoint y: 343, endPoint x: 240, endPoint y: 337, distance: 6.2
click at [240, 339] on div at bounding box center [387, 183] width 774 height 367
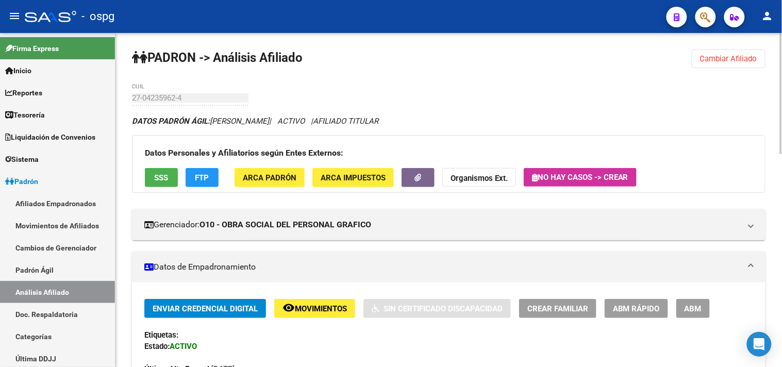
click at [206, 173] on span "FTP" at bounding box center [202, 177] width 14 height 9
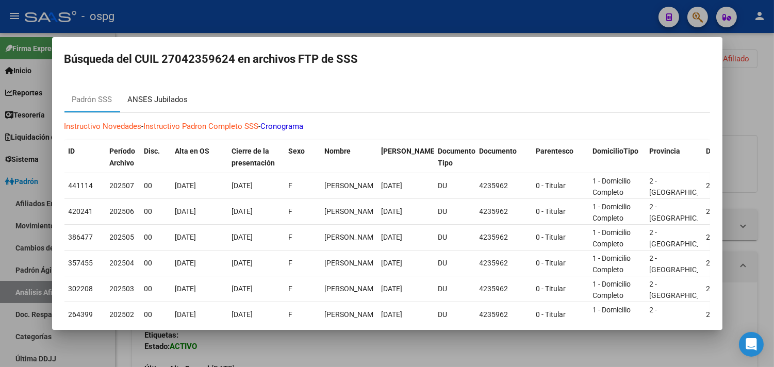
click at [180, 99] on div "ANSES Jubilados" at bounding box center [158, 100] width 60 height 12
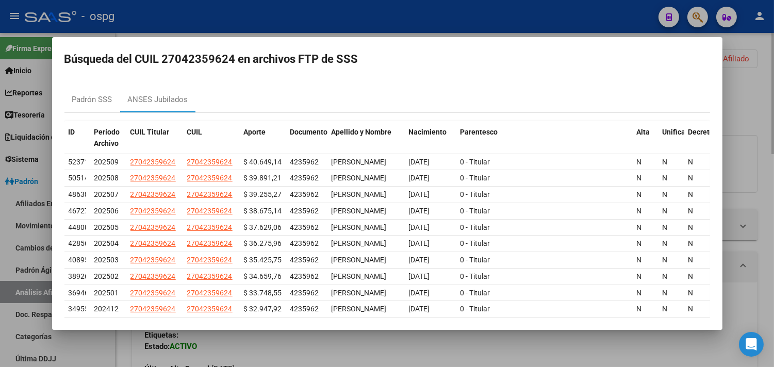
click at [344, 351] on div at bounding box center [387, 183] width 774 height 367
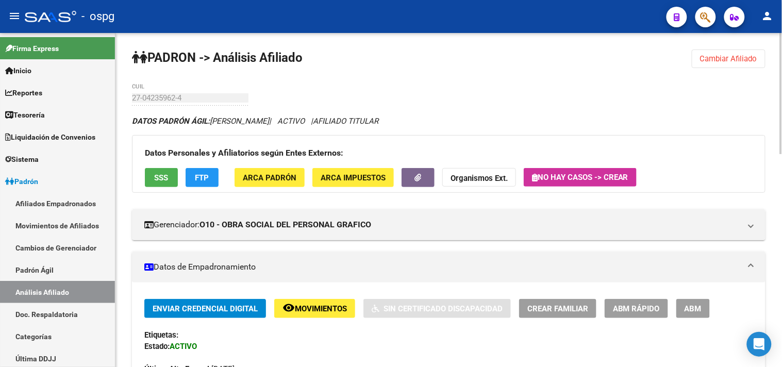
drag, startPoint x: 748, startPoint y: 76, endPoint x: 741, endPoint y: 56, distance: 21.7
click at [741, 56] on span "Cambiar Afiliado" at bounding box center [728, 58] width 57 height 9
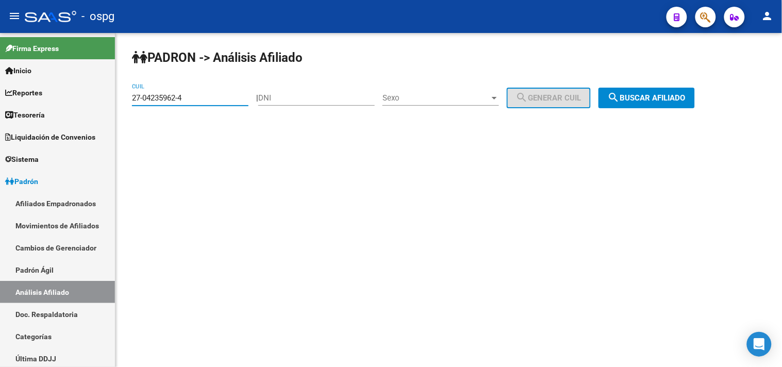
drag, startPoint x: 189, startPoint y: 100, endPoint x: 122, endPoint y: 89, distance: 68.0
click at [117, 93] on div "PADRON -> Análisis Afiliado 27-04235962-4 CUIL | DNI Sexo Sexo search Generar C…" at bounding box center [448, 87] width 666 height 108
paste input "32133846-7"
type input "27-32133846-7"
drag, startPoint x: 651, startPoint y: 97, endPoint x: 591, endPoint y: 68, distance: 67.1
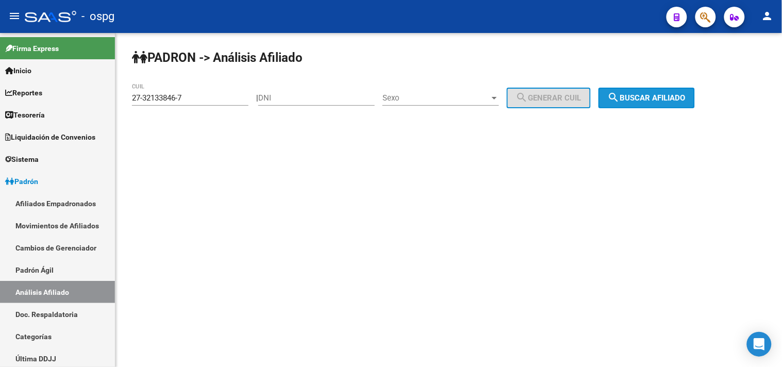
click at [650, 98] on span "search Buscar afiliado" at bounding box center [647, 97] width 78 height 9
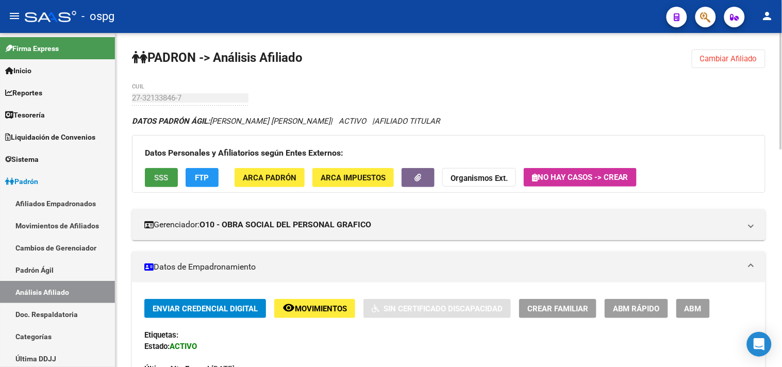
click at [158, 171] on button "SSS" at bounding box center [161, 177] width 33 height 19
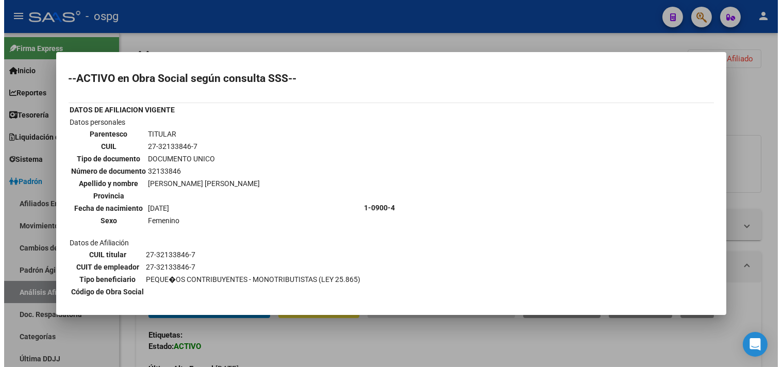
scroll to position [172, 0]
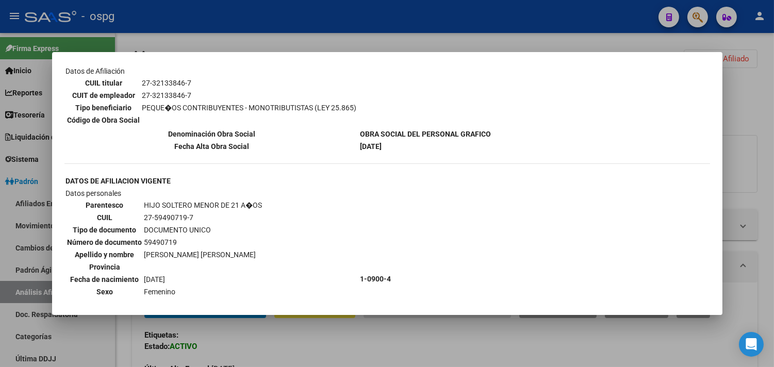
drag, startPoint x: 282, startPoint y: 341, endPoint x: 251, endPoint y: 245, distance: 100.9
click at [281, 341] on div at bounding box center [387, 183] width 774 height 367
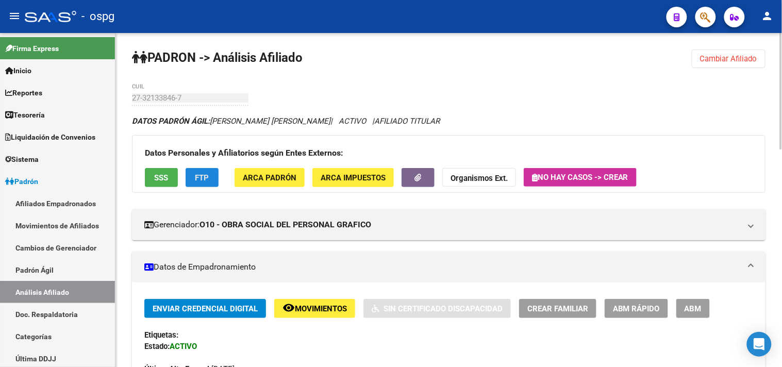
click at [204, 179] on span "FTP" at bounding box center [202, 177] width 14 height 9
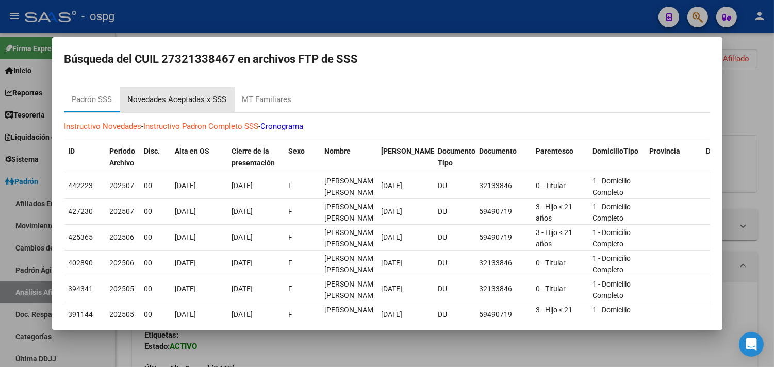
drag, startPoint x: 191, startPoint y: 93, endPoint x: 209, endPoint y: 96, distance: 18.3
click at [191, 94] on div "Novedades Aceptadas x SSS" at bounding box center [177, 100] width 114 height 25
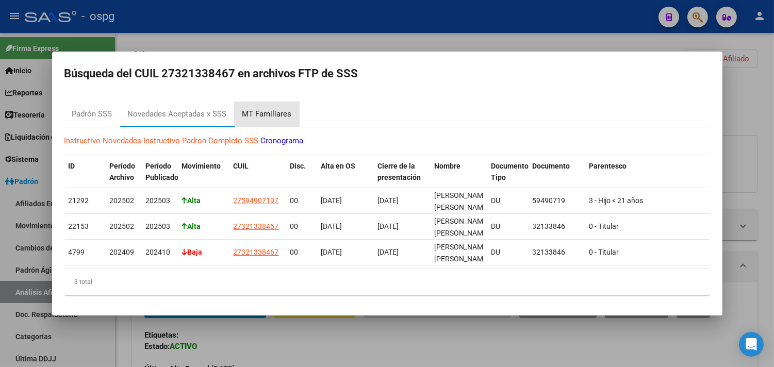
click at [271, 110] on div "MT Familiares" at bounding box center [266, 115] width 49 height 12
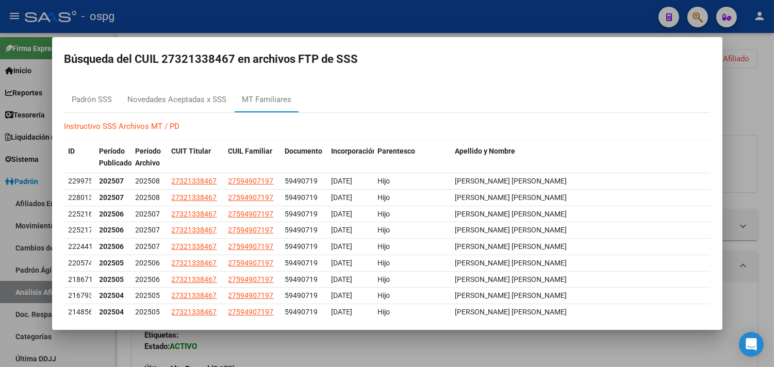
click at [346, 347] on div at bounding box center [387, 183] width 774 height 367
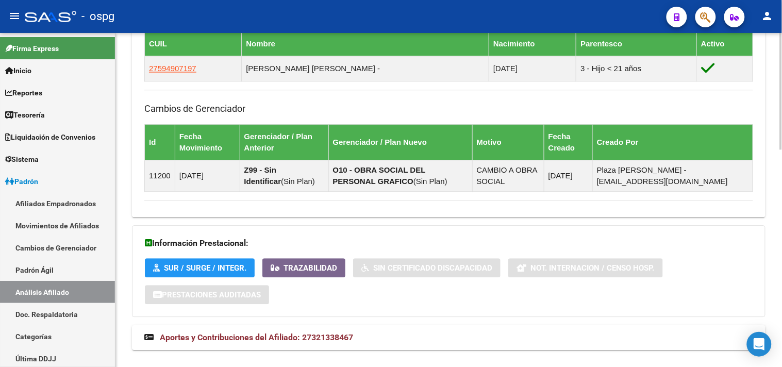
scroll to position [624, 0]
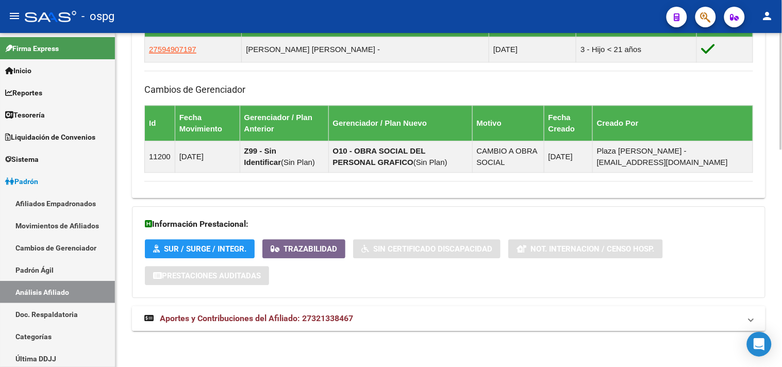
click at [359, 321] on mat-panel-title "Aportes y Contribuciones del Afiliado: 27321338467" at bounding box center [442, 318] width 596 height 11
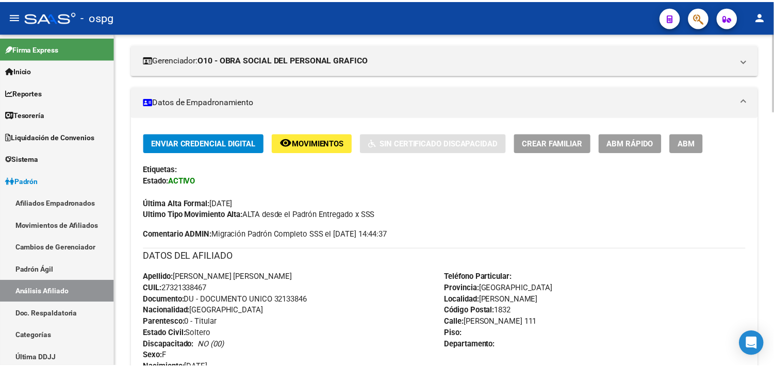
scroll to position [63, 0]
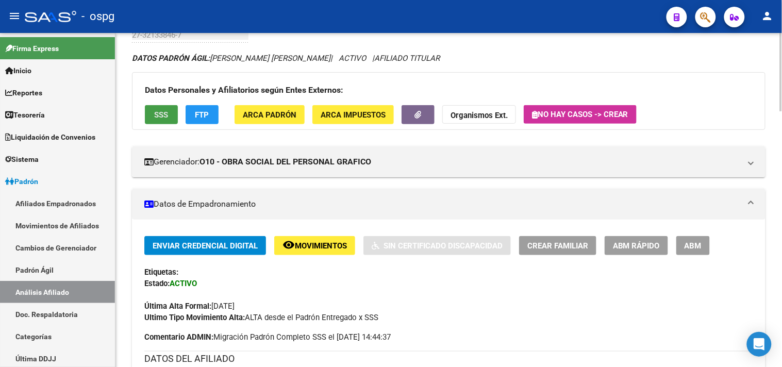
click at [160, 108] on button "SSS" at bounding box center [161, 114] width 33 height 19
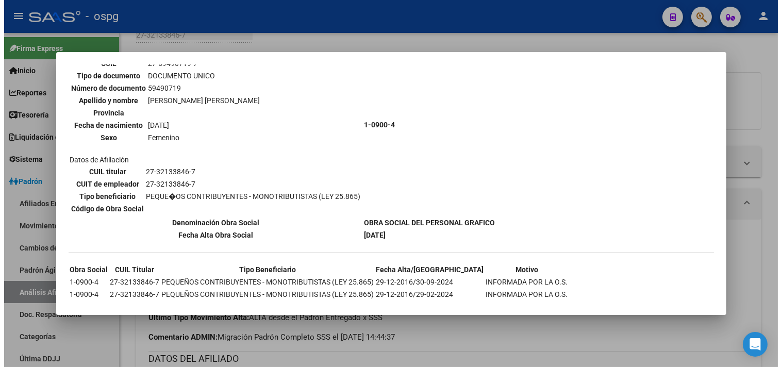
scroll to position [361, 0]
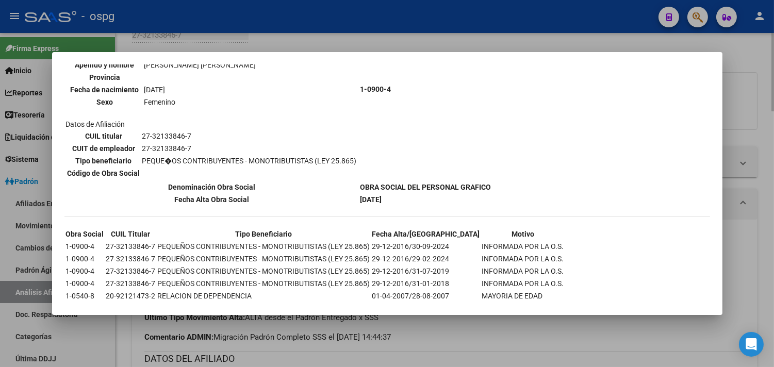
drag, startPoint x: 496, startPoint y: 336, endPoint x: 466, endPoint y: 365, distance: 41.5
click at [496, 333] on div at bounding box center [387, 183] width 774 height 367
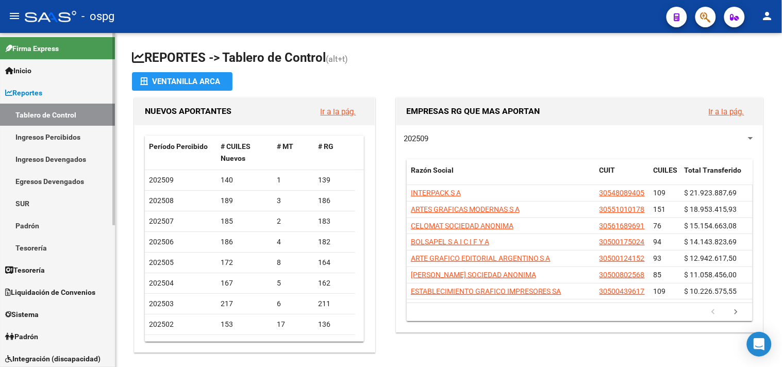
click at [32, 213] on link "SUR" at bounding box center [57, 203] width 115 height 22
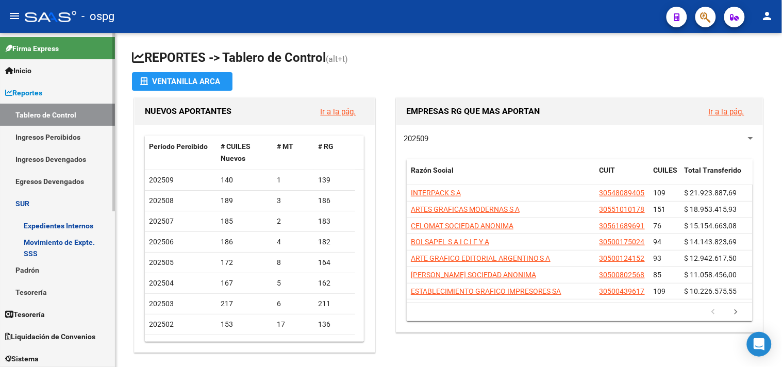
scroll to position [286, 0]
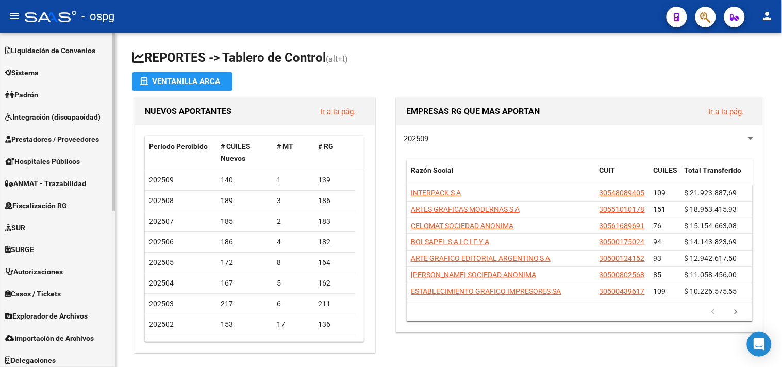
click at [32, 90] on span "Padrón" at bounding box center [21, 94] width 33 height 11
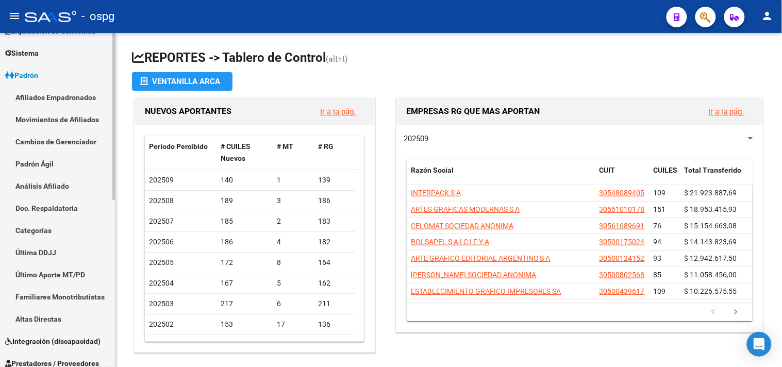
scroll to position [87, 0]
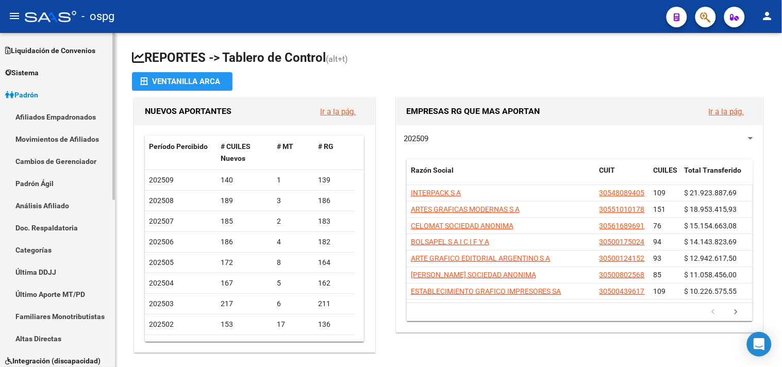
click at [59, 201] on link "Análisis Afiliado" at bounding box center [57, 205] width 115 height 22
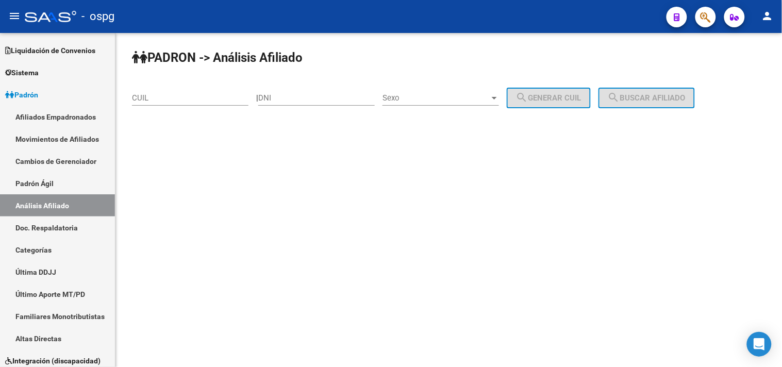
click at [198, 99] on input "CUIL" at bounding box center [190, 97] width 116 height 9
paste input "27-57523452-1"
click at [632, 100] on span "search Buscar afiliado" at bounding box center [647, 97] width 78 height 9
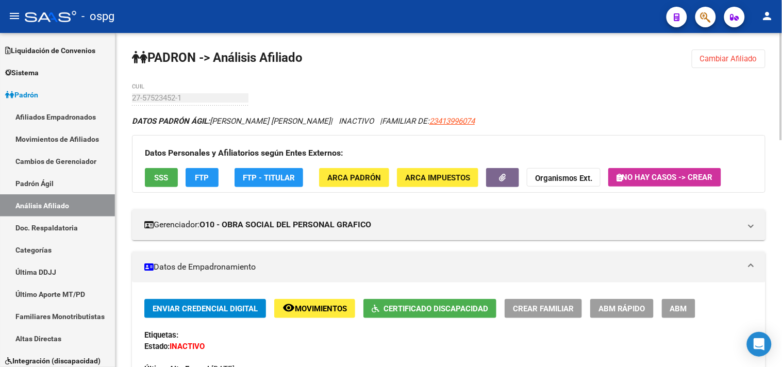
click at [721, 60] on span "Cambiar Afiliado" at bounding box center [728, 58] width 57 height 9
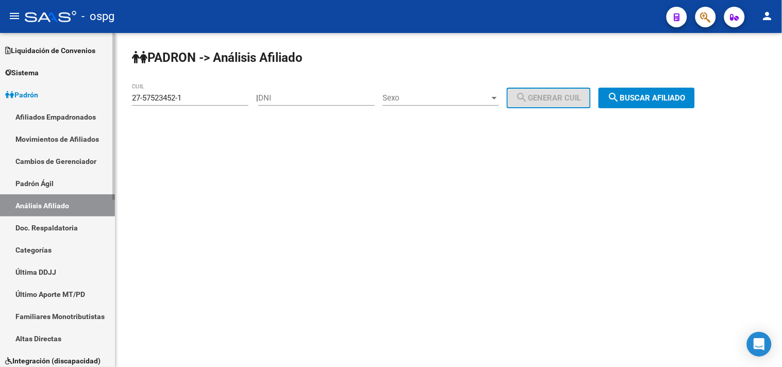
drag, startPoint x: 206, startPoint y: 102, endPoint x: 11, endPoint y: 102, distance: 194.8
click at [11, 104] on mat-sidenav-container "Firma Express Inicio Calendario SSS Instructivos Contacto OS Reportes Tablero d…" at bounding box center [391, 200] width 782 height 334
paste input "1338843-3"
click at [657, 102] on span "search Buscar afiliado" at bounding box center [647, 97] width 78 height 9
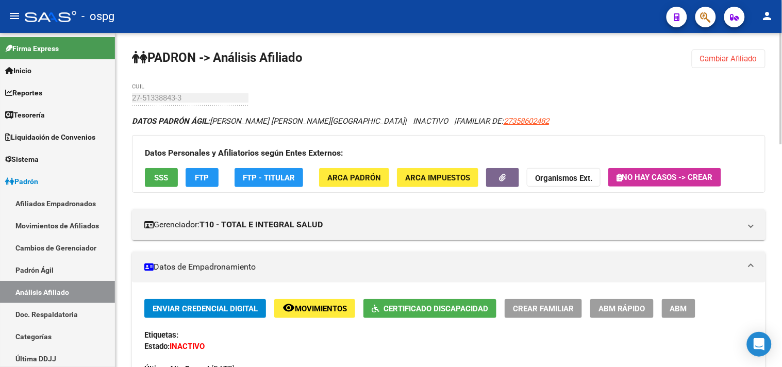
click at [738, 59] on span "Cambiar Afiliado" at bounding box center [728, 58] width 57 height 9
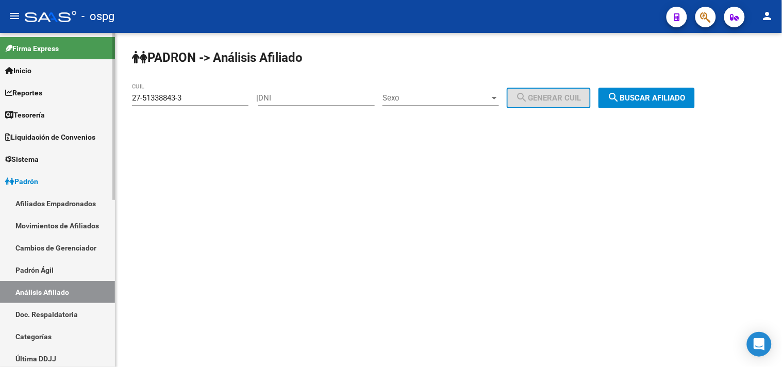
drag, startPoint x: 187, startPoint y: 91, endPoint x: 141, endPoint y: 100, distance: 46.8
click at [81, 104] on mat-sidenav-container "Firma Express Inicio Calendario SSS Instructivos Contacto OS Reportes Tablero d…" at bounding box center [391, 200] width 782 height 334
click at [199, 98] on input "27-51338843-3" at bounding box center [190, 97] width 116 height 9
drag, startPoint x: 104, startPoint y: 99, endPoint x: 352, endPoint y: 89, distance: 249.1
click at [48, 93] on mat-sidenav-container "Firma Express Inicio Calendario SSS Instructivos Contacto OS Reportes Tablero d…" at bounding box center [391, 200] width 782 height 334
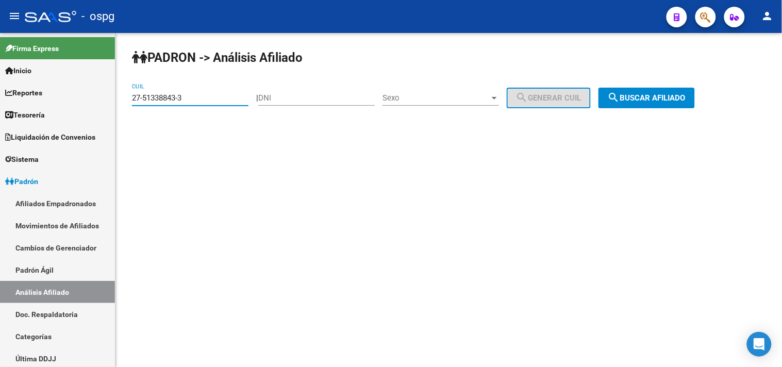
paste input "43244791-5"
drag, startPoint x: 207, startPoint y: 101, endPoint x: 165, endPoint y: 97, distance: 42.5
click at [132, 101] on input "27-43244791-5" at bounding box center [190, 97] width 116 height 9
paste input
type input "27-43244791-5"
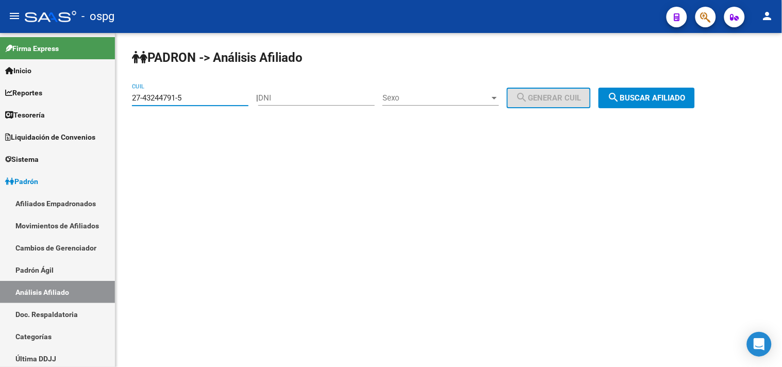
drag, startPoint x: 674, startPoint y: 95, endPoint x: 618, endPoint y: 93, distance: 55.2
click at [673, 95] on span "search Buscar afiliado" at bounding box center [647, 97] width 78 height 9
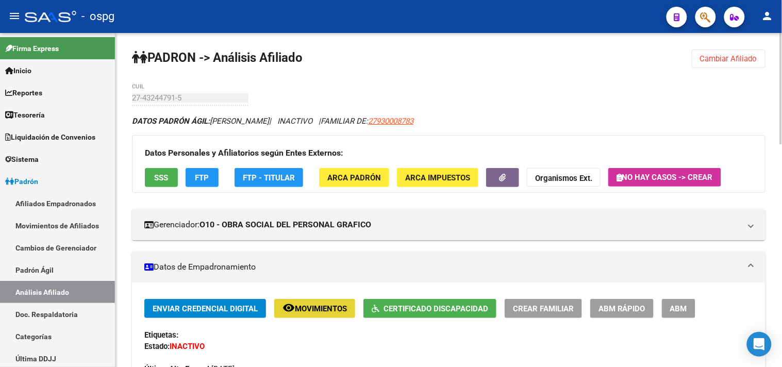
click at [318, 303] on button "remove_red_eye Movimientos" at bounding box center [314, 308] width 81 height 19
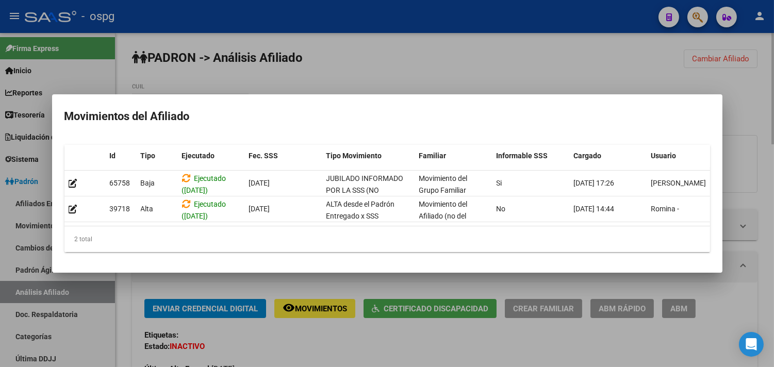
drag, startPoint x: 381, startPoint y: 51, endPoint x: 540, endPoint y: 53, distance: 158.7
click at [381, 53] on div at bounding box center [387, 183] width 774 height 367
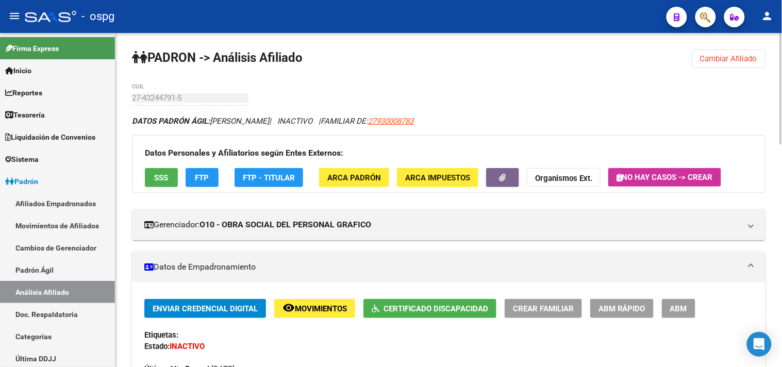
drag, startPoint x: 732, startPoint y: 59, endPoint x: 707, endPoint y: 57, distance: 24.8
click at [729, 59] on span "Cambiar Afiliado" at bounding box center [728, 58] width 57 height 9
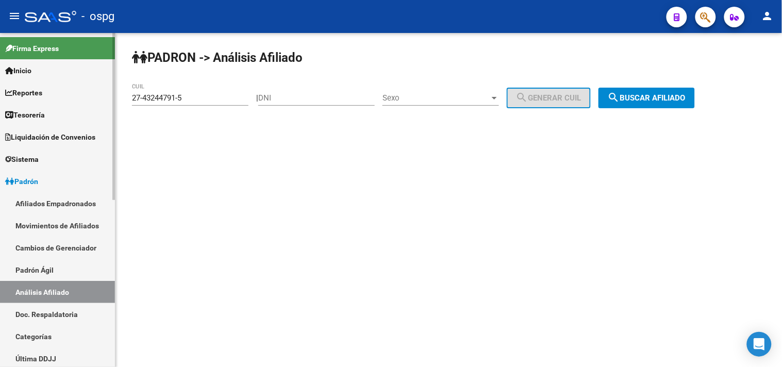
drag, startPoint x: 192, startPoint y: 104, endPoint x: 31, endPoint y: 91, distance: 161.3
click at [2, 96] on mat-sidenav-container "Firma Express Inicio Calendario SSS Instructivos Contacto OS Reportes Tablero d…" at bounding box center [391, 200] width 782 height 334
click at [160, 112] on div "27-43244791-5 CUIL" at bounding box center [190, 99] width 116 height 32
drag, startPoint x: 129, startPoint y: 98, endPoint x: 423, endPoint y: 85, distance: 294.0
click at [57, 98] on mat-sidenav-container "Firma Express Inicio Calendario SSS Instructivos Contacto OS Reportes Tablero d…" at bounding box center [391, 200] width 782 height 334
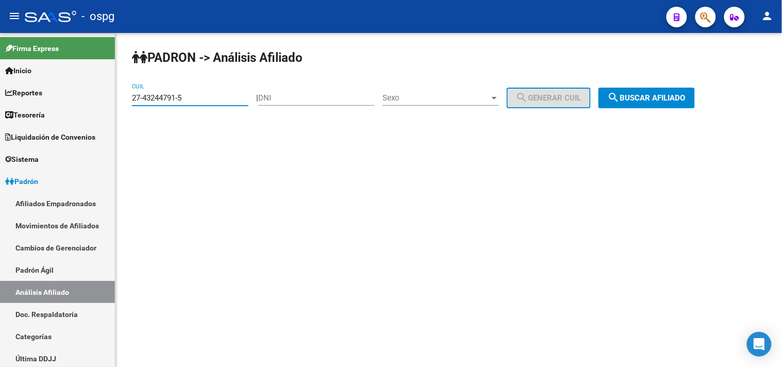
paste input "0-51133198-7"
type input "20-51133198-7"
click at [659, 100] on span "search Buscar afiliado" at bounding box center [647, 97] width 78 height 9
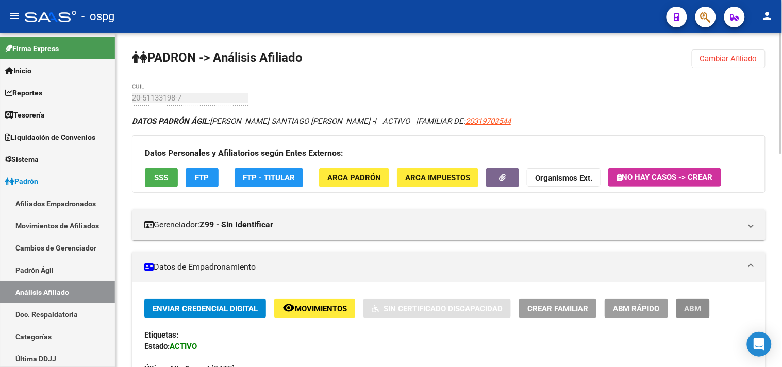
click at [694, 312] on span "ABM" at bounding box center [692, 308] width 17 height 9
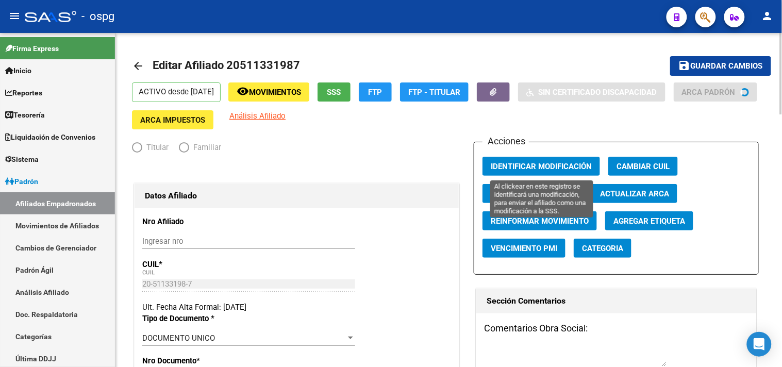
radio input "true"
type input "20-31970354-4"
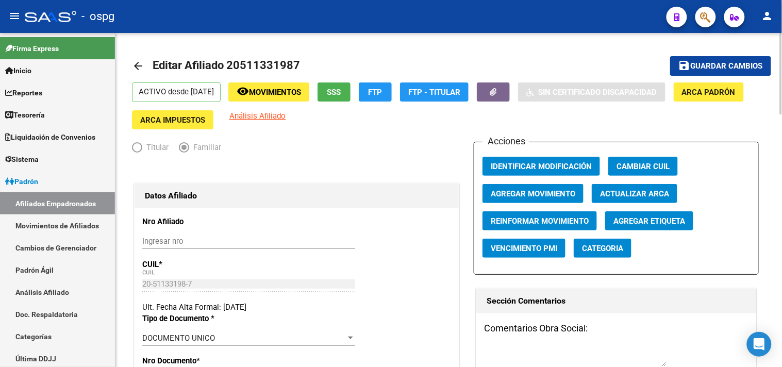
click at [141, 66] on mat-icon "arrow_back" at bounding box center [138, 66] width 12 height 12
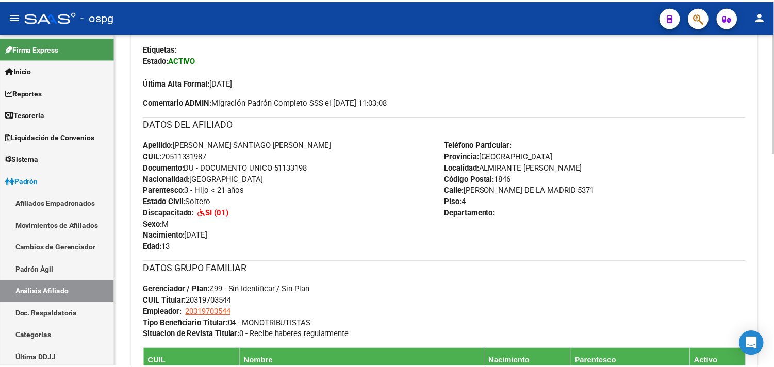
scroll to position [400, 0]
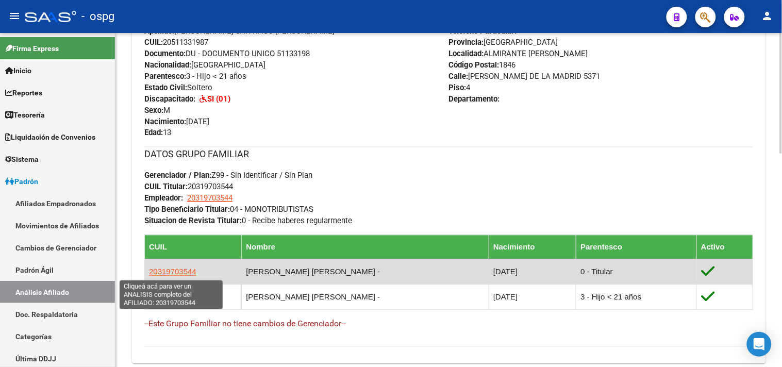
click at [183, 271] on span "20319703544" at bounding box center [172, 271] width 47 height 9
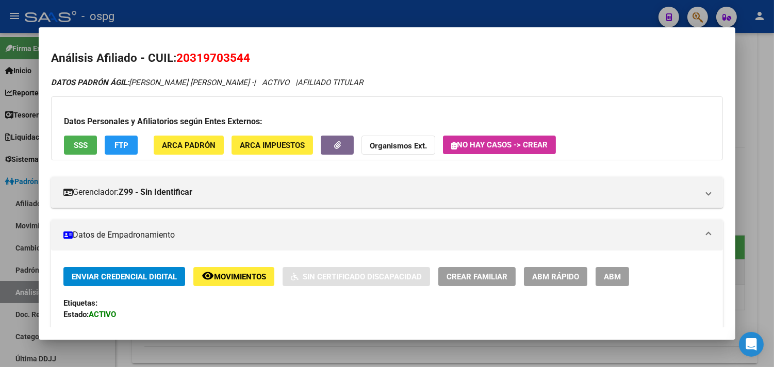
click at [609, 285] on button "ABM" at bounding box center [611, 276] width 33 height 19
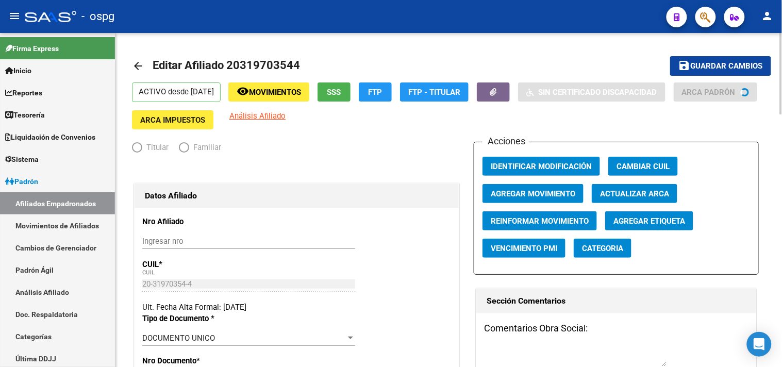
radio input "true"
type input "20-31970354-4"
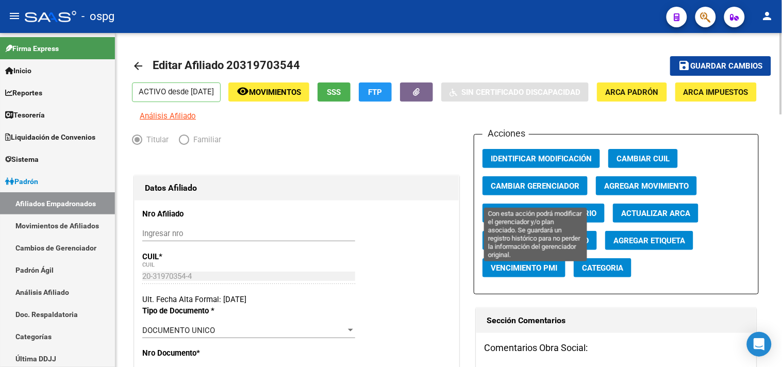
click at [540, 191] on span "Cambiar Gerenciador" at bounding box center [535, 185] width 89 height 9
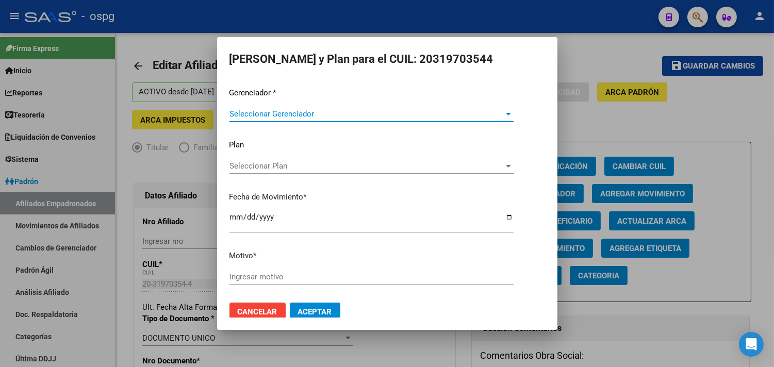
click at [282, 112] on span "Seleccionar Gerenciador" at bounding box center [366, 113] width 275 height 9
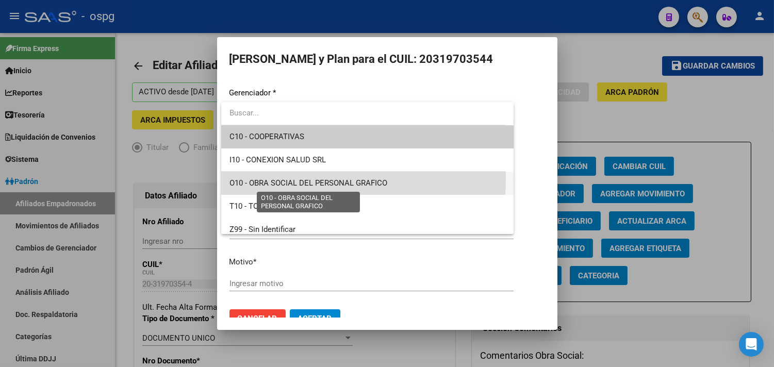
drag, startPoint x: 268, startPoint y: 179, endPoint x: 260, endPoint y: 259, distance: 80.3
click at [268, 179] on span "O10 - OBRA SOCIAL DEL PERSONAL GRAFICO" at bounding box center [308, 182] width 158 height 9
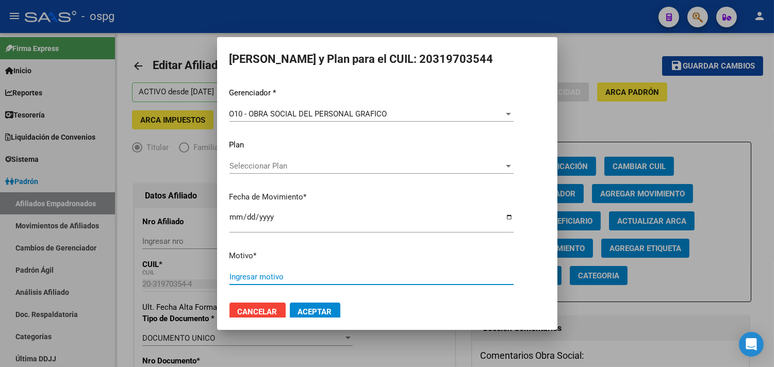
click at [256, 274] on input "Ingresar motivo" at bounding box center [371, 276] width 284 height 9
type input "AF"
click at [308, 306] on button "Aceptar" at bounding box center [315, 312] width 51 height 19
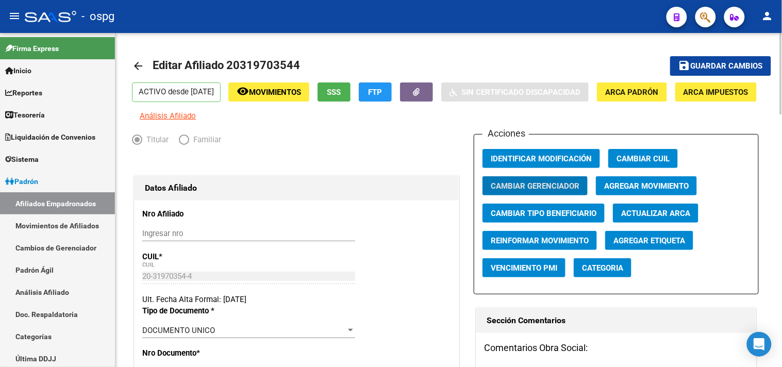
click at [144, 62] on mat-icon "arrow_back" at bounding box center [138, 66] width 12 height 12
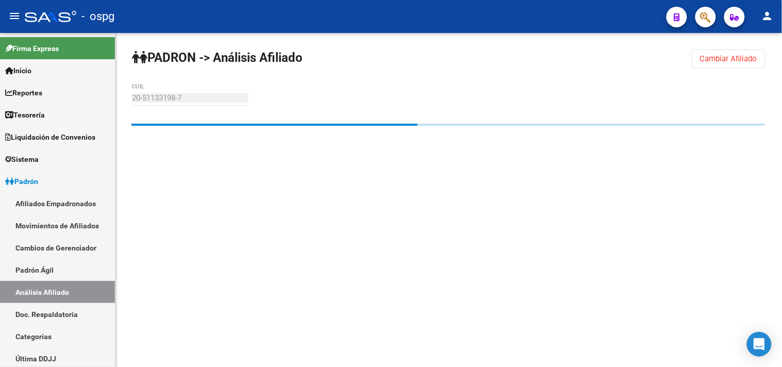
drag, startPoint x: 740, startPoint y: 56, endPoint x: 548, endPoint y: 84, distance: 194.3
click at [739, 58] on span "Cambiar Afiliado" at bounding box center [728, 58] width 57 height 9
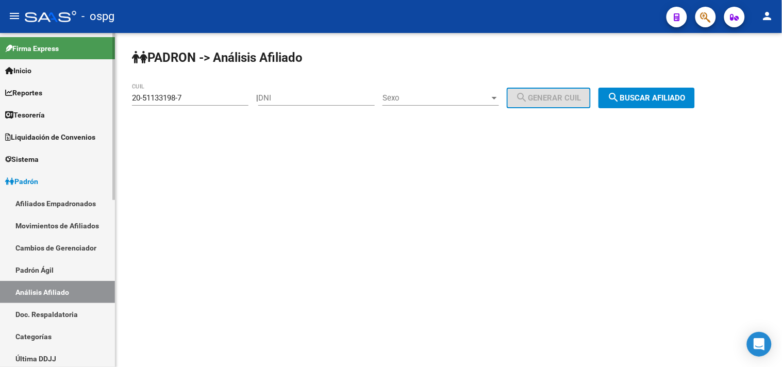
drag, startPoint x: 122, startPoint y: 106, endPoint x: 91, endPoint y: 102, distance: 31.6
click at [91, 102] on mat-sidenav-container "Firma Express Inicio Calendario SSS Instructivos Contacto OS Reportes Tablero d…" at bounding box center [391, 200] width 782 height 334
click at [239, 101] on input "20-51133198-7" at bounding box center [190, 97] width 116 height 9
drag, startPoint x: 99, startPoint y: 93, endPoint x: 91, endPoint y: 93, distance: 8.2
click at [91, 93] on mat-sidenav-container "Firma Express Inicio Calendario SSS Instructivos Contacto OS Reportes Tablero d…" at bounding box center [391, 200] width 782 height 334
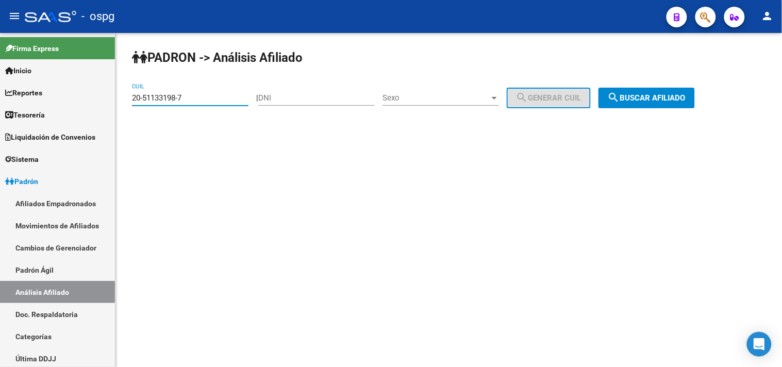
paste input "7-43042634-1"
type input "27-43042634-1"
drag, startPoint x: 675, startPoint y: 94, endPoint x: 580, endPoint y: 94, distance: 95.3
click at [674, 94] on span "search Buscar afiliado" at bounding box center [647, 97] width 78 height 9
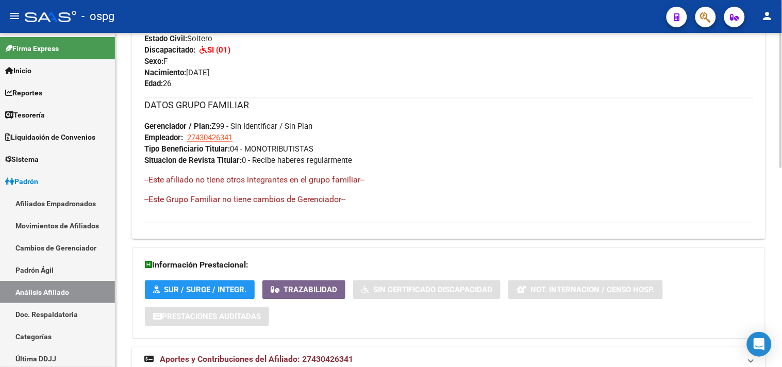
scroll to position [434, 0]
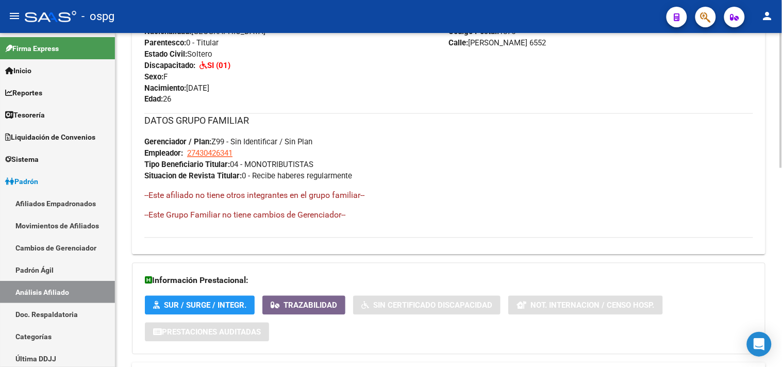
click at [689, 177] on div "DATOS GRUPO FAMILIAR Gerenciador / Plan: Z99 - Sin Identificar / Sin Plan Emple…" at bounding box center [448, 147] width 609 height 69
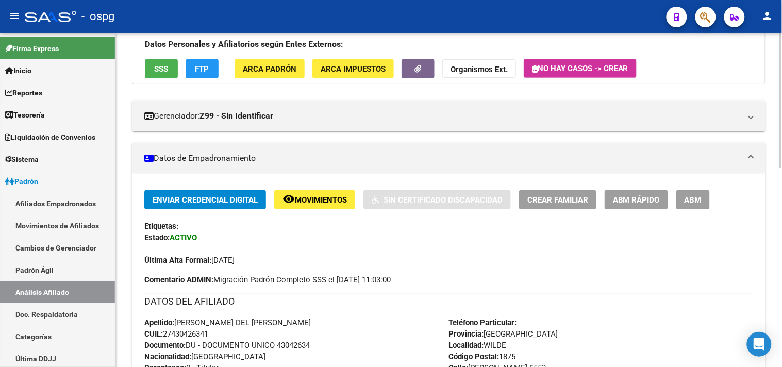
scroll to position [0, 0]
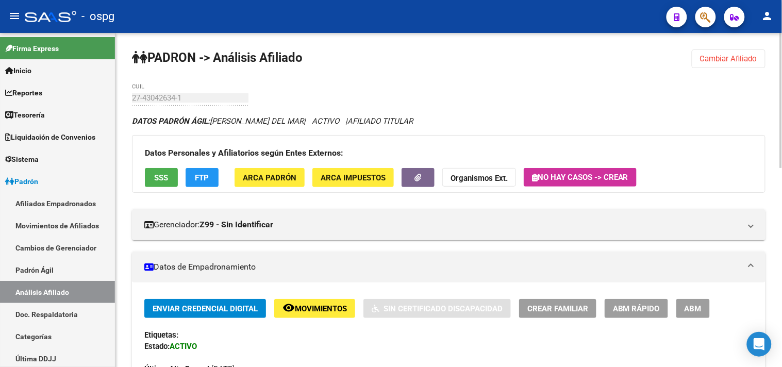
click at [702, 307] on button "ABM" at bounding box center [692, 308] width 33 height 19
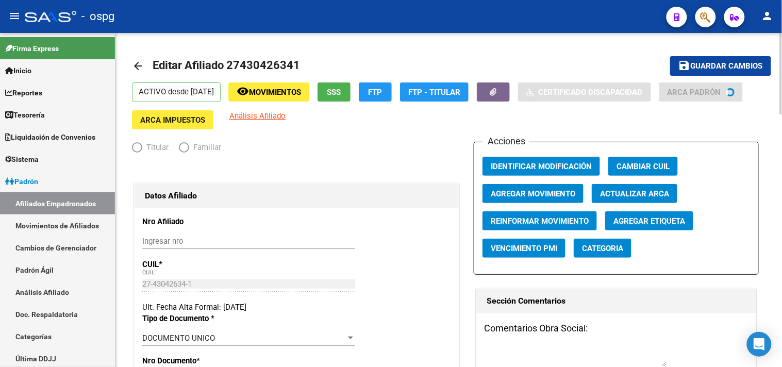
radio input "true"
type input "27-43042634-1"
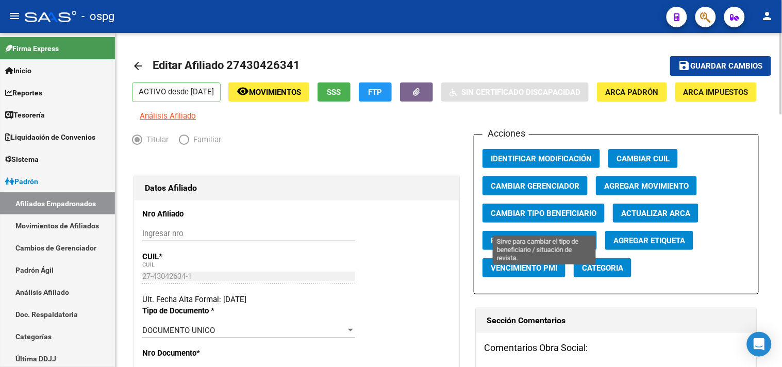
click at [525, 218] on span "Cambiar Tipo Beneficiario" at bounding box center [544, 213] width 106 height 9
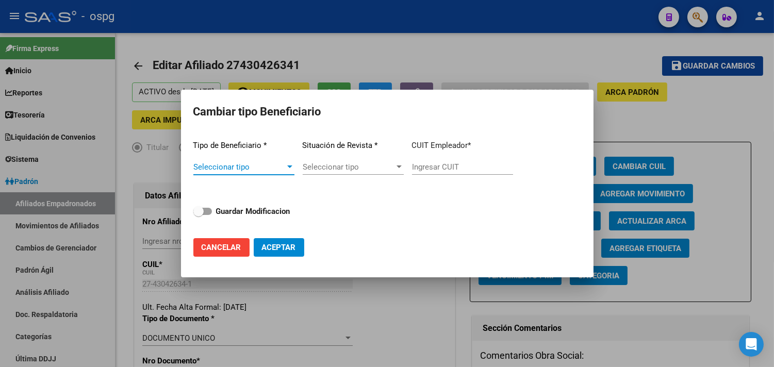
click at [378, 338] on div at bounding box center [387, 183] width 774 height 367
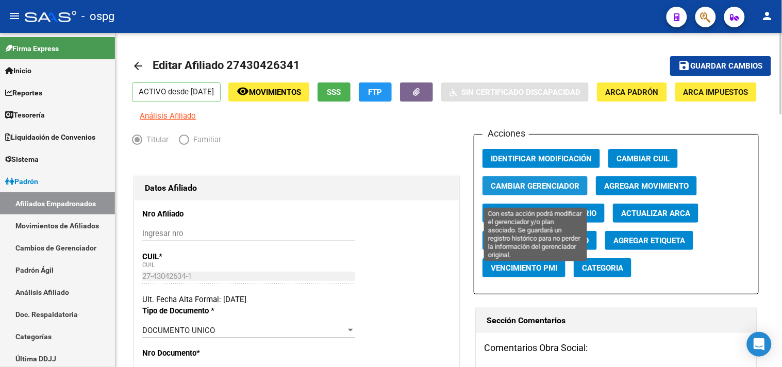
click at [540, 191] on span "Cambiar Gerenciador" at bounding box center [535, 185] width 89 height 9
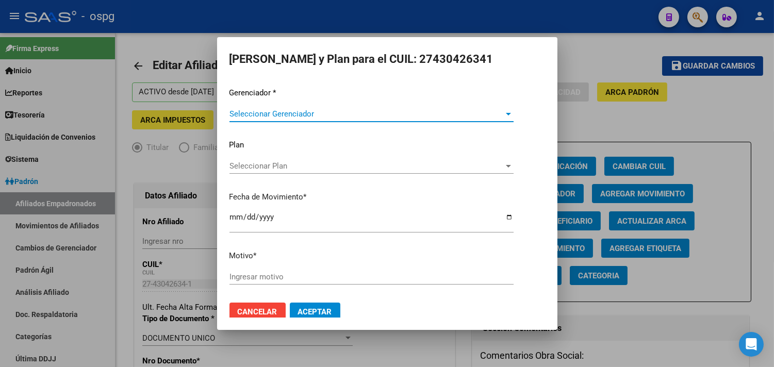
click at [308, 109] on span "Seleccionar Gerenciador" at bounding box center [366, 113] width 275 height 9
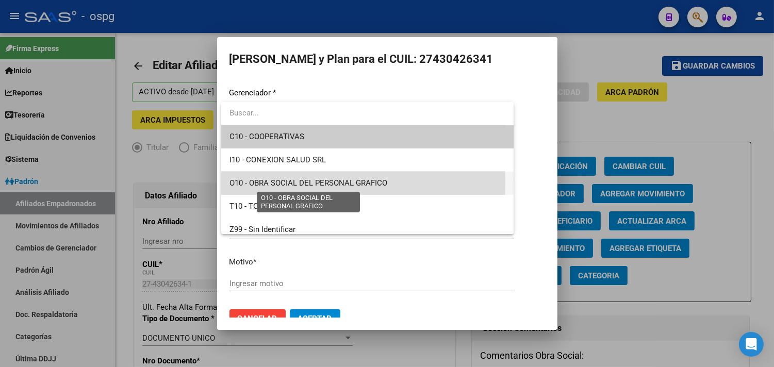
click at [282, 182] on span "O10 - OBRA SOCIAL DEL PERSONAL GRAFICO" at bounding box center [308, 182] width 158 height 9
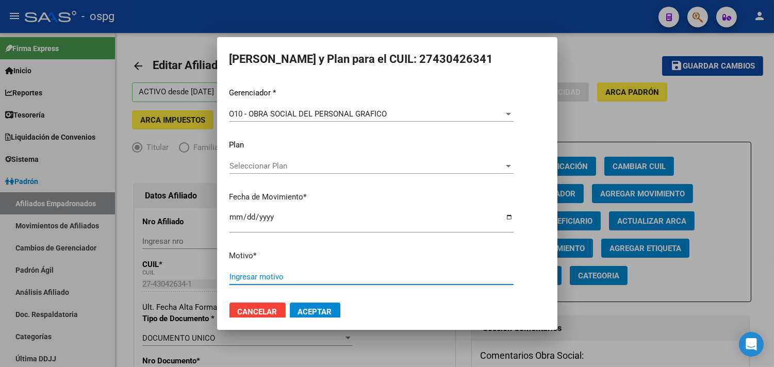
click at [263, 277] on input "Ingresar motivo" at bounding box center [371, 276] width 284 height 9
type input "AF"
click at [312, 310] on span "Aceptar" at bounding box center [315, 311] width 34 height 9
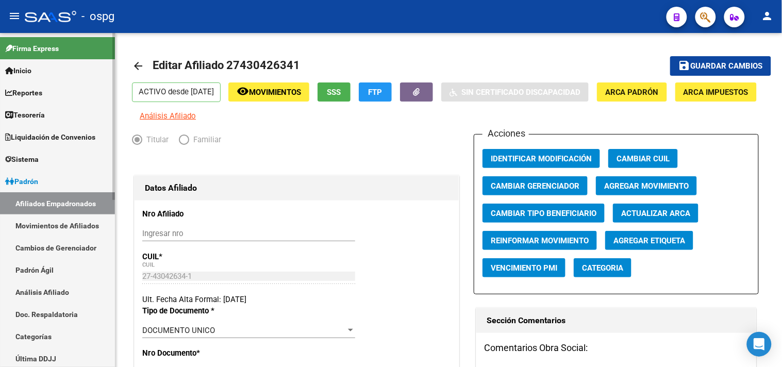
click at [68, 204] on link "Afiliados Empadronados" at bounding box center [57, 203] width 115 height 22
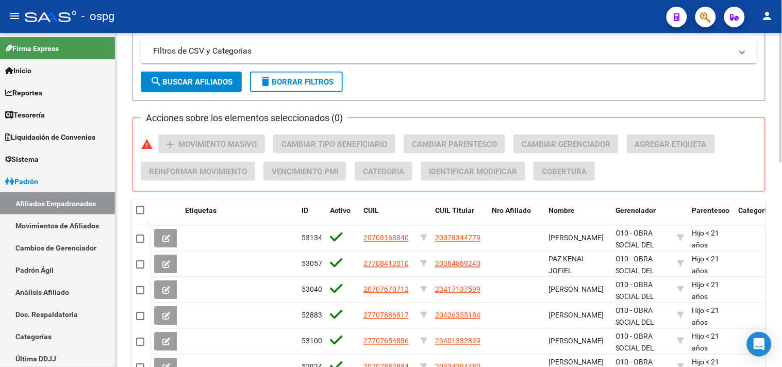
scroll to position [286, 0]
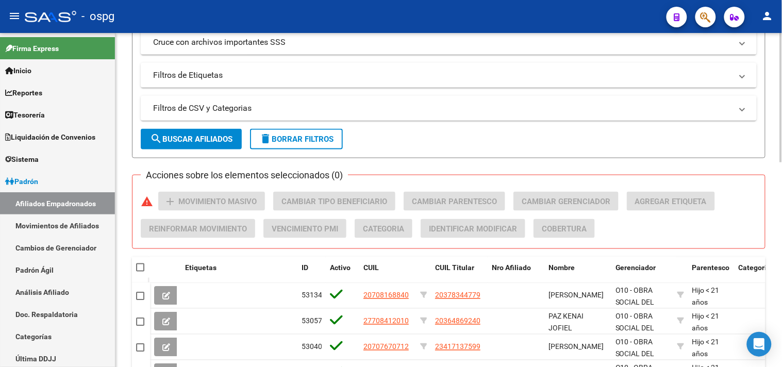
click at [330, 96] on mat-expansion-panel-header "Filtros de CSV y Categorias" at bounding box center [449, 108] width 616 height 25
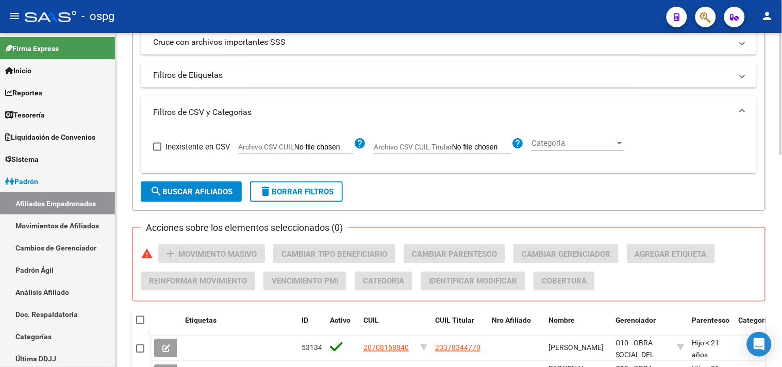
click at [316, 147] on input "Archivo CSV CUIL" at bounding box center [323, 147] width 59 height 9
type input "C:\fakepath\Libro13.csv"
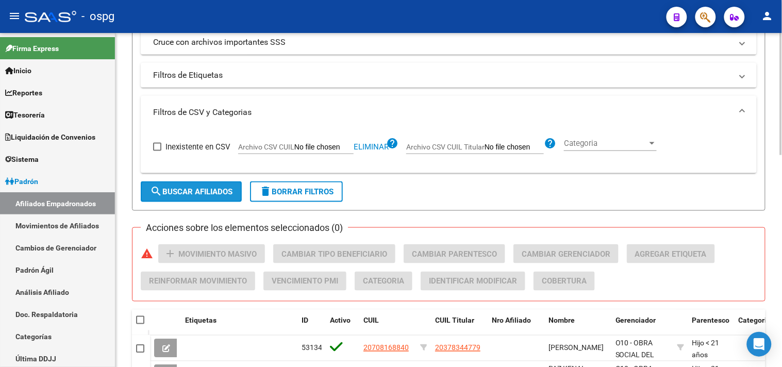
click at [188, 188] on span "search Buscar Afiliados" at bounding box center [191, 191] width 82 height 9
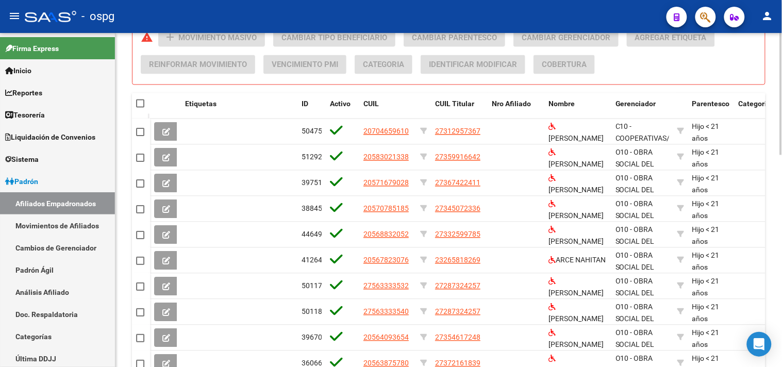
scroll to position [573, 0]
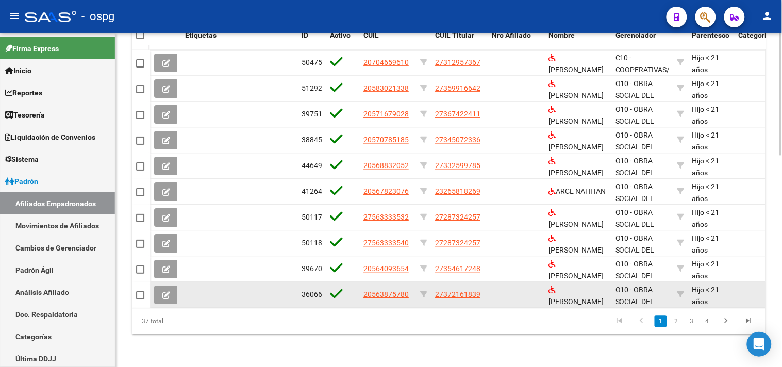
drag, startPoint x: 435, startPoint y: 293, endPoint x: 489, endPoint y: 293, distance: 53.6
click at [489, 293] on div "36066 20563875780 27372161839 MEDINA RAMIRO BENJAMIN O10 - OBRA SOCIAL DEL PERS…" at bounding box center [736, 295] width 1172 height 26
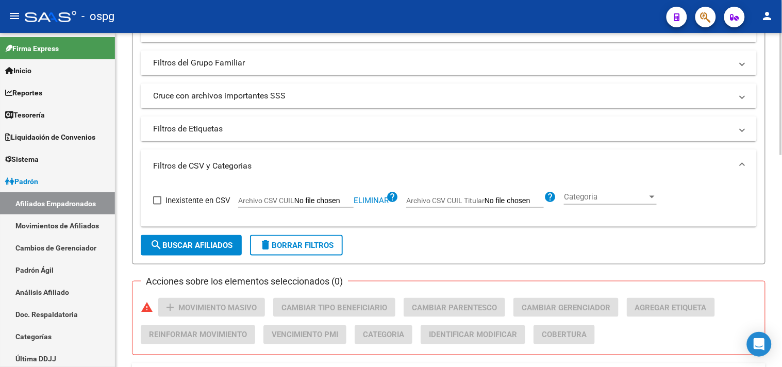
scroll to position [172, 0]
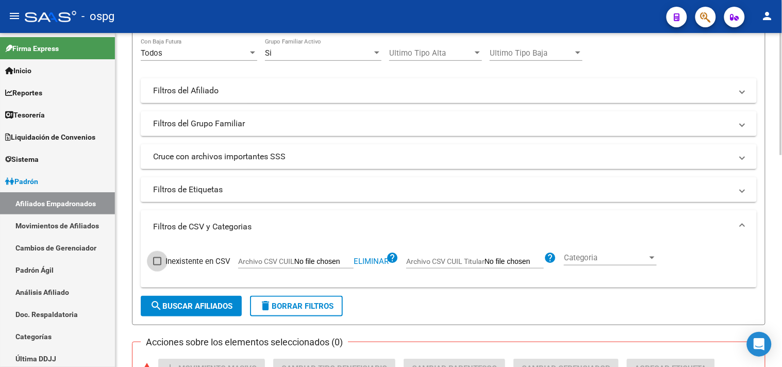
click at [161, 260] on span at bounding box center [157, 261] width 8 height 8
click at [157, 265] on input "Inexistente en CSV" at bounding box center [157, 265] width 1 height 1
checkbox input "true"
click at [187, 310] on span "search Buscar Afiliados" at bounding box center [191, 305] width 82 height 9
click at [484, 97] on mat-expansion-panel-header "Filtros del Afiliado" at bounding box center [449, 90] width 616 height 25
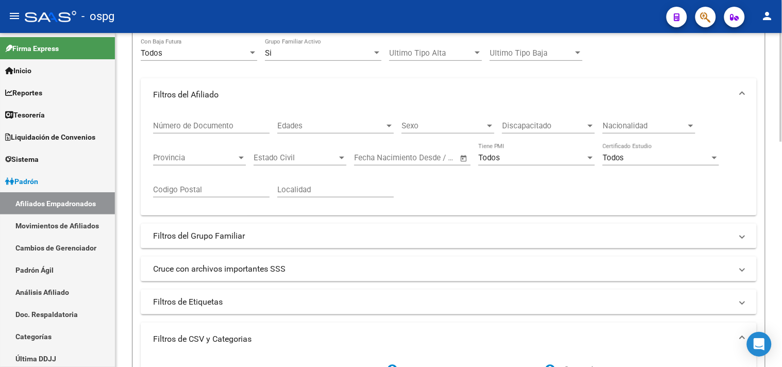
click at [537, 128] on span "Discapacitado" at bounding box center [543, 125] width 83 height 9
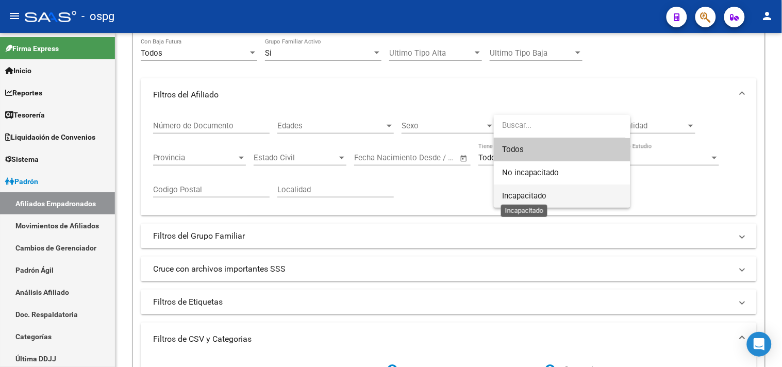
click at [525, 194] on span "Incapacitado" at bounding box center [524, 195] width 44 height 9
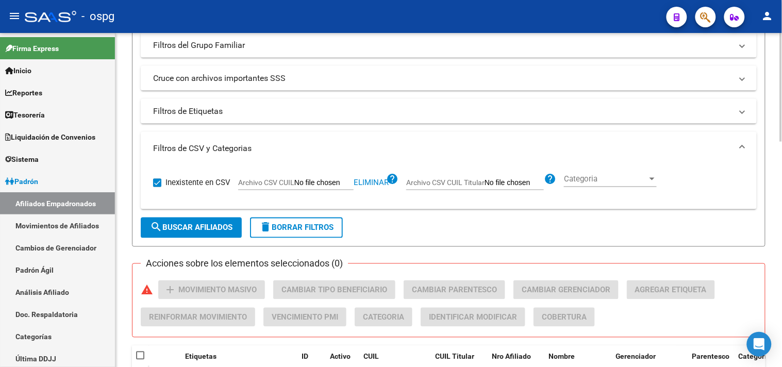
scroll to position [400, 0]
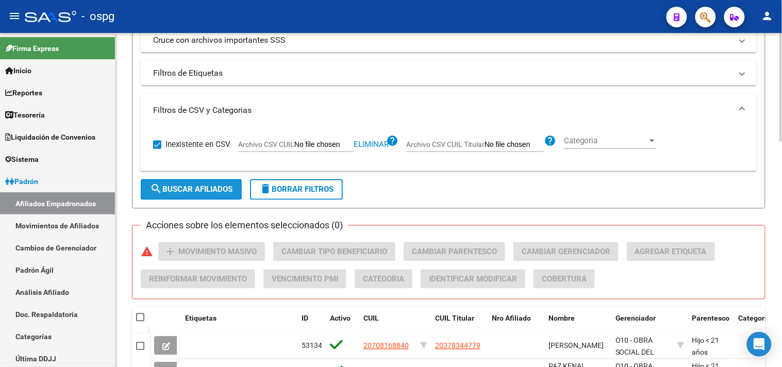
click at [186, 186] on span "search Buscar Afiliados" at bounding box center [191, 189] width 82 height 9
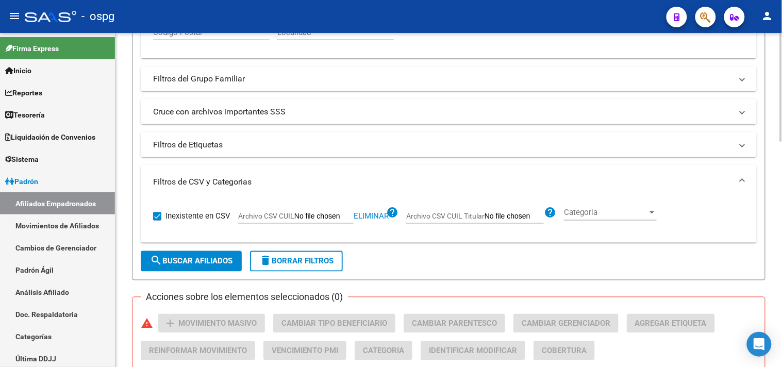
scroll to position [286, 0]
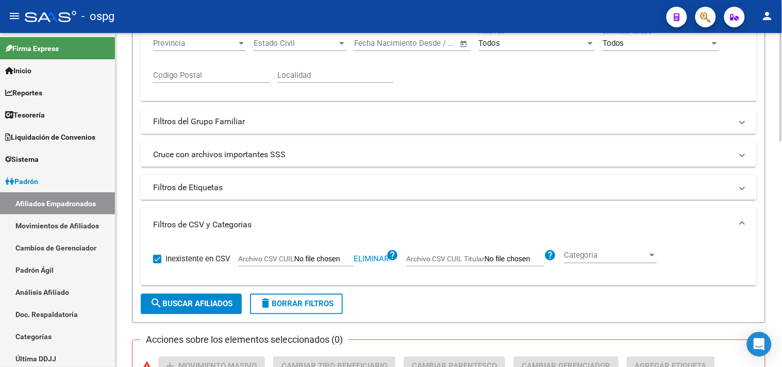
click at [220, 117] on mat-panel-title "Filtros del Grupo Familiar" at bounding box center [442, 121] width 579 height 11
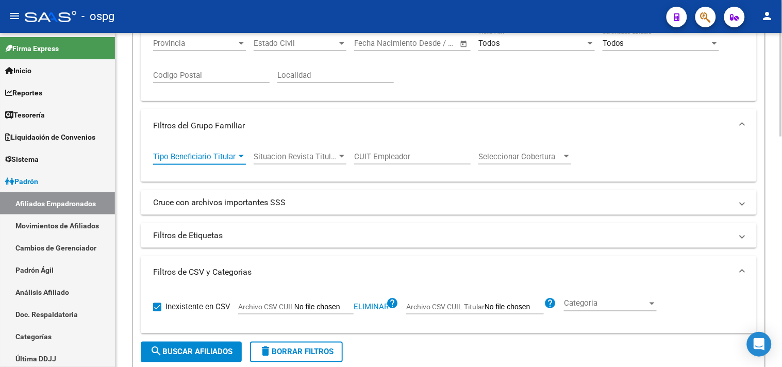
click at [228, 155] on span "Tipo Beneficiario Titular" at bounding box center [194, 156] width 83 height 9
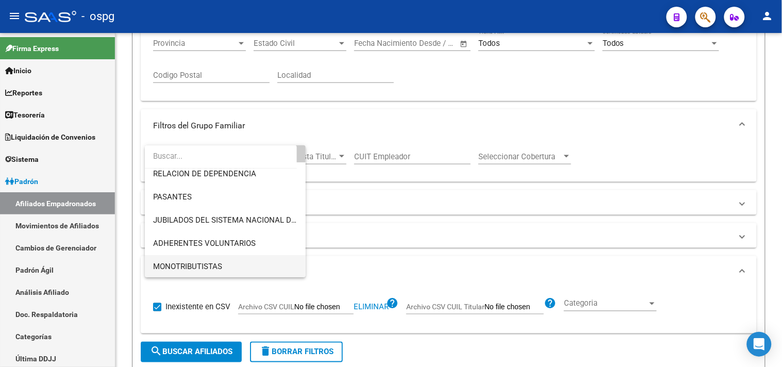
scroll to position [57, 0]
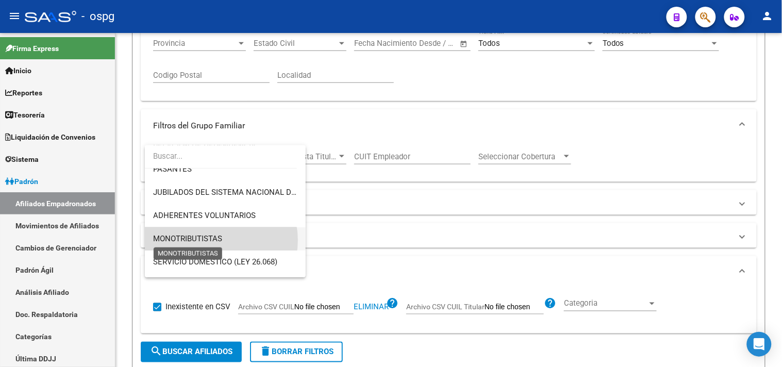
click at [213, 240] on span "MONOTRIBUTISTAS" at bounding box center [187, 238] width 69 height 9
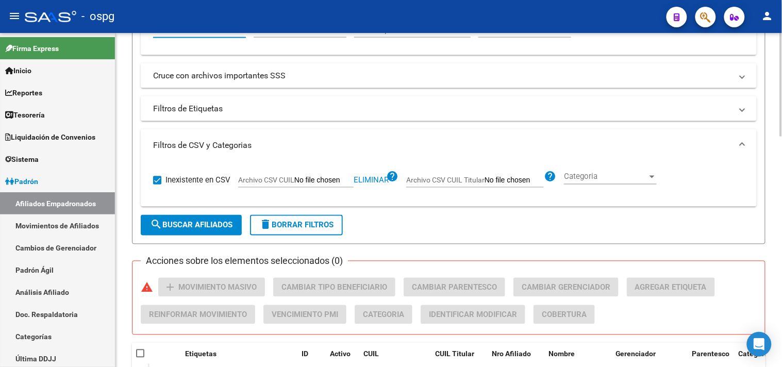
scroll to position [458, 0]
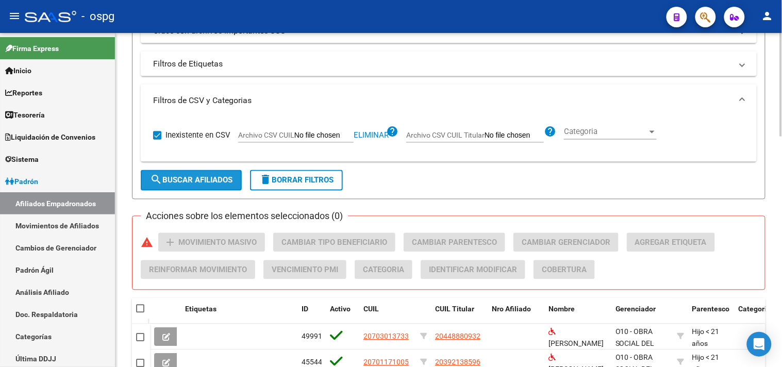
click at [194, 183] on span "search Buscar Afiliados" at bounding box center [191, 180] width 82 height 9
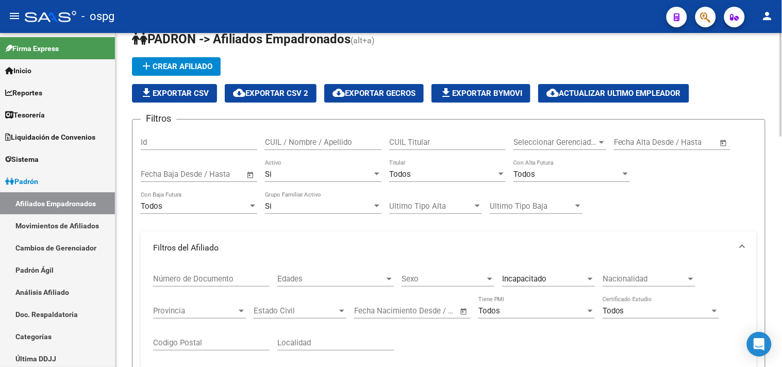
scroll to position [0, 0]
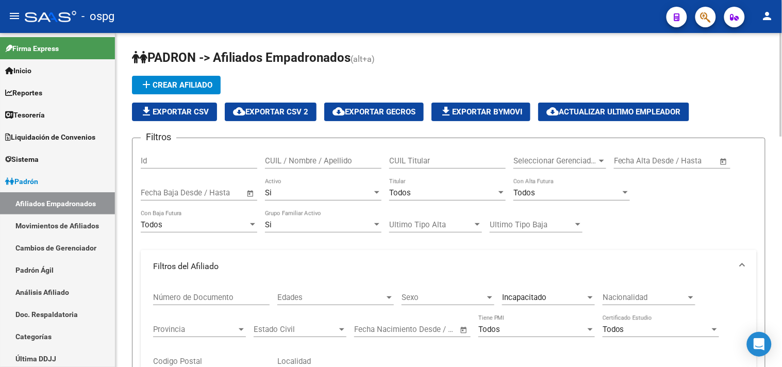
click at [156, 114] on span "file_download Exportar CSV" at bounding box center [174, 111] width 69 height 9
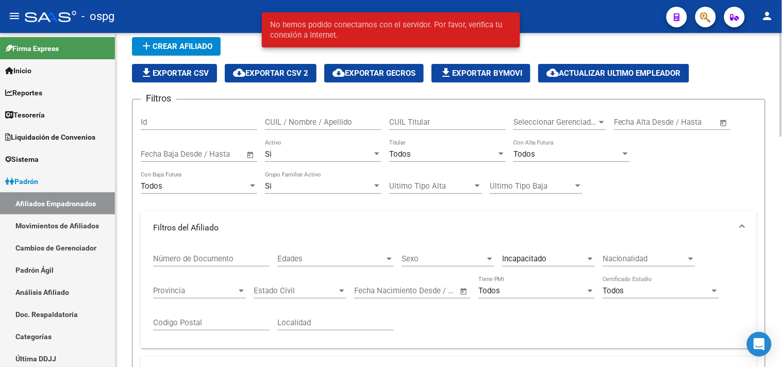
scroll to position [57, 0]
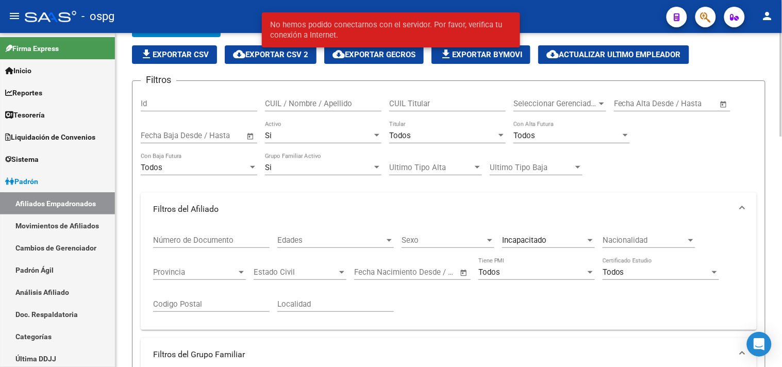
click at [179, 54] on span "file_download Exportar CSV" at bounding box center [174, 54] width 69 height 9
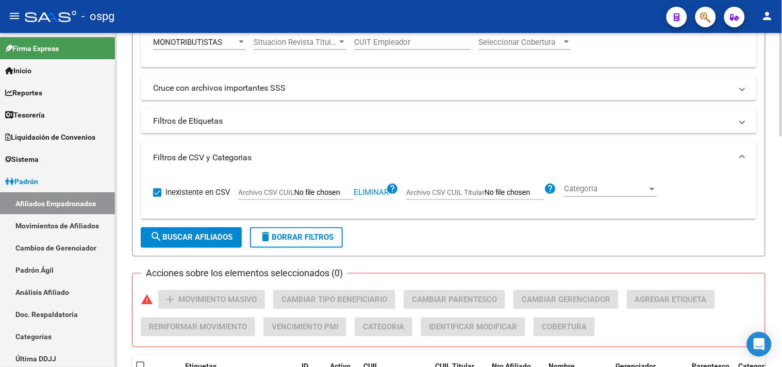
scroll to position [229, 0]
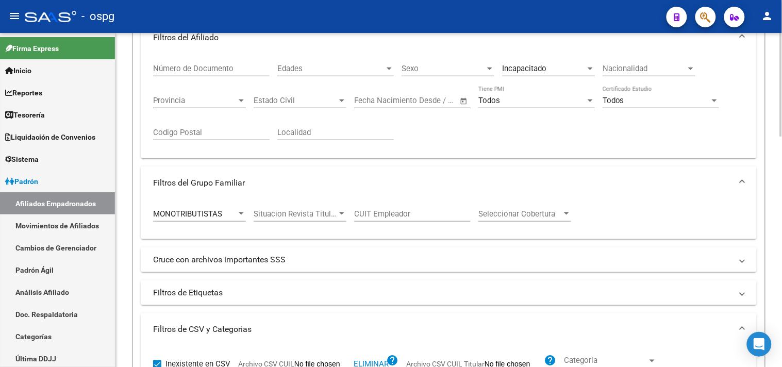
click at [199, 208] on div "MONOTRIBUTISTAS Tipo Beneficiario Titular" at bounding box center [199, 210] width 93 height 22
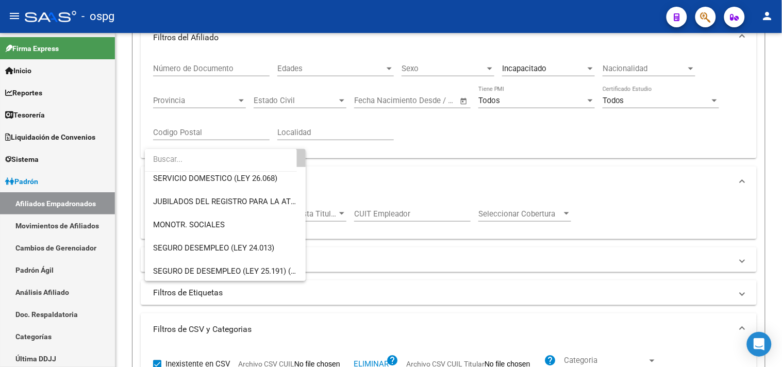
scroll to position [142, 0]
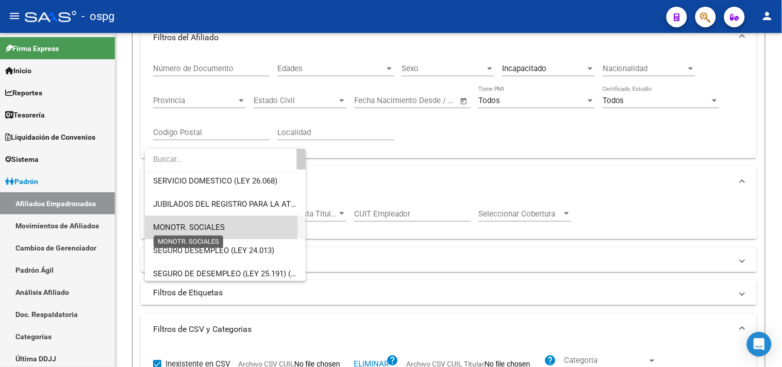
click at [203, 226] on span "MONOTR. SOCIALES" at bounding box center [189, 227] width 72 height 9
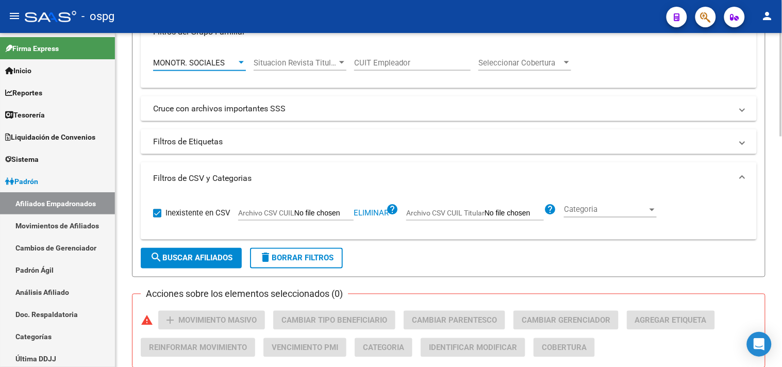
scroll to position [400, 0]
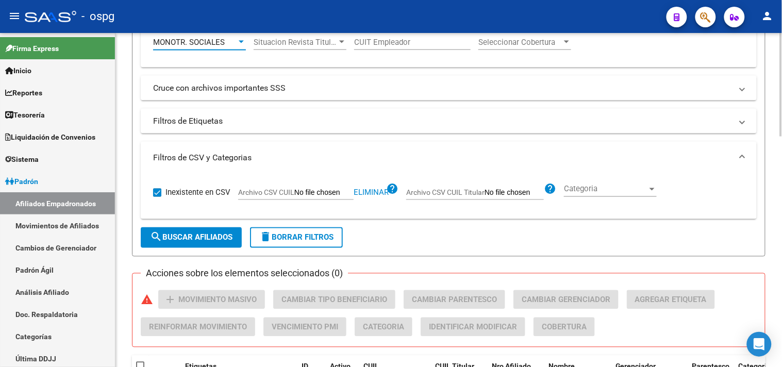
click at [188, 239] on span "search Buscar Afiliados" at bounding box center [191, 237] width 82 height 9
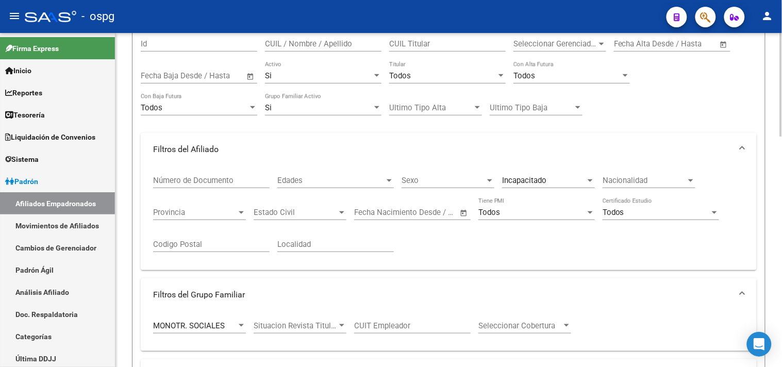
scroll to position [54, 0]
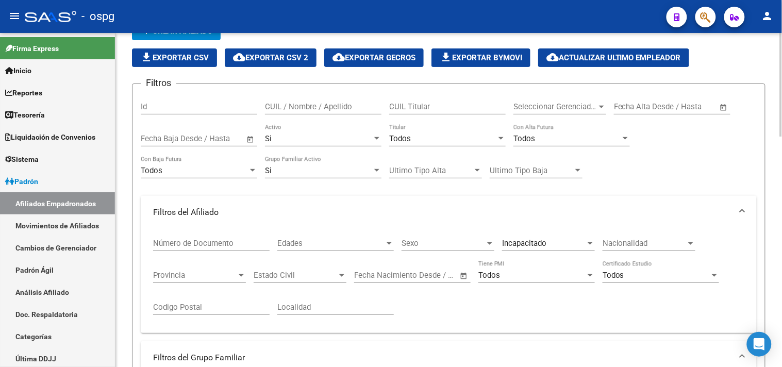
click at [178, 57] on span "file_download Exportar CSV" at bounding box center [174, 57] width 69 height 9
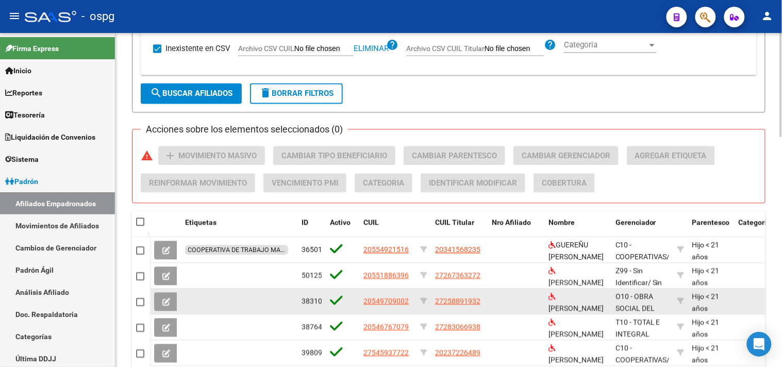
scroll to position [627, 0]
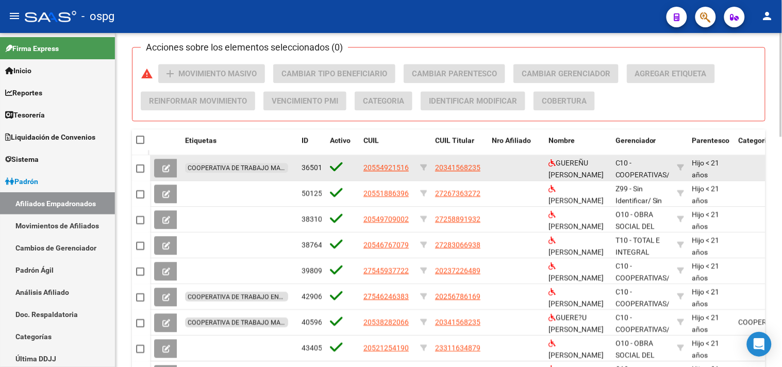
drag, startPoint x: 434, startPoint y: 171, endPoint x: 481, endPoint y: 171, distance: 46.9
click at [481, 171] on div "20341568235" at bounding box center [459, 168] width 48 height 12
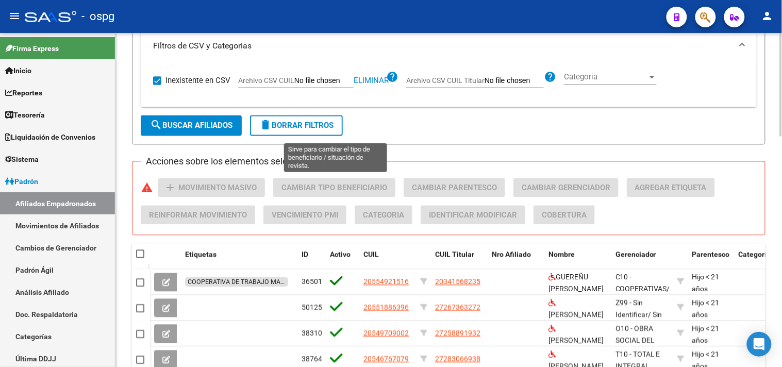
scroll to position [398, 0]
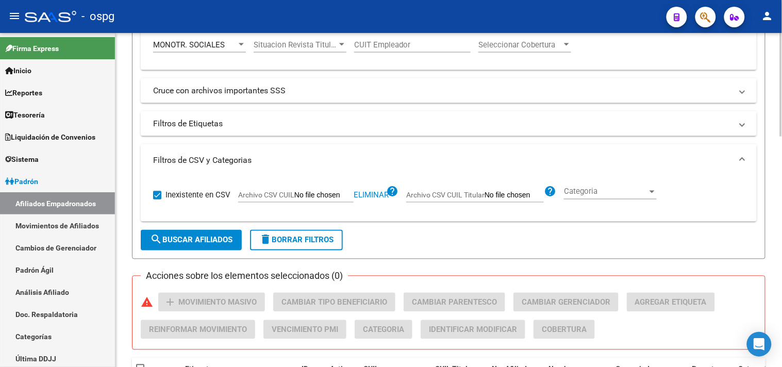
click at [372, 191] on app-file-filter "Archivo CSV CUIL Eliminar help" at bounding box center [318, 193] width 160 height 15
drag, startPoint x: 372, startPoint y: 196, endPoint x: 329, endPoint y: 196, distance: 42.8
click at [371, 196] on span "Eliminar" at bounding box center [371, 195] width 35 height 9
click at [248, 197] on span "Archivo CSV CUIL" at bounding box center [266, 195] width 56 height 8
click at [294, 197] on input "Archivo CSV CUIL" at bounding box center [323, 195] width 59 height 9
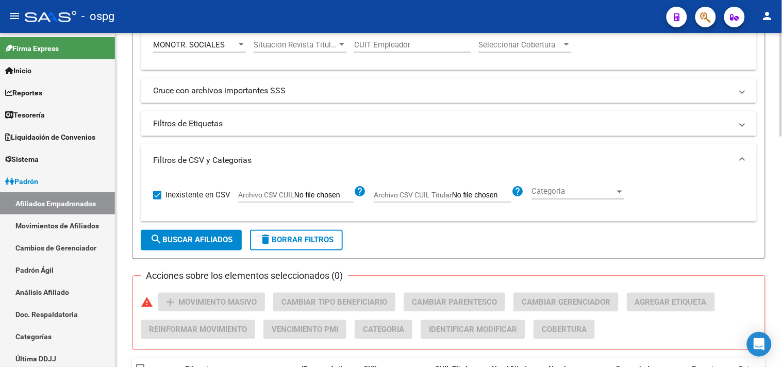
type input "C:\fakepath\Libro13.csv"
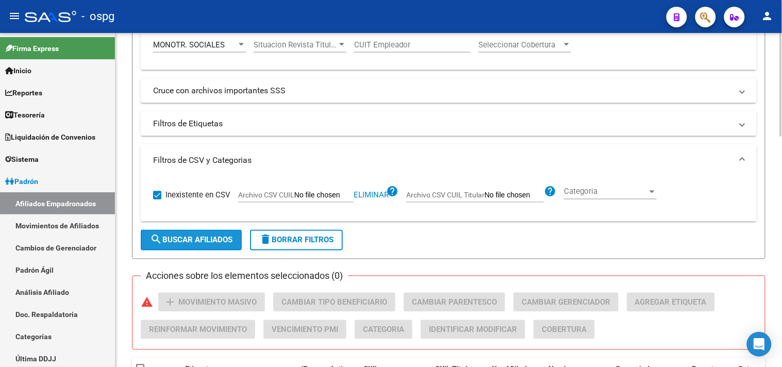
drag, startPoint x: 168, startPoint y: 232, endPoint x: 340, endPoint y: 192, distance: 176.8
click at [167, 233] on button "search Buscar Afiliados" at bounding box center [191, 240] width 101 height 21
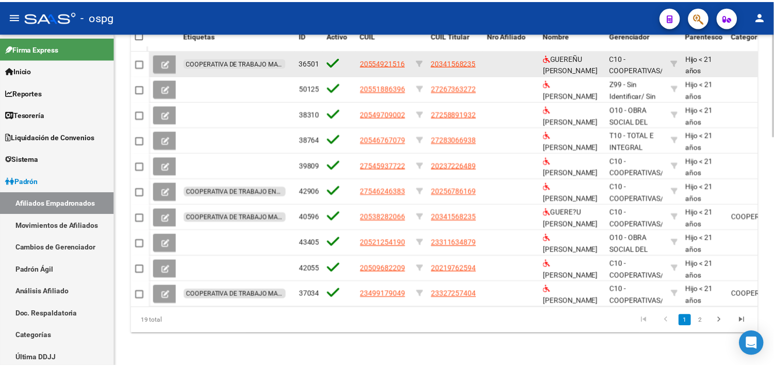
scroll to position [741, 0]
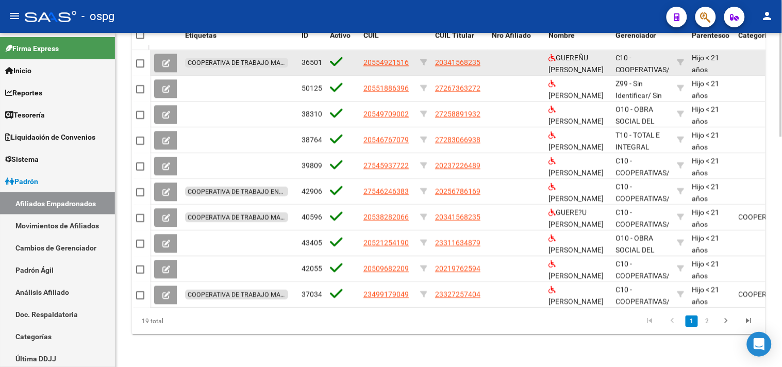
copy span "20341568235"
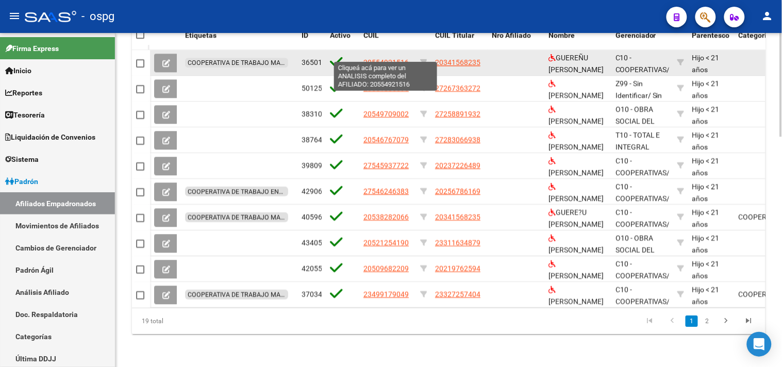
drag, startPoint x: 365, startPoint y: 55, endPoint x: 407, endPoint y: 55, distance: 42.3
click at [407, 58] on span "20554921516" at bounding box center [385, 62] width 45 height 8
copy span "20554921516"
type textarea "20554921516"
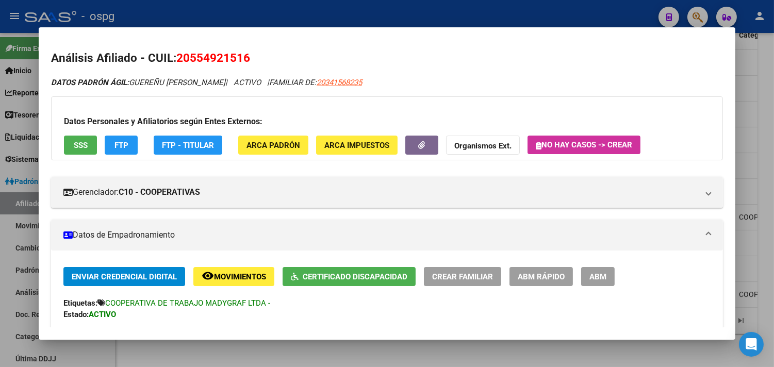
drag, startPoint x: 407, startPoint y: 55, endPoint x: 190, endPoint y: 90, distance: 220.3
drag, startPoint x: 195, startPoint y: 54, endPoint x: 248, endPoint y: 54, distance: 53.6
click at [248, 54] on h2 "Análisis Afiliado - CUIL: 20554921516" at bounding box center [386, 58] width 671 height 18
copy span "20554921516"
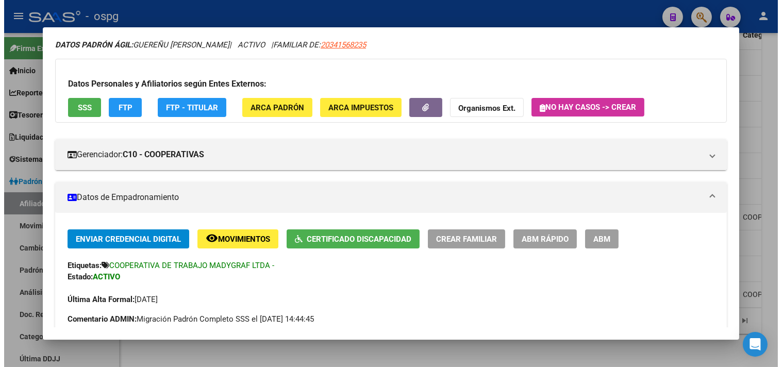
scroll to position [57, 0]
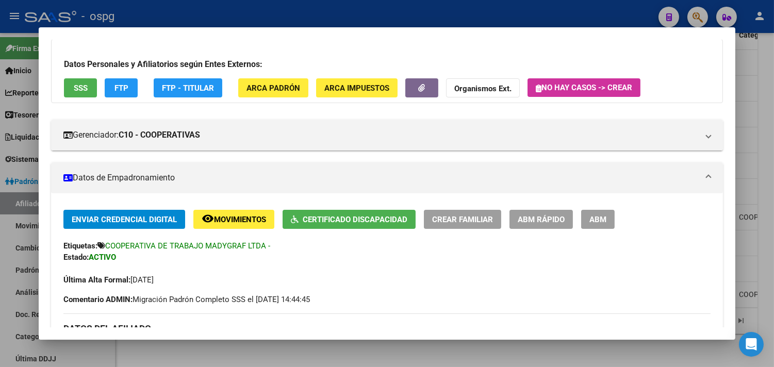
click at [389, 22] on div at bounding box center [387, 183] width 774 height 367
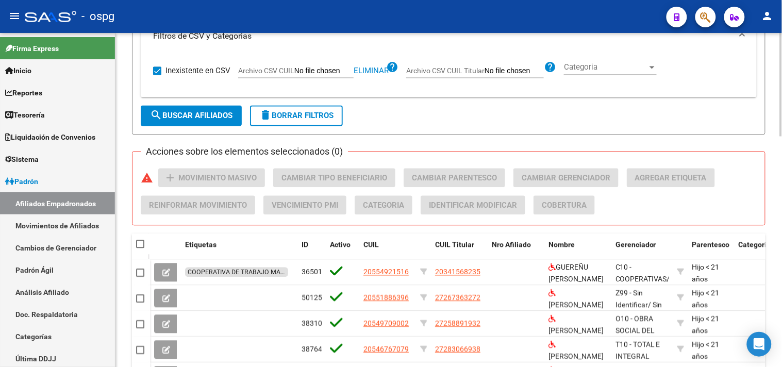
scroll to position [512, 0]
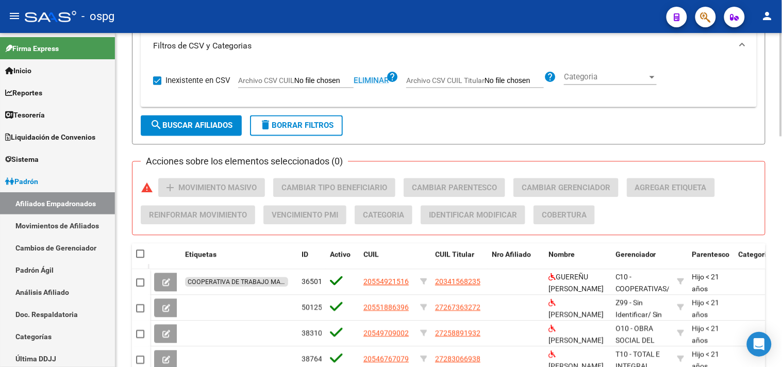
click at [377, 78] on span "Eliminar" at bounding box center [371, 80] width 35 height 9
click at [297, 81] on input "Archivo CSV CUIL" at bounding box center [323, 81] width 59 height 9
type input "C:\fakepath\Libro13.csv"
click at [201, 120] on button "search Buscar Afiliados" at bounding box center [191, 125] width 101 height 21
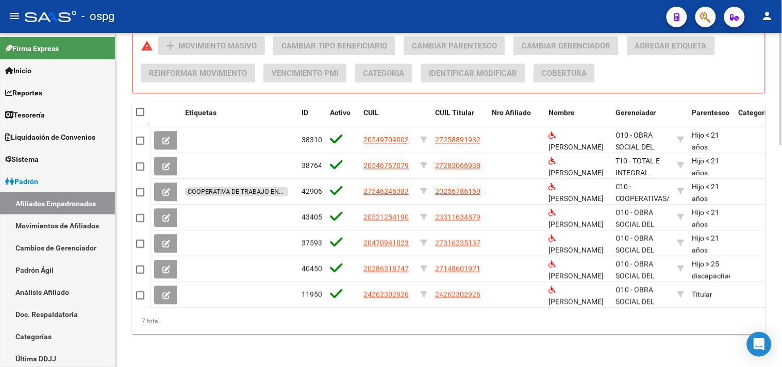
scroll to position [664, 0]
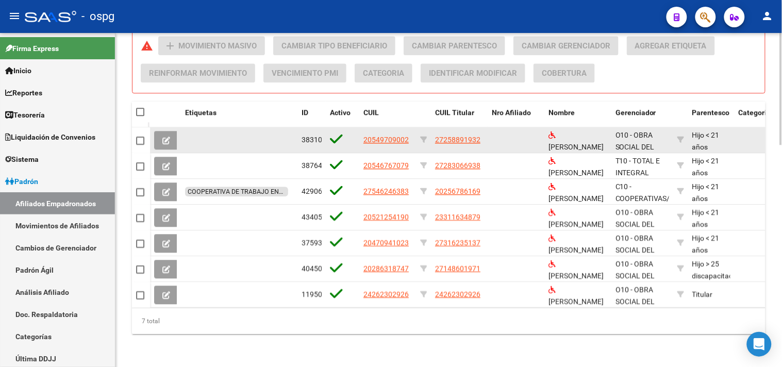
drag, startPoint x: 364, startPoint y: 131, endPoint x: 409, endPoint y: 132, distance: 44.8
click at [409, 134] on div "20549709002" at bounding box center [387, 140] width 48 height 12
copy span "20549709002"
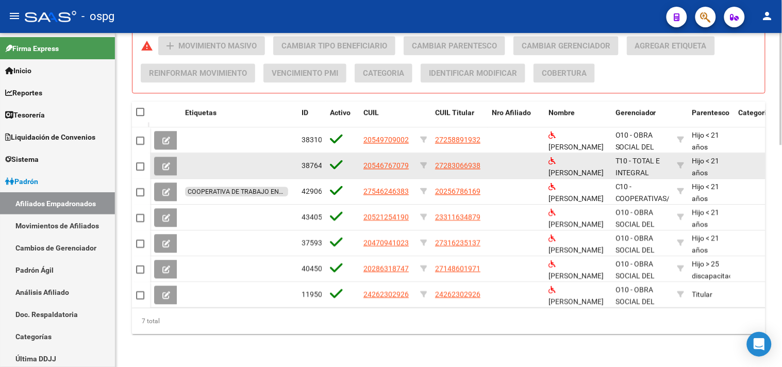
drag, startPoint x: 364, startPoint y: 156, endPoint x: 408, endPoint y: 157, distance: 43.3
click at [408, 161] on span "20546767079" at bounding box center [385, 165] width 45 height 8
copy span "20546767079"
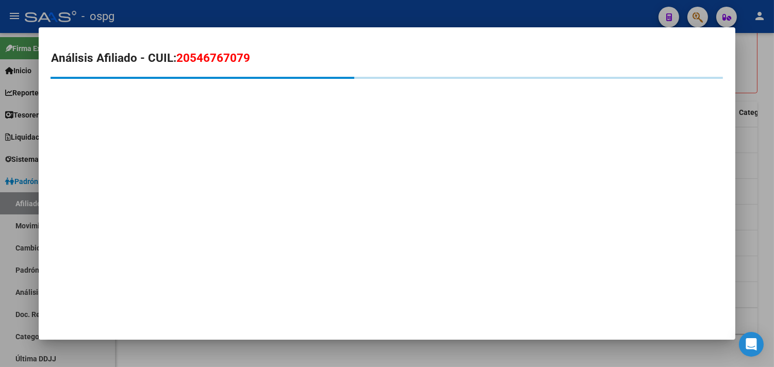
drag, startPoint x: 400, startPoint y: 157, endPoint x: 175, endPoint y: 57, distance: 246.4
click at [178, 57] on span "20546767079" at bounding box center [213, 57] width 74 height 13
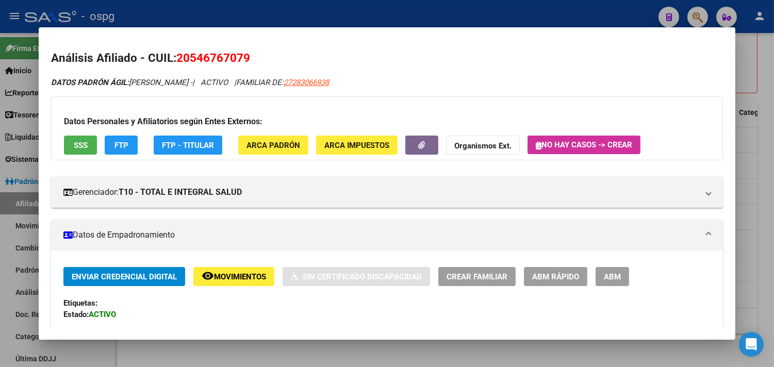
drag, startPoint x: 220, startPoint y: 51, endPoint x: 236, endPoint y: 55, distance: 17.0
click at [245, 53] on span "20546767079" at bounding box center [213, 57] width 74 height 13
copy span "20546767079"
click at [763, 190] on div at bounding box center [387, 183] width 774 height 367
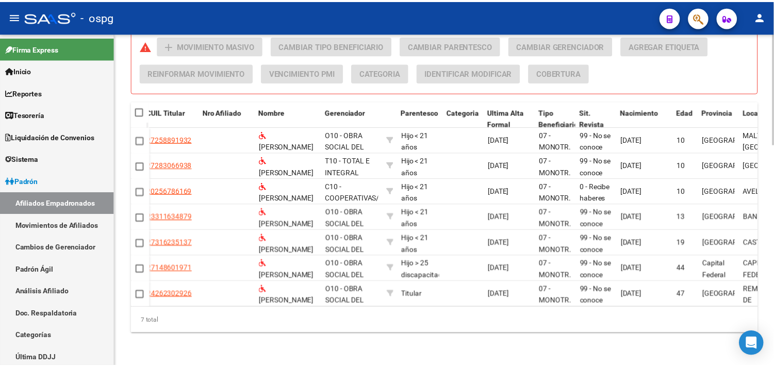
scroll to position [0, 0]
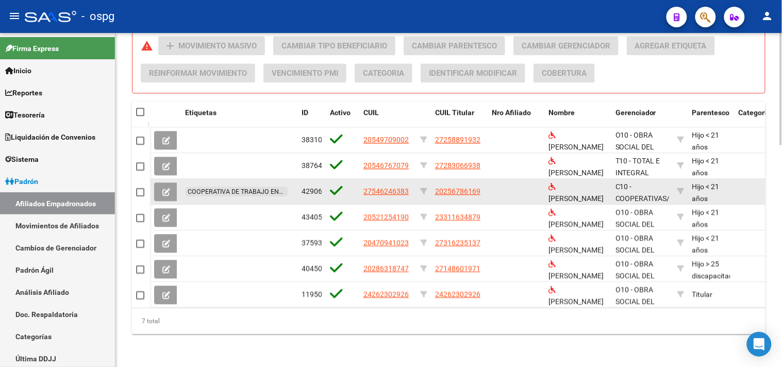
drag, startPoint x: 365, startPoint y: 183, endPoint x: 400, endPoint y: 186, distance: 35.7
click at [409, 186] on div "27546246383" at bounding box center [387, 192] width 48 height 12
copy span "27546246383"
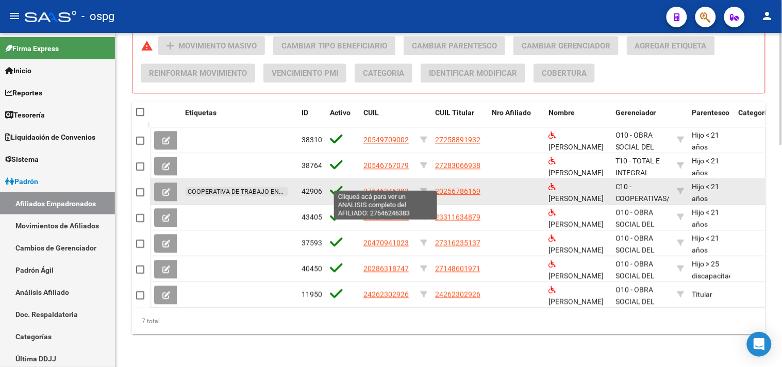
click at [382, 187] on span "27546246383" at bounding box center [385, 191] width 45 height 8
copy span "27546246383"
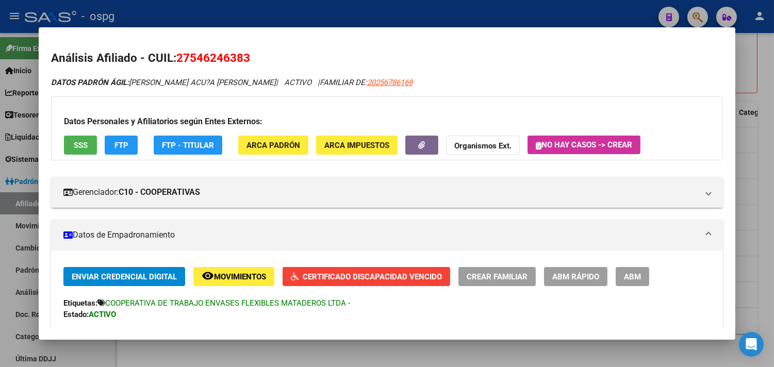
click at [335, 277] on span "Certificado Discapacidad Vencido" at bounding box center [372, 276] width 139 height 9
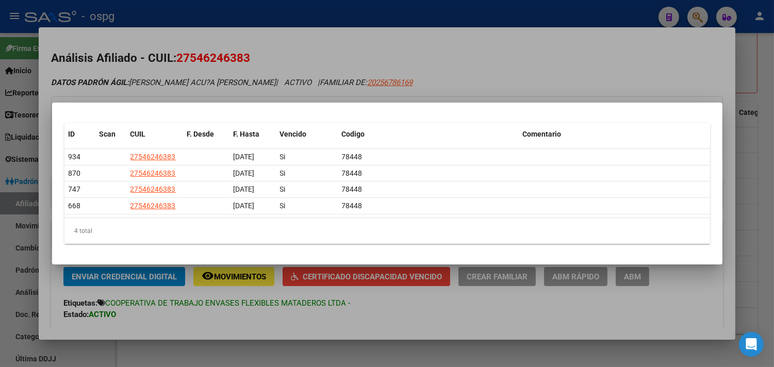
click at [323, 315] on div at bounding box center [387, 183] width 774 height 367
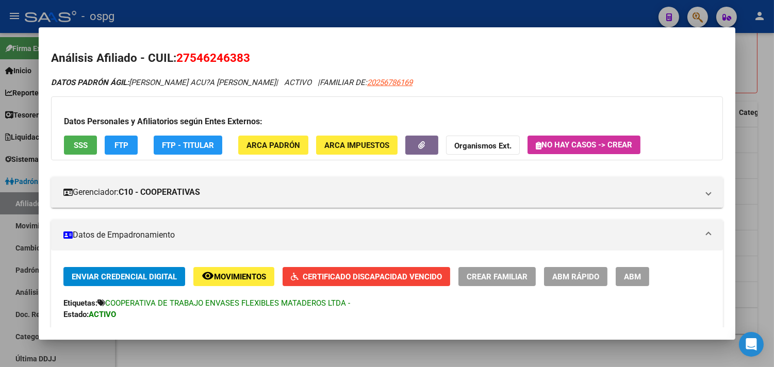
drag, startPoint x: 174, startPoint y: 54, endPoint x: 243, endPoint y: 57, distance: 69.6
click at [255, 63] on h2 "Análisis Afiliado - CUIL: 27546246383" at bounding box center [386, 58] width 671 height 18
copy span "27546246383"
click at [354, 346] on div at bounding box center [387, 183] width 774 height 367
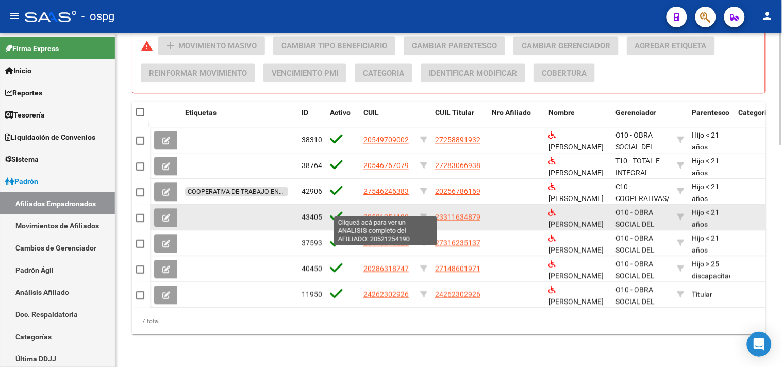
drag, startPoint x: 364, startPoint y: 209, endPoint x: 407, endPoint y: 207, distance: 43.3
click at [407, 213] on span "20521254190" at bounding box center [385, 217] width 45 height 8
copy span "20521254190"
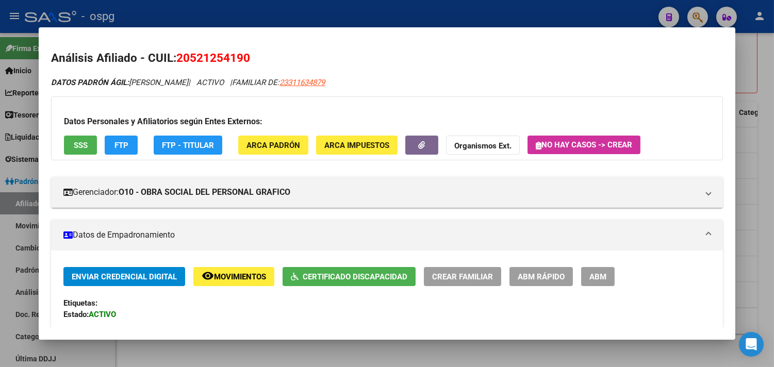
drag, startPoint x: 407, startPoint y: 207, endPoint x: 242, endPoint y: 55, distance: 224.6
click at [251, 58] on h2 "Análisis Afiliado - CUIL: 20521254190" at bounding box center [386, 58] width 671 height 18
click at [352, 284] on button "Certificado Discapacidad" at bounding box center [348, 276] width 133 height 19
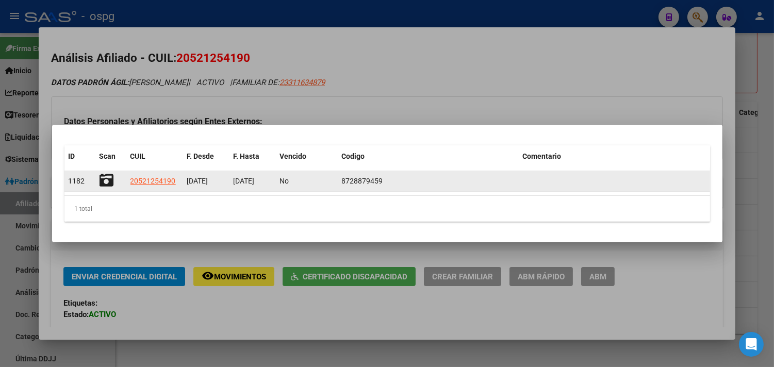
click at [105, 181] on icon at bounding box center [106, 180] width 14 height 14
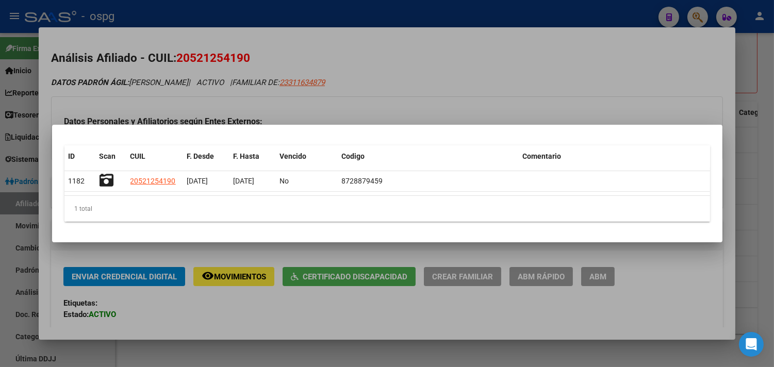
click at [380, 334] on div at bounding box center [387, 183] width 774 height 367
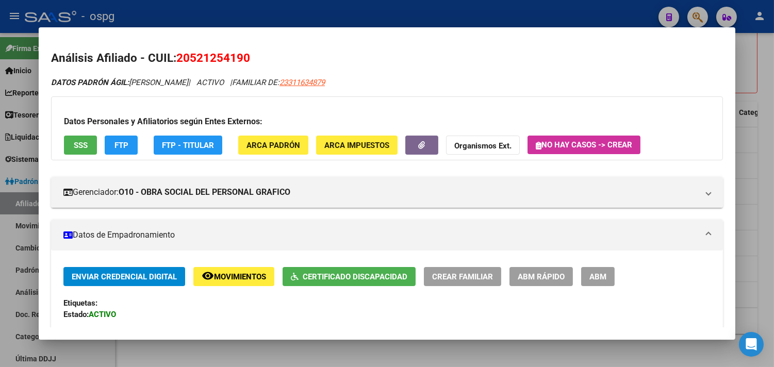
click at [390, 359] on div at bounding box center [387, 183] width 774 height 367
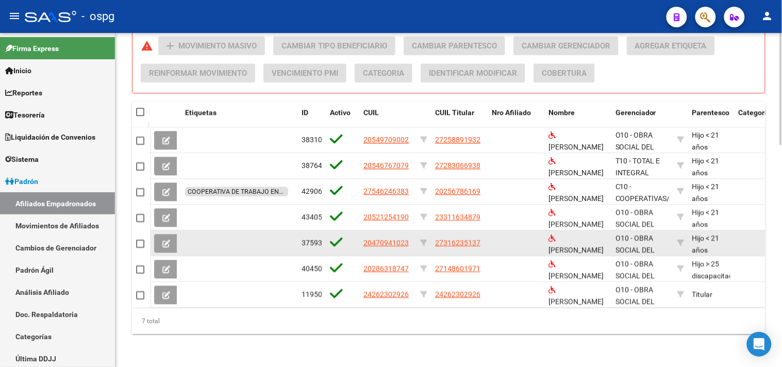
drag, startPoint x: 363, startPoint y: 233, endPoint x: 417, endPoint y: 233, distance: 54.6
click at [417, 233] on div "37593 20470941023 27316235137 PAEZ, ARIEL ESTEBAN O10 - OBRA SOCIAL DEL PERSONA…" at bounding box center [736, 243] width 1172 height 26
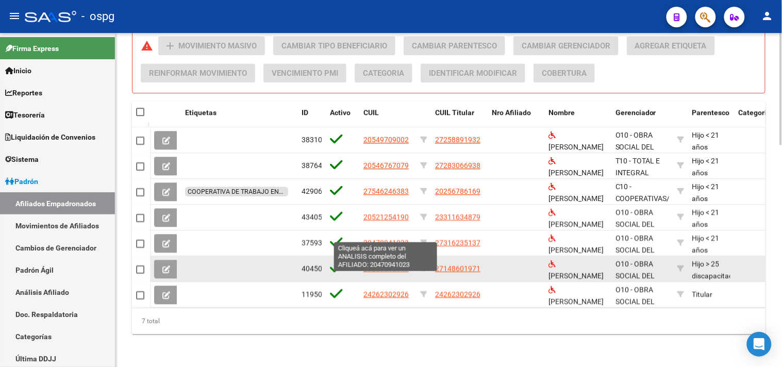
click at [358, 256] on div "40450 20286318747 27148601971 CORBALAN, MARIO RAUL O10 - OBRA SOCIAL DEL PERSON…" at bounding box center [736, 269] width 1172 height 26
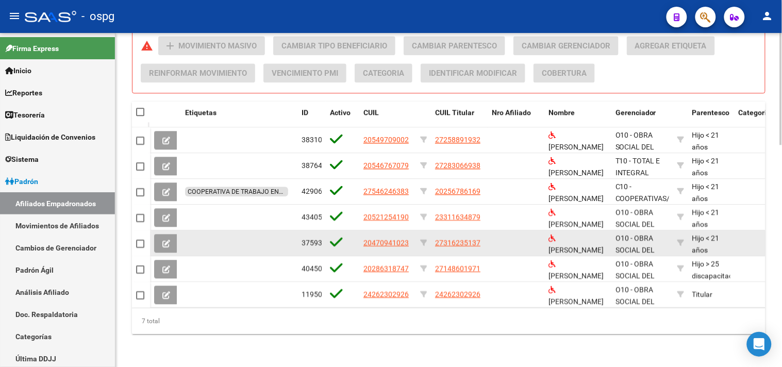
drag, startPoint x: 364, startPoint y: 233, endPoint x: 409, endPoint y: 234, distance: 44.8
click at [409, 237] on div "20470941023" at bounding box center [387, 243] width 48 height 12
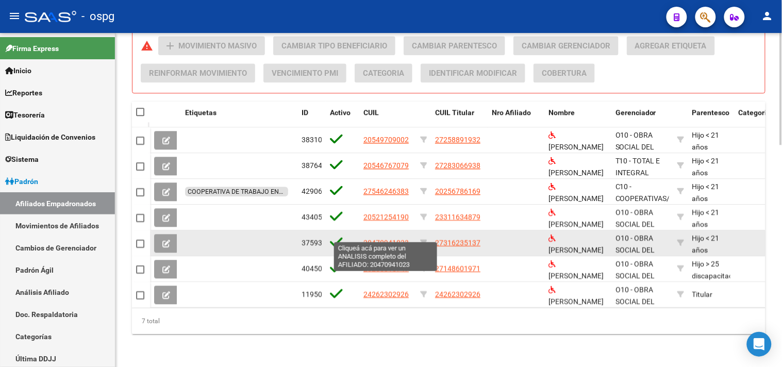
click at [387, 239] on span "20470941023" at bounding box center [385, 243] width 45 height 8
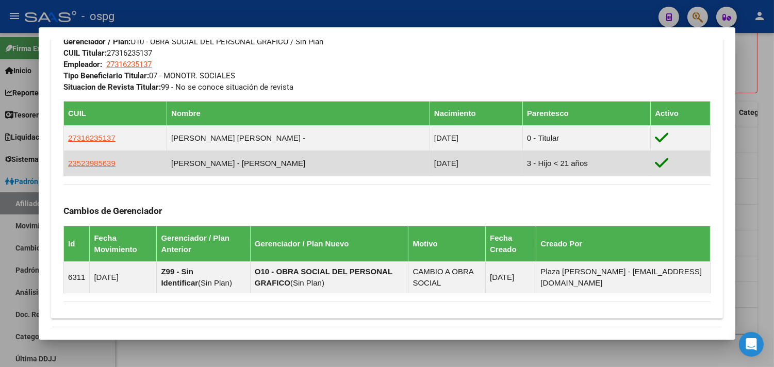
scroll to position [515, 0]
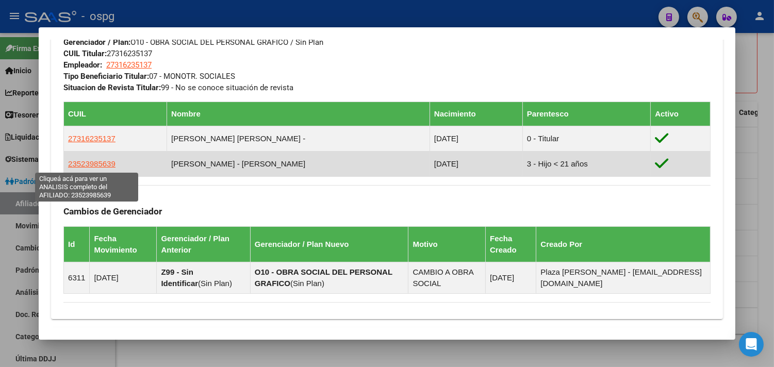
click at [79, 167] on span "23523985639" at bounding box center [91, 163] width 47 height 9
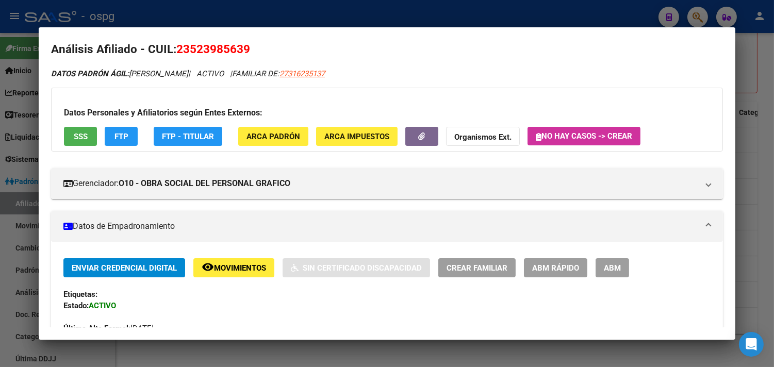
scroll to position [0, 0]
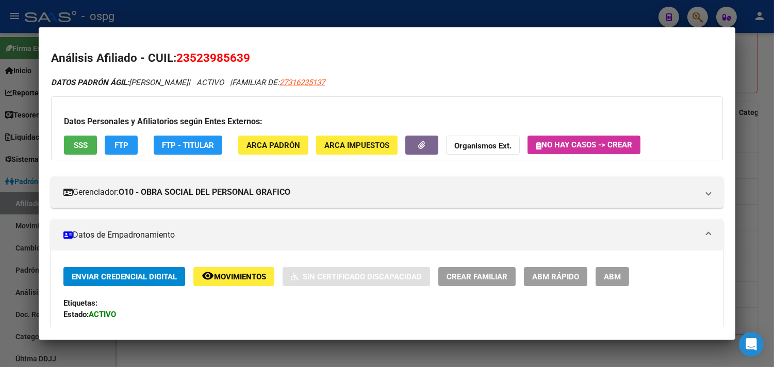
click at [758, 198] on div at bounding box center [387, 183] width 774 height 367
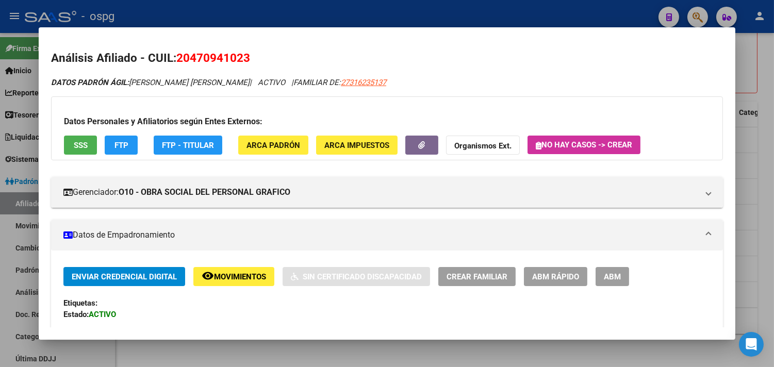
drag, startPoint x: 173, startPoint y: 57, endPoint x: 243, endPoint y: 59, distance: 70.6
click at [243, 59] on span "20470941023" at bounding box center [213, 57] width 74 height 13
click at [342, 359] on div at bounding box center [387, 183] width 774 height 367
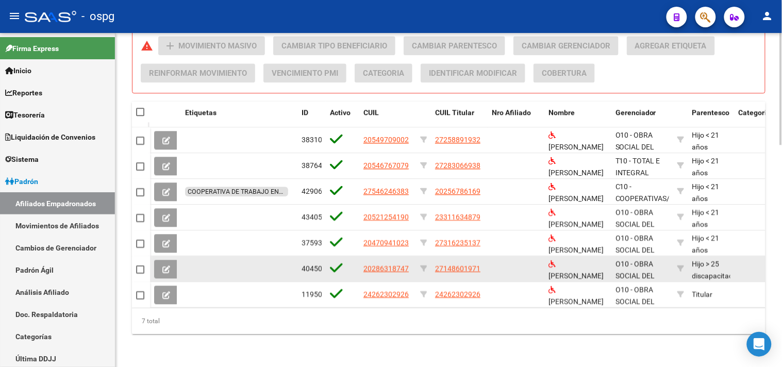
drag, startPoint x: 362, startPoint y: 260, endPoint x: 416, endPoint y: 259, distance: 53.6
click at [419, 259] on div "40450 20286318747 27148601971 CORBALAN, MARIO RAUL O10 - OBRA SOCIAL DEL PERSON…" at bounding box center [736, 269] width 1172 height 26
click at [354, 265] on div at bounding box center [342, 269] width 25 height 16
drag, startPoint x: 363, startPoint y: 260, endPoint x: 403, endPoint y: 260, distance: 39.7
click at [408, 263] on div "20286318747" at bounding box center [387, 269] width 48 height 12
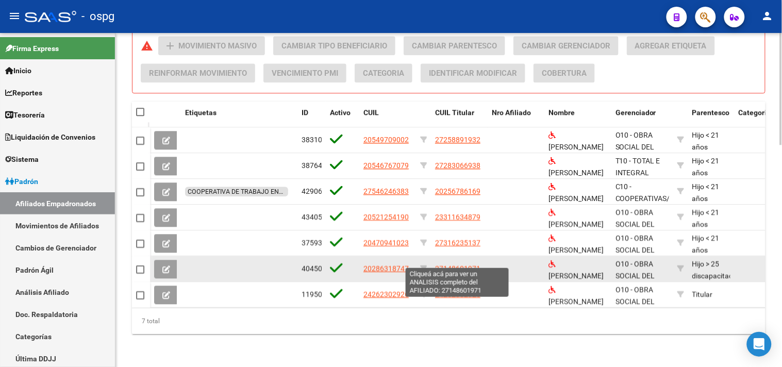
click at [448, 264] on span "27148601971" at bounding box center [457, 268] width 45 height 8
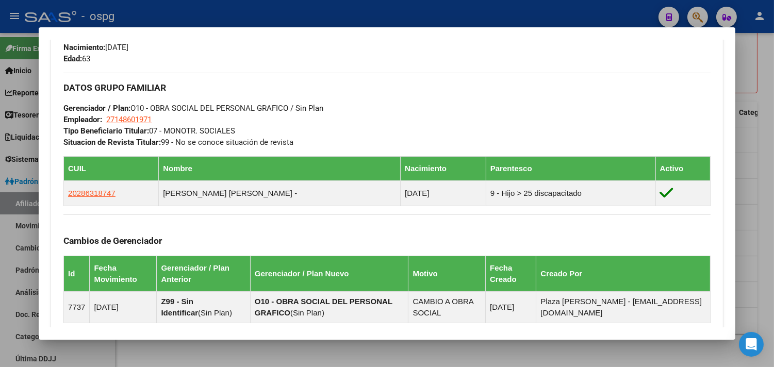
scroll to position [458, 0]
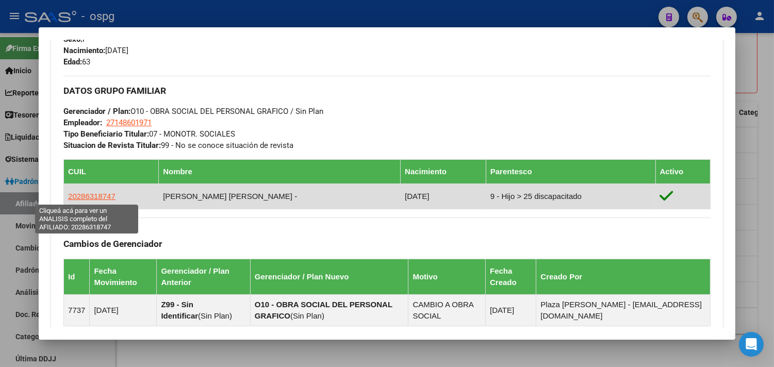
click at [91, 197] on span "20286318747" at bounding box center [91, 196] width 47 height 9
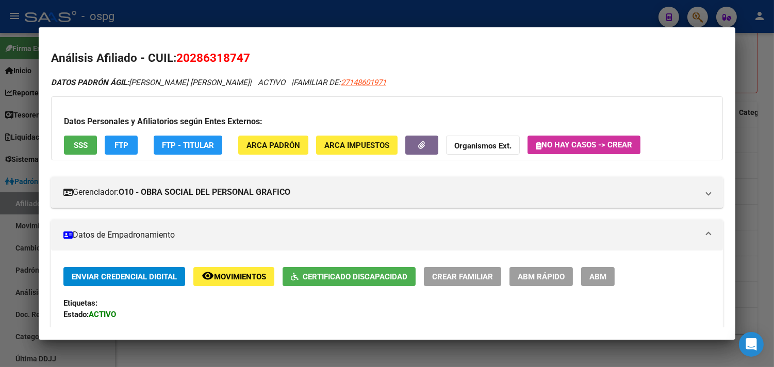
click at [345, 279] on span "Certificado Discapacidad" at bounding box center [355, 276] width 105 height 9
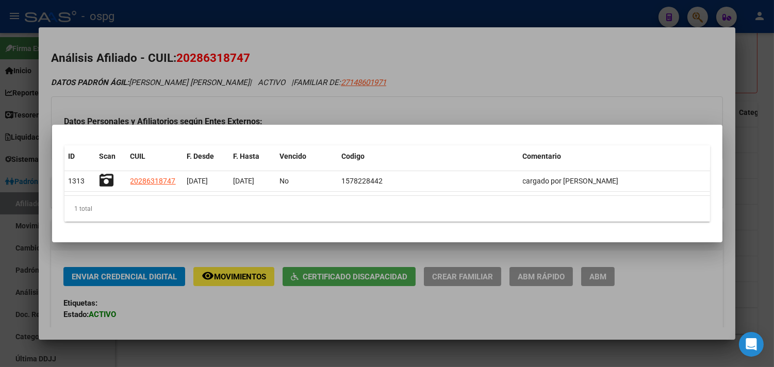
drag, startPoint x: 430, startPoint y: 310, endPoint x: 431, endPoint y: 317, distance: 7.2
click at [431, 310] on div at bounding box center [387, 183] width 774 height 367
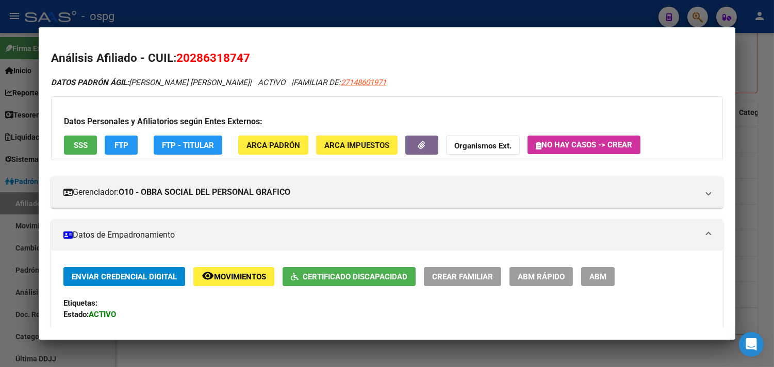
click at [419, 344] on div at bounding box center [387, 183] width 774 height 367
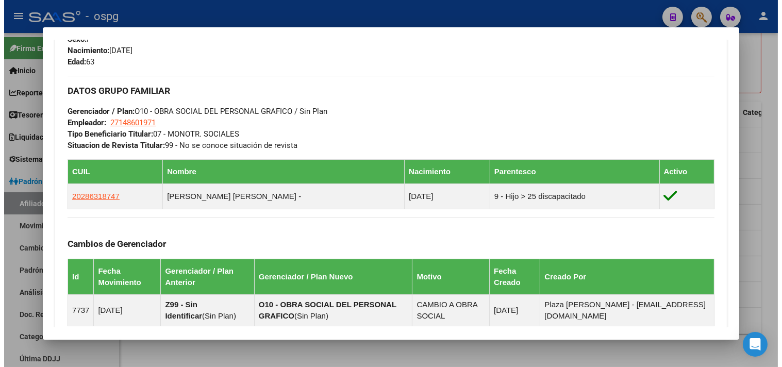
scroll to position [515, 0]
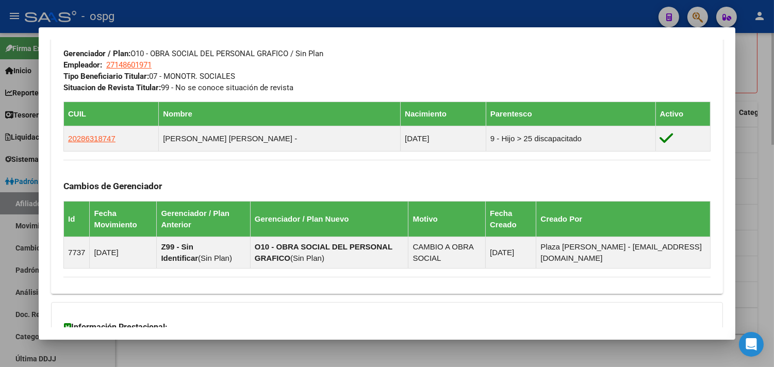
drag, startPoint x: 379, startPoint y: 359, endPoint x: 399, endPoint y: 354, distance: 20.7
click at [380, 359] on div at bounding box center [387, 183] width 774 height 367
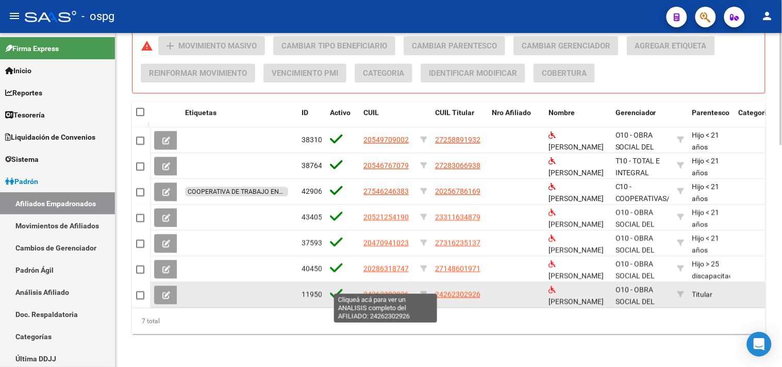
drag, startPoint x: 364, startPoint y: 286, endPoint x: 406, endPoint y: 285, distance: 41.7
click at [406, 290] on span "24262302926" at bounding box center [385, 294] width 45 height 8
type textarea "24262302926"
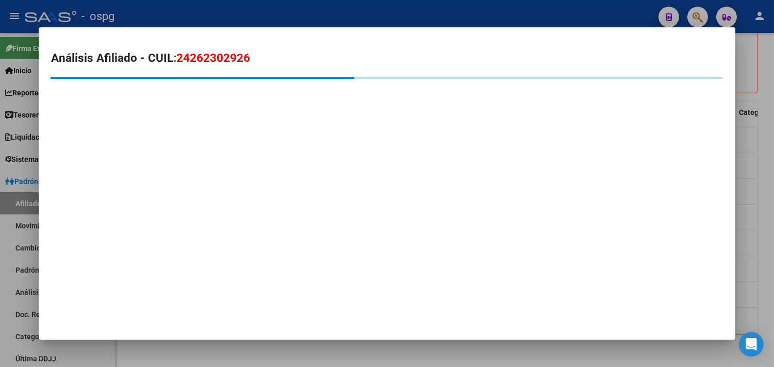
drag, startPoint x: 404, startPoint y: 285, endPoint x: 174, endPoint y: 53, distance: 326.9
click at [176, 53] on span "24262302926" at bounding box center [213, 57] width 74 height 13
drag, startPoint x: 173, startPoint y: 54, endPoint x: 245, endPoint y: 56, distance: 71.6
click at [245, 56] on span "24262302926" at bounding box center [213, 57] width 74 height 13
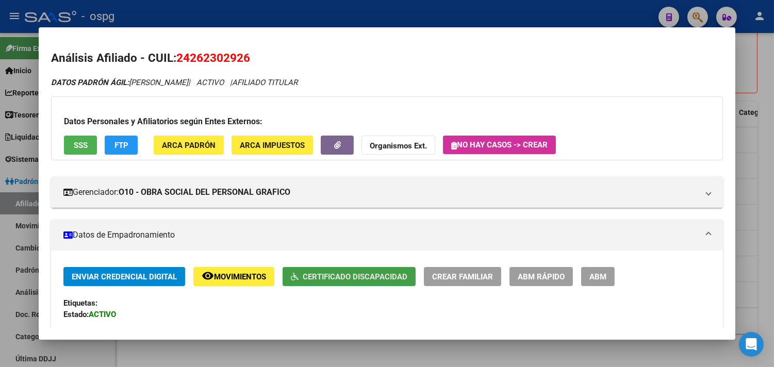
click at [335, 280] on span "Certificado Discapacidad" at bounding box center [355, 276] width 105 height 9
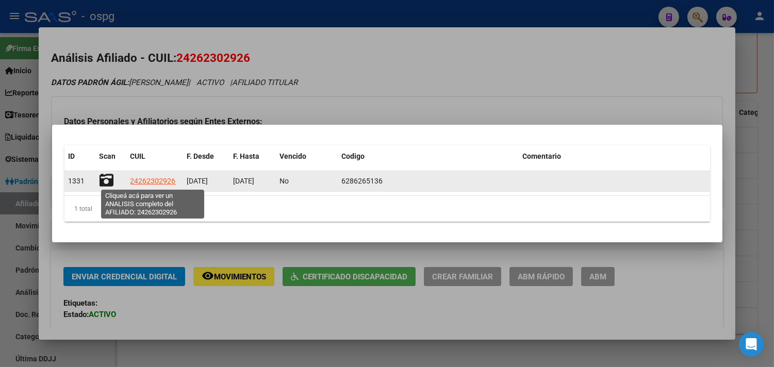
click at [145, 180] on span "24262302926" at bounding box center [152, 181] width 45 height 8
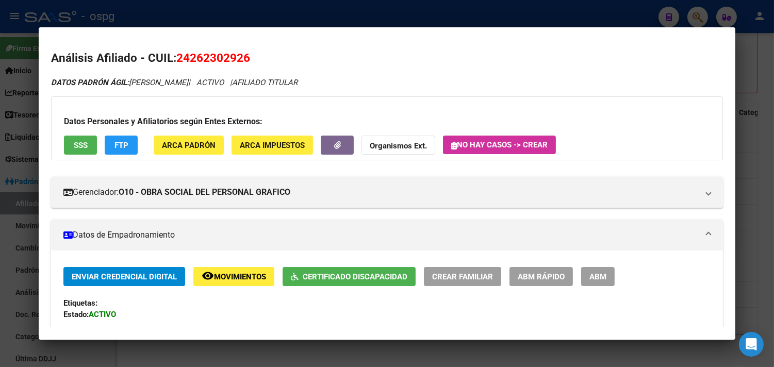
click at [357, 279] on span "Certificado Discapacidad" at bounding box center [355, 276] width 105 height 9
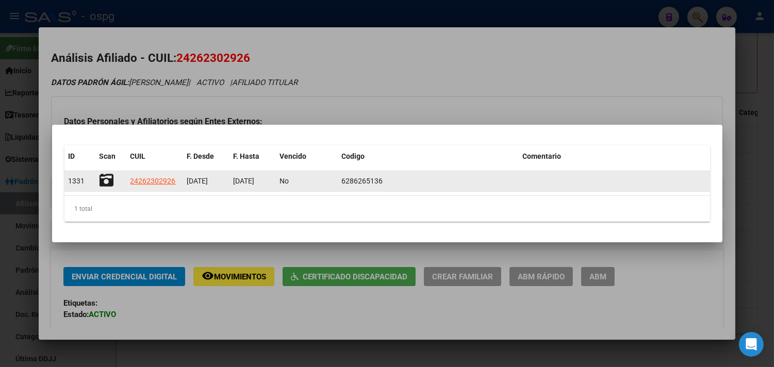
click at [105, 178] on icon at bounding box center [106, 180] width 14 height 14
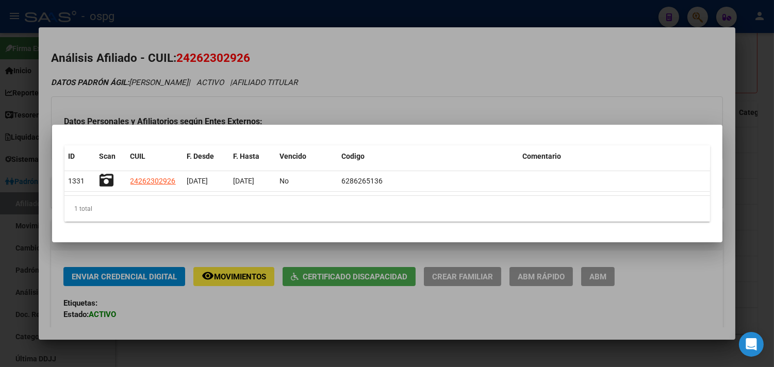
drag, startPoint x: 458, startPoint y: 321, endPoint x: 564, endPoint y: 335, distance: 107.6
click at [457, 321] on div at bounding box center [387, 183] width 774 height 367
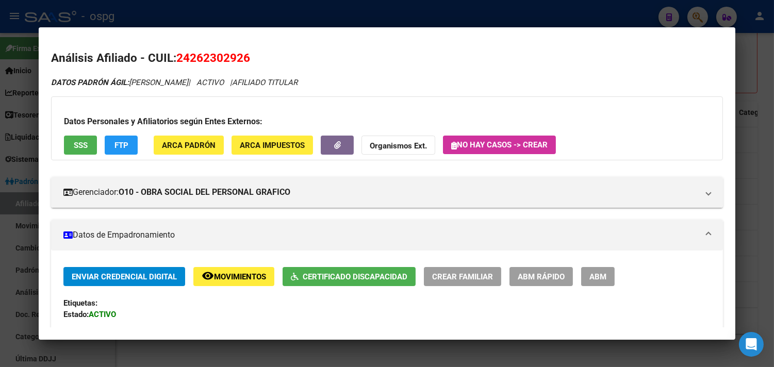
click at [752, 266] on div at bounding box center [387, 183] width 774 height 367
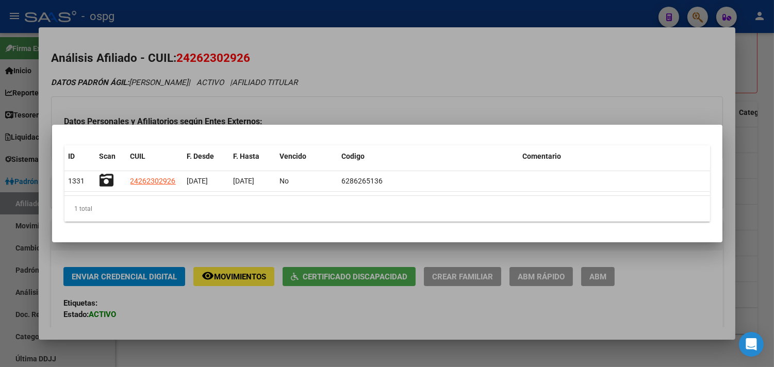
click at [765, 141] on div at bounding box center [387, 183] width 774 height 367
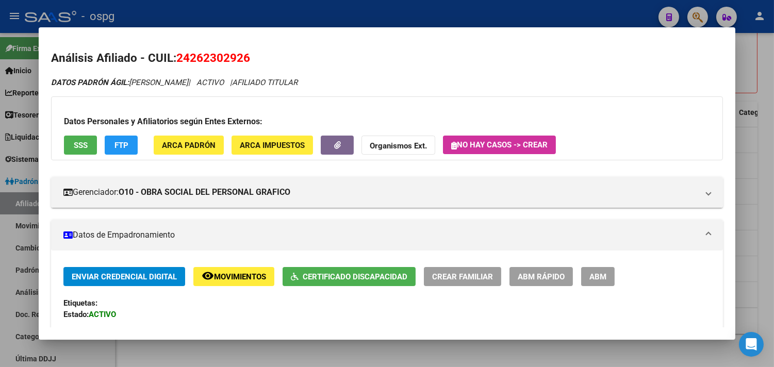
click at [761, 122] on div at bounding box center [387, 183] width 774 height 367
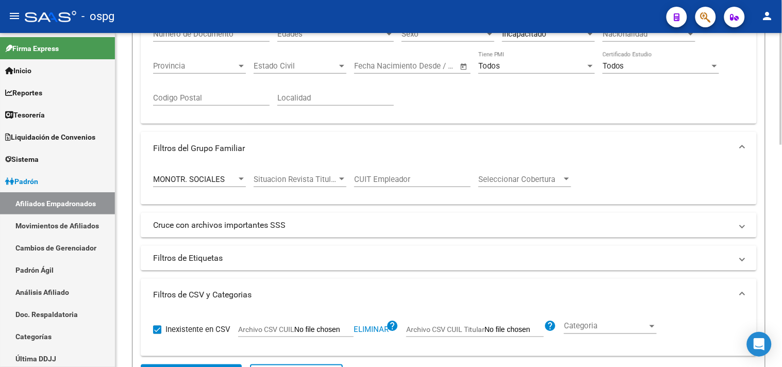
scroll to position [0, 0]
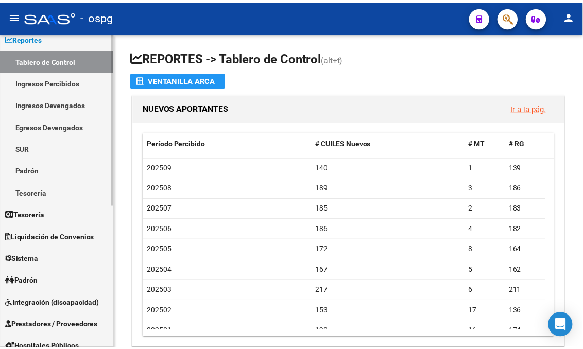
scroll to position [114, 0]
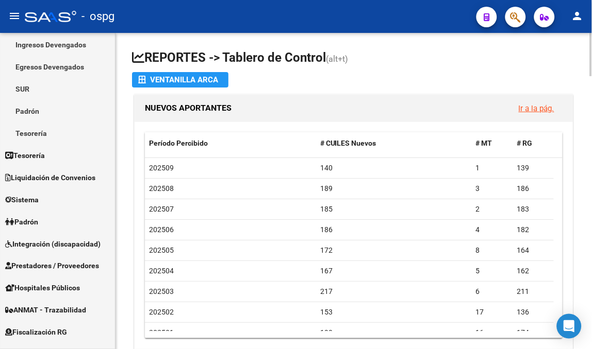
click at [481, 63] on h1 "REPORTES -> Tablero de Control (alt+t)" at bounding box center [353, 58] width 443 height 18
click at [33, 220] on span "Padrón" at bounding box center [21, 221] width 33 height 11
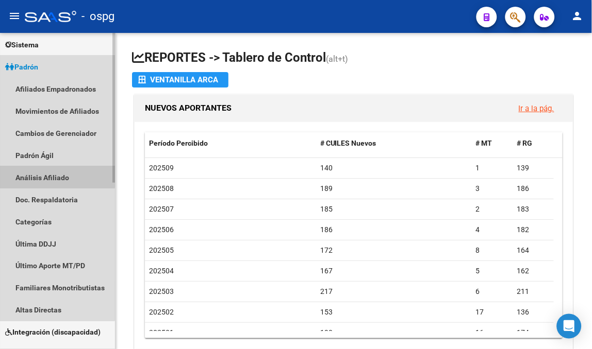
click at [54, 176] on link "Análisis Afiliado" at bounding box center [57, 177] width 115 height 22
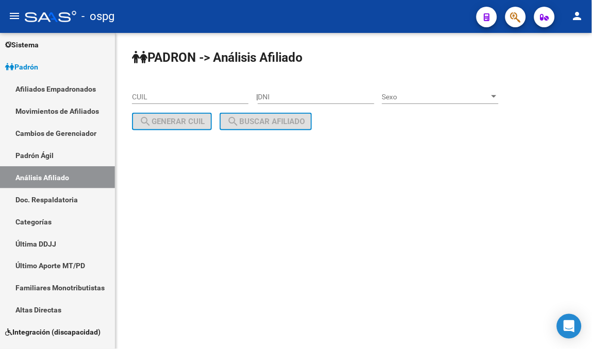
click at [195, 96] on input "CUIL" at bounding box center [190, 97] width 116 height 9
paste input "27-06260190-1"
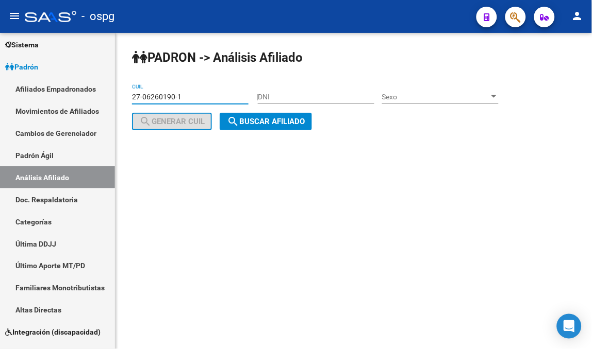
type input "27-06260190-1"
click at [260, 124] on span "search Buscar afiliado" at bounding box center [266, 121] width 78 height 9
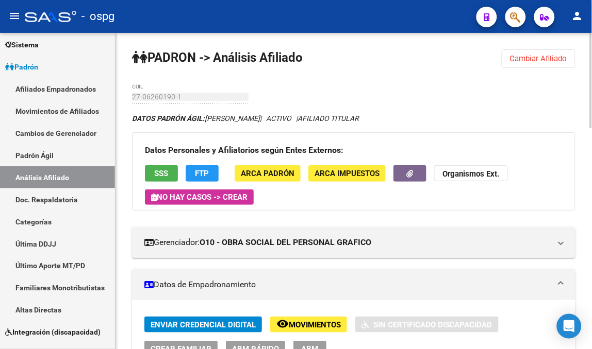
click at [160, 171] on span "SSS" at bounding box center [162, 174] width 14 height 9
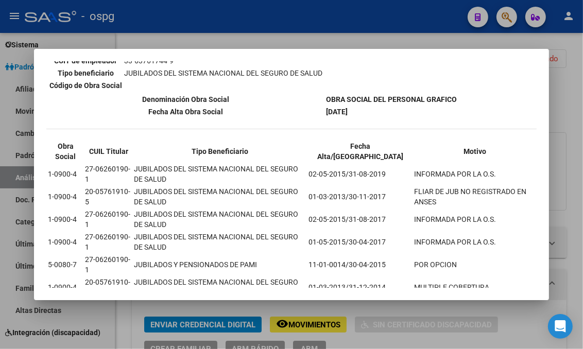
scroll to position [245, 0]
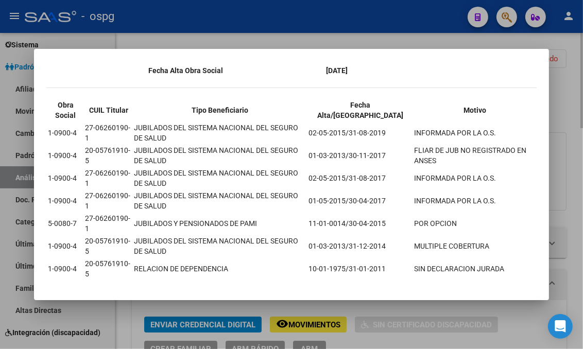
click at [571, 177] on div at bounding box center [291, 174] width 583 height 349
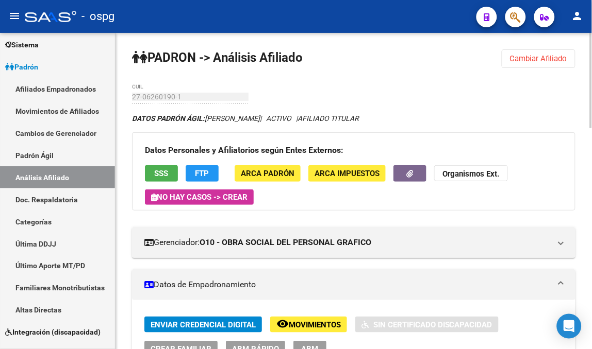
click at [203, 171] on span "FTP" at bounding box center [202, 174] width 14 height 9
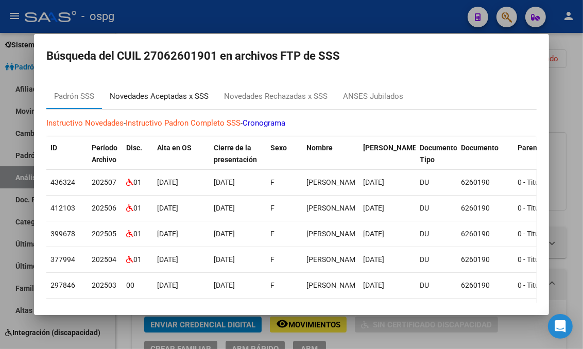
click at [190, 95] on div "Novedades Aceptadas x SSS" at bounding box center [159, 97] width 99 height 12
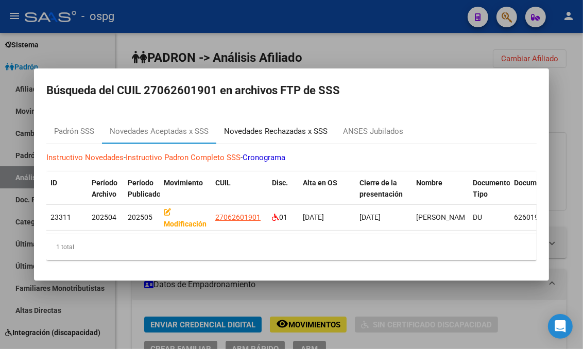
click at [284, 126] on div "Novedades Rechazadas x SSS" at bounding box center [276, 132] width 104 height 12
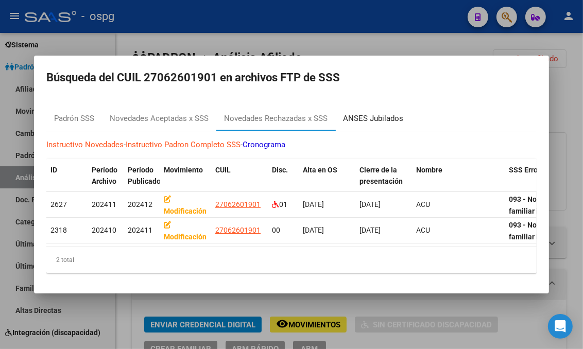
click at [349, 114] on div "ANSES Jubilados" at bounding box center [373, 119] width 60 height 12
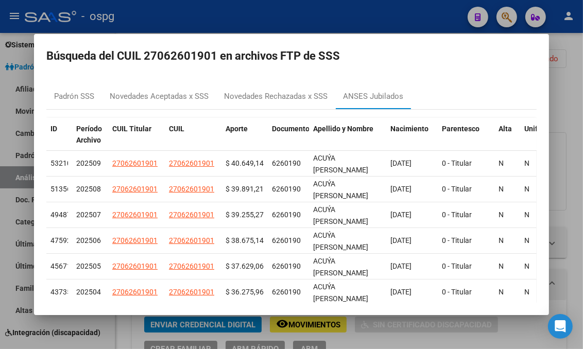
click at [571, 125] on div at bounding box center [291, 174] width 583 height 349
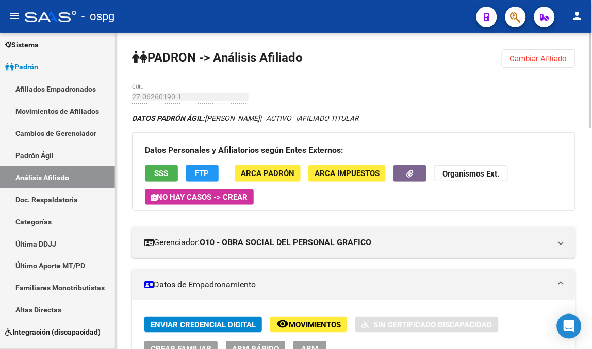
click at [531, 63] on button "Cambiar Afiliado" at bounding box center [538, 58] width 74 height 19
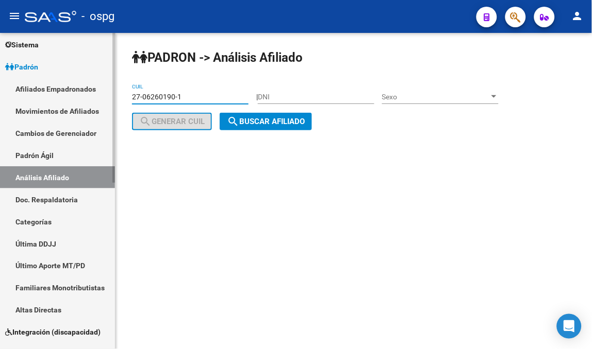
drag, startPoint x: 177, startPoint y: 95, endPoint x: 113, endPoint y: 96, distance: 63.9
click at [113, 96] on mat-sidenav-container "Firma Express Inicio Calendario SSS Instructivos Contacto OS Reportes Tablero d…" at bounding box center [296, 191] width 592 height 316
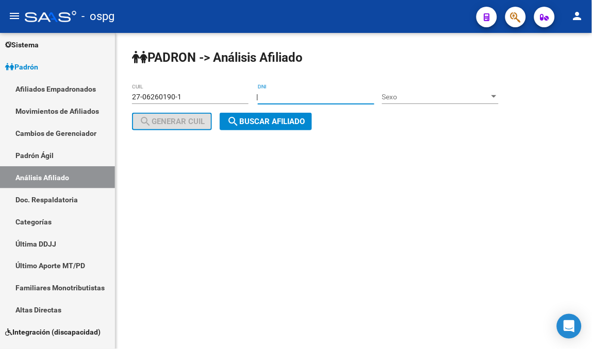
paste input "27062601901"
type input "27062601901"
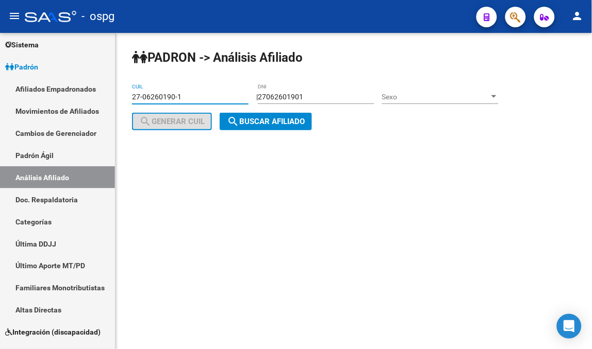
drag, startPoint x: 219, startPoint y: 97, endPoint x: 125, endPoint y: 91, distance: 93.5
click at [127, 91] on div "PADRON -> Análisis Afiliado 27-06260190-1 CUIL | 27062601901 DNI Sexo Sexo sear…" at bounding box center [353, 98] width 476 height 130
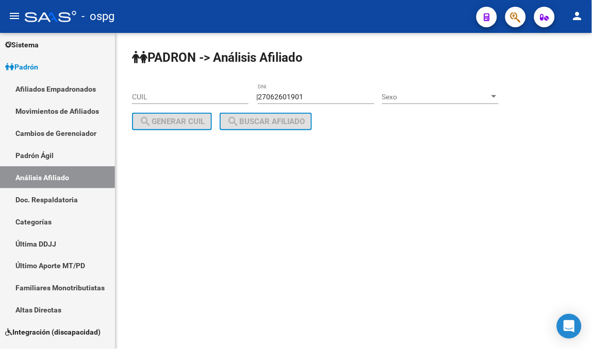
drag, startPoint x: 337, startPoint y: 89, endPoint x: 270, endPoint y: 90, distance: 67.5
click at [270, 90] on div "27062601901 DNI" at bounding box center [316, 93] width 116 height 21
click at [337, 94] on input "27062601901" at bounding box center [316, 97] width 116 height 9
click at [91, 80] on mat-sidenav-container "Firma Express Inicio Calendario SSS Instructivos Contacto OS Reportes Tablero d…" at bounding box center [296, 191] width 592 height 316
type input "1"
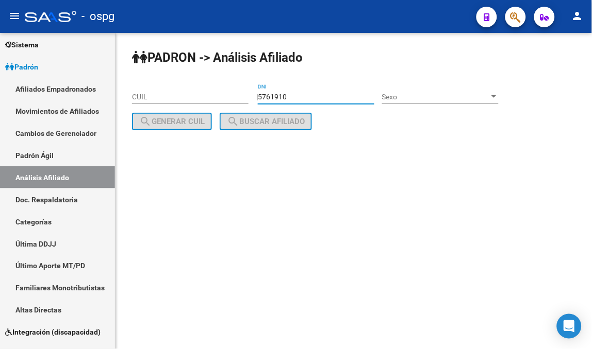
type input "5761910"
click at [466, 102] on div "Sexo Sexo" at bounding box center [440, 93] width 116 height 21
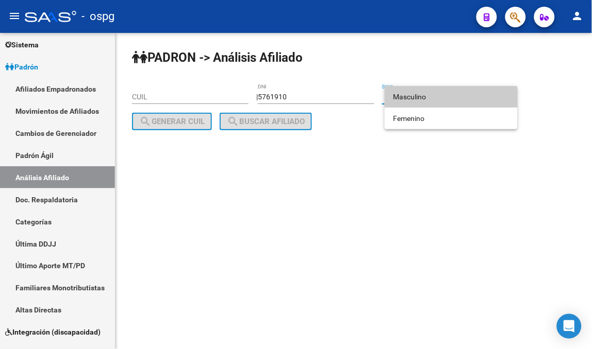
click at [425, 95] on span "Masculino" at bounding box center [451, 97] width 116 height 22
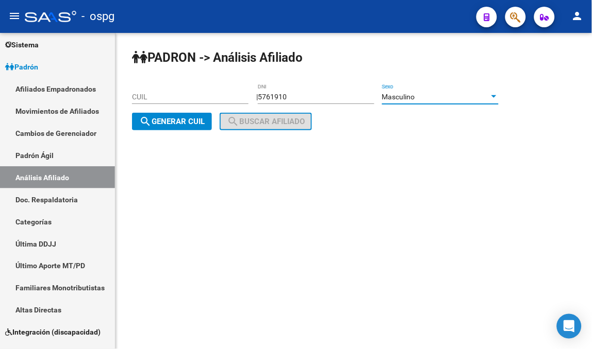
click at [176, 121] on span "search Generar CUIL" at bounding box center [171, 121] width 65 height 9
type input "20-05761910-5"
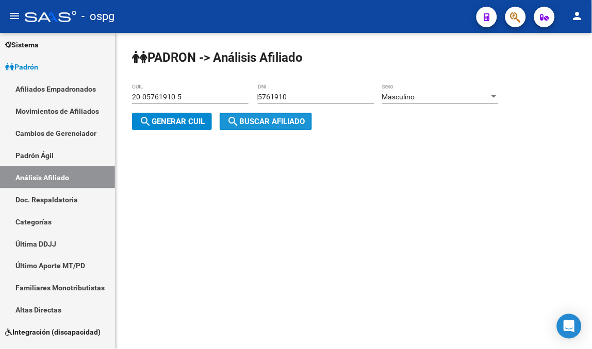
click at [270, 127] on button "search Buscar afiliado" at bounding box center [266, 122] width 92 height 18
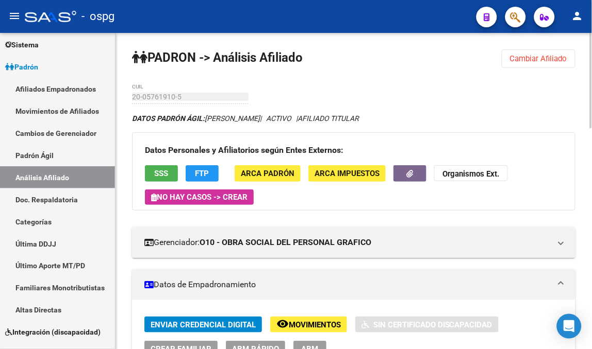
click at [162, 166] on button "SSS" at bounding box center [161, 173] width 33 height 16
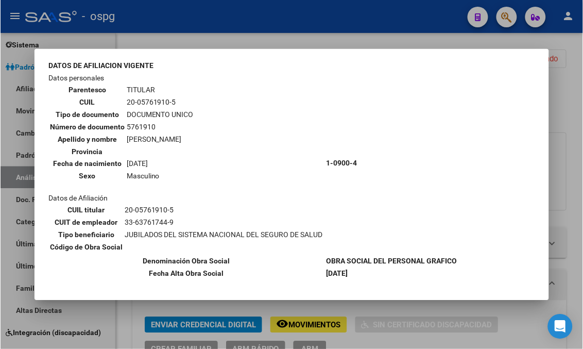
scroll to position [103, 0]
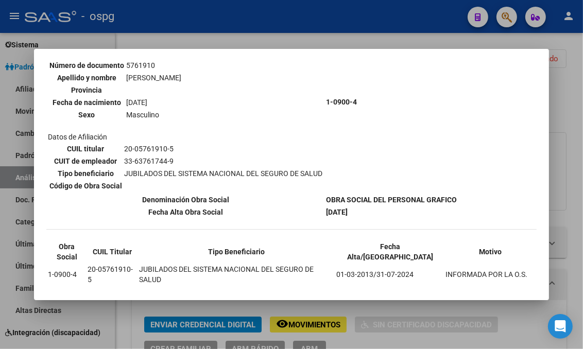
click at [276, 307] on div at bounding box center [291, 174] width 583 height 349
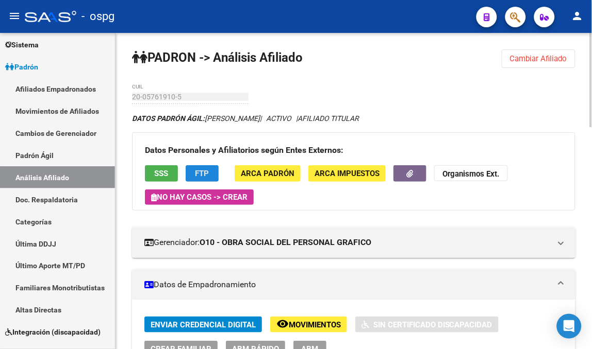
click at [194, 177] on button "FTP" at bounding box center [202, 173] width 33 height 16
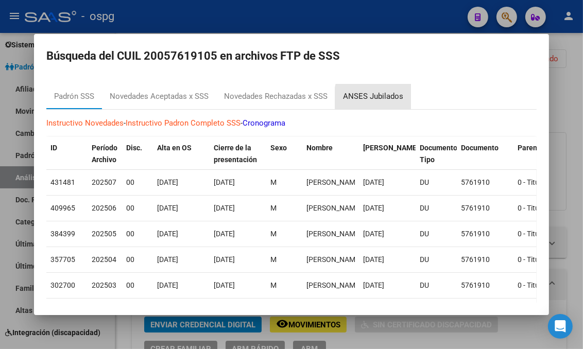
drag, startPoint x: 391, startPoint y: 98, endPoint x: 378, endPoint y: 96, distance: 13.0
click at [391, 98] on div "ANSES Jubilados" at bounding box center [373, 97] width 60 height 12
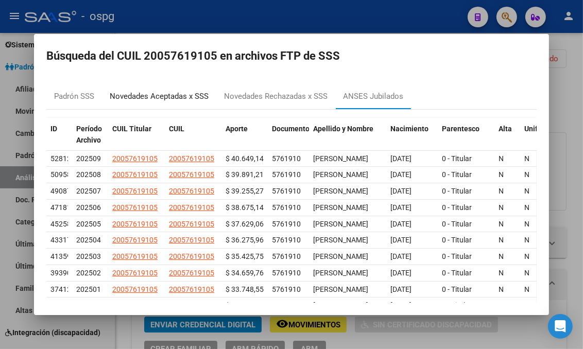
click at [149, 95] on div "Novedades Aceptadas x SSS" at bounding box center [159, 97] width 99 height 12
